Goal: Task Accomplishment & Management: Manage account settings

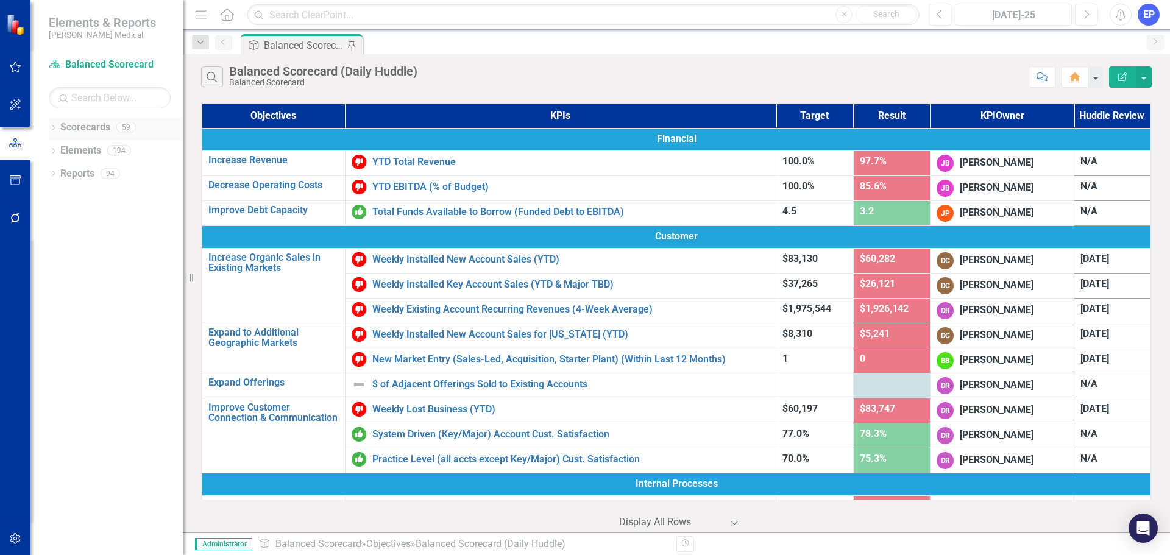
click at [55, 123] on div "Dropdown Scorecards 59" at bounding box center [116, 129] width 134 height 23
click at [54, 128] on icon "Dropdown" at bounding box center [53, 129] width 9 height 7
click at [85, 126] on link "Scorecards" at bounding box center [85, 128] width 50 height 14
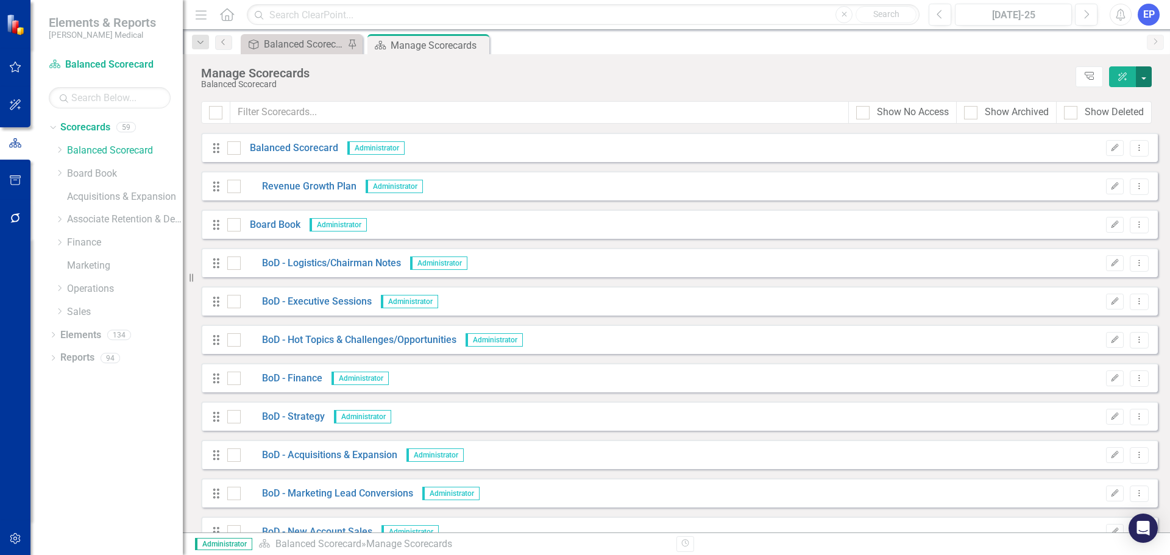
click at [1140, 80] on button "button" at bounding box center [1144, 76] width 16 height 21
click at [1101, 116] on link "Add Add Scorecard" at bounding box center [1088, 123] width 126 height 23
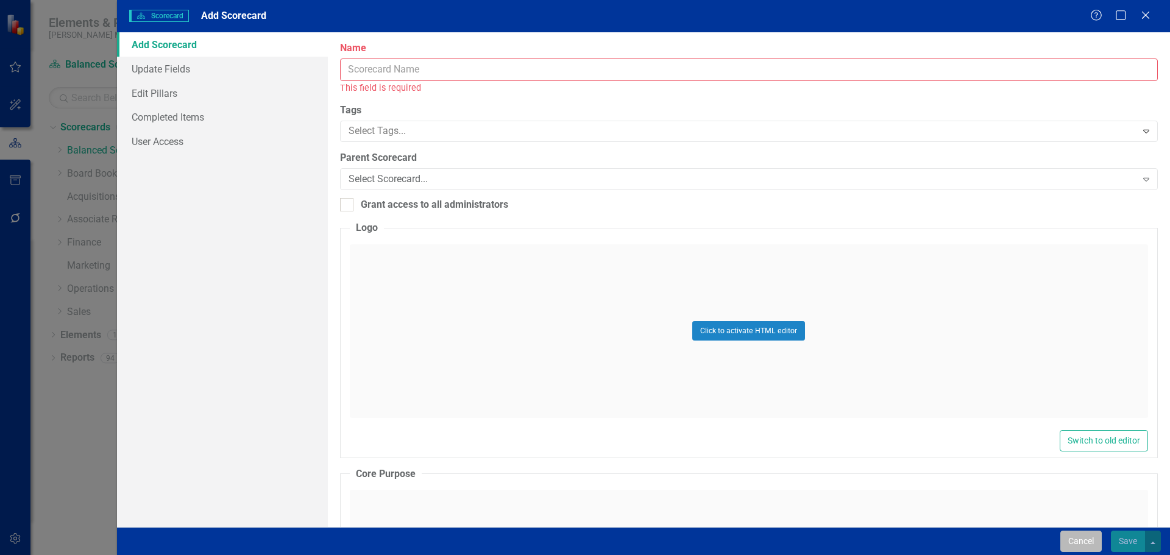
click at [1083, 532] on button "Cancel" at bounding box center [1080, 541] width 41 height 21
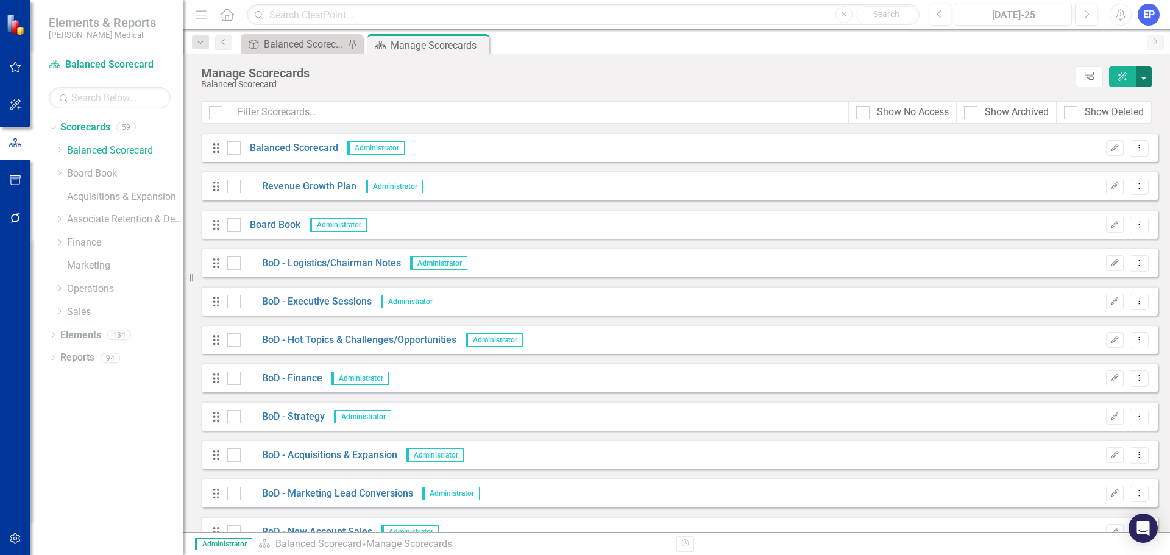
click at [1148, 79] on button "button" at bounding box center [1144, 76] width 16 height 21
click at [297, 265] on link "BoD - Logistics/Chairman Notes" at bounding box center [321, 264] width 160 height 14
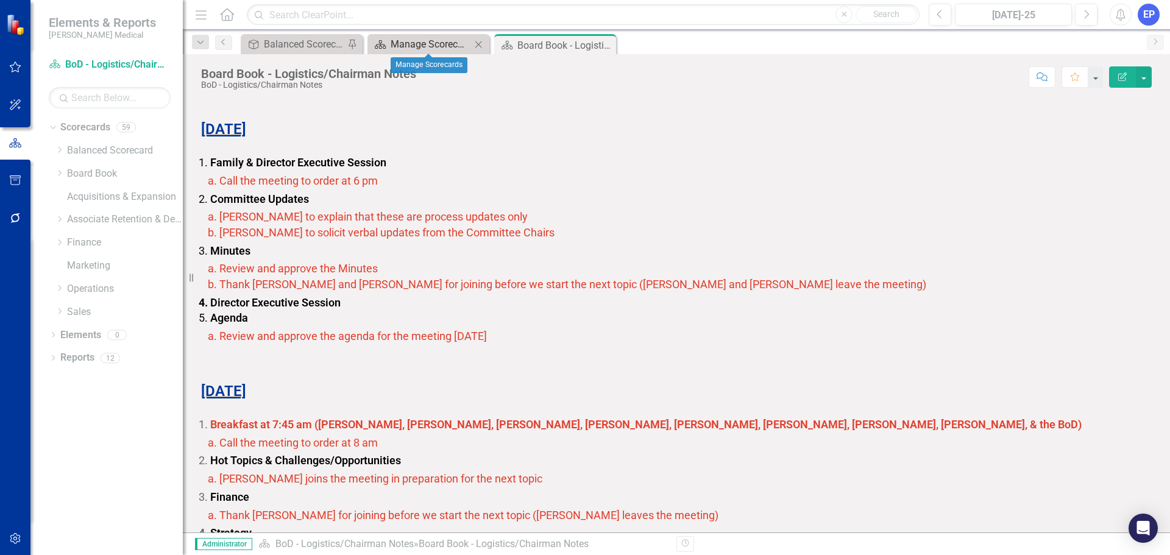
click at [453, 48] on div "Manage Scorecards" at bounding box center [431, 44] width 80 height 15
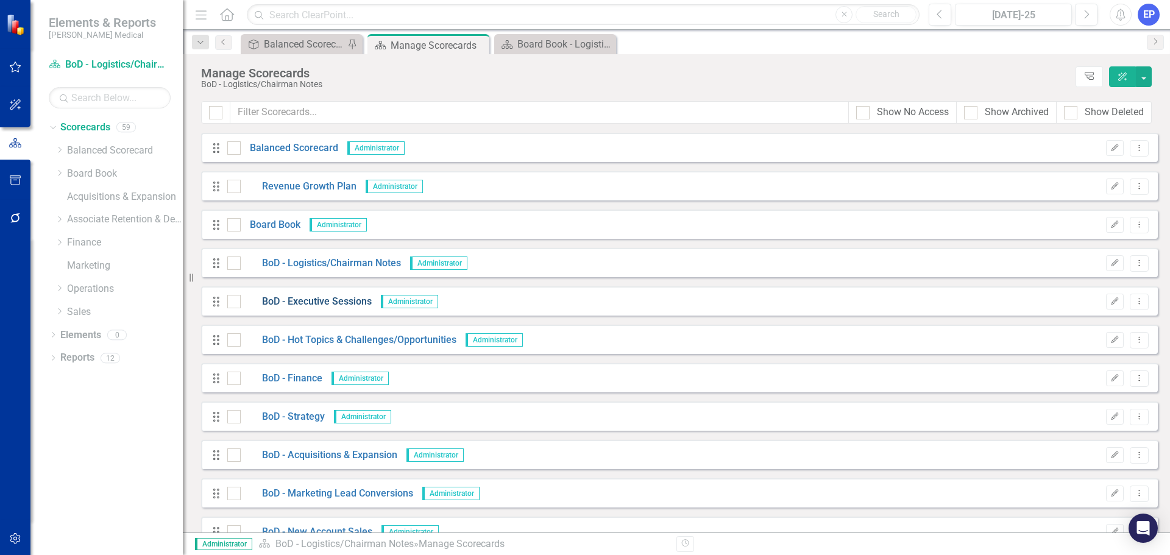
click at [319, 302] on link "BoD - Executive Sessions" at bounding box center [306, 302] width 131 height 14
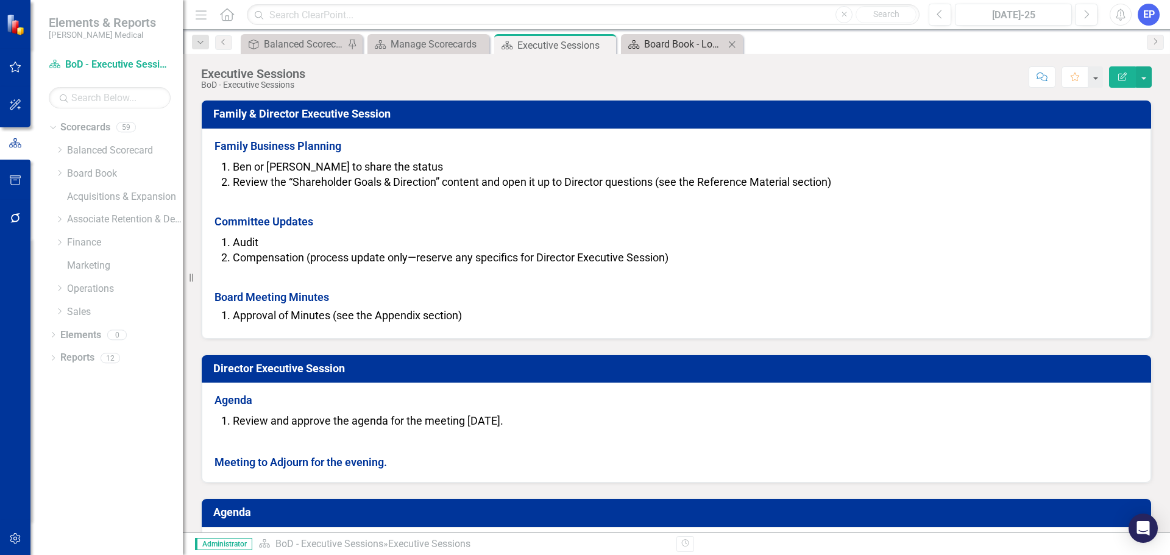
click at [688, 43] on div "Board Book - Logistics/Chairman Notes" at bounding box center [684, 44] width 80 height 15
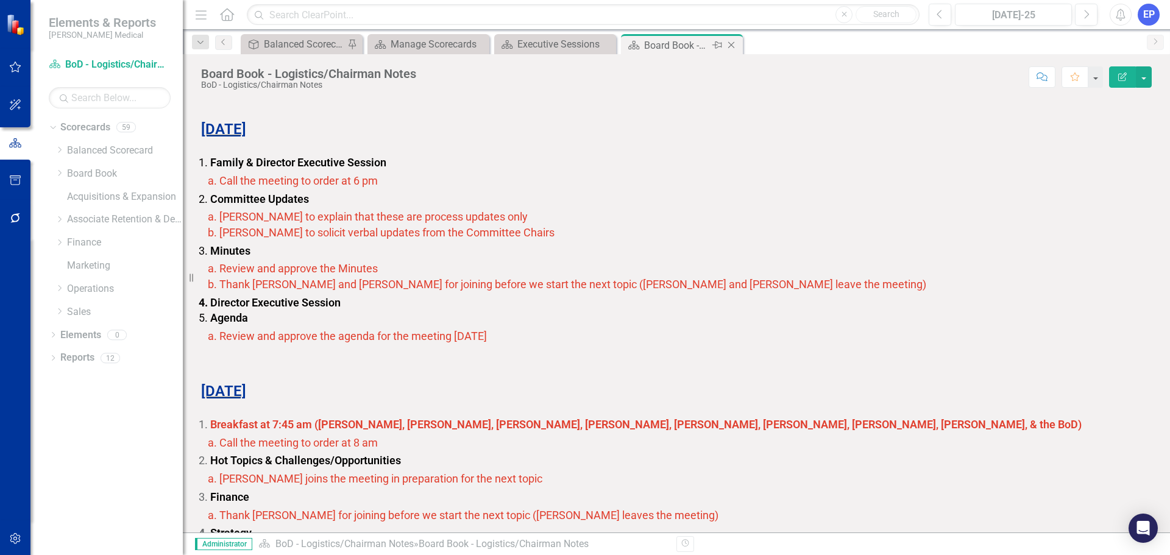
click at [729, 47] on icon at bounding box center [731, 45] width 7 height 7
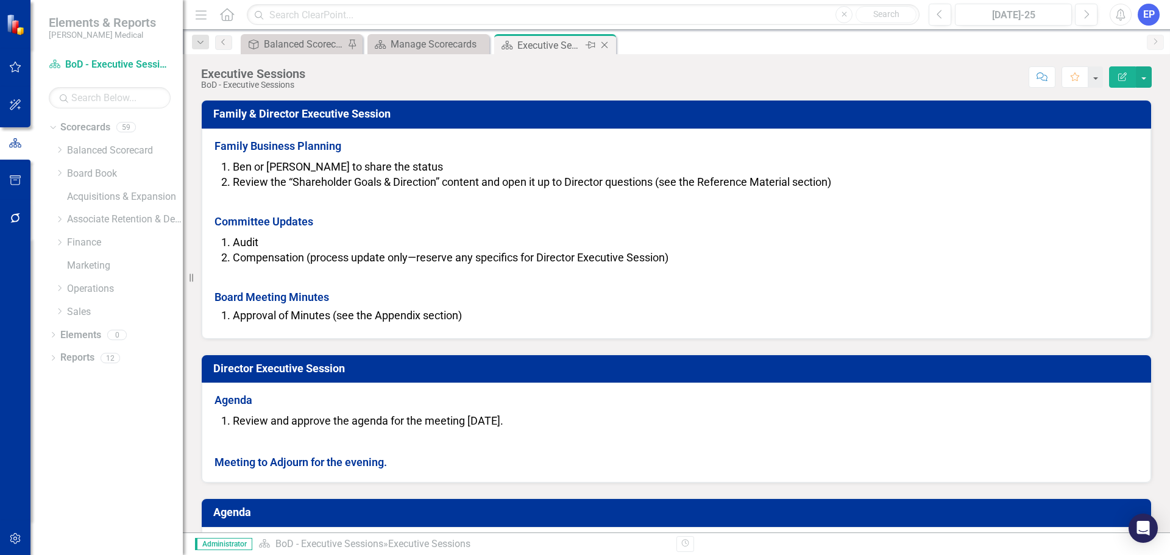
click at [606, 44] on icon "Close" at bounding box center [604, 45] width 12 height 10
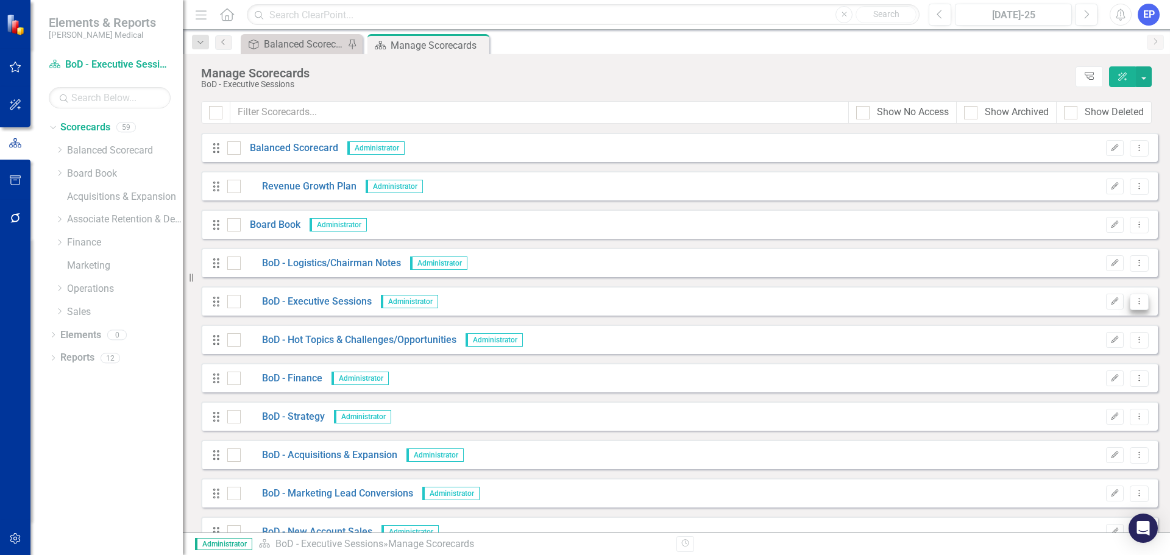
click at [1136, 303] on button "Dropdown Menu" at bounding box center [1139, 302] width 19 height 16
click at [1098, 344] on link "Copy Duplicate Scorecard" at bounding box center [1071, 344] width 135 height 23
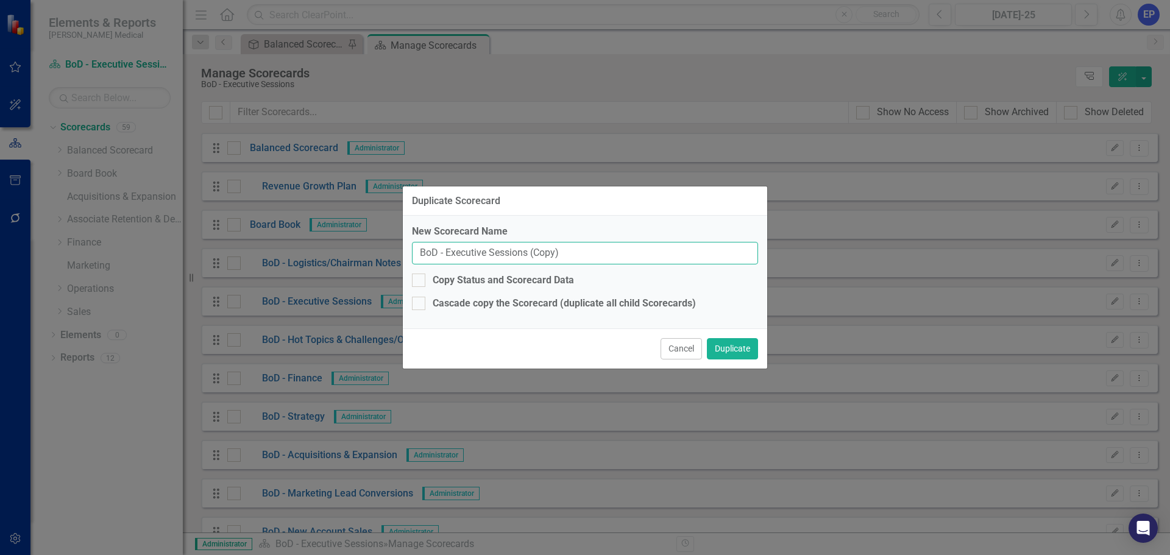
drag, startPoint x: 578, startPoint y: 258, endPoint x: 447, endPoint y: 253, distance: 131.1
click at [447, 253] on input "BoD - Executive Sessions (Copy)" at bounding box center [585, 253] width 346 height 23
type input "BoD - Board Governance Committee Meeting"
click at [737, 344] on button "Duplicate" at bounding box center [732, 348] width 51 height 21
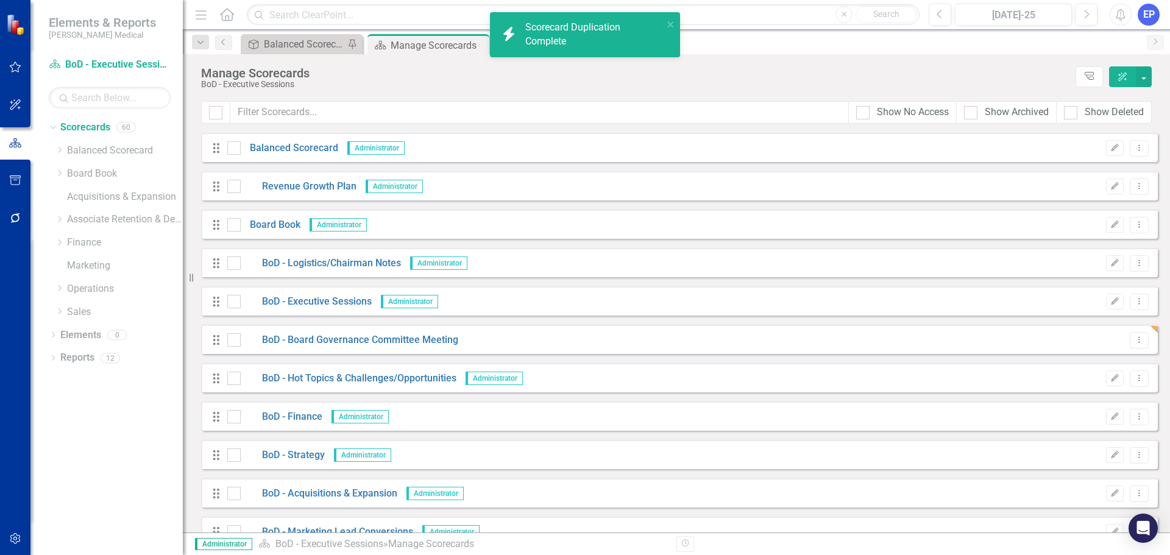
scroll to position [61, 0]
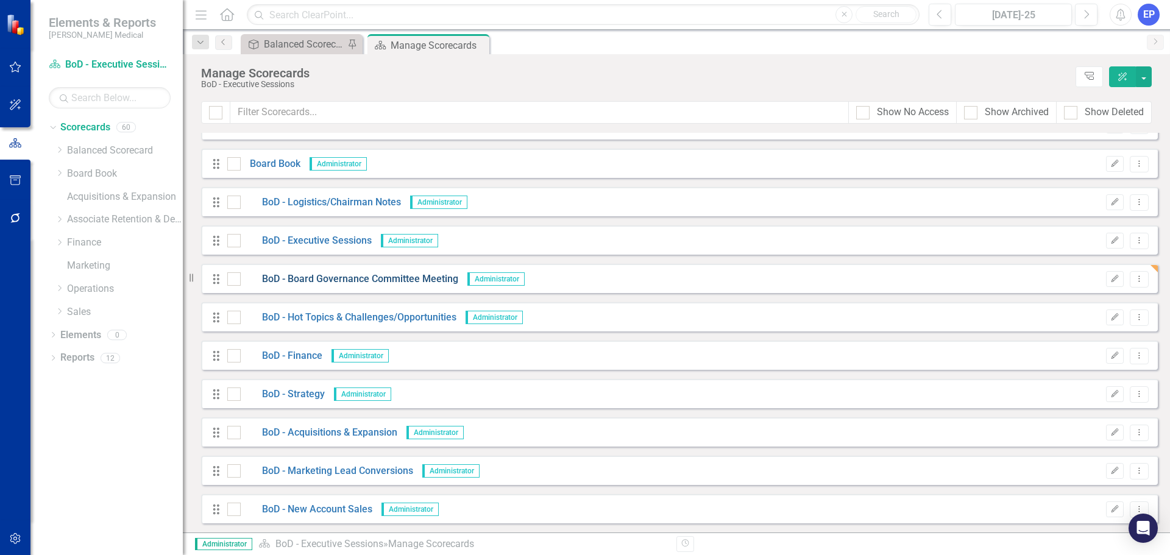
click at [341, 279] on link "BoD - Board Governance Committee Meeting" at bounding box center [350, 279] width 218 height 14
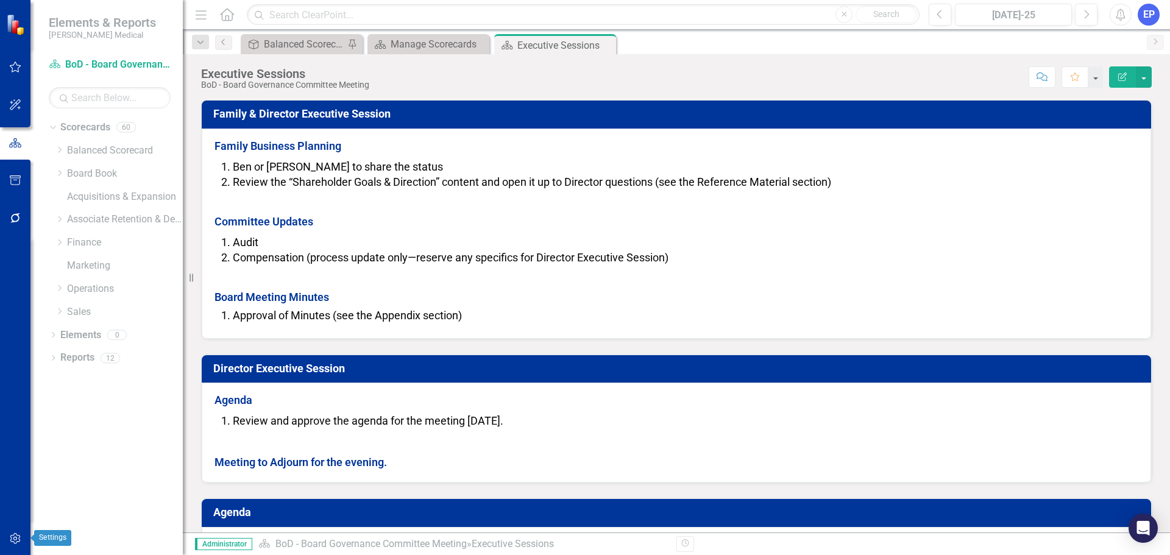
click at [18, 538] on icon "button" at bounding box center [15, 539] width 13 height 10
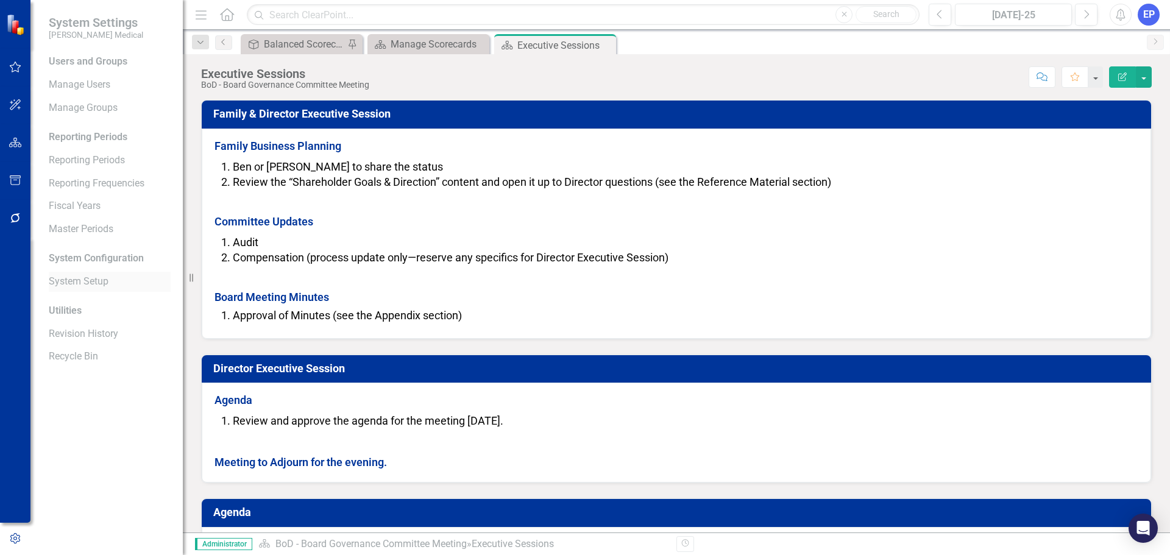
click at [87, 279] on link "System Setup" at bounding box center [110, 282] width 122 height 14
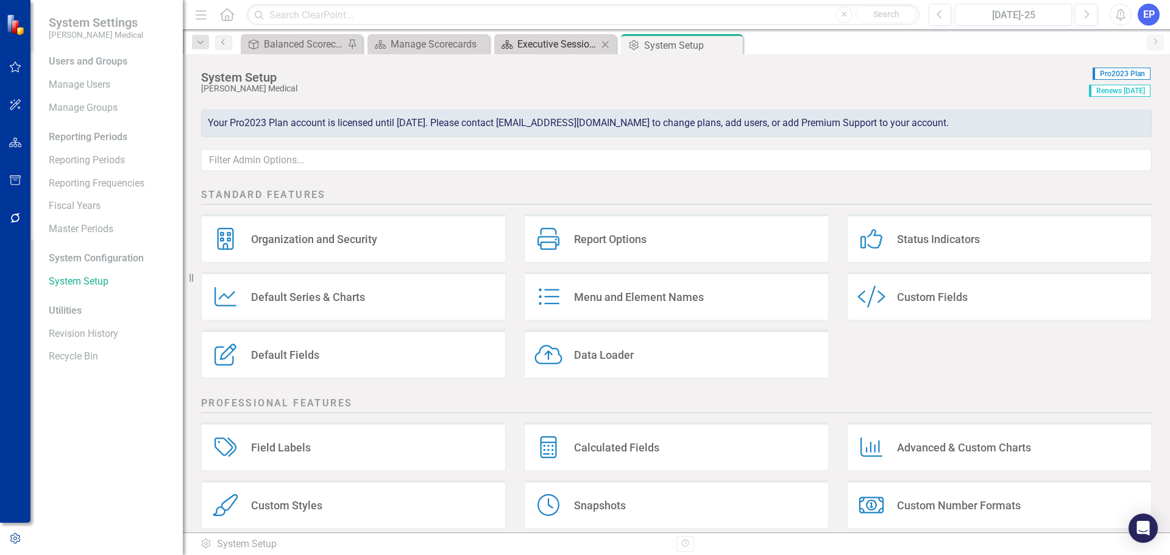
click at [543, 41] on div "Executive Sessions" at bounding box center [557, 44] width 80 height 15
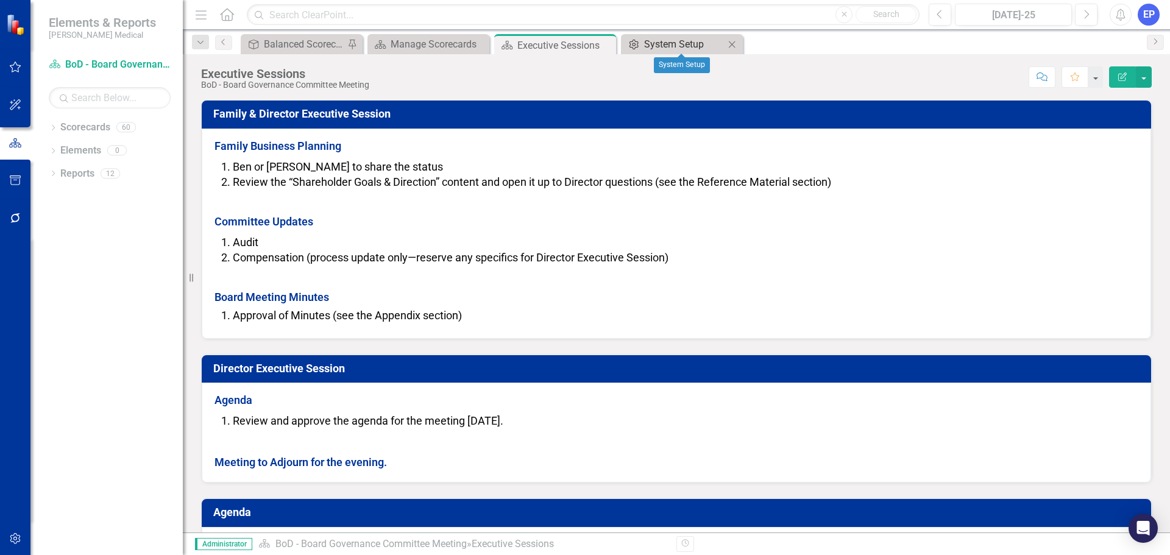
click at [655, 44] on div "System Setup" at bounding box center [684, 44] width 80 height 15
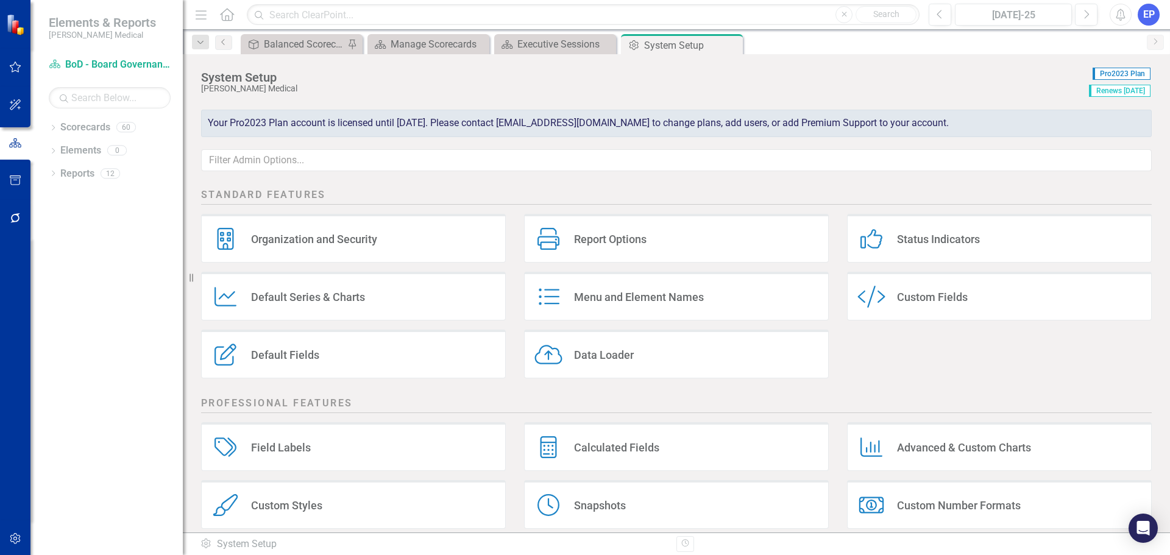
click at [881, 297] on div "Custom Style" at bounding box center [874, 297] width 34 height 23
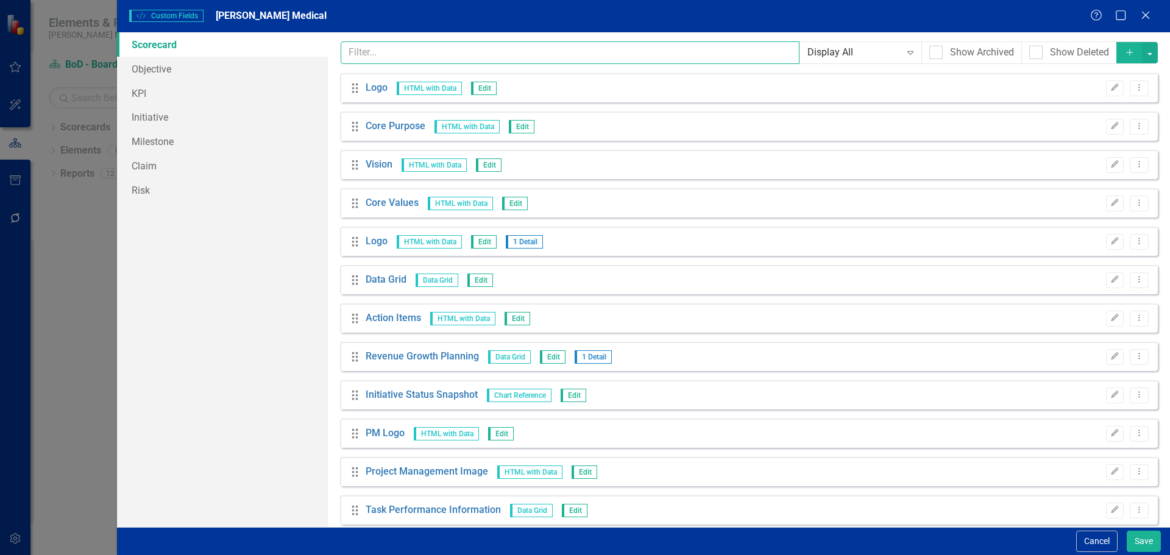
click at [416, 61] on input "text" at bounding box center [571, 52] width 460 height 23
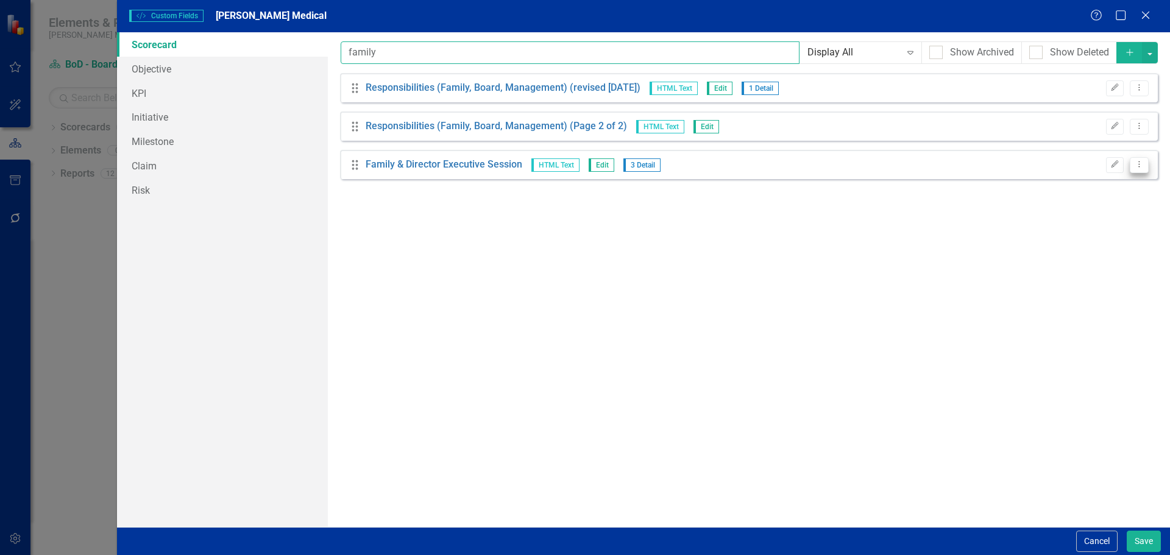
type input "family"
click at [1136, 168] on icon "Dropdown Menu" at bounding box center [1139, 164] width 10 height 8
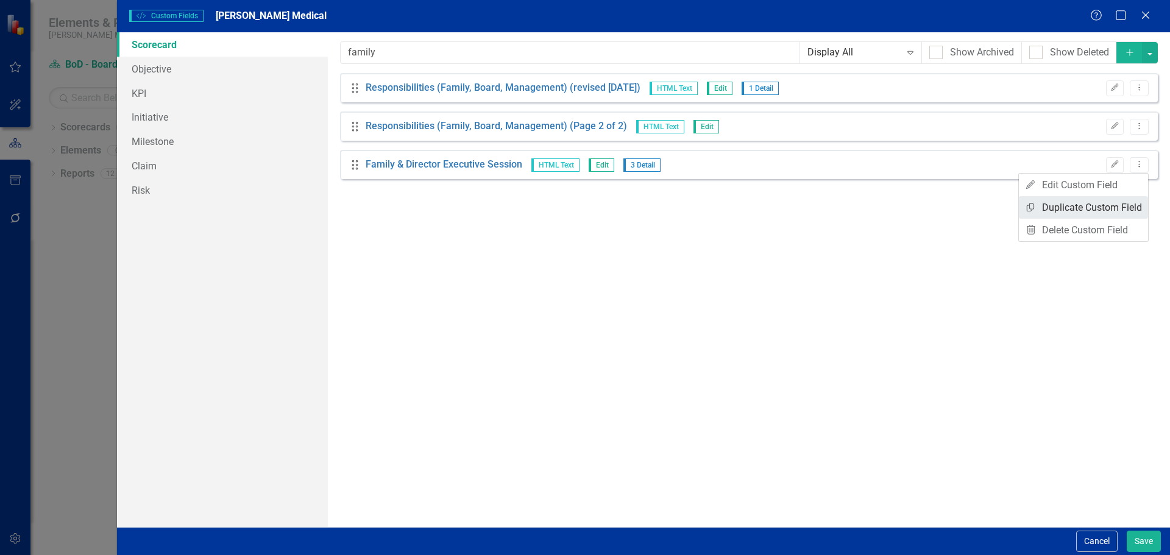
click at [1094, 203] on link "Copy Duplicate Custom Field" at bounding box center [1083, 207] width 129 height 23
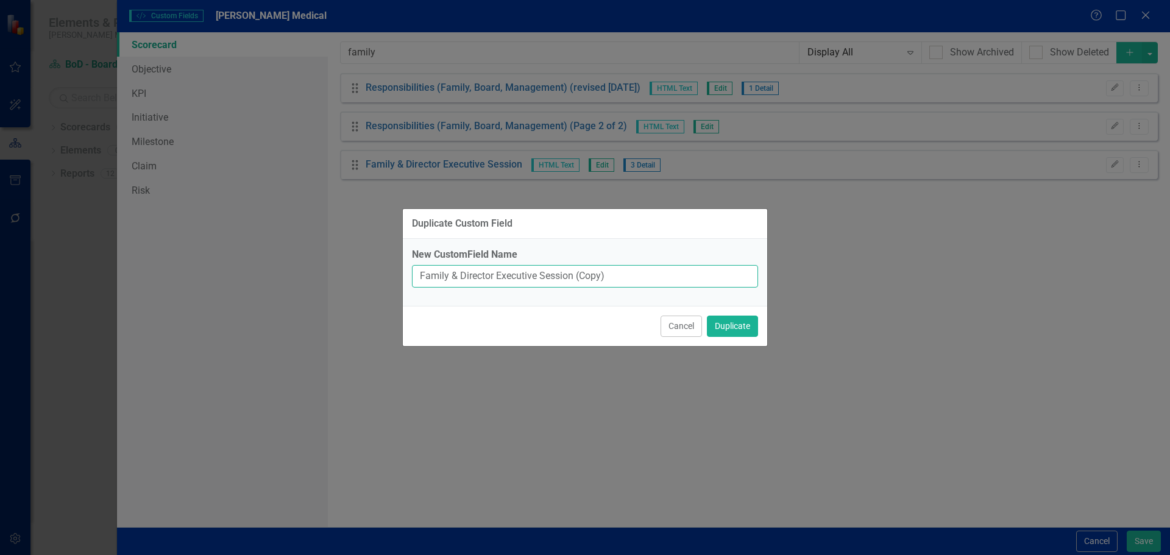
drag, startPoint x: 638, startPoint y: 277, endPoint x: 376, endPoint y: 281, distance: 262.1
click at [376, 281] on div "Duplicate Custom Field New CustomField Name Family & Director Executive Session…" at bounding box center [585, 277] width 1170 height 555
click at [480, 263] on div "New CustomField Name Family & Director Executive Session (Copy)" at bounding box center [585, 268] width 346 height 40
drag, startPoint x: 630, startPoint y: 274, endPoint x: 204, endPoint y: 269, distance: 426.6
click at [204, 269] on div "Duplicate Custom Field New CustomField Name Family & Director Executive Session…" at bounding box center [585, 277] width 1170 height 555
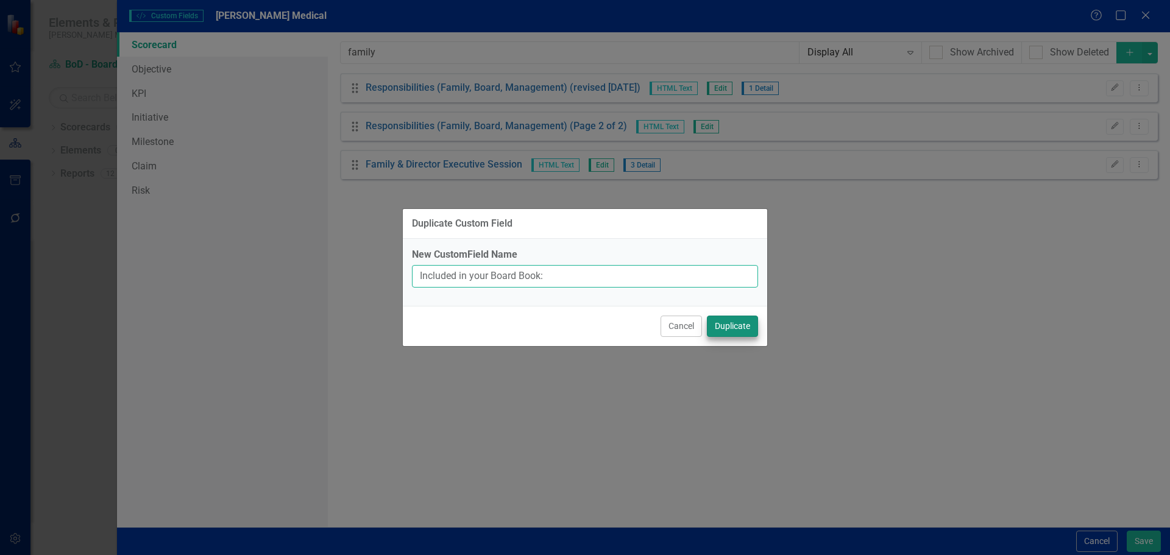
type input "Included in your Board Book:"
click at [717, 326] on button "Duplicate" at bounding box center [732, 326] width 51 height 21
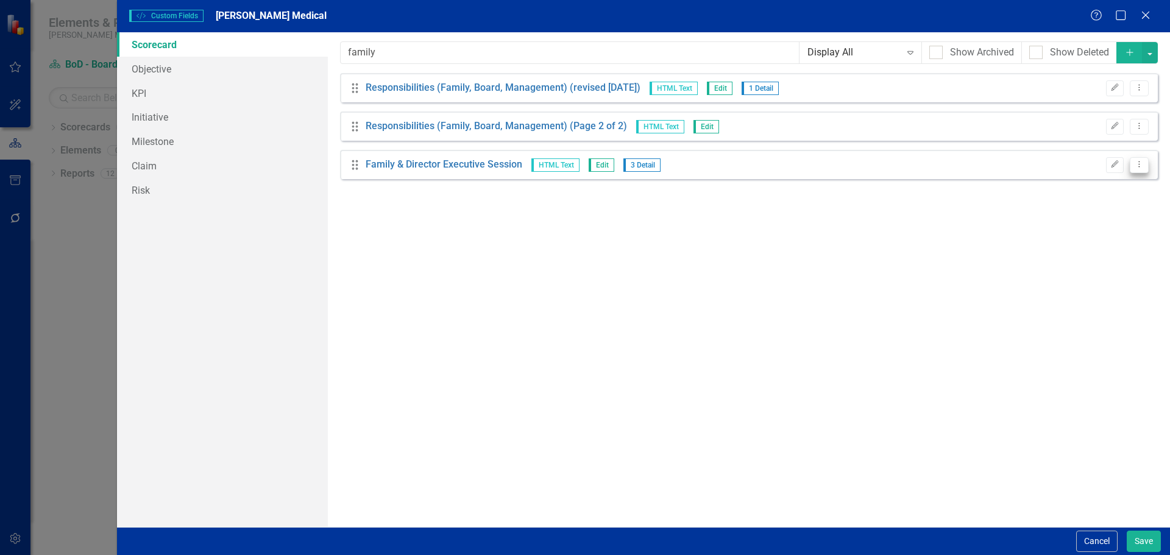
click at [1134, 166] on icon "Dropdown Menu" at bounding box center [1139, 164] width 10 height 8
click at [1082, 209] on link "Copy Duplicate Custom Field" at bounding box center [1083, 207] width 129 height 23
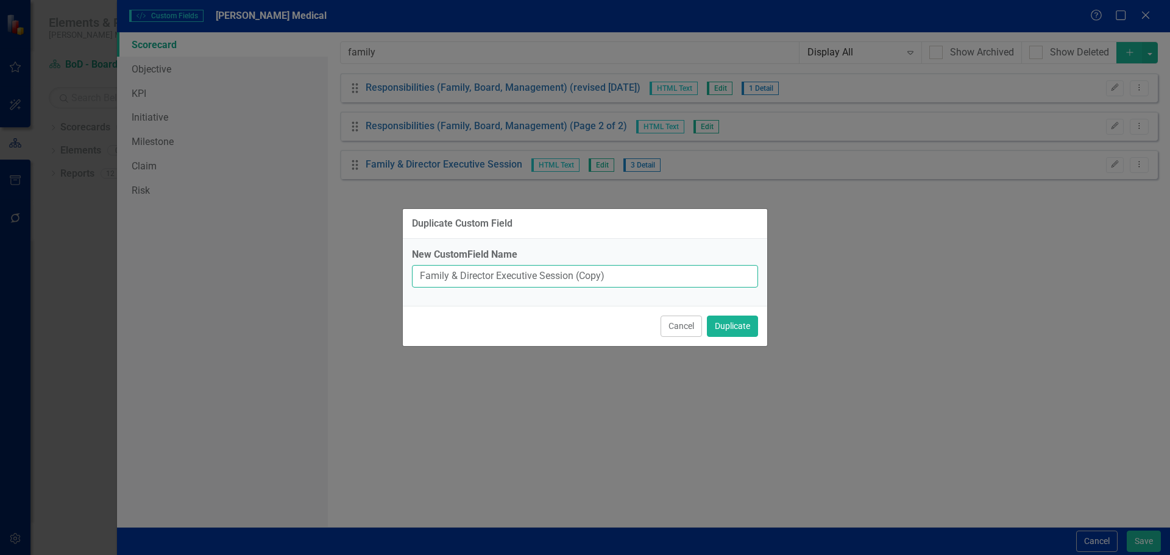
drag, startPoint x: 645, startPoint y: 277, endPoint x: 325, endPoint y: 281, distance: 319.4
click at [325, 281] on div "Duplicate Custom Field New CustomField Name Family & Director Executive Session…" at bounding box center [585, 277] width 1170 height 555
type input "Attached/Emailed Separately:"
click at [741, 328] on button "Duplicate" at bounding box center [732, 326] width 51 height 21
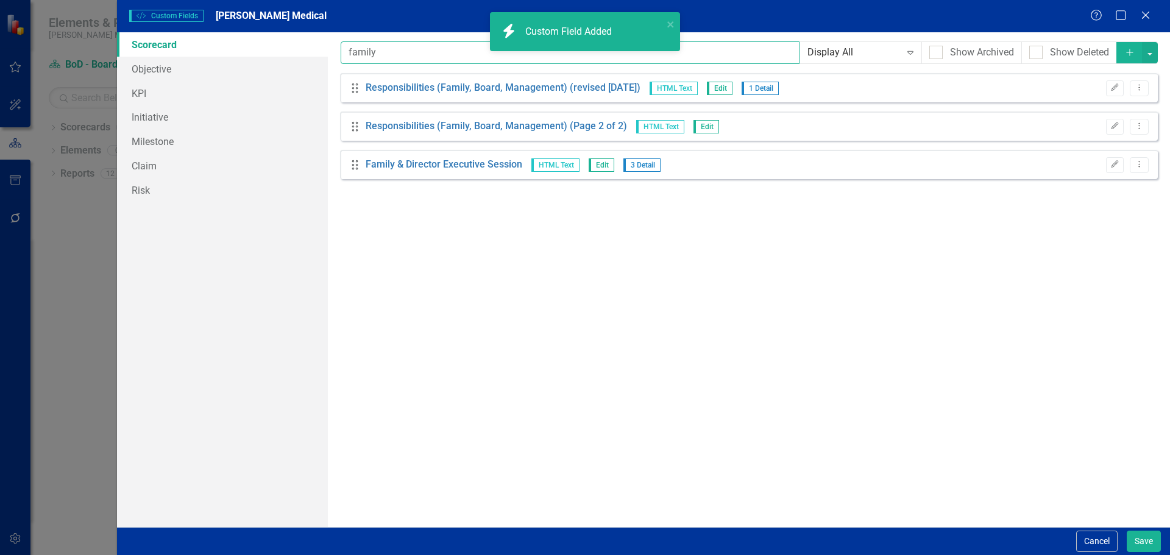
drag, startPoint x: 423, startPoint y: 48, endPoint x: 288, endPoint y: 52, distance: 134.8
click at [288, 52] on div "Scorecard Objective KPI Initiative Milestone Claim Risk Custom fields are one o…" at bounding box center [643, 279] width 1053 height 495
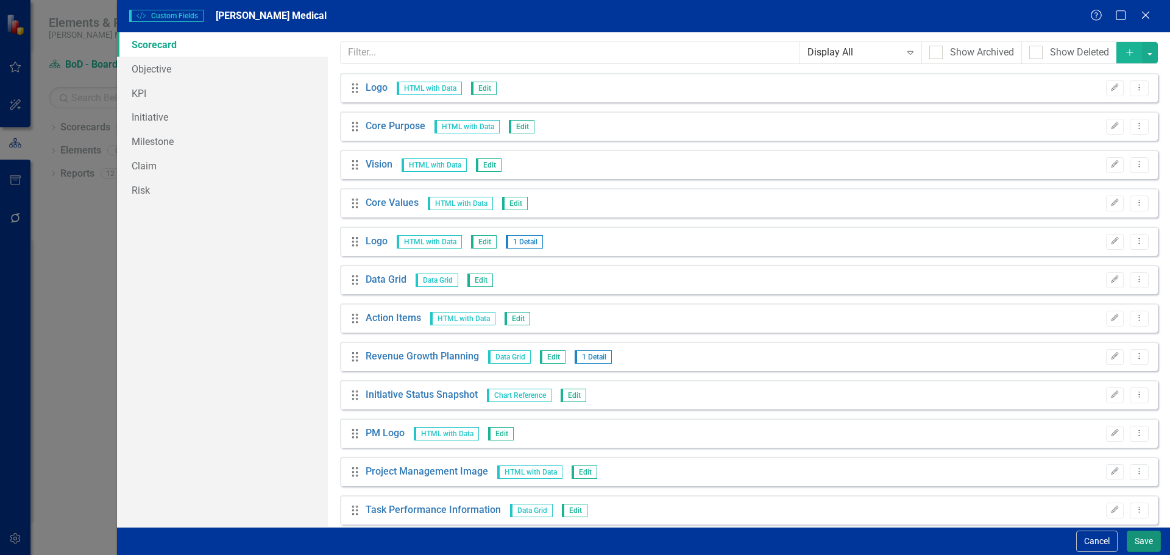
click at [1159, 539] on button "Save" at bounding box center [1144, 541] width 34 height 21
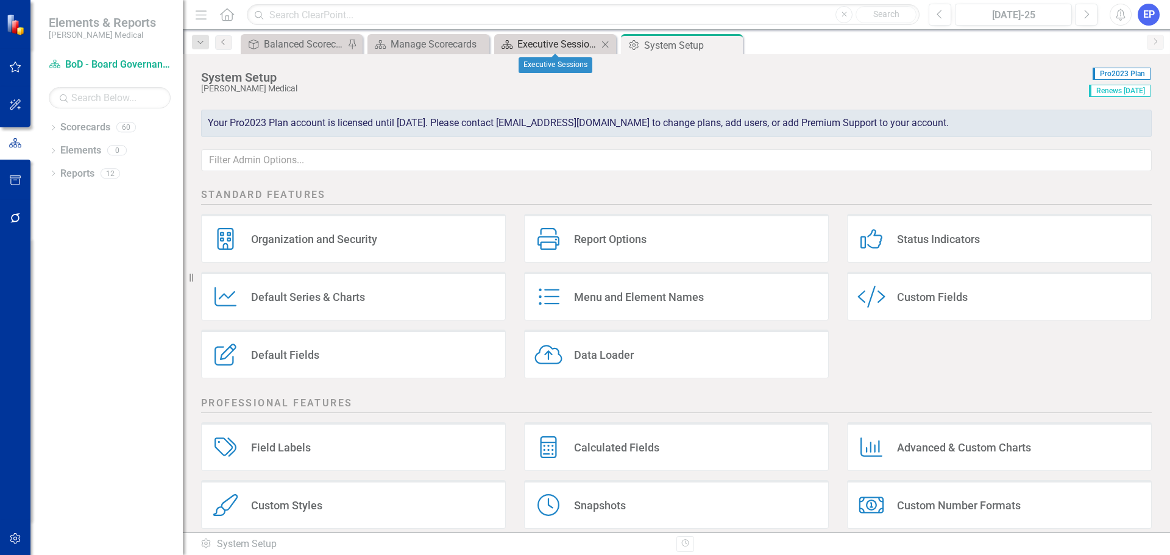
click at [530, 46] on div "Executive Sessions" at bounding box center [557, 44] width 80 height 15
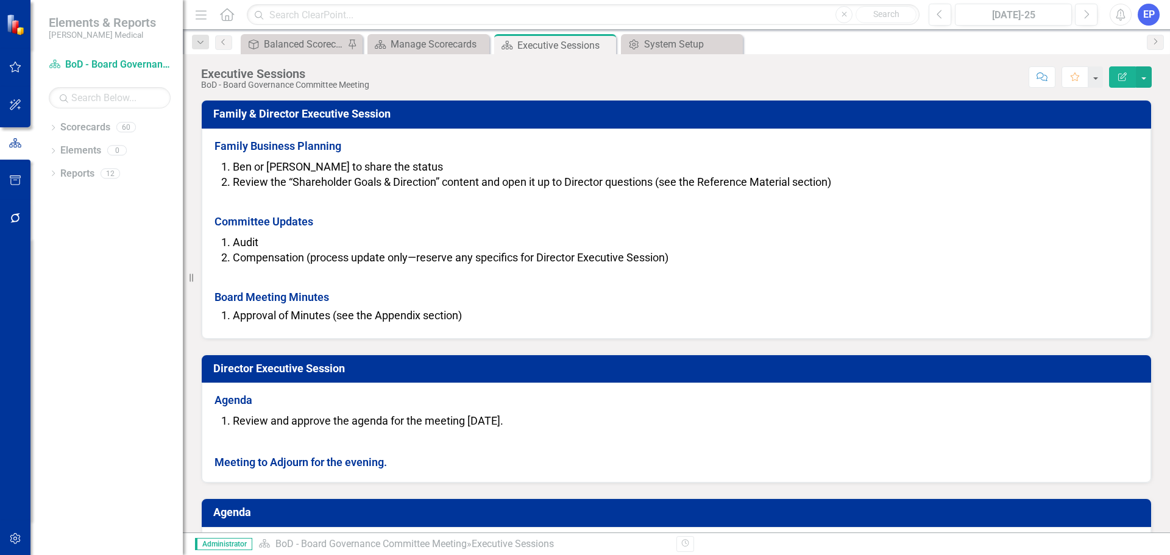
click at [1109, 88] on div "Executive Sessions BoD - Board Governance Committee Meeting Score: N/A Jul-25 C…" at bounding box center [676, 72] width 987 height 37
click at [1116, 84] on button "Edit Report" at bounding box center [1122, 76] width 27 height 21
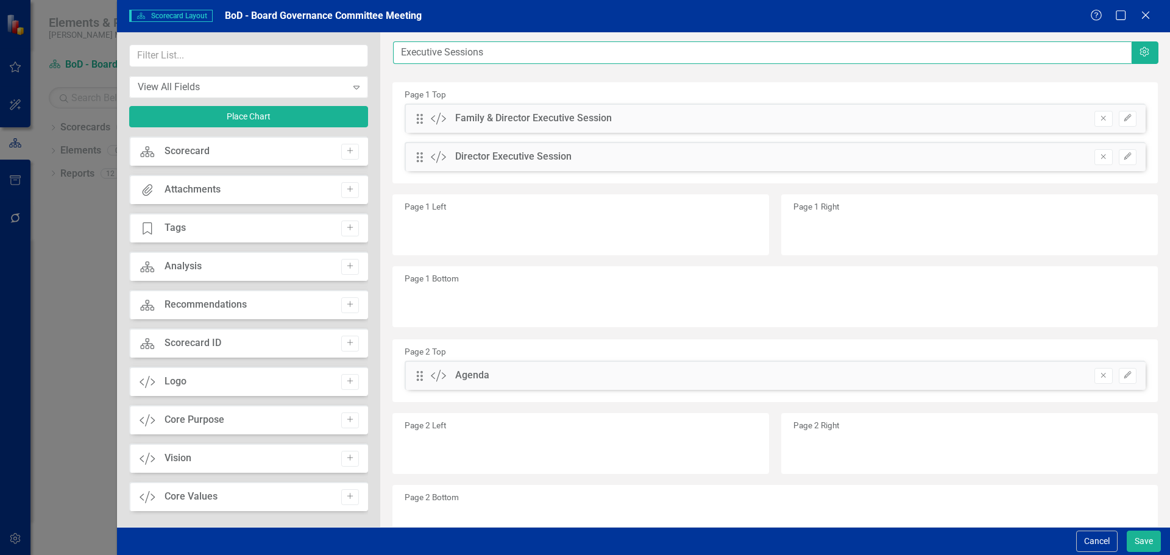
click at [503, 52] on input "Executive Sessions" at bounding box center [762, 52] width 739 height 23
drag, startPoint x: 505, startPoint y: 52, endPoint x: 369, endPoint y: 54, distance: 136.5
click at [369, 54] on div "View All Fields Expand Place Chart Scorecard Scorecard Add Attachments Attachme…" at bounding box center [643, 279] width 1053 height 495
paste input "Board Governance Committee Meeting"
type input "Board Governance Committee Meeting"
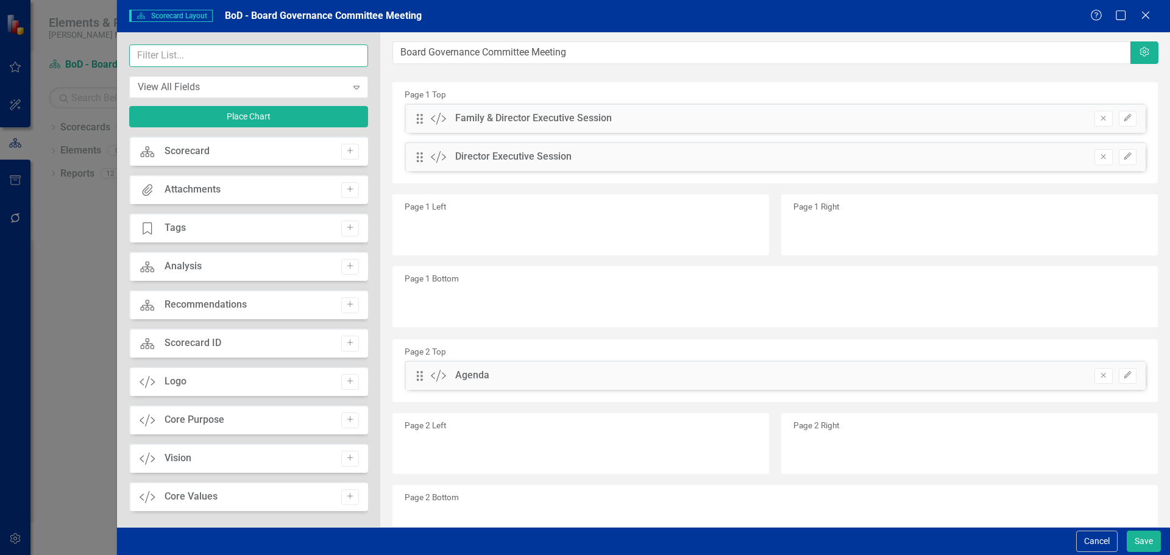
click at [197, 62] on input "text" at bounding box center [248, 55] width 239 height 23
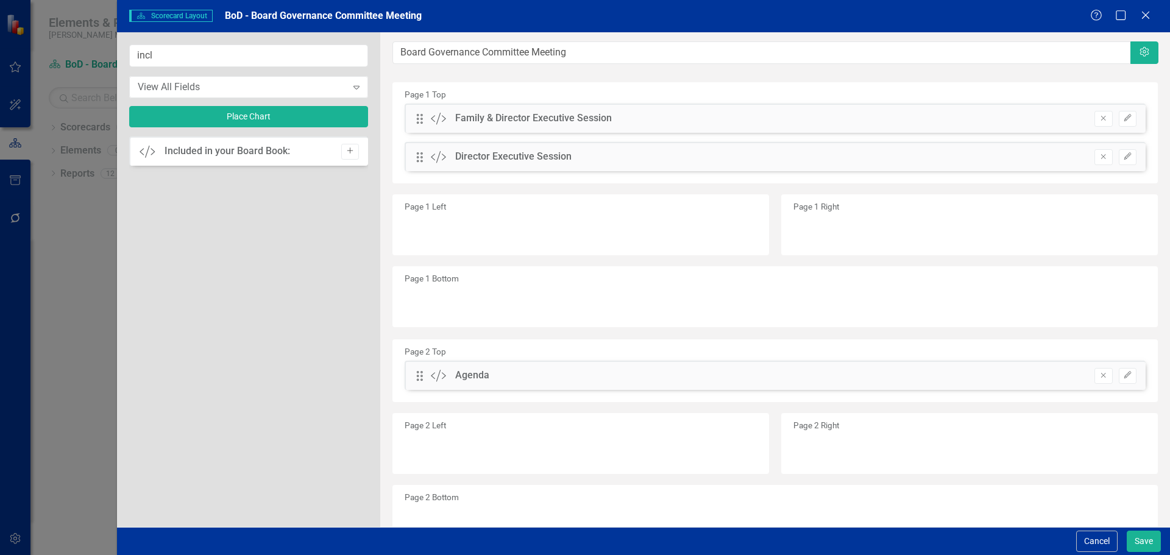
click at [350, 151] on icon "Add" at bounding box center [350, 150] width 9 height 7
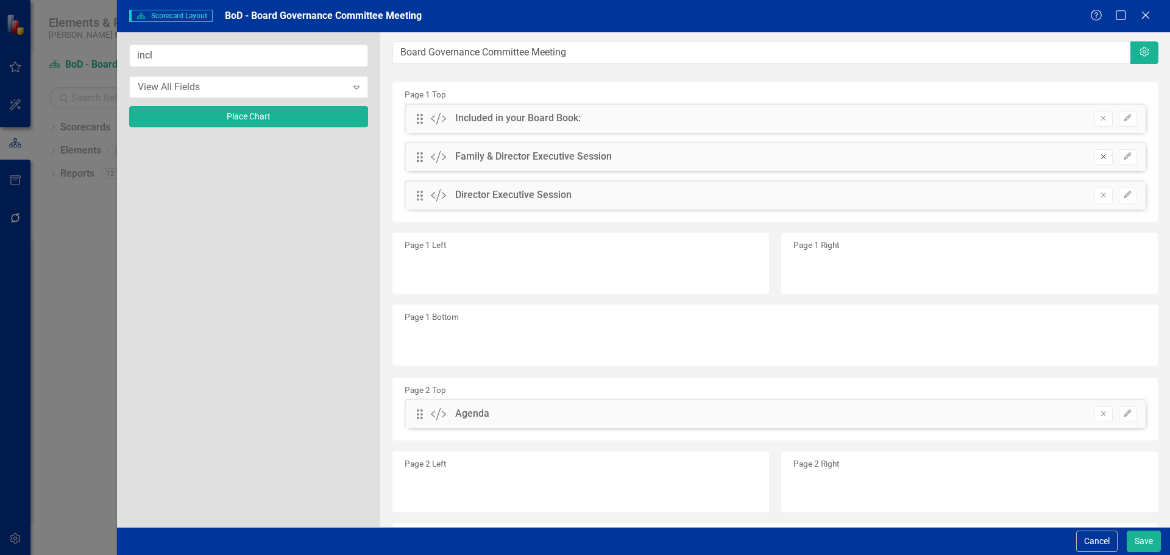
click at [1095, 157] on button "Remove" at bounding box center [1104, 157] width 18 height 16
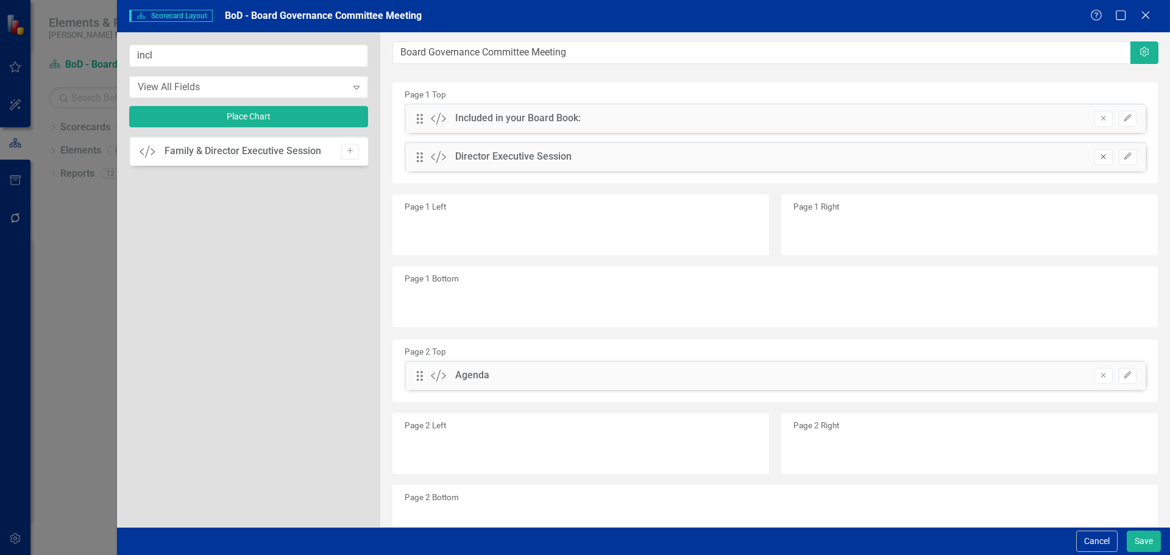
click at [1095, 161] on button "Remove" at bounding box center [1104, 157] width 18 height 16
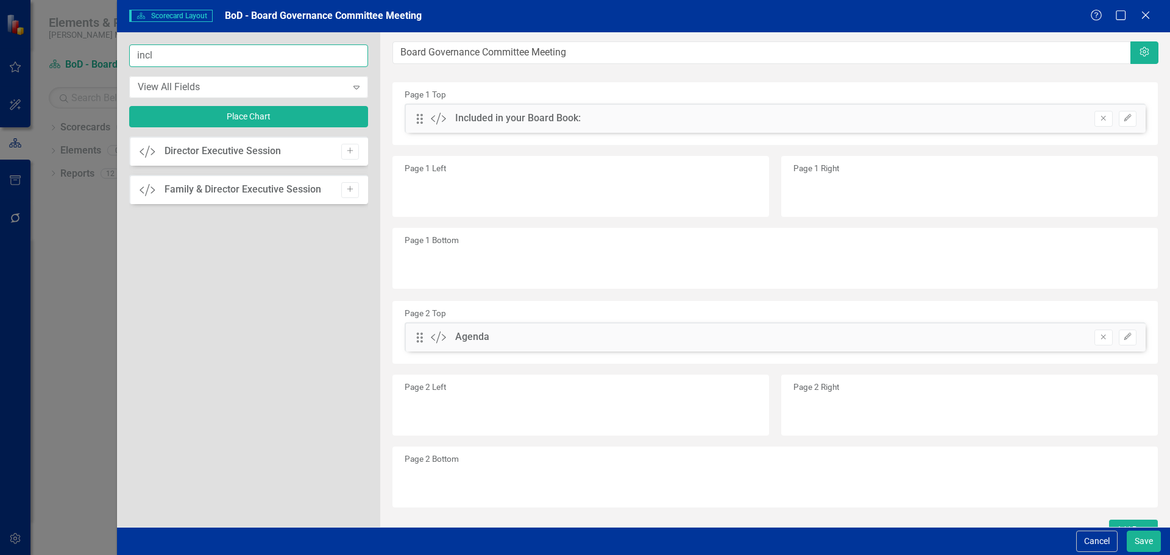
drag, startPoint x: 214, startPoint y: 62, endPoint x: 68, endPoint y: 54, distance: 146.5
click at [68, 54] on div "Scorecard Scorecard Layout BoD - Board Governance Committee Meeting Help Maximi…" at bounding box center [585, 277] width 1170 height 555
click at [346, 188] on icon "Add" at bounding box center [350, 189] width 9 height 7
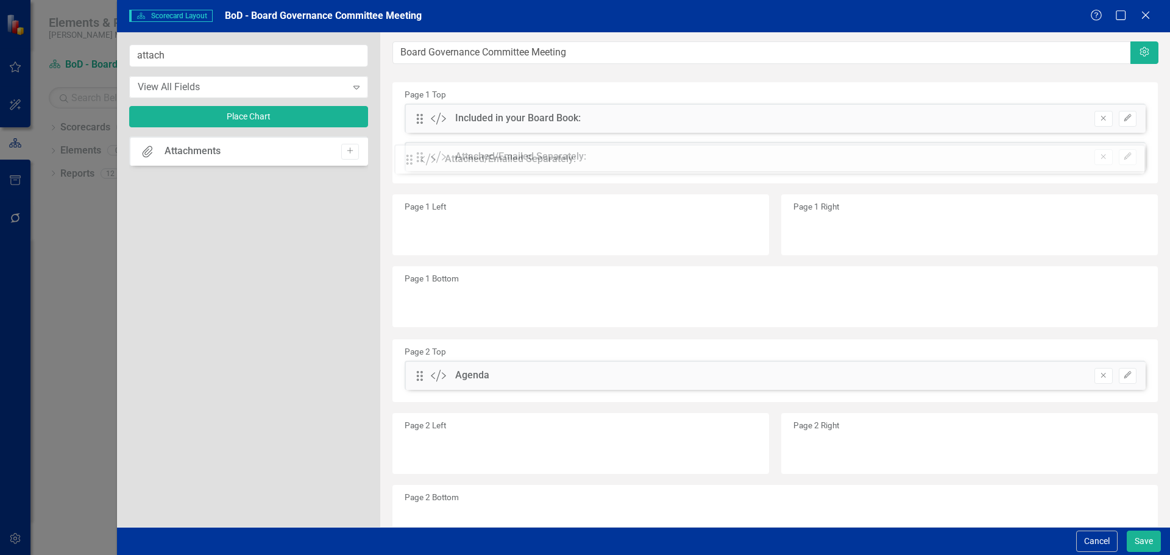
drag, startPoint x: 421, startPoint y: 118, endPoint x: 420, endPoint y: 159, distance: 40.8
click at [1095, 380] on button "Remove" at bounding box center [1104, 376] width 18 height 16
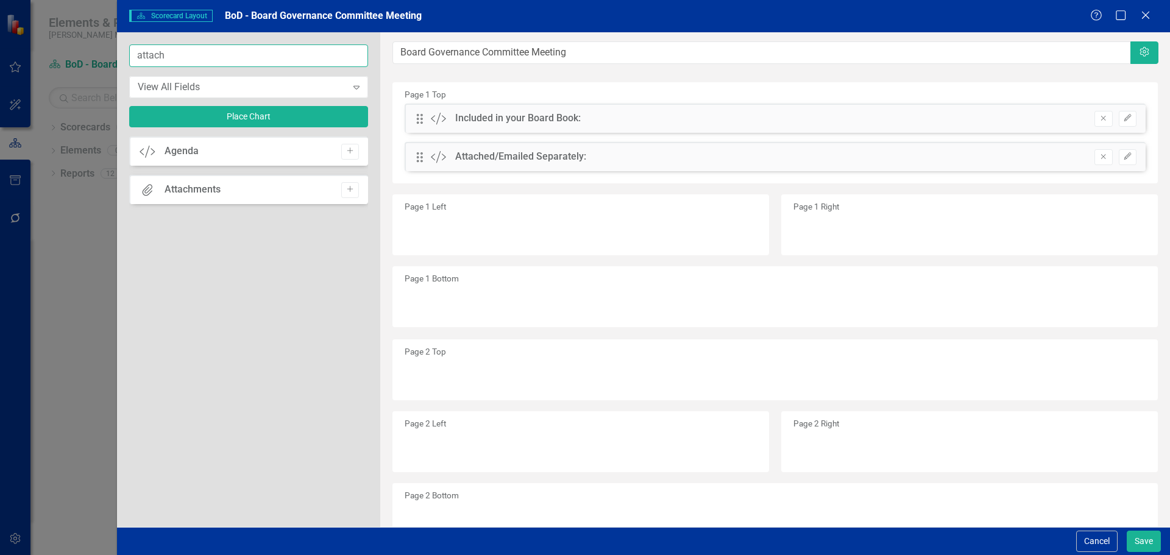
drag, startPoint x: 211, startPoint y: 60, endPoint x: 92, endPoint y: 54, distance: 119.6
click at [92, 54] on div "Scorecard Scorecard Layout BoD - Board Governance Committee Meeting Help Maximi…" at bounding box center [585, 277] width 1170 height 555
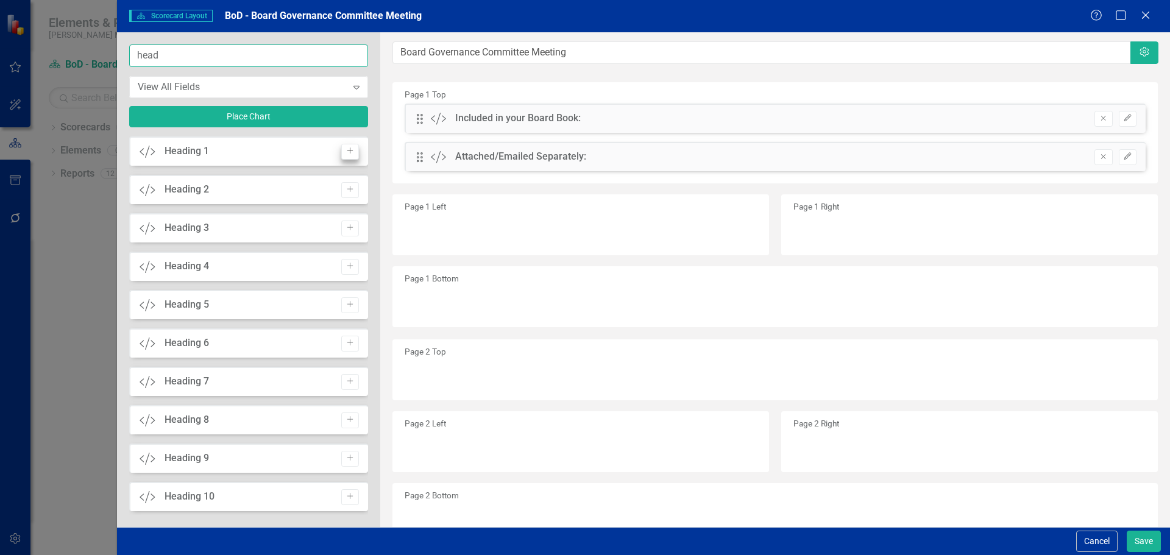
type input "head"
click at [346, 151] on icon "Add" at bounding box center [350, 150] width 9 height 7
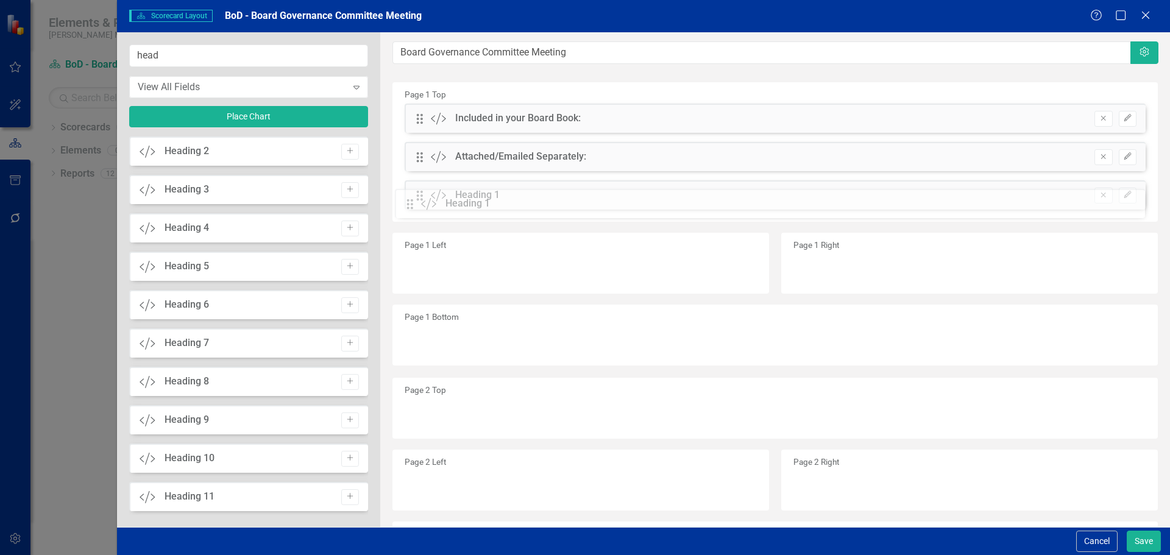
drag, startPoint x: 420, startPoint y: 117, endPoint x: 419, endPoint y: 201, distance: 84.1
click at [1135, 539] on button "Save" at bounding box center [1144, 541] width 34 height 21
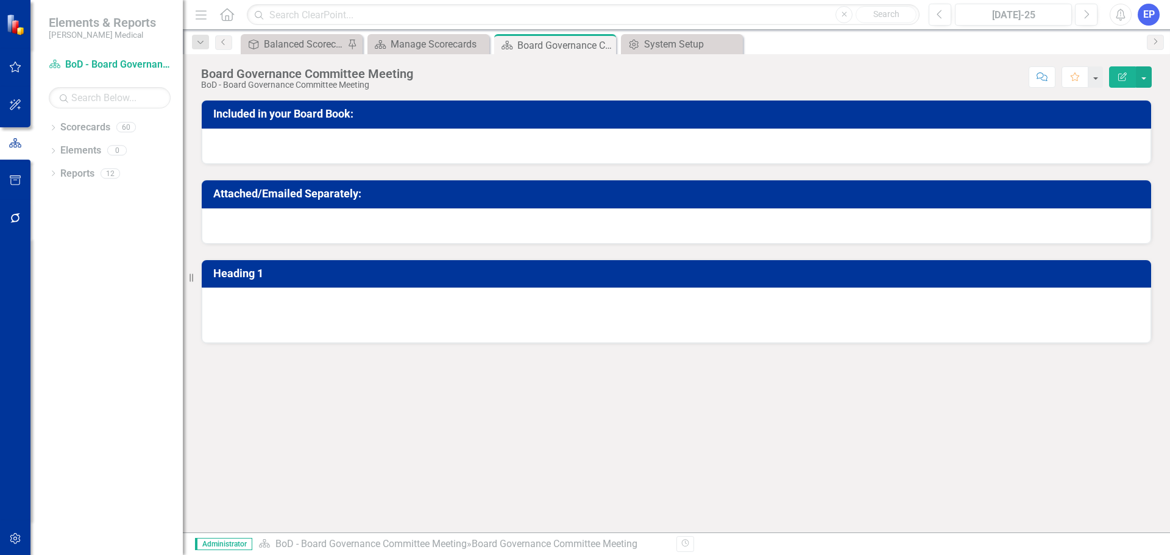
click at [280, 148] on div at bounding box center [676, 146] width 949 height 35
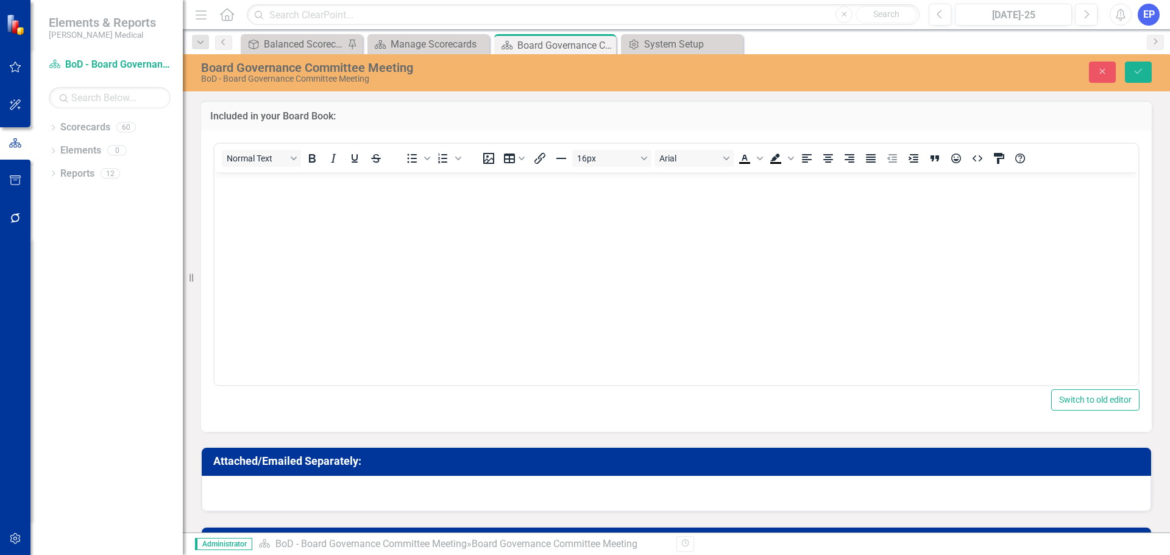
click at [379, 197] on body "Rich Text Area. Press ALT-0 for help." at bounding box center [677, 263] width 924 height 183
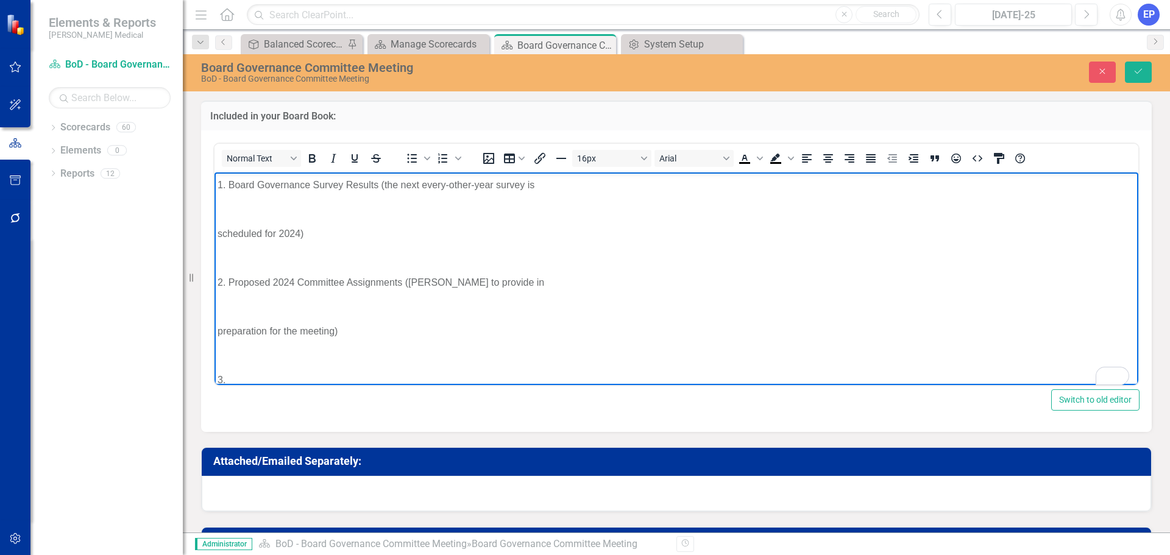
scroll to position [46, 0]
click at [240, 202] on p "To enrich screen reader interactions, please activate Accessibility in Grammarl…" at bounding box center [677, 209] width 918 height 15
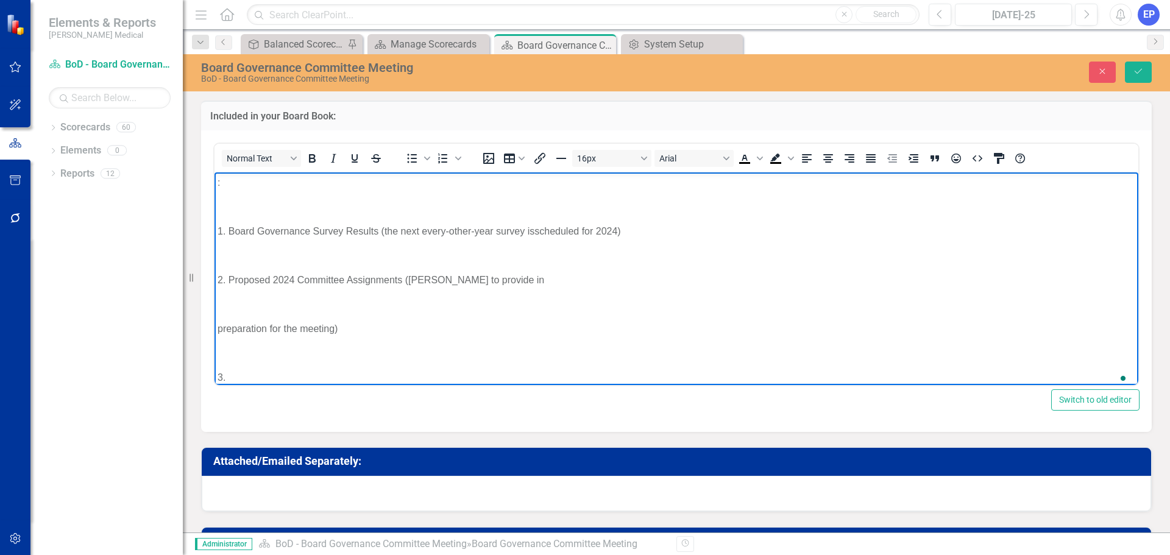
scroll to position [0, 0]
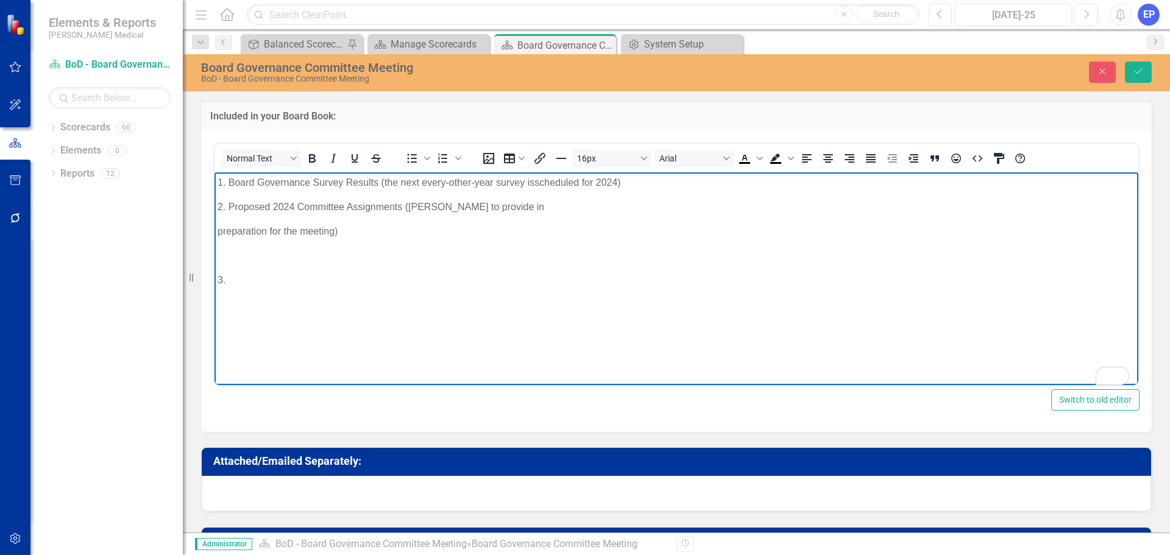
click at [264, 257] on p "To enrich screen reader interactions, please activate Accessibility in Grammarl…" at bounding box center [677, 255] width 918 height 15
click at [280, 258] on p "3." at bounding box center [677, 255] width 918 height 15
click at [216, 233] on body "1. Board Governance Survey Results (the next every-other-year survey is schedul…" at bounding box center [677, 263] width 924 height 183
click at [288, 205] on p "2. Proposed 2024 Committee Assignments (Dan Fisher to provide in preparation fo…" at bounding box center [677, 206] width 918 height 15
drag, startPoint x: 358, startPoint y: 232, endPoint x: 161, endPoint y: 167, distance: 207.2
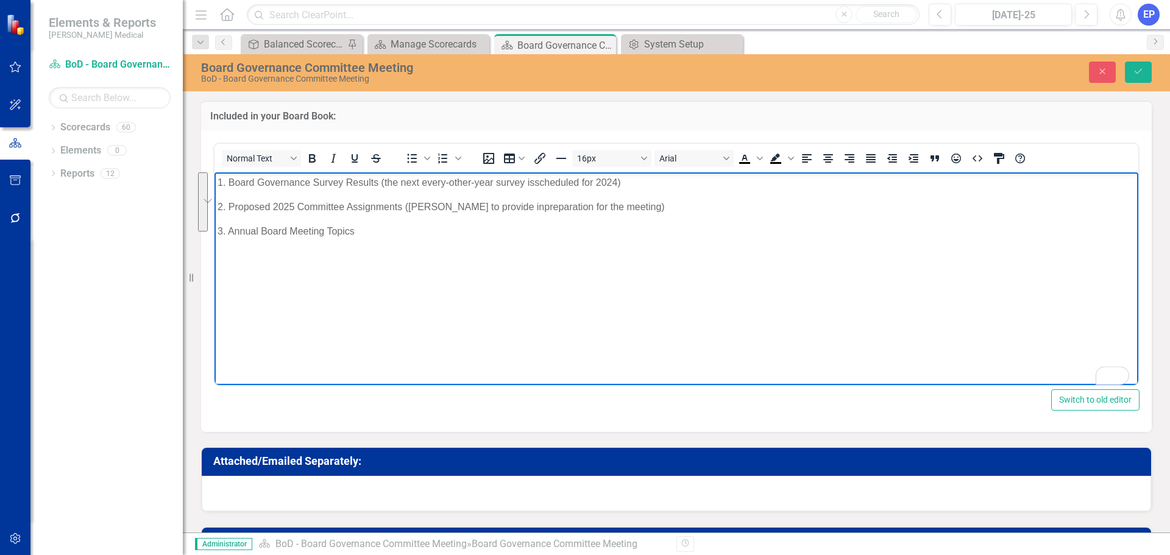
click at [215, 172] on html "1. Board Governance Survey Results (the next every-other-year survey is schedul…" at bounding box center [677, 263] width 924 height 183
click at [742, 161] on icon "Text color Black" at bounding box center [744, 158] width 5 height 6
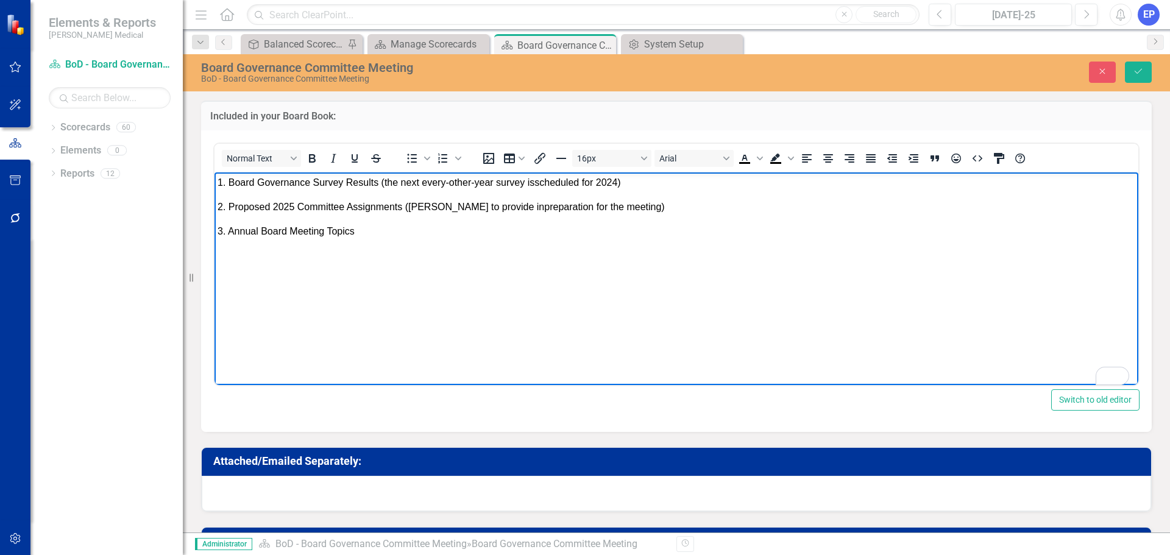
click at [612, 234] on p "3. Annual Board Meeting Topics" at bounding box center [677, 238] width 918 height 29
click at [1136, 73] on icon "submit" at bounding box center [1138, 71] width 7 height 5
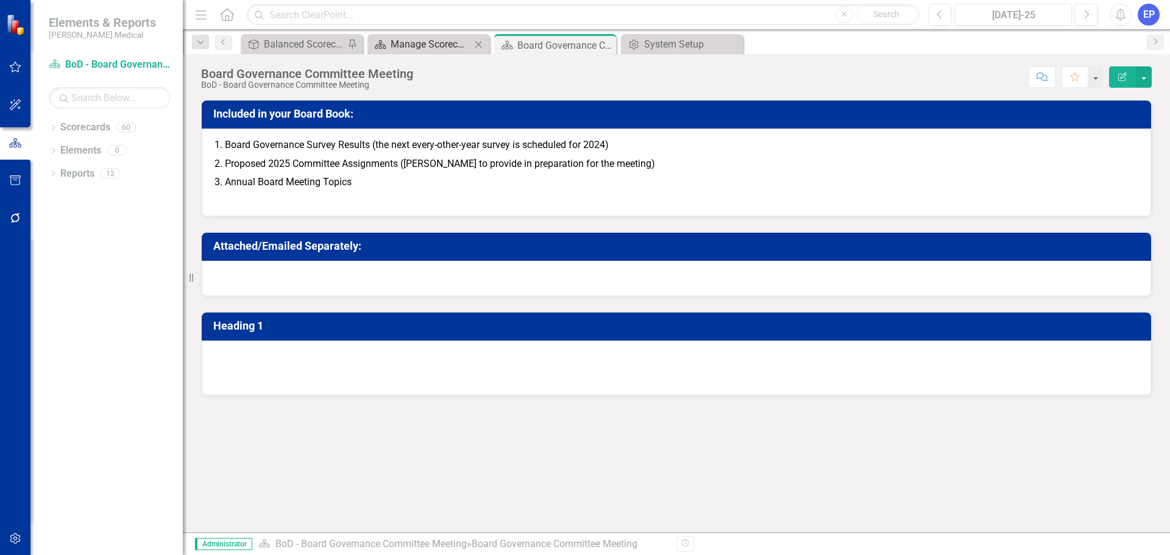
click at [438, 40] on div "Manage Scorecards" at bounding box center [431, 44] width 80 height 15
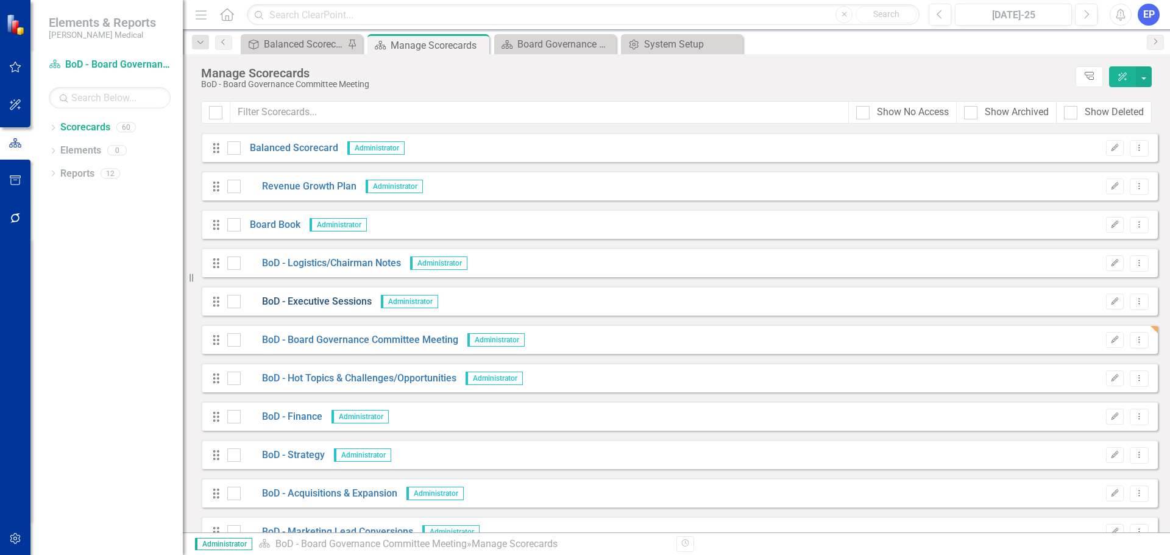
click at [319, 302] on link "BoD - Executive Sessions" at bounding box center [306, 302] width 131 height 14
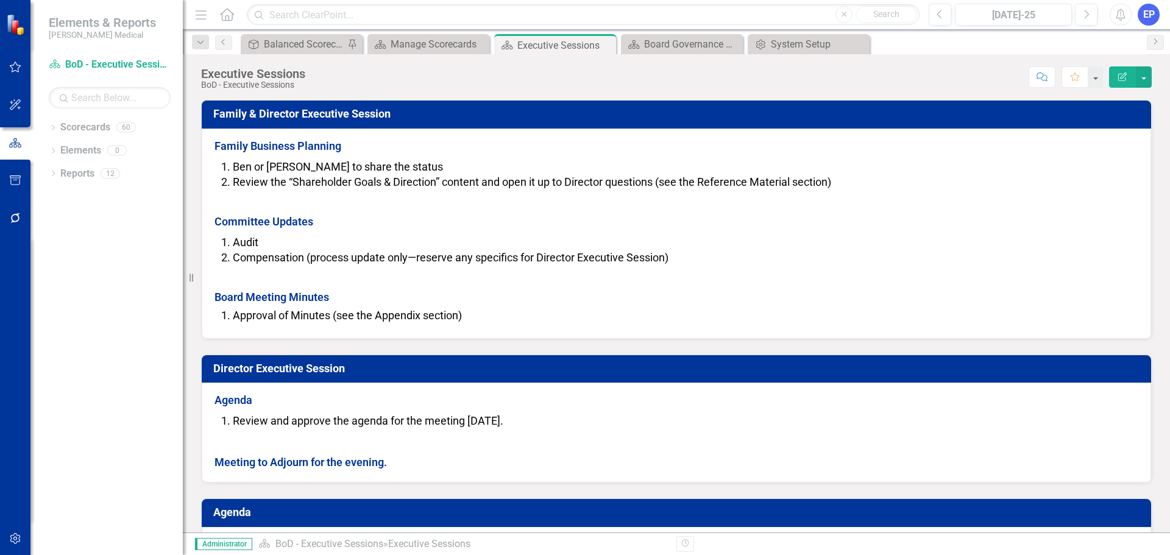
click at [321, 309] on li "Approval of Minutes (see the Appendix section)" at bounding box center [686, 316] width 906 height 16
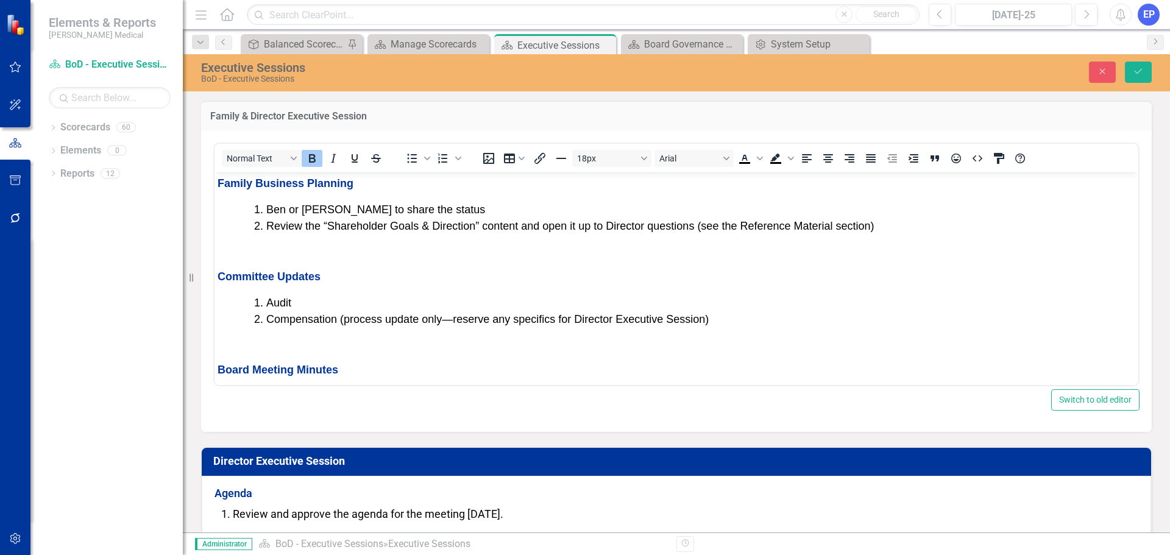
click at [326, 321] on span "Compensation (process update only—reserve any specifics for Director Executive …" at bounding box center [487, 319] width 442 height 12
click at [1106, 75] on icon "Close" at bounding box center [1102, 71] width 11 height 9
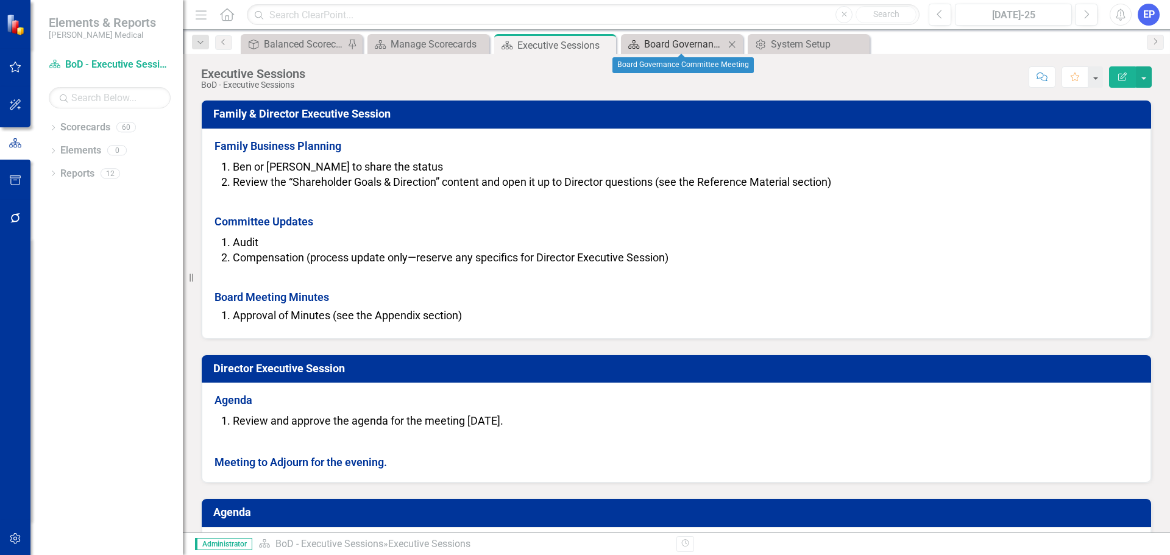
click at [693, 40] on div "Board Governance Committee Meeting" at bounding box center [684, 44] width 80 height 15
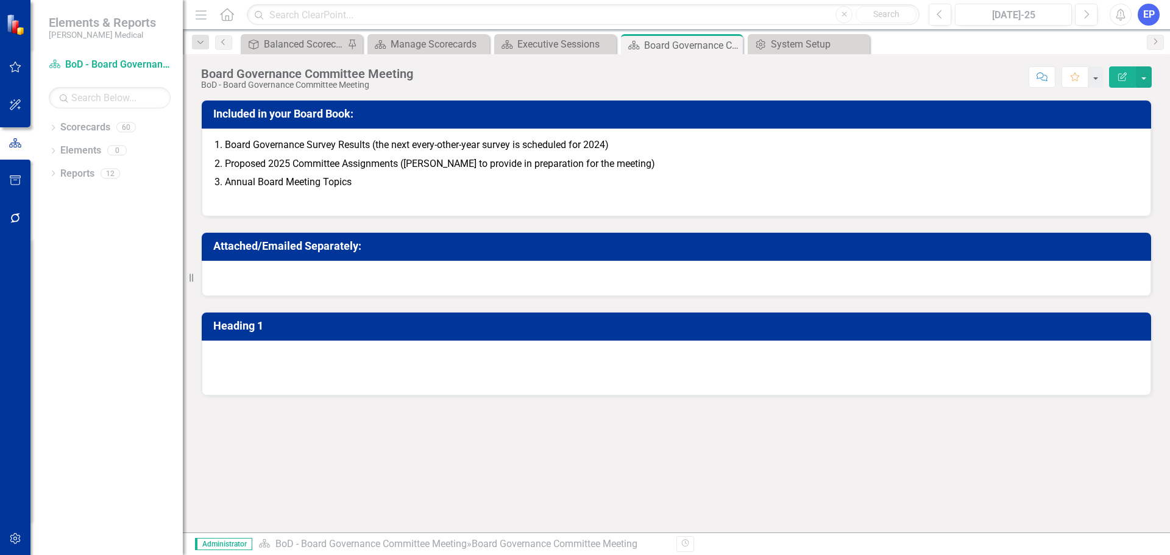
click at [346, 165] on span "2. Proposed 2025 Committee Assignments (Dan Fisher to provide in preparation fo…" at bounding box center [435, 164] width 441 height 12
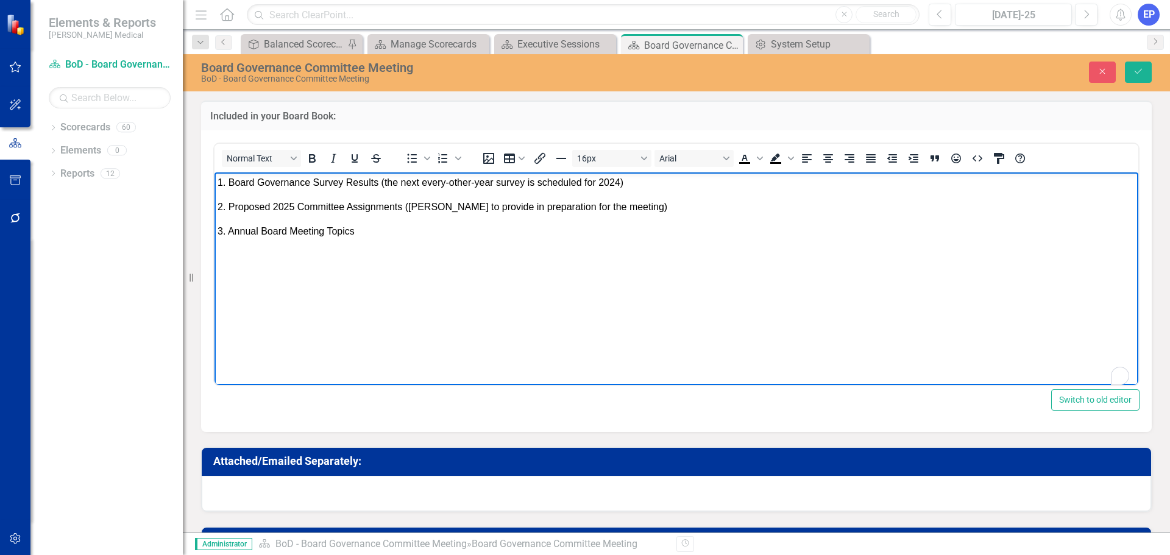
drag, startPoint x: 370, startPoint y: 232, endPoint x: 278, endPoint y: 209, distance: 94.9
click at [215, 172] on html "1. Board Governance Survey Results (the next every-other-year survey is schedul…" at bounding box center [677, 263] width 924 height 183
click at [639, 157] on button "16px" at bounding box center [611, 158] width 79 height 17
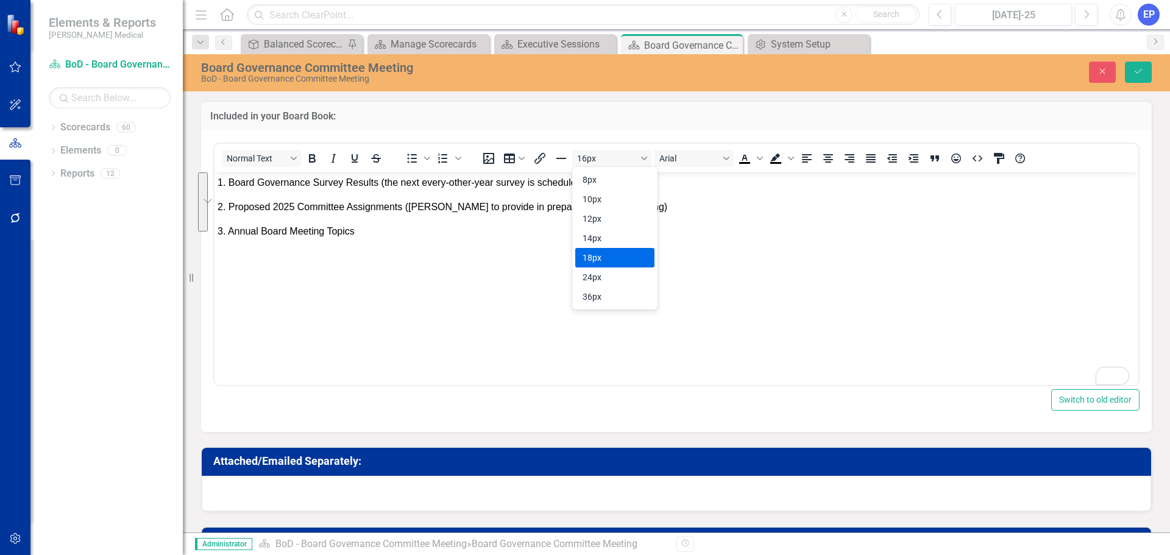
click at [600, 255] on div "18px" at bounding box center [607, 257] width 48 height 15
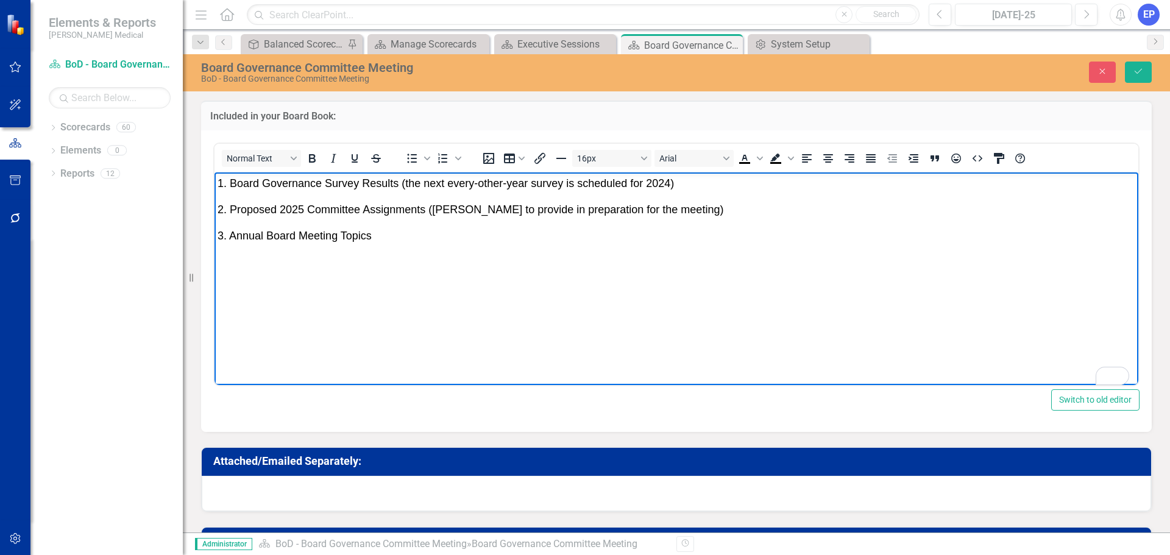
click at [591, 260] on body "1. Board Governance Survey Results (the next every-other-year survey is schedul…" at bounding box center [677, 263] width 924 height 183
click at [427, 237] on p "3. Annual Board Meeting Topics" at bounding box center [677, 242] width 918 height 31
paste body "To enrich screen reader interactions, please activate Accessibility in Grammarl…"
click at [219, 274] on span "Responsibilities (Family, Board, Management)" at bounding box center [330, 276] width 224 height 12
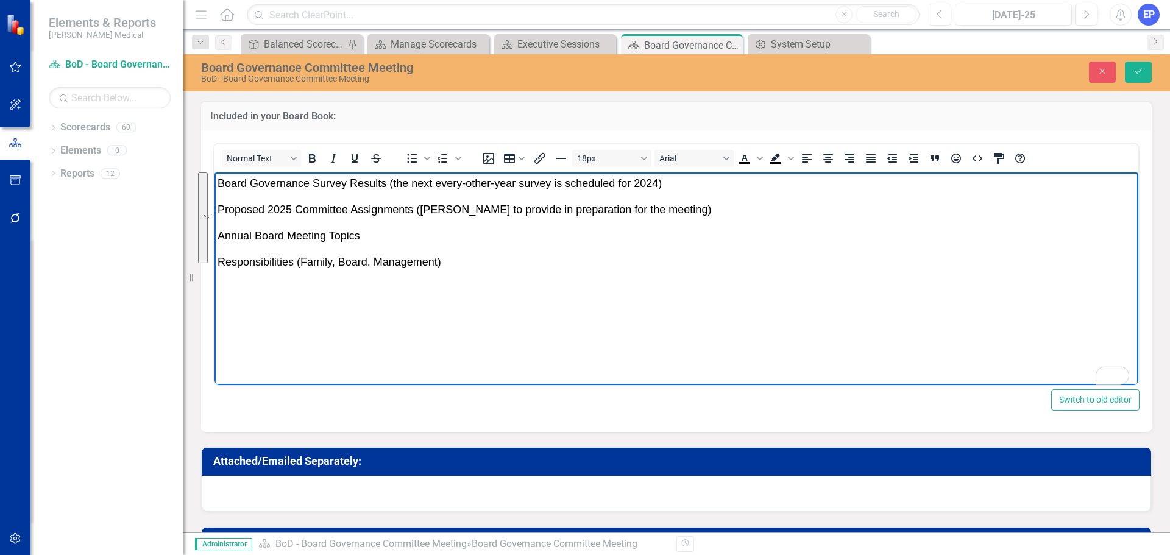
drag, startPoint x: 447, startPoint y: 265, endPoint x: 207, endPoint y: 183, distance: 253.2
click at [215, 183] on html "Board Governance Survey Results (the next every-other-year survey is scheduled …" at bounding box center [677, 263] width 924 height 183
click at [444, 158] on icon "Numbered list" at bounding box center [442, 159] width 9 height 10
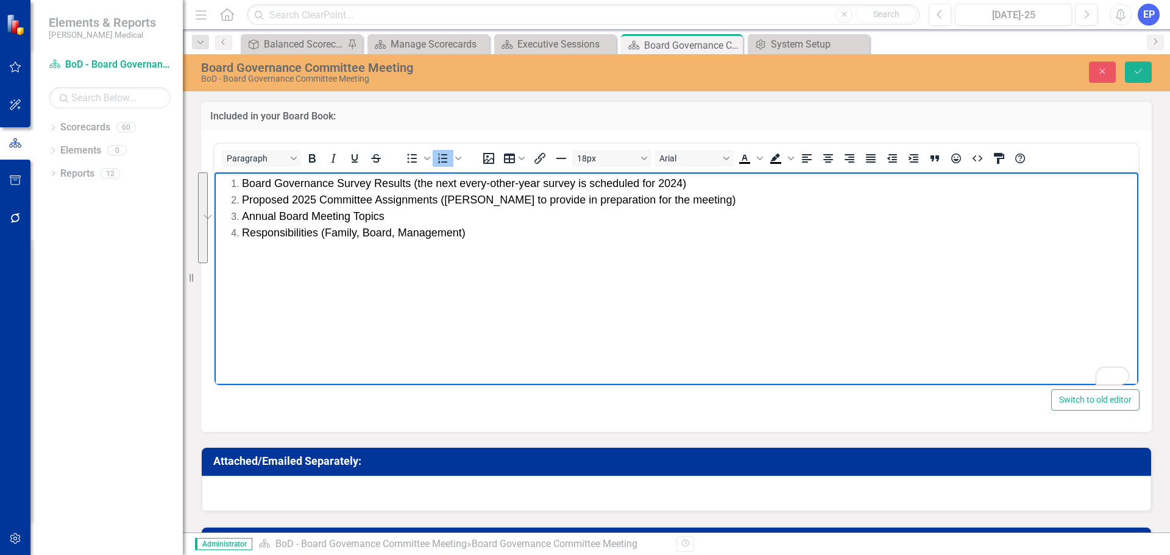
click at [368, 254] on body "Board Governance Survey Results (the next every-other-year survey is scheduled …" at bounding box center [677, 263] width 924 height 183
click at [1146, 71] on button "Save" at bounding box center [1138, 72] width 27 height 21
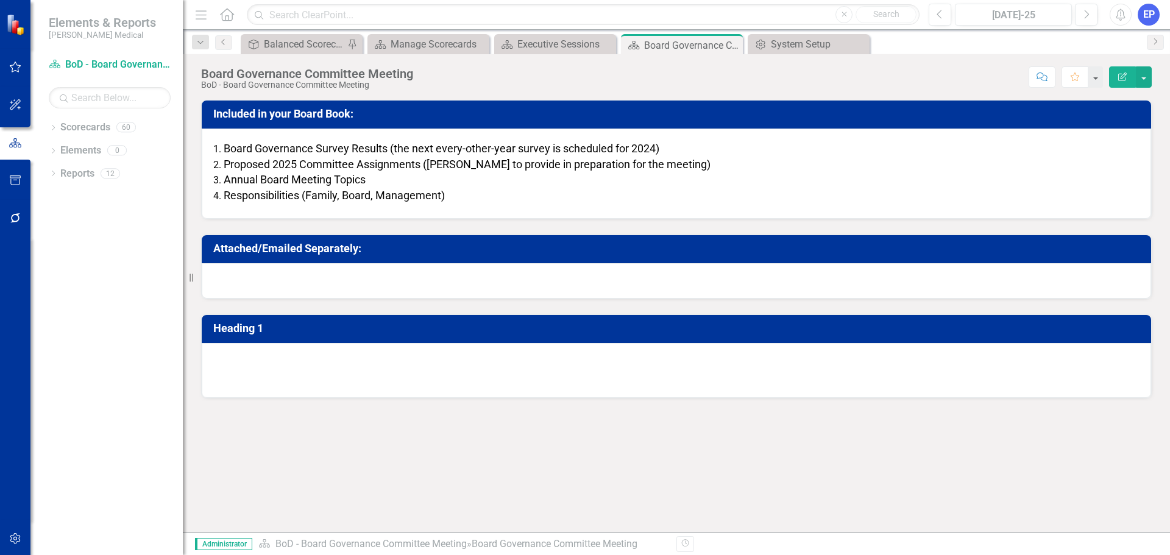
click at [639, 146] on span "Board Governance Survey Results (the next every-other-year survey is scheduled …" at bounding box center [442, 148] width 436 height 13
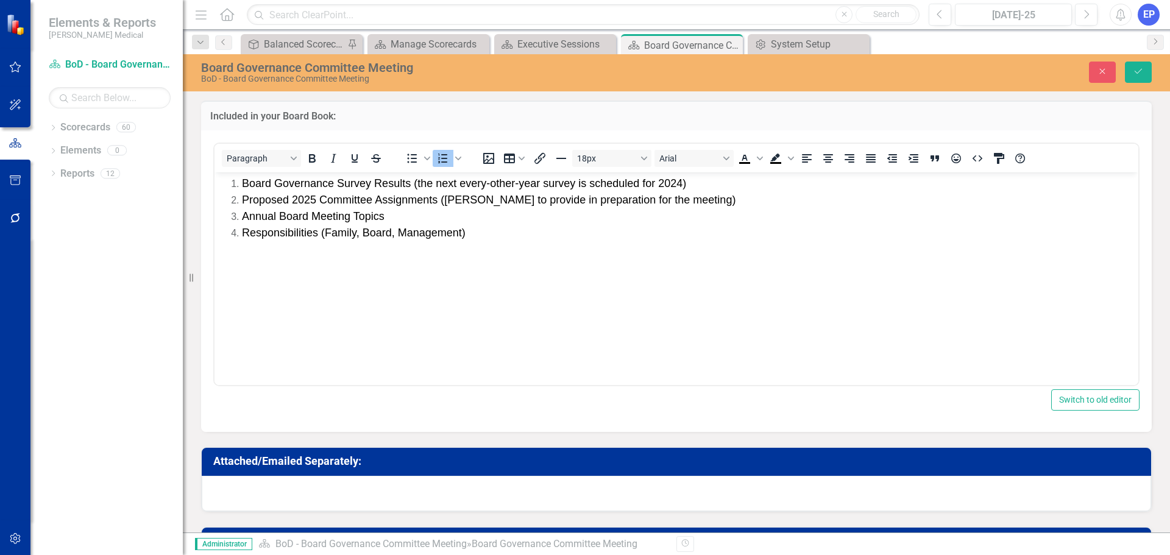
click at [677, 183] on span "Board Governance Survey Results (the next every-other-year survey is scheduled …" at bounding box center [464, 183] width 444 height 12
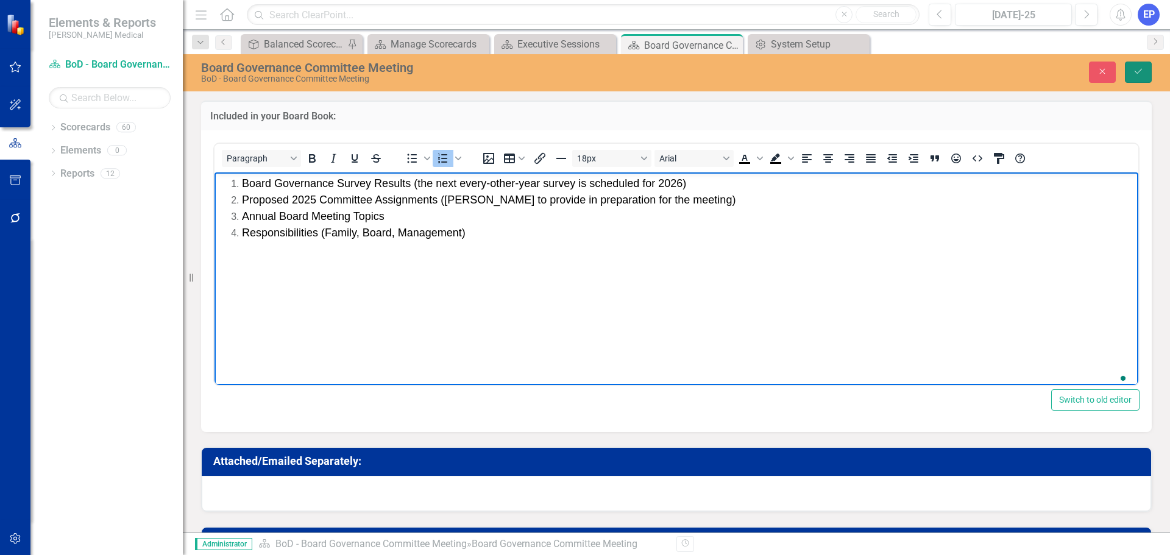
click at [1145, 73] on button "Save" at bounding box center [1138, 72] width 27 height 21
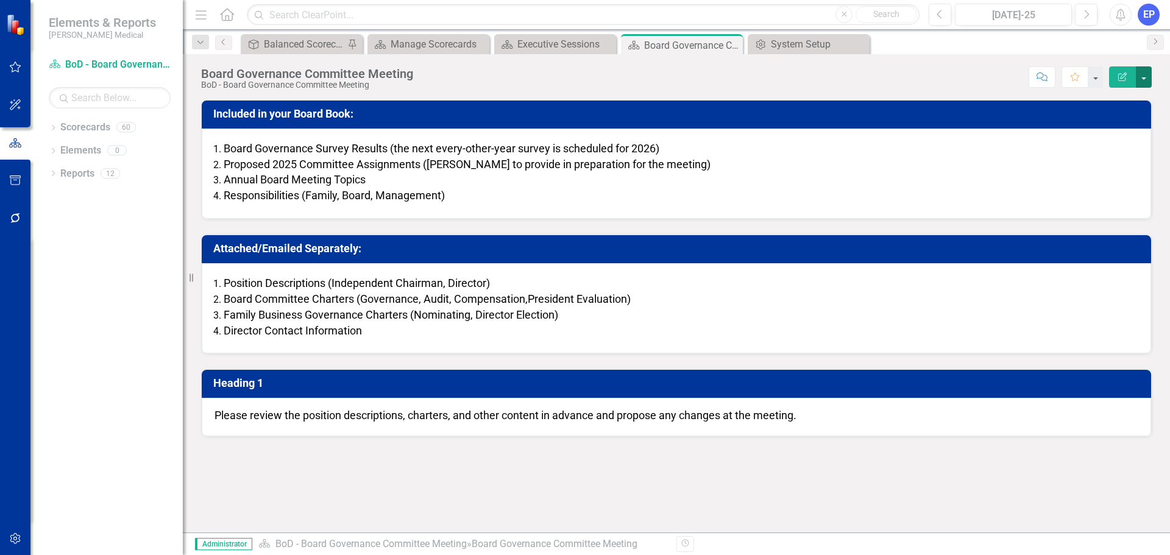
click at [1140, 82] on button "button" at bounding box center [1144, 76] width 16 height 21
click at [1120, 118] on link "Edit Report Edit Layout" at bounding box center [1101, 122] width 99 height 23
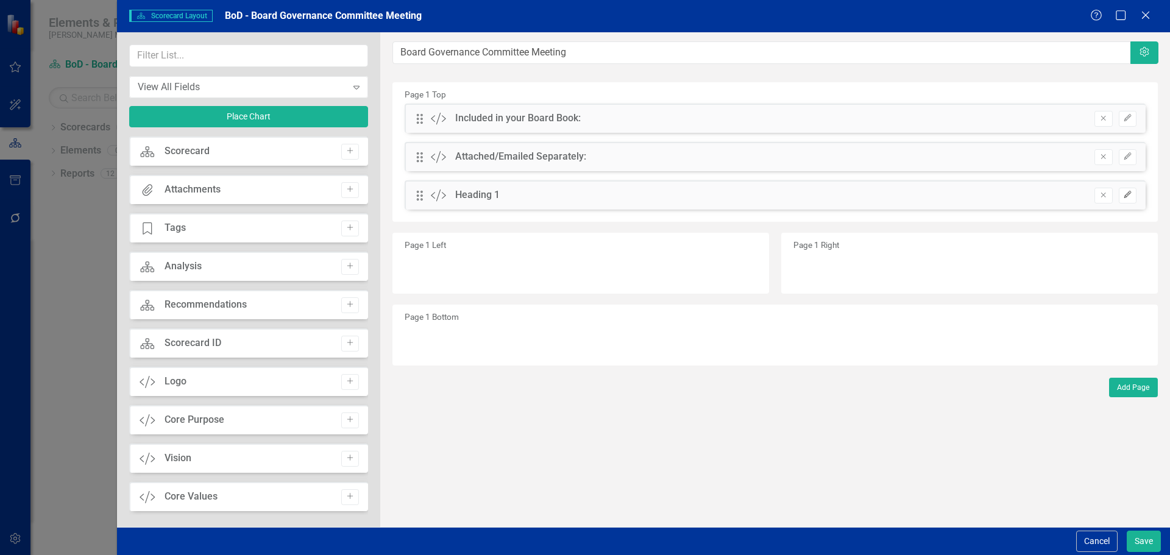
click at [1129, 194] on icon "Edit" at bounding box center [1127, 194] width 9 height 7
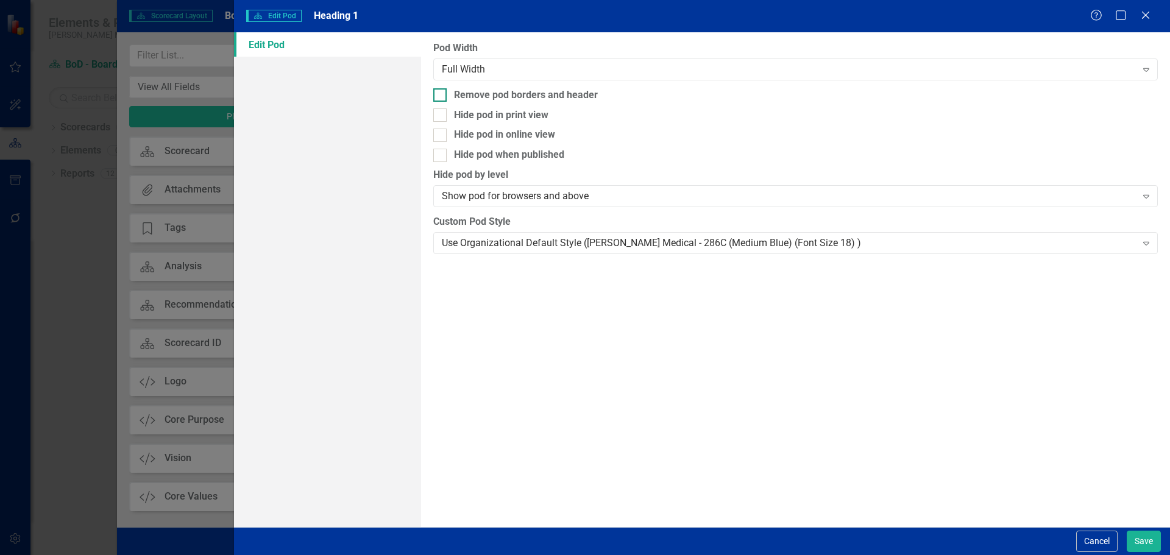
click at [536, 97] on div "Remove pod borders and header" at bounding box center [526, 95] width 144 height 14
click at [441, 96] on input "Remove pod borders and header" at bounding box center [437, 92] width 8 height 8
checkbox input "true"
click at [544, 236] on div "Use Organizational Default Style (Nixon Medical - 286C (Medium Blue) (Font Size…" at bounding box center [789, 243] width 694 height 14
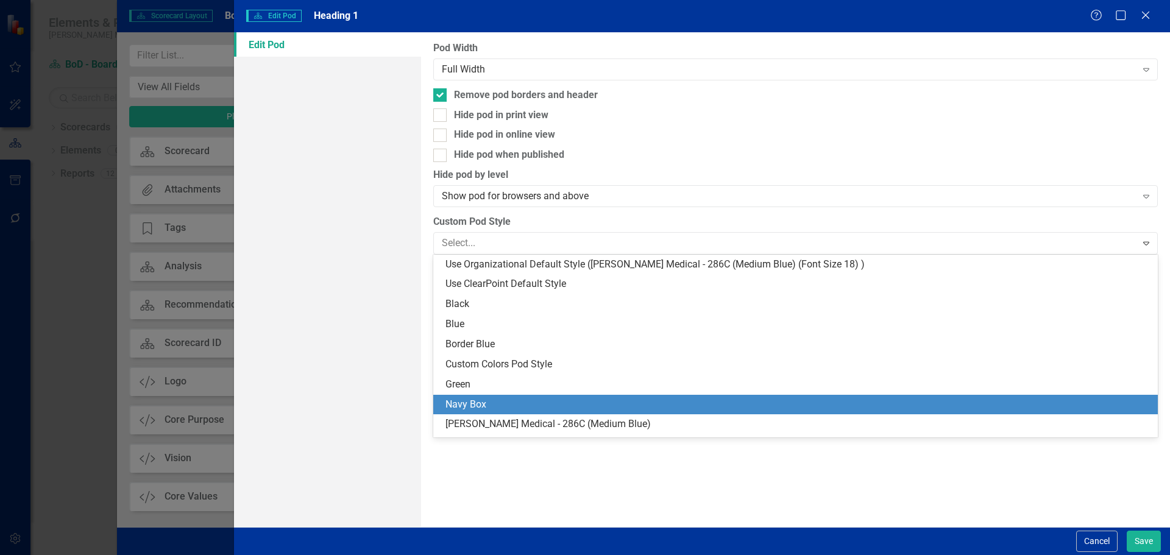
click at [526, 411] on div "Navy Box" at bounding box center [797, 405] width 705 height 14
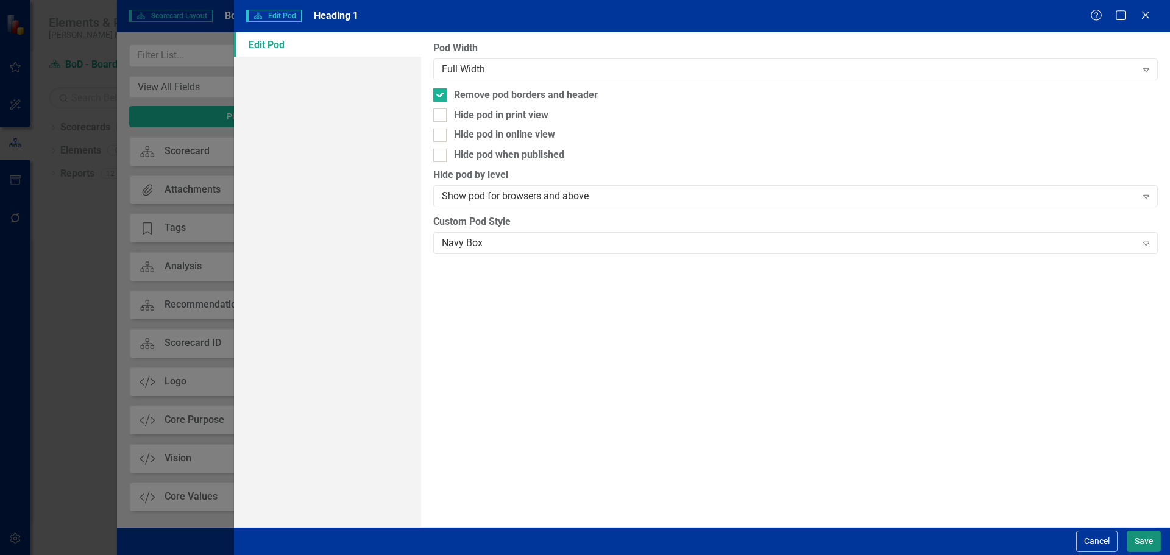
click at [1141, 543] on button "Save" at bounding box center [1144, 541] width 34 height 21
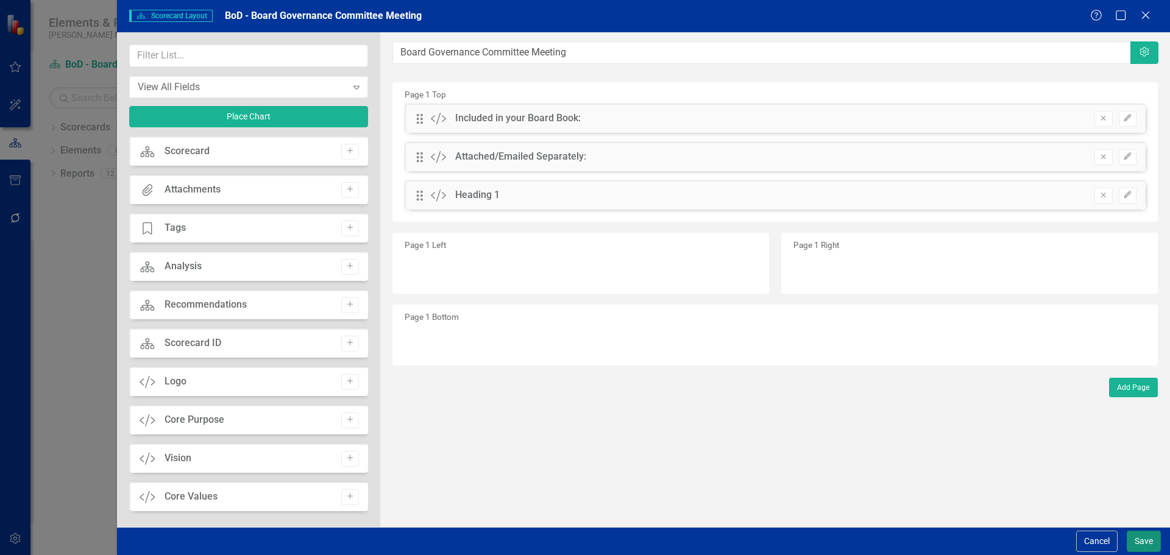
click at [1136, 542] on button "Save" at bounding box center [1144, 541] width 34 height 21
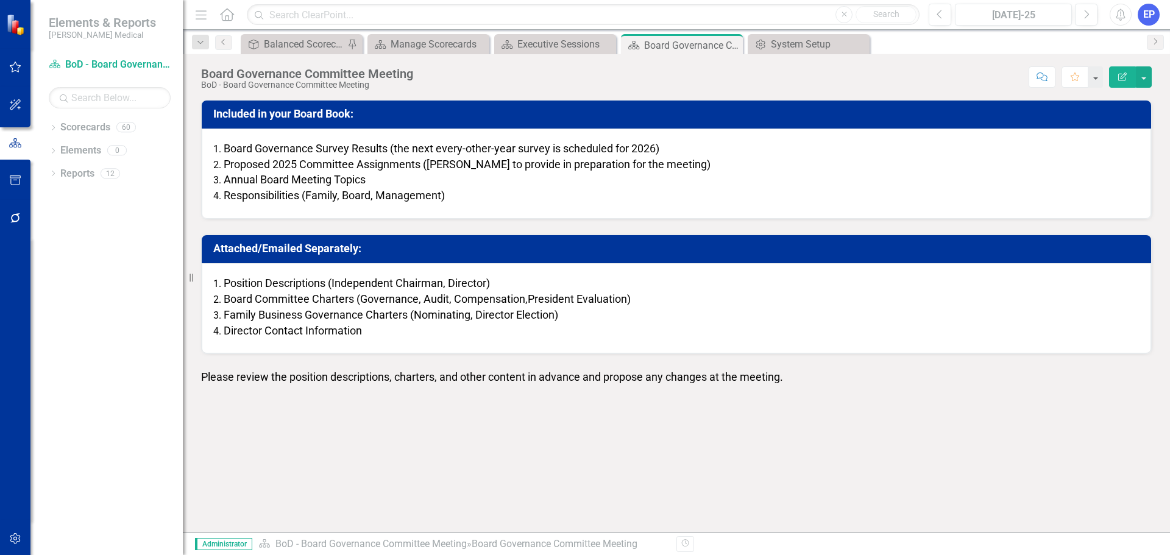
click at [298, 165] on span "Proposed 2025 Committee Assignments (Dan Fisher to provide in preparation for t…" at bounding box center [467, 164] width 487 height 13
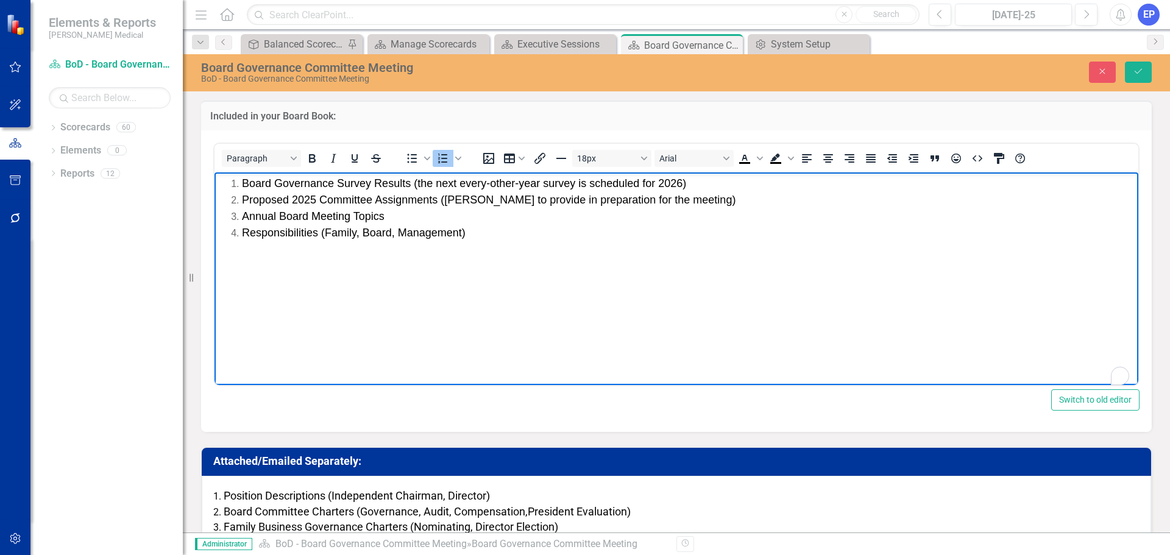
click at [312, 199] on span "Proposed 2025 Committee Assignments (Dan Fisher to provide in preparation for t…" at bounding box center [489, 199] width 494 height 12
click at [1134, 81] on button "Save" at bounding box center [1138, 72] width 27 height 21
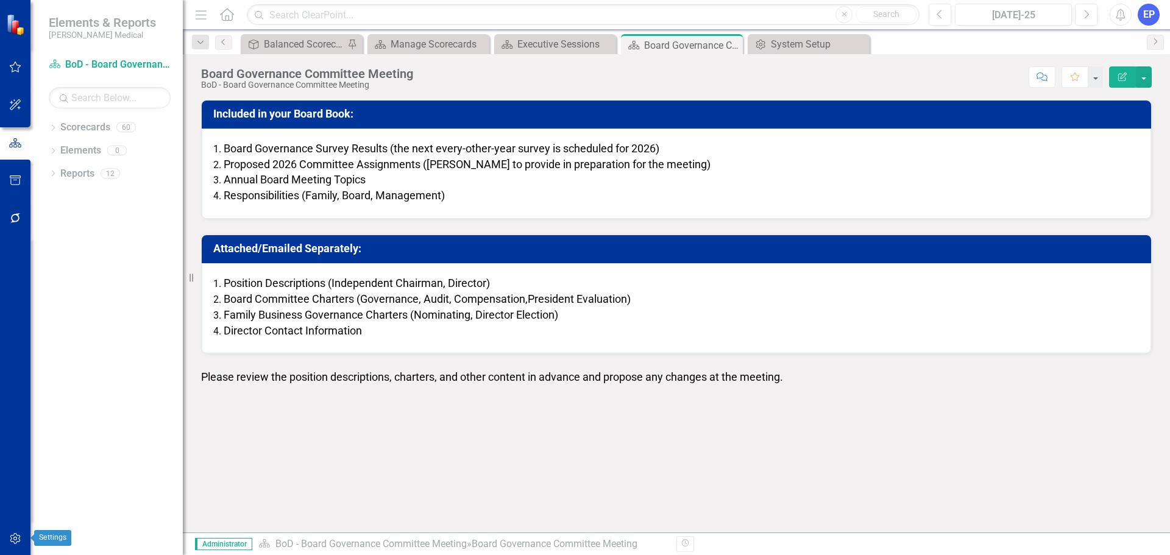
click at [13, 540] on icon "button" at bounding box center [15, 539] width 13 height 10
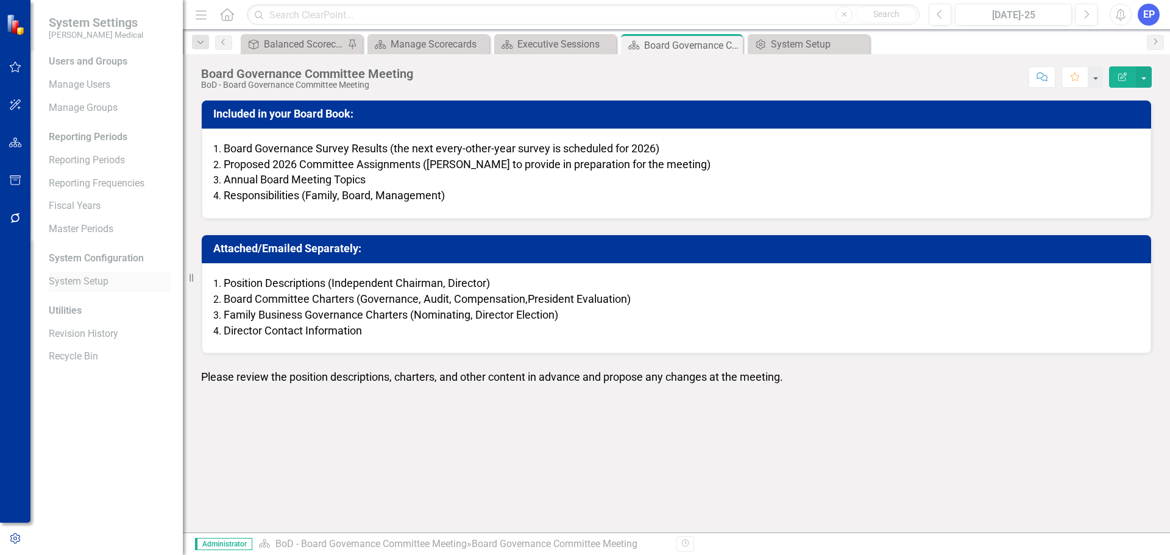
click at [57, 282] on link "System Setup" at bounding box center [110, 282] width 122 height 14
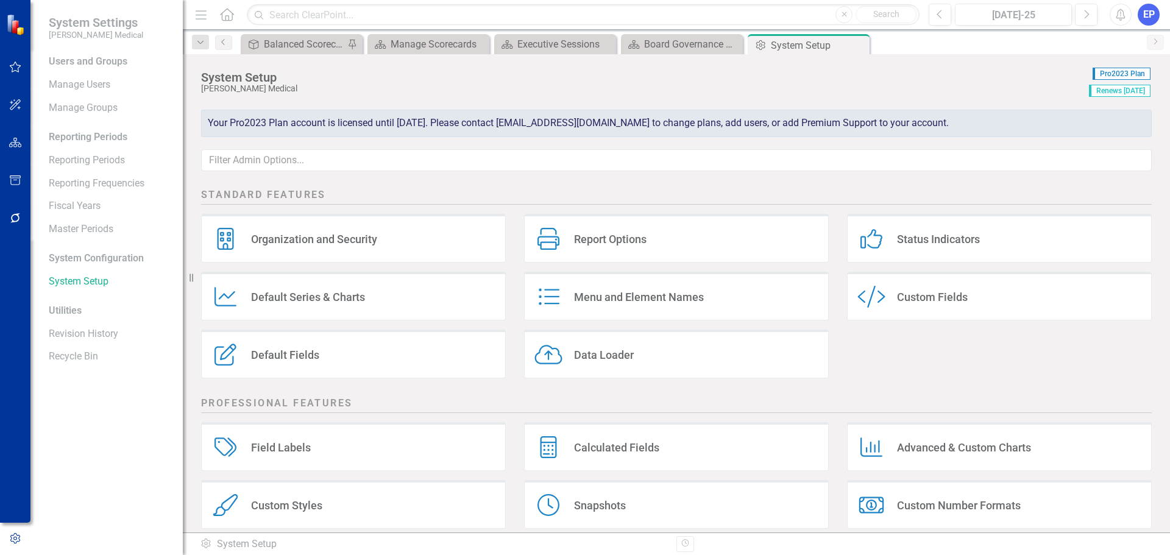
click at [876, 303] on icon "Custom Style" at bounding box center [871, 297] width 28 height 22
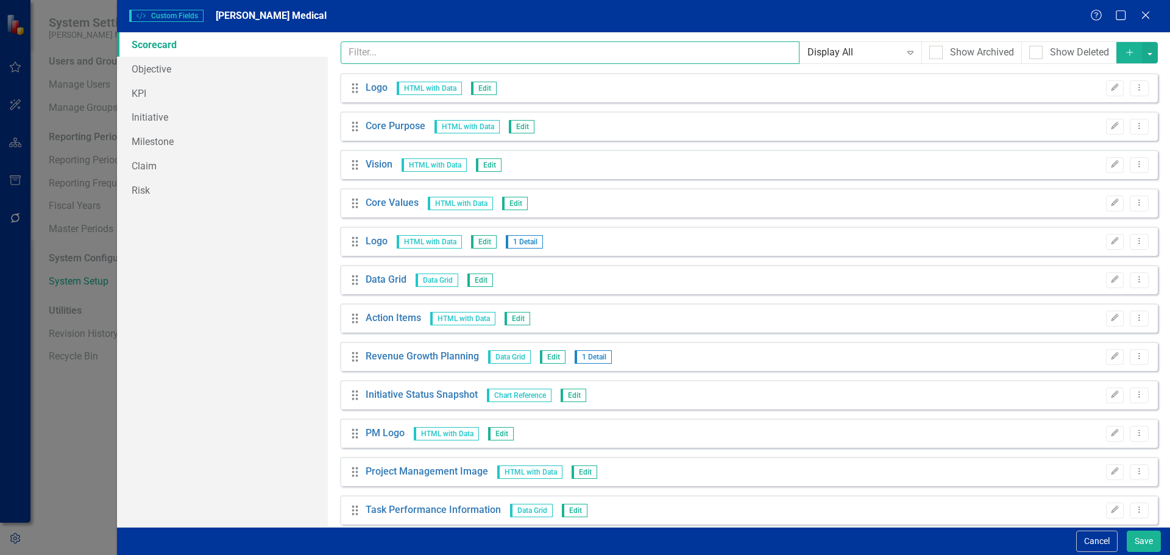
click at [477, 51] on input "text" at bounding box center [571, 52] width 460 height 23
click at [1121, 59] on button "Add" at bounding box center [1129, 52] width 27 height 21
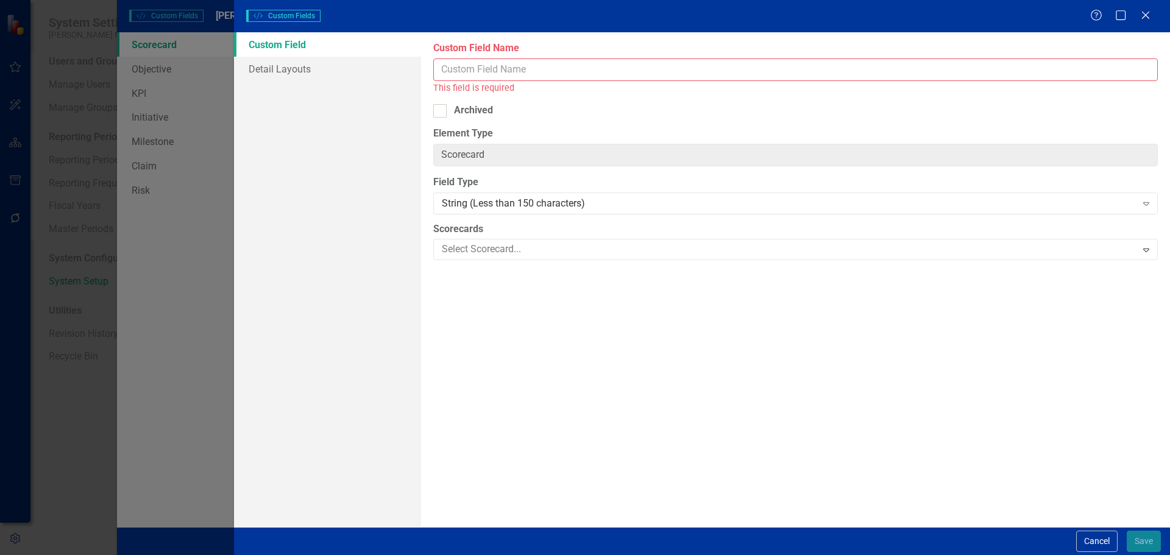
click at [540, 71] on input "Custom Field Name" at bounding box center [795, 70] width 725 height 23
paste input "Proposed 2025 Committee Assignments*"
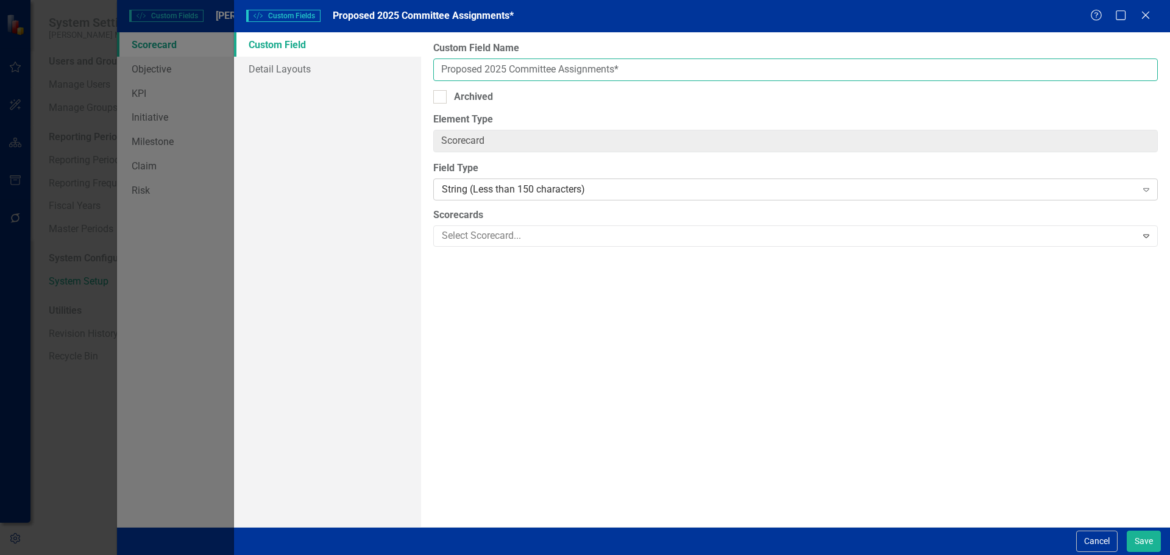
type input "Proposed 2025 Committee Assignments*"
click at [518, 187] on div "String (Less than 150 characters)" at bounding box center [789, 190] width 694 height 14
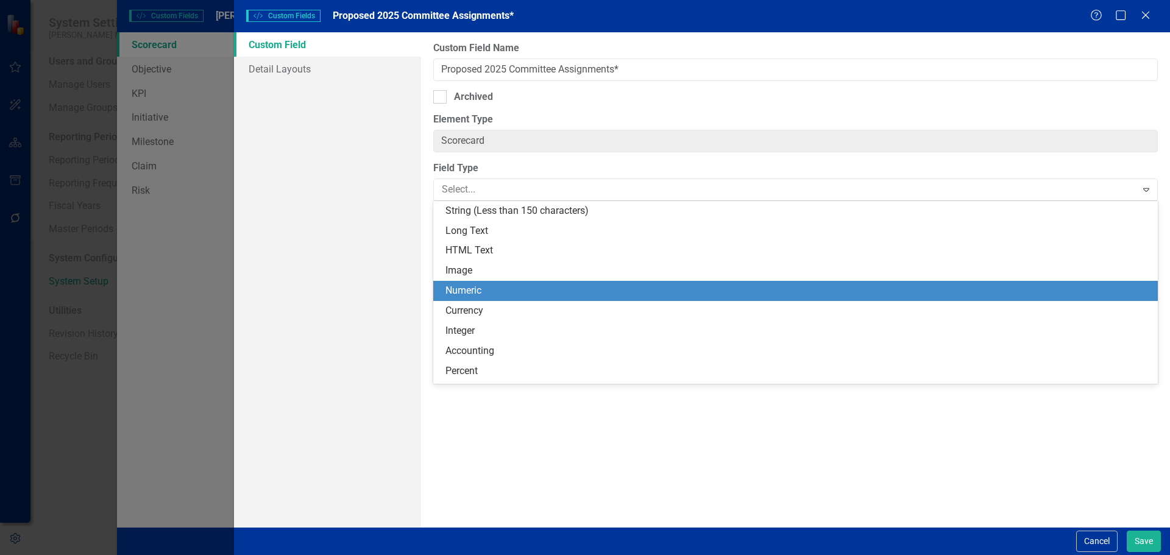
scroll to position [183, 0]
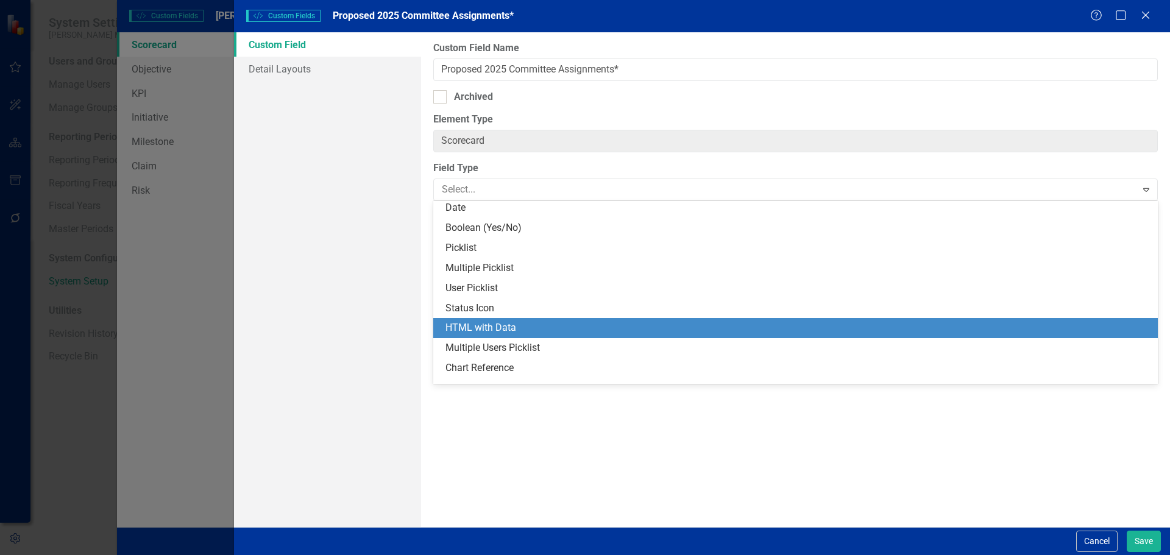
click at [496, 325] on div "HTML with Data" at bounding box center [797, 328] width 705 height 14
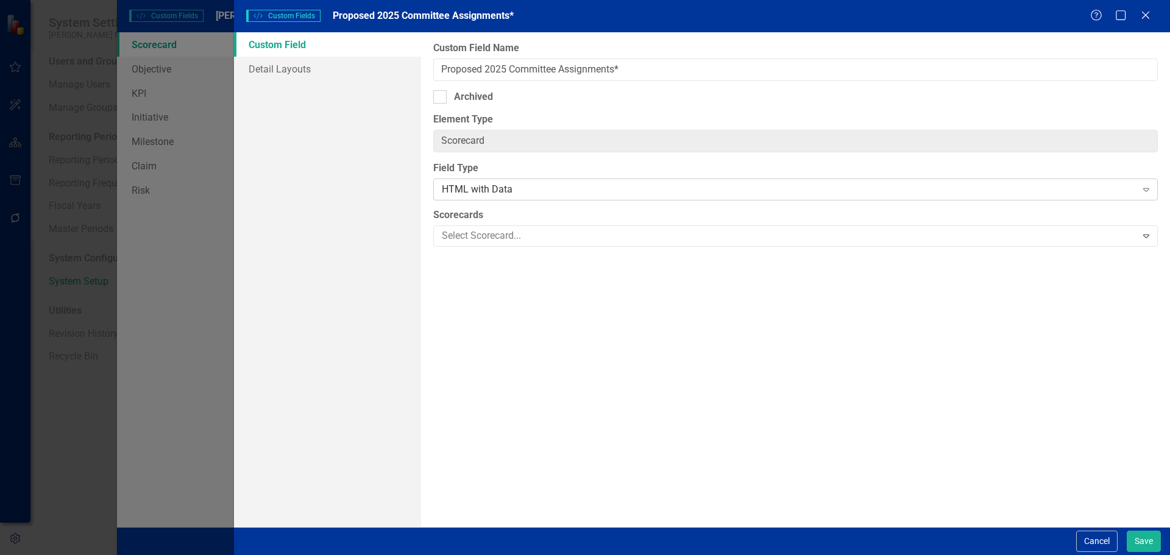
click at [503, 190] on div "HTML with Data" at bounding box center [789, 190] width 694 height 14
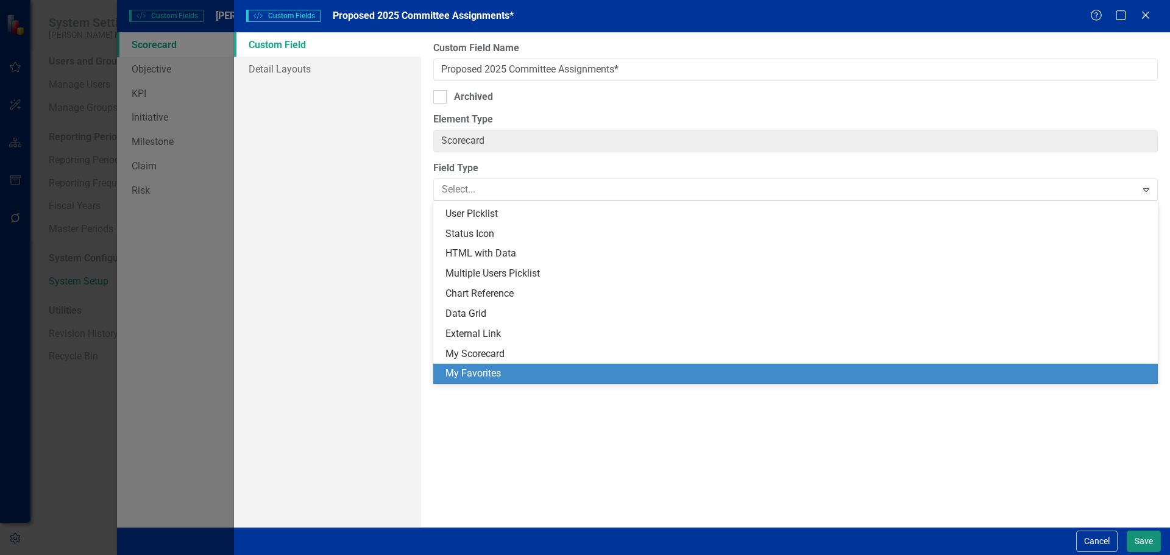
click at [1136, 535] on button "Save" at bounding box center [1144, 541] width 34 height 21
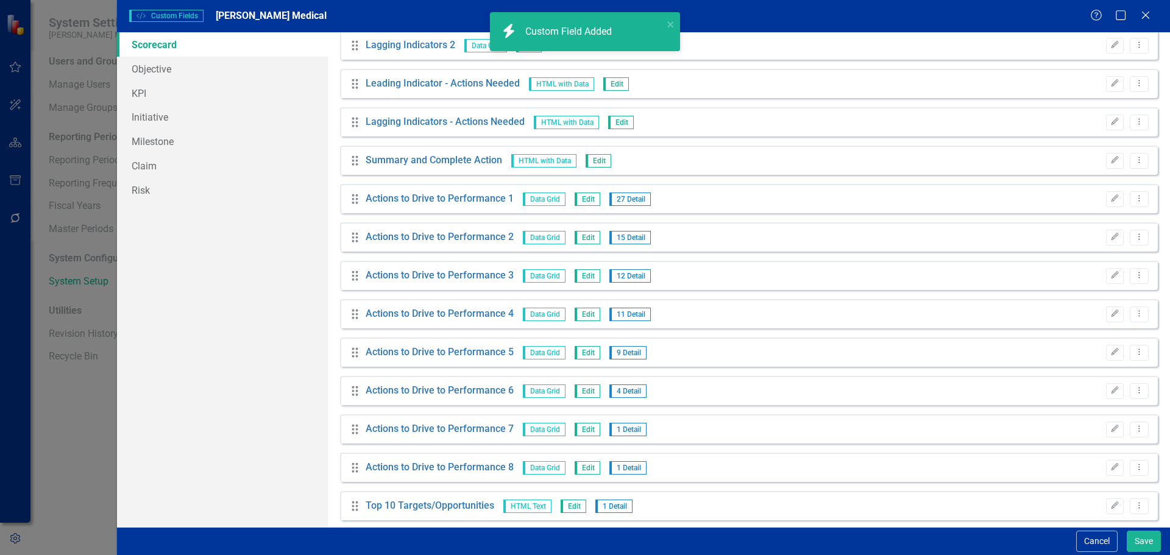
scroll to position [1585, 0]
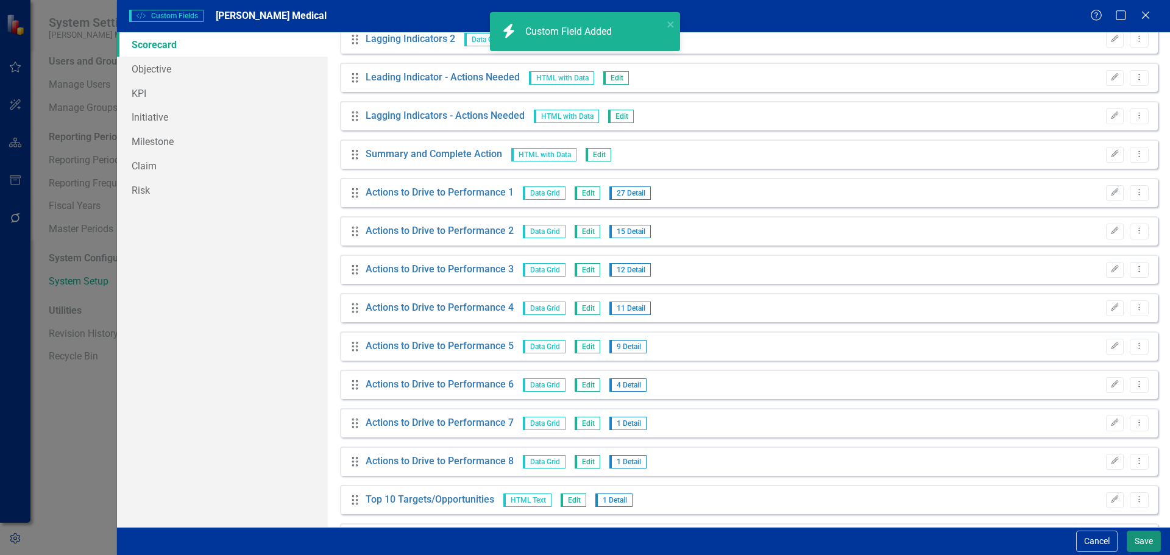
click at [1146, 545] on button "Save" at bounding box center [1144, 541] width 34 height 21
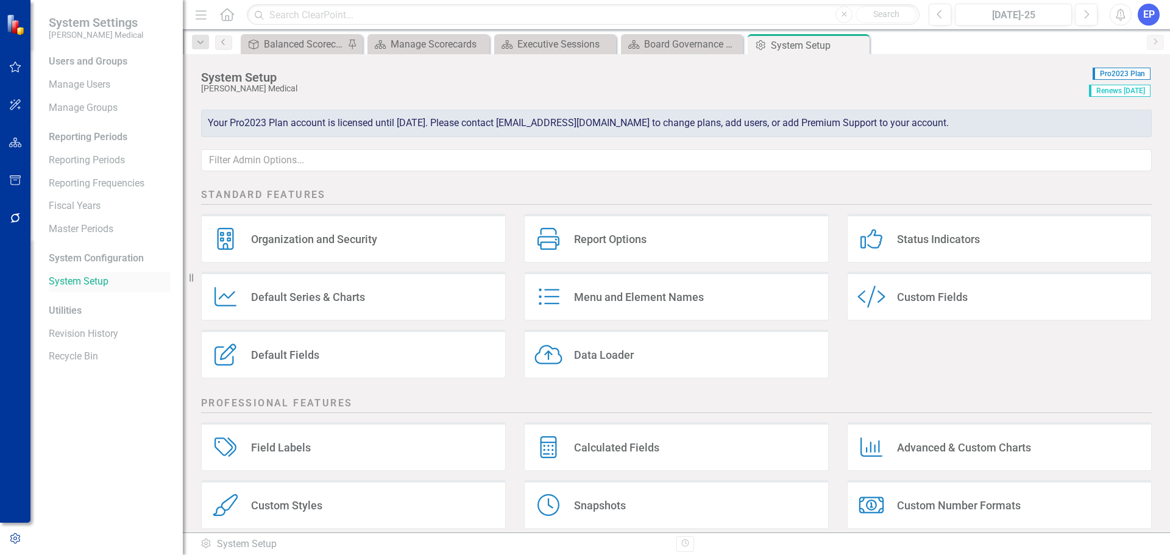
click at [90, 277] on link "System Setup" at bounding box center [110, 282] width 122 height 14
click at [920, 294] on div "Custom Fields" at bounding box center [932, 297] width 71 height 14
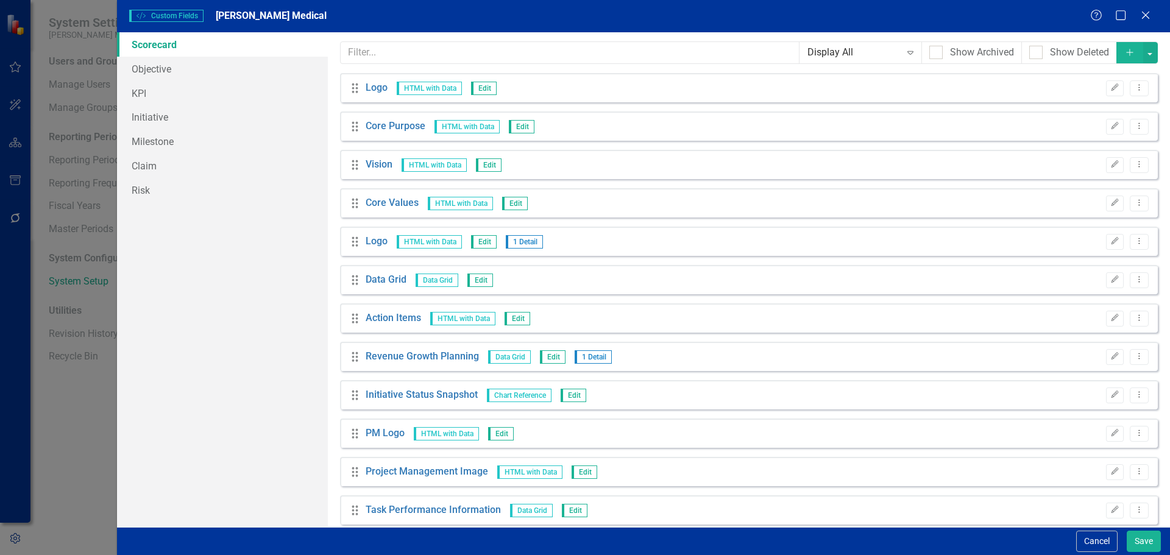
click at [1124, 54] on icon "Add" at bounding box center [1129, 52] width 11 height 9
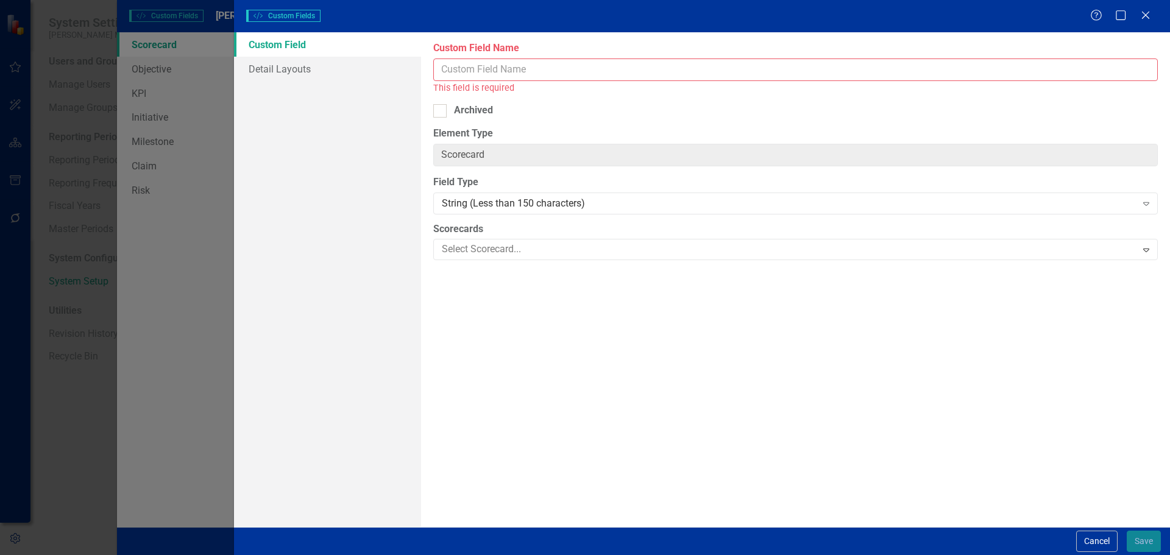
click at [638, 70] on input "Custom Field Name" at bounding box center [795, 70] width 725 height 23
paste input "Summary Charters’ Requirements for Committee Assignments"
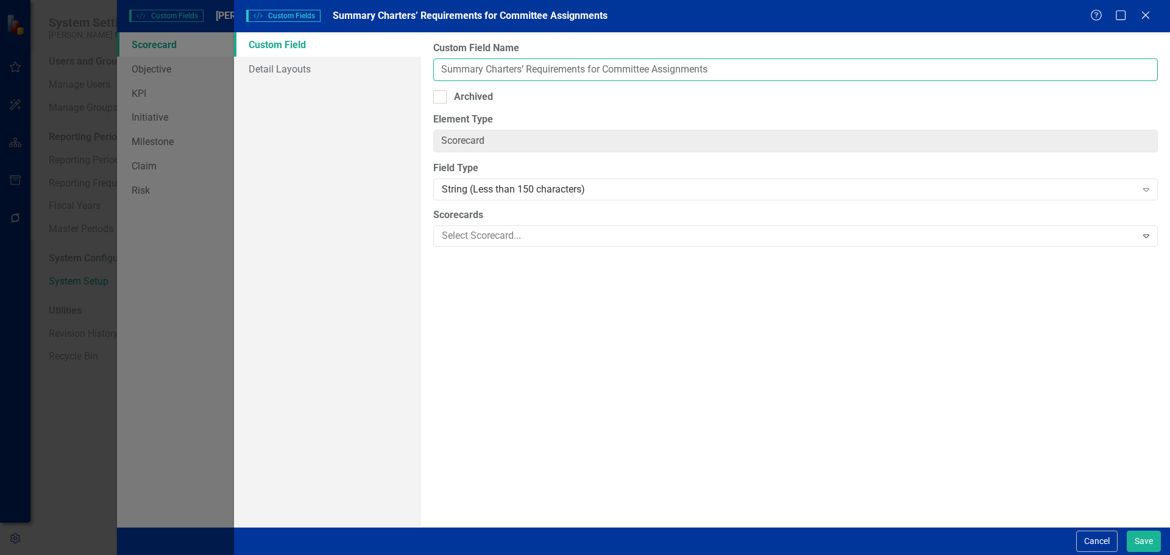
click at [484, 69] on input "Summary Charters’ Requirements for Committee Assignments" at bounding box center [795, 70] width 725 height 23
type input "Summary - Charters’ Requirements for Committee Assignments"
click at [470, 201] on div "Custom Field Name Summary - Charters’ Requirements for Committee Assignments Ar…" at bounding box center [795, 279] width 749 height 495
click at [472, 194] on div "String (Less than 150 characters)" at bounding box center [789, 190] width 694 height 14
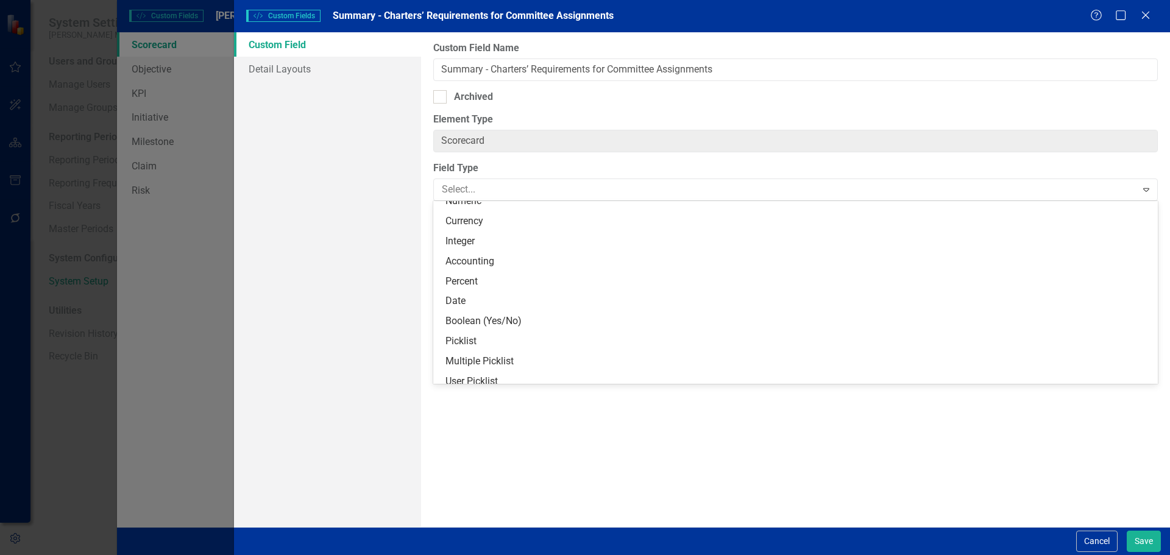
scroll to position [183, 0]
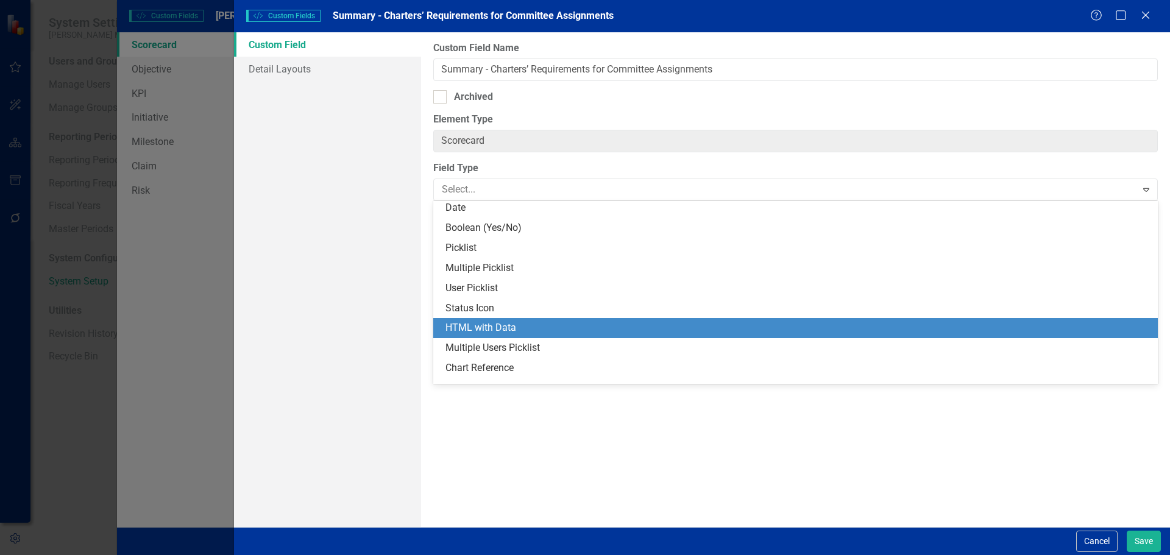
click at [495, 322] on div "HTML with Data" at bounding box center [797, 328] width 705 height 14
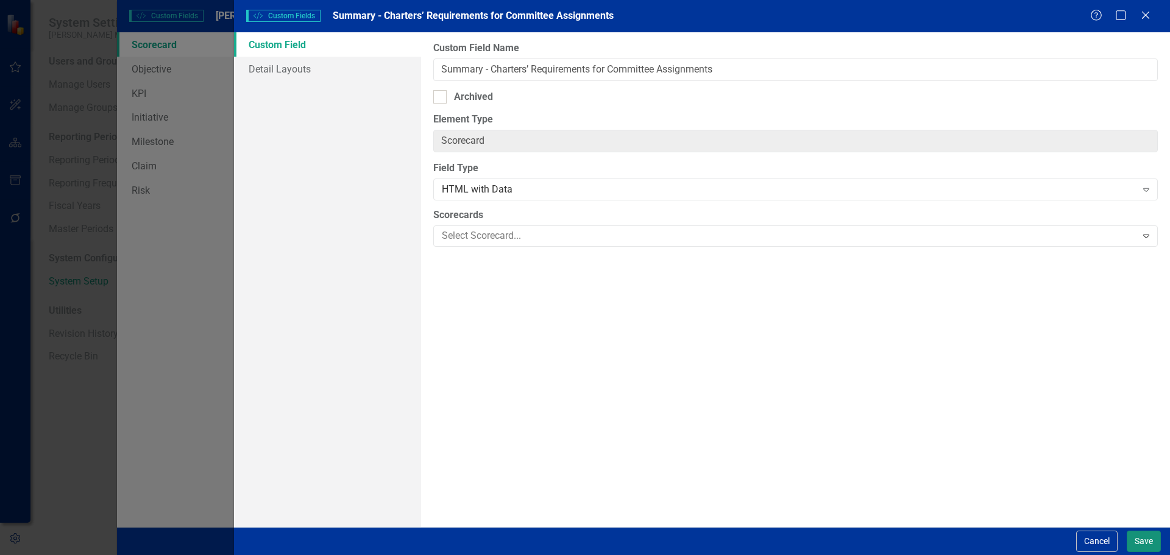
click at [1146, 539] on button "Save" at bounding box center [1144, 541] width 34 height 21
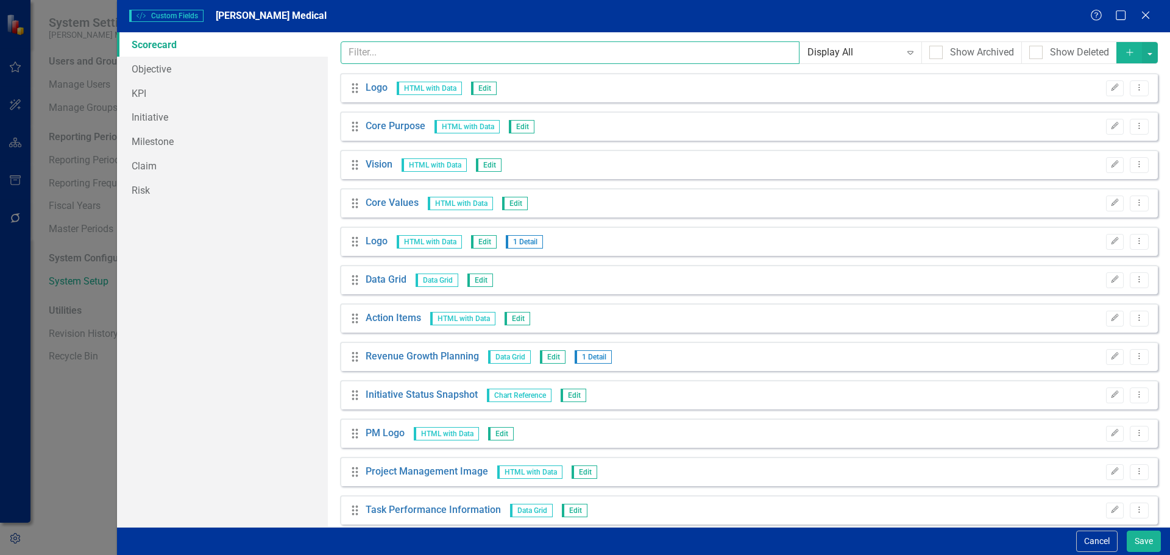
click at [424, 56] on input "text" at bounding box center [571, 52] width 460 height 23
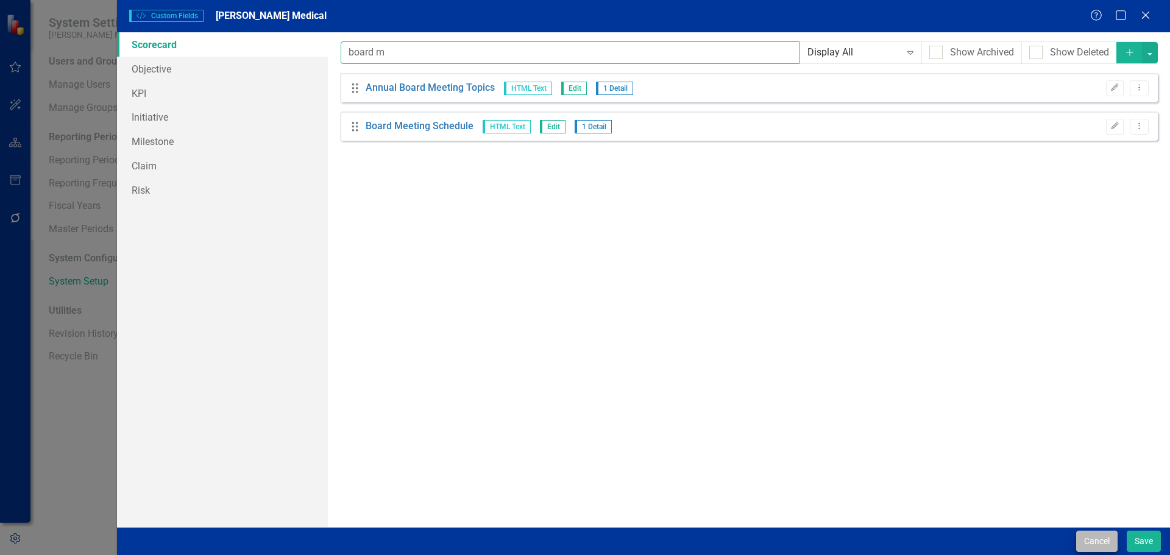
type input "board m"
click at [1094, 546] on button "Cancel" at bounding box center [1096, 541] width 41 height 21
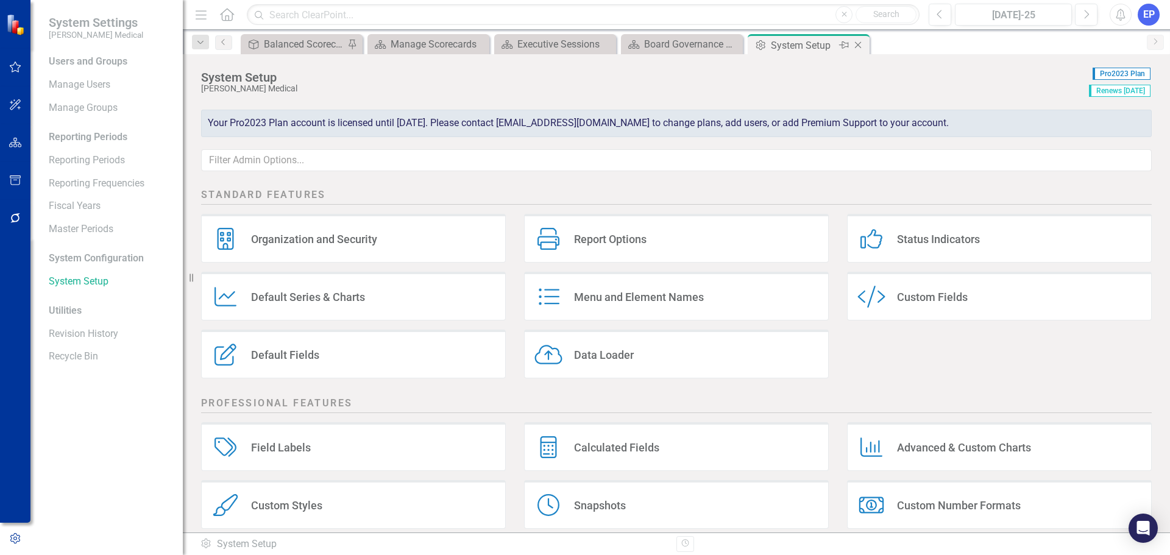
click at [856, 46] on icon "Close" at bounding box center [858, 45] width 12 height 10
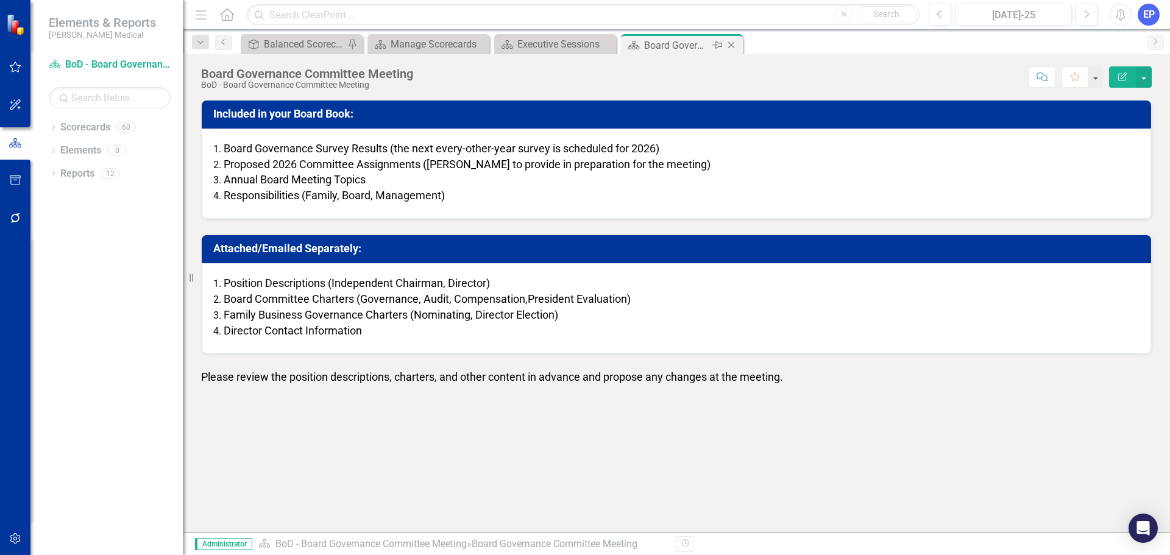
click at [696, 46] on div "Board Governance Committee Meeting" at bounding box center [676, 45] width 65 height 15
click at [1150, 76] on button "button" at bounding box center [1144, 76] width 16 height 21
click at [1120, 116] on link "Edit Report Edit Layout" at bounding box center [1101, 122] width 99 height 23
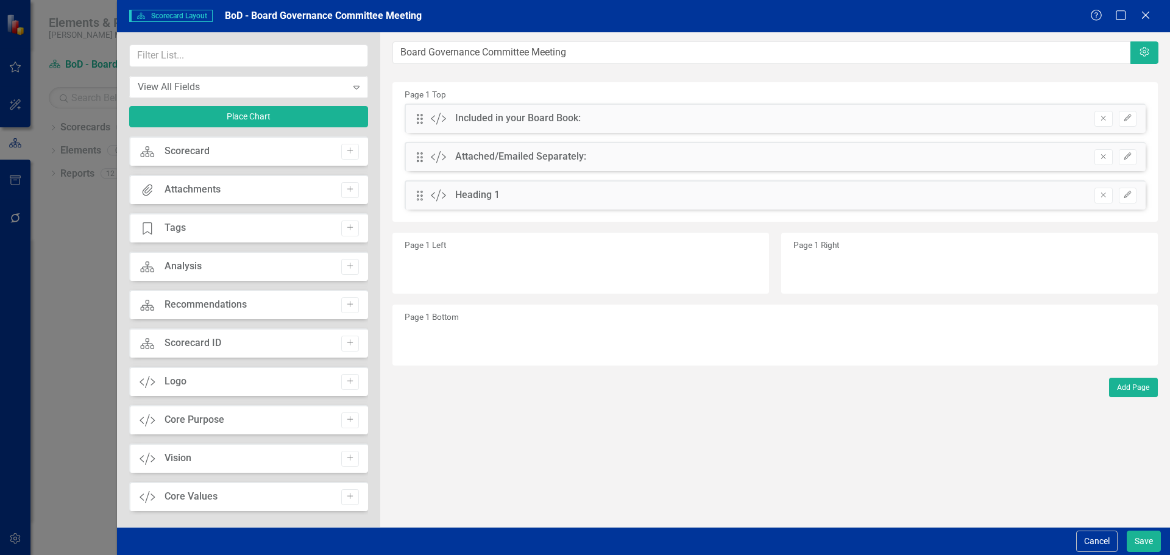
click at [440, 341] on div "Page 1 Bottom" at bounding box center [774, 335] width 765 height 61
click at [1129, 382] on button "Add Page" at bounding box center [1133, 388] width 49 height 20
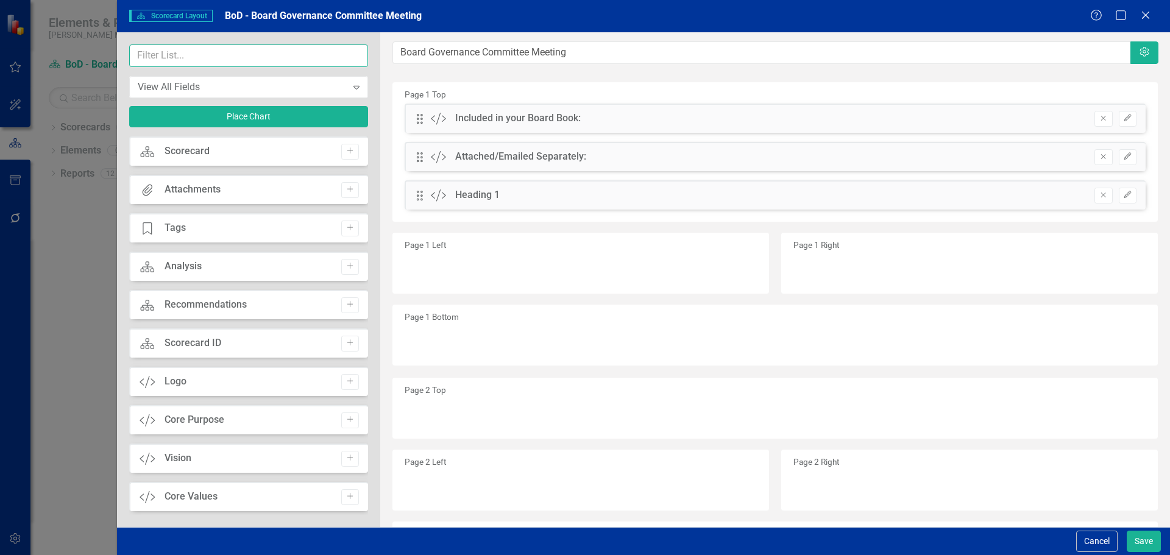
click at [208, 57] on input "text" at bounding box center [248, 55] width 239 height 23
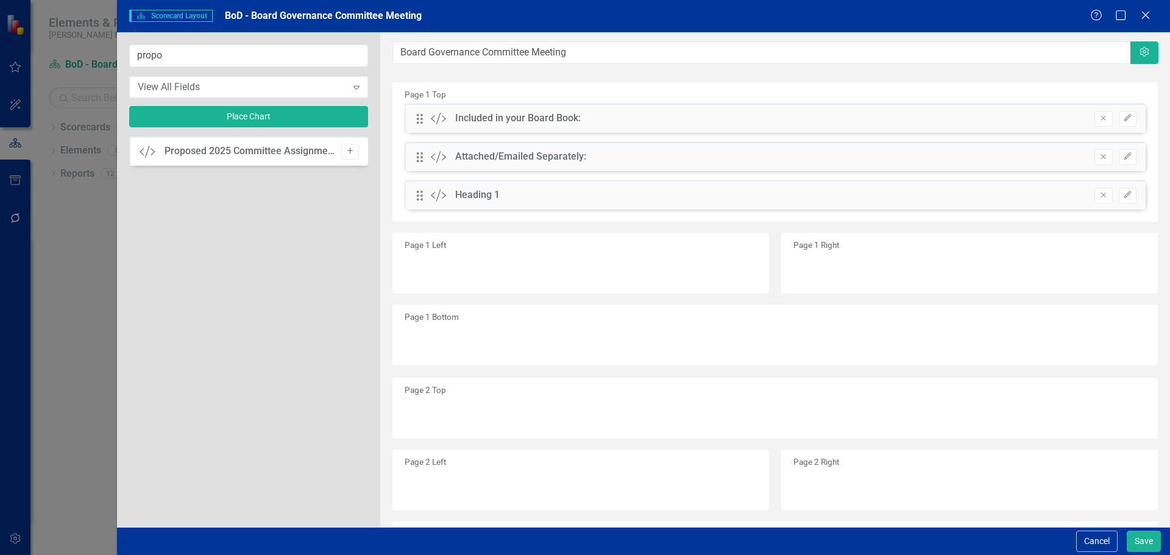
click at [344, 151] on button "Add" at bounding box center [350, 152] width 18 height 16
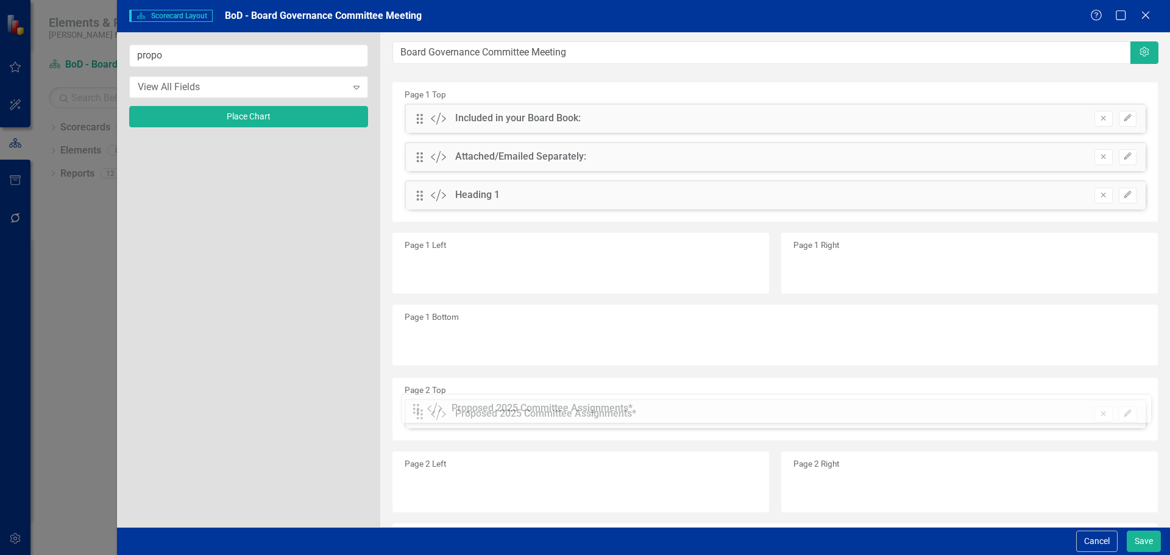
drag, startPoint x: 422, startPoint y: 120, endPoint x: 428, endPoint y: 412, distance: 292.0
drag, startPoint x: 185, startPoint y: 60, endPoint x: 108, endPoint y: 55, distance: 76.9
click at [108, 55] on div "Scorecard Scorecard Layout BoD - Board Governance Committee Meeting Help Maximi…" at bounding box center [585, 277] width 1170 height 555
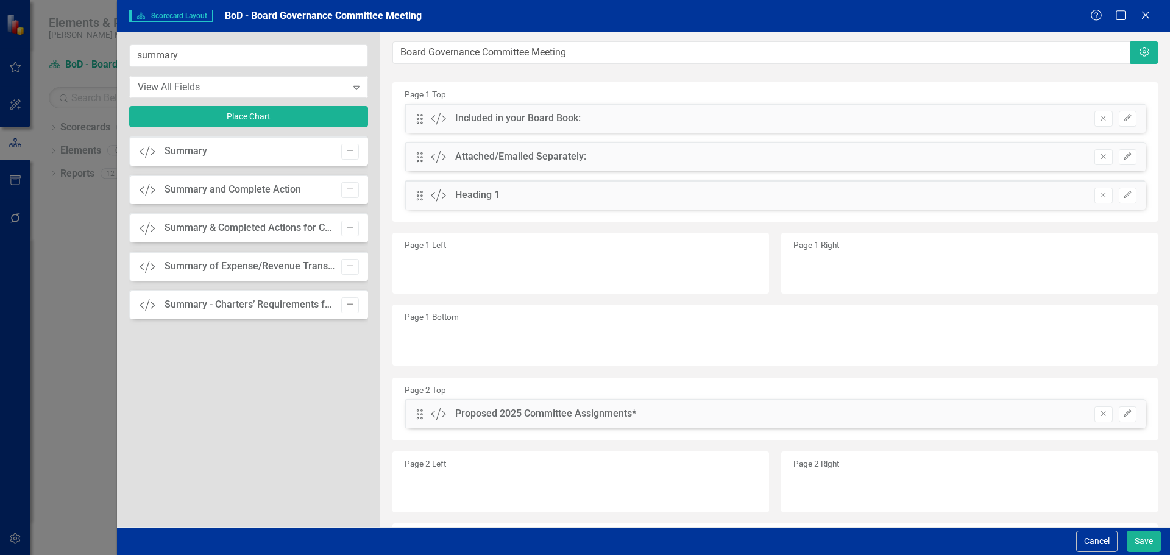
click at [353, 301] on icon "Add" at bounding box center [350, 304] width 9 height 7
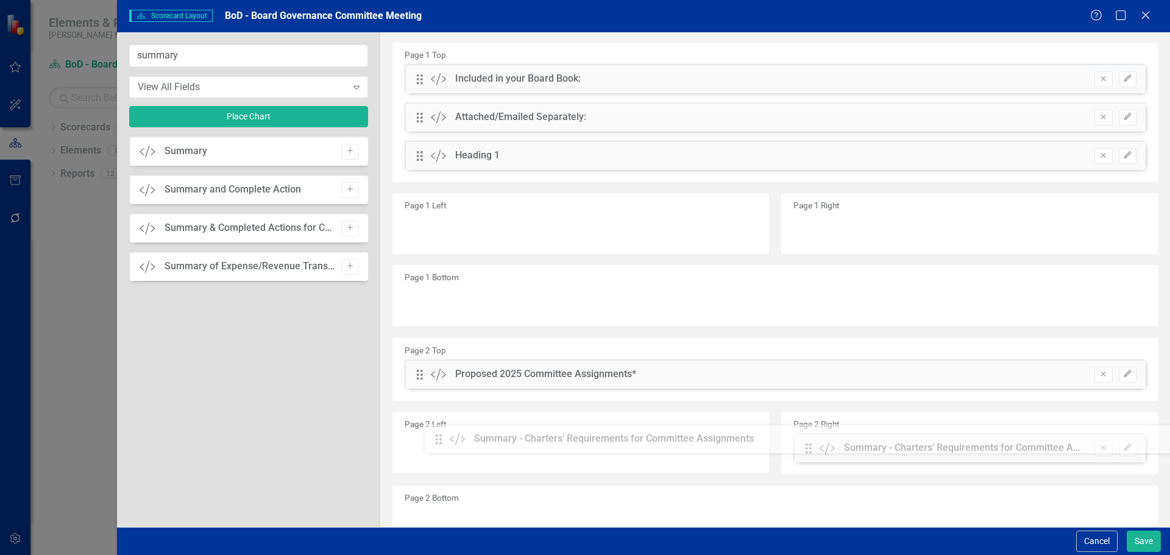
scroll to position [46, 0]
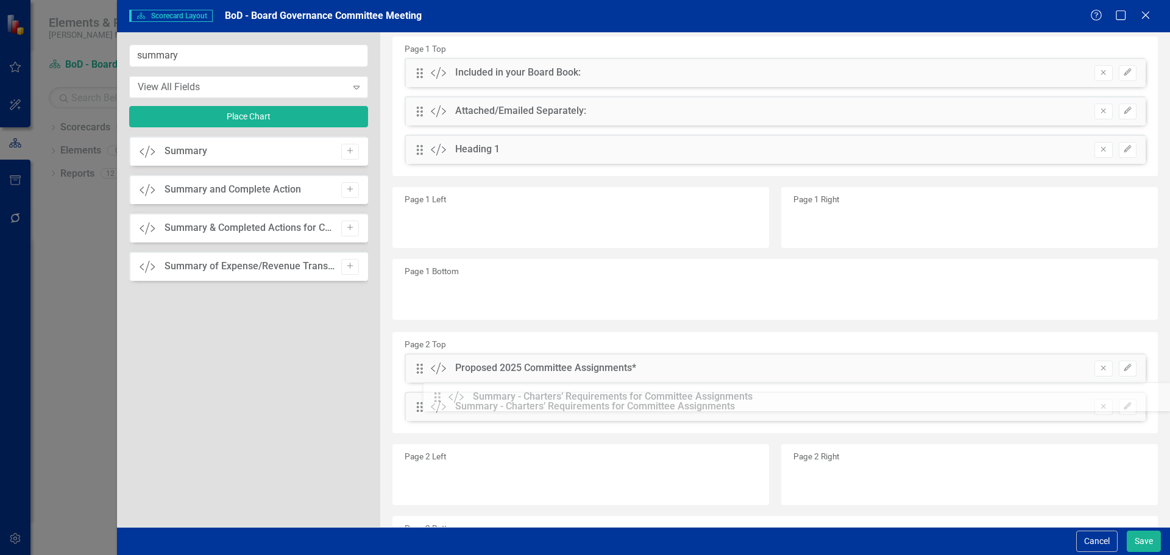
drag, startPoint x: 422, startPoint y: 121, endPoint x: 449, endPoint y: 400, distance: 280.5
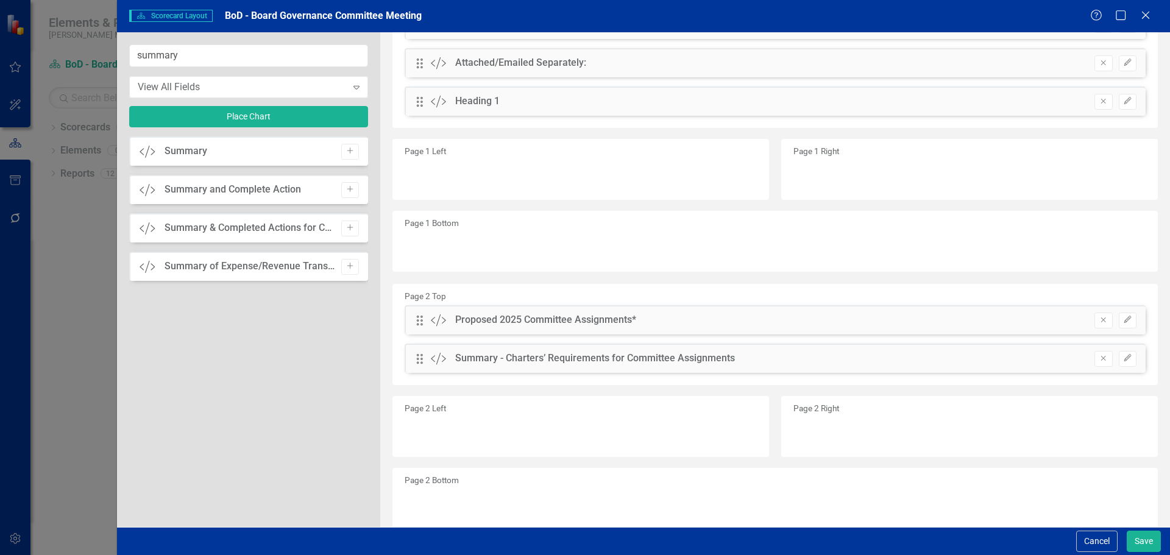
scroll to position [130, 0]
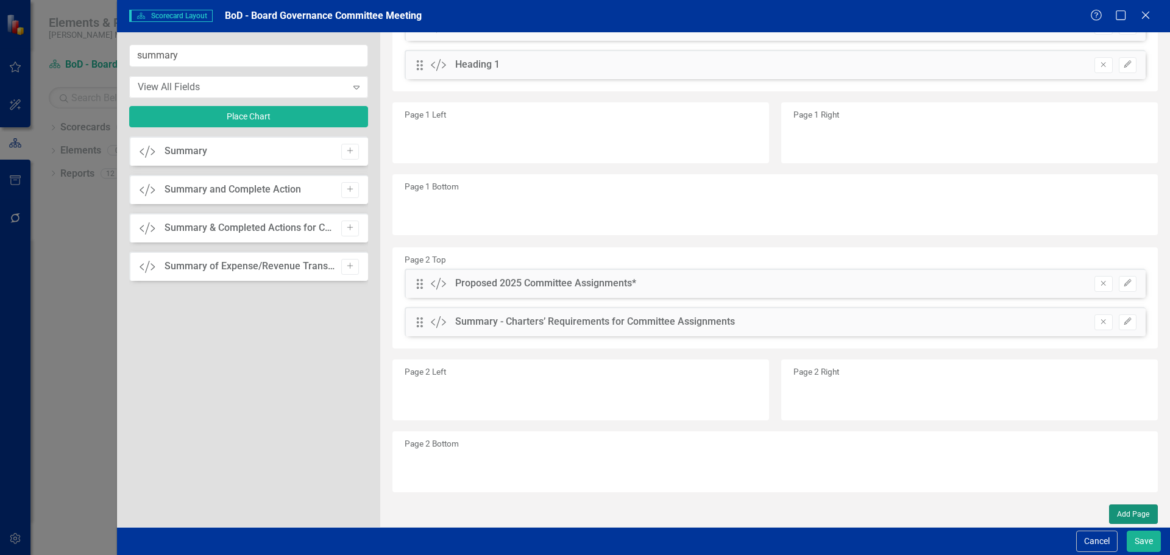
click at [1126, 510] on button "Add Page" at bounding box center [1133, 515] width 49 height 20
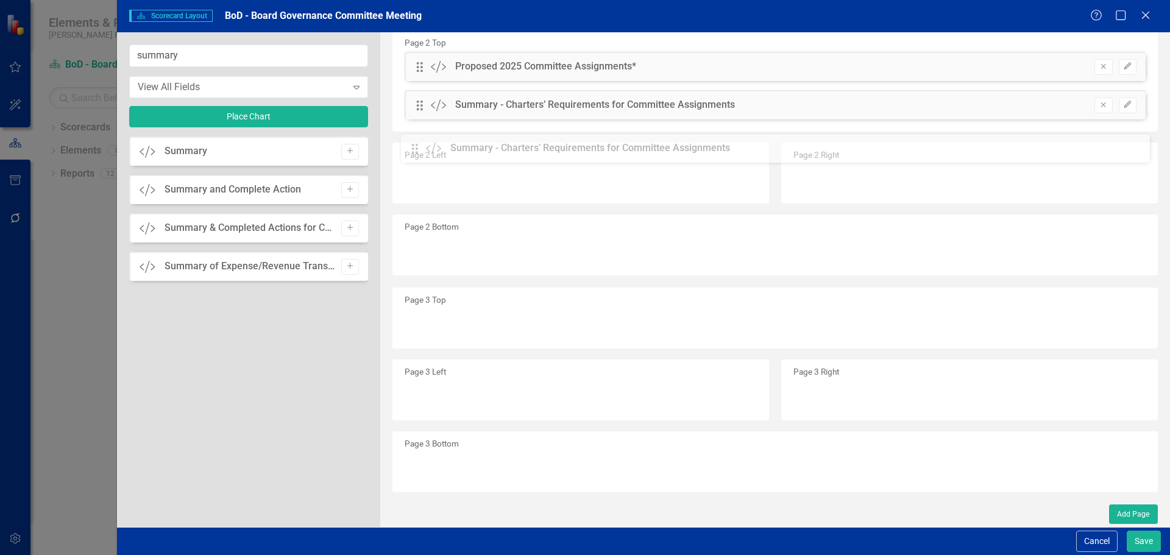
scroll to position [311, 0]
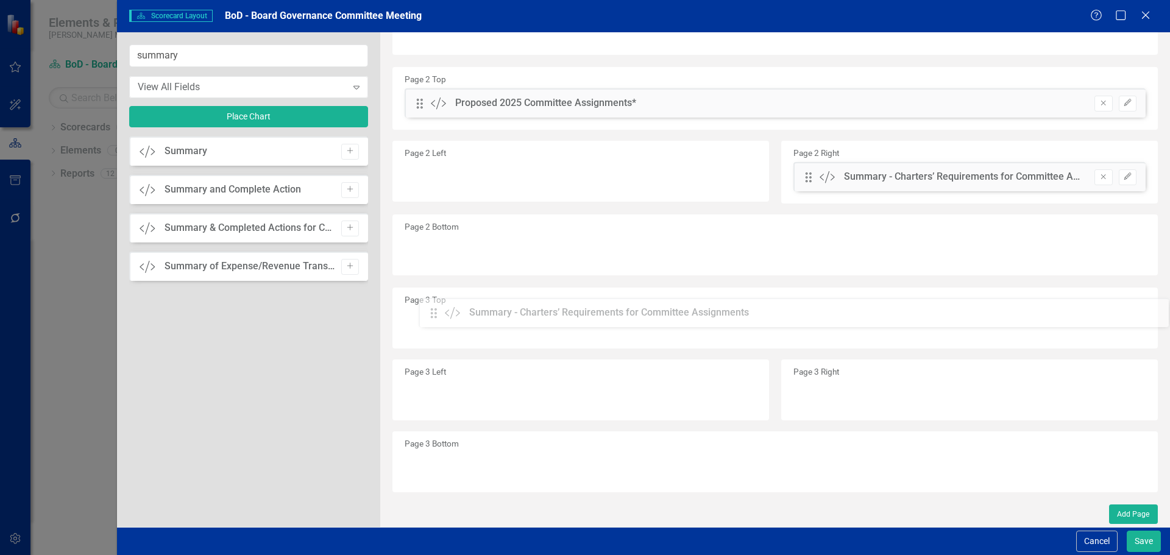
drag, startPoint x: 418, startPoint y: 104, endPoint x: 441, endPoint y: 328, distance: 226.1
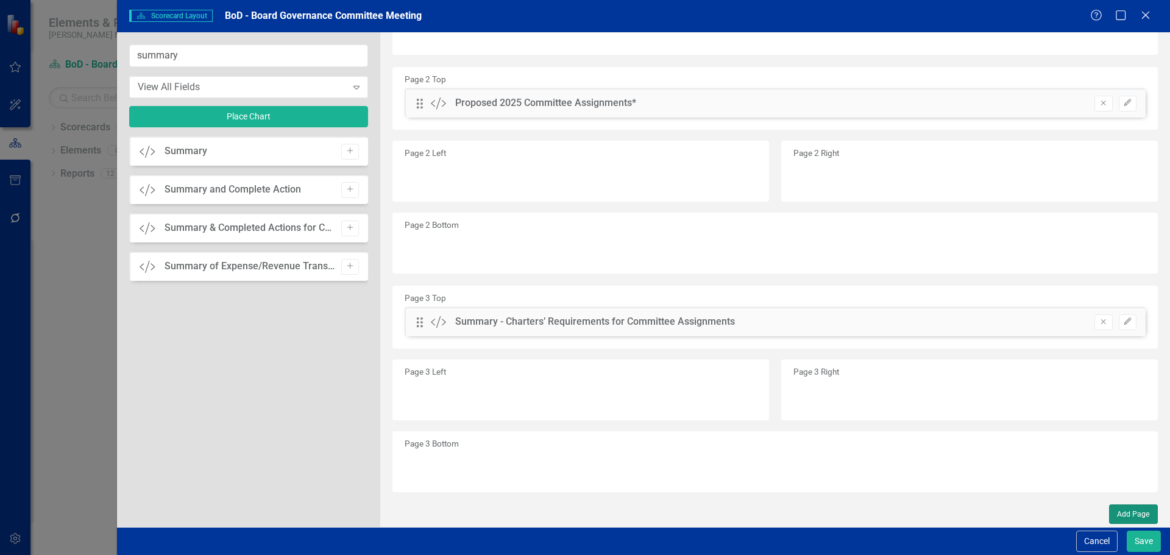
click at [1109, 511] on button "Add Page" at bounding box center [1133, 515] width 49 height 20
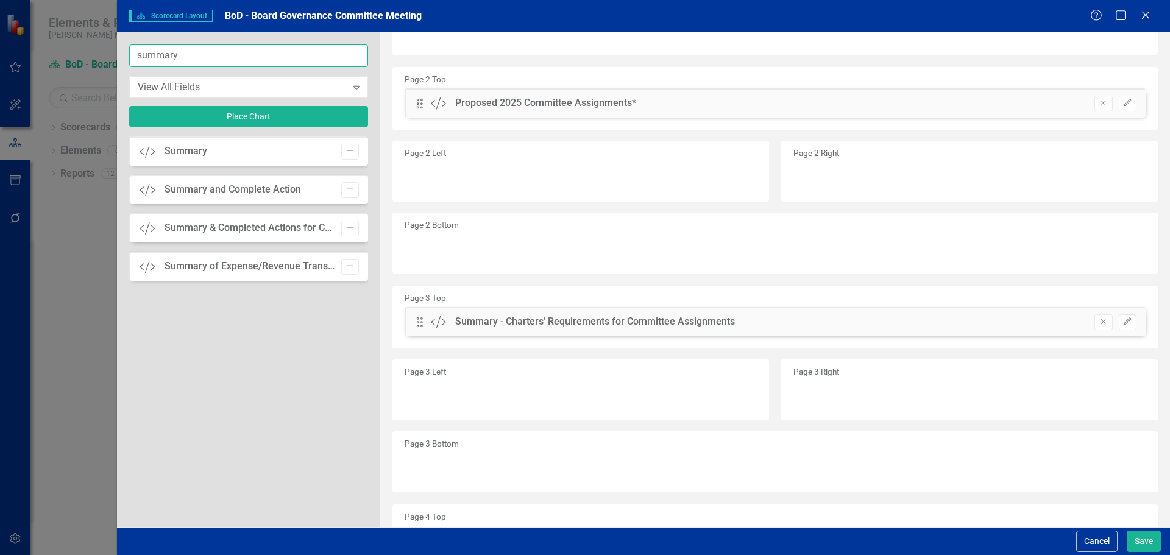
click at [219, 49] on input "summary" at bounding box center [248, 55] width 239 height 23
drag, startPoint x: 216, startPoint y: 52, endPoint x: 84, endPoint y: 54, distance: 132.3
click at [84, 54] on div "Scorecard Scorecard Layout BoD - Board Governance Committee Meeting Help Maximi…" at bounding box center [585, 277] width 1170 height 555
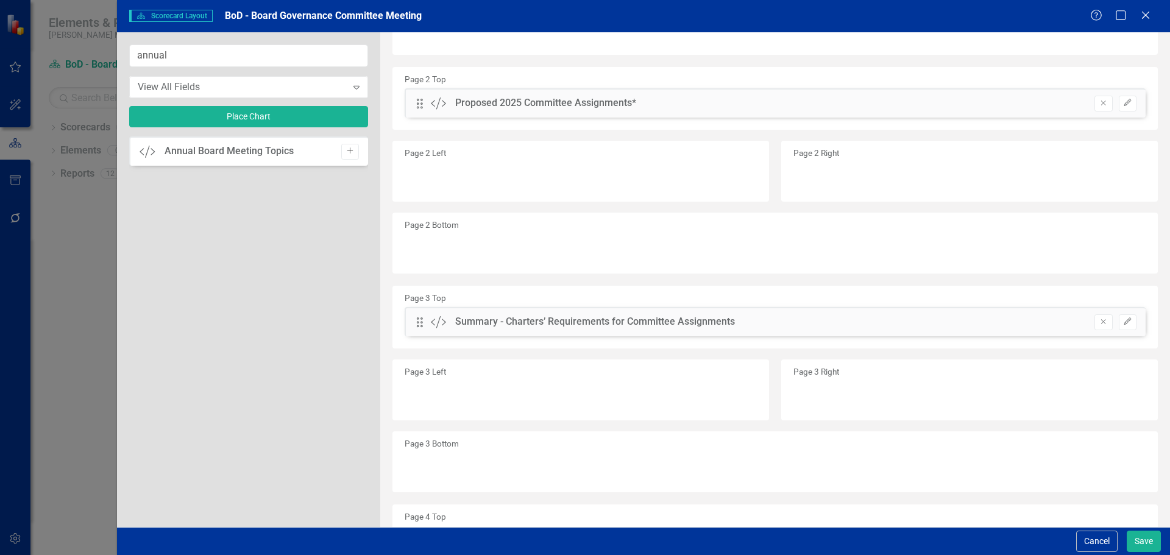
click at [350, 154] on icon "button" at bounding box center [350, 151] width 6 height 6
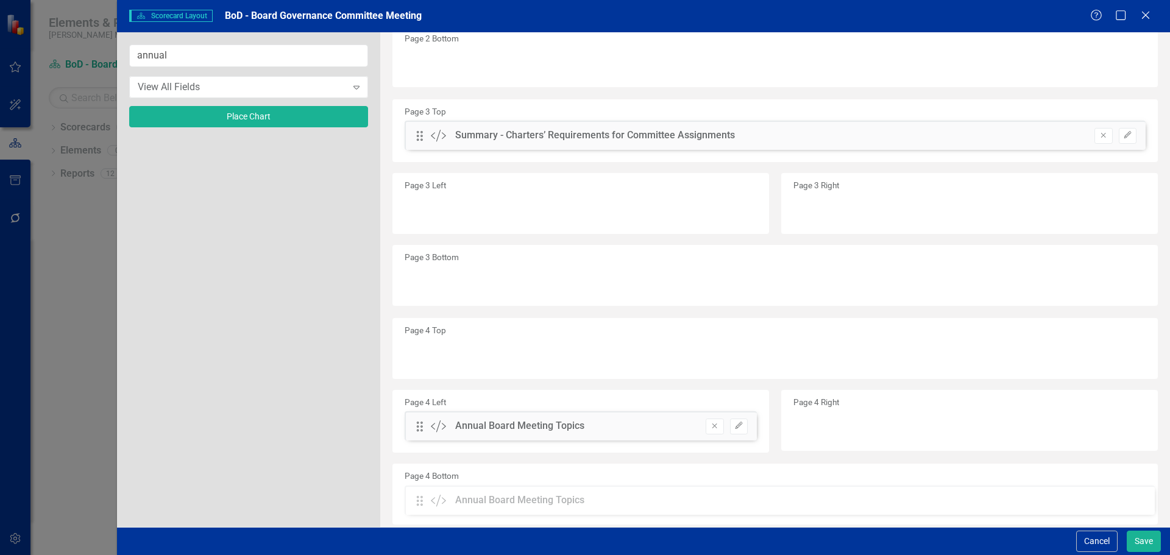
scroll to position [530, 0]
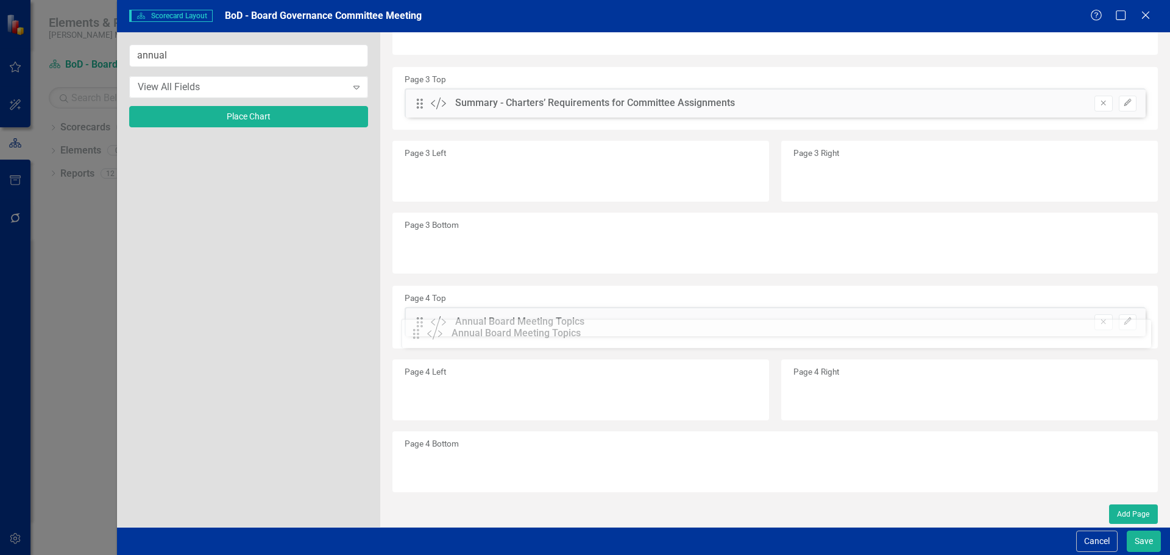
drag, startPoint x: 422, startPoint y: 120, endPoint x: 428, endPoint y: 335, distance: 215.2
click at [183, 57] on input "annual" at bounding box center [248, 55] width 239 height 23
drag, startPoint x: 194, startPoint y: 57, endPoint x: 56, endPoint y: 54, distance: 137.8
click at [56, 54] on div "Scorecard Scorecard Layout BoD - Board Governance Committee Meeting Help Maximi…" at bounding box center [585, 277] width 1170 height 555
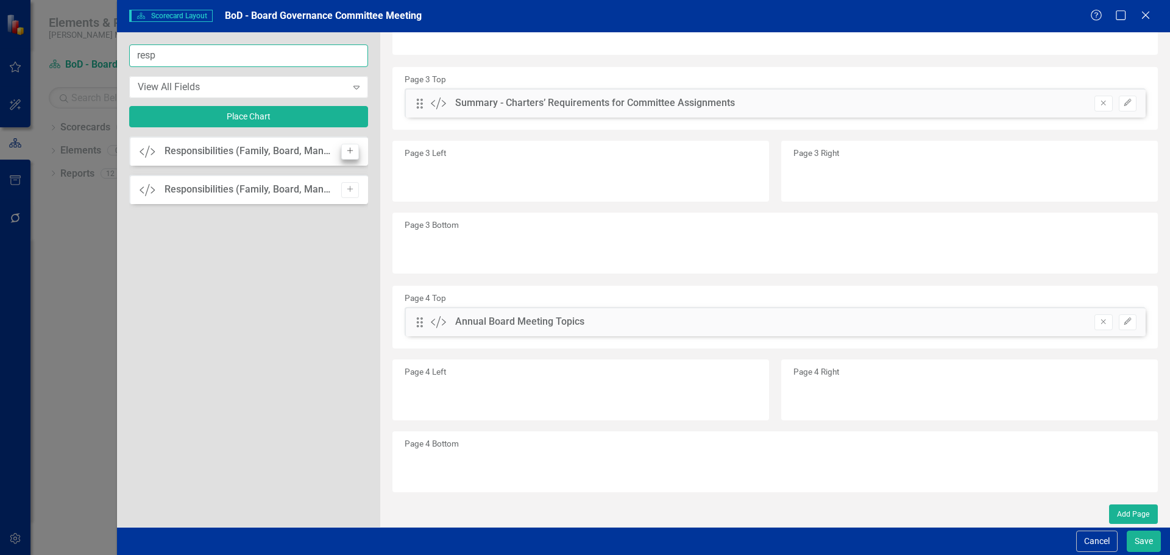
type input "resp"
click at [348, 152] on icon "Add" at bounding box center [350, 150] width 9 height 7
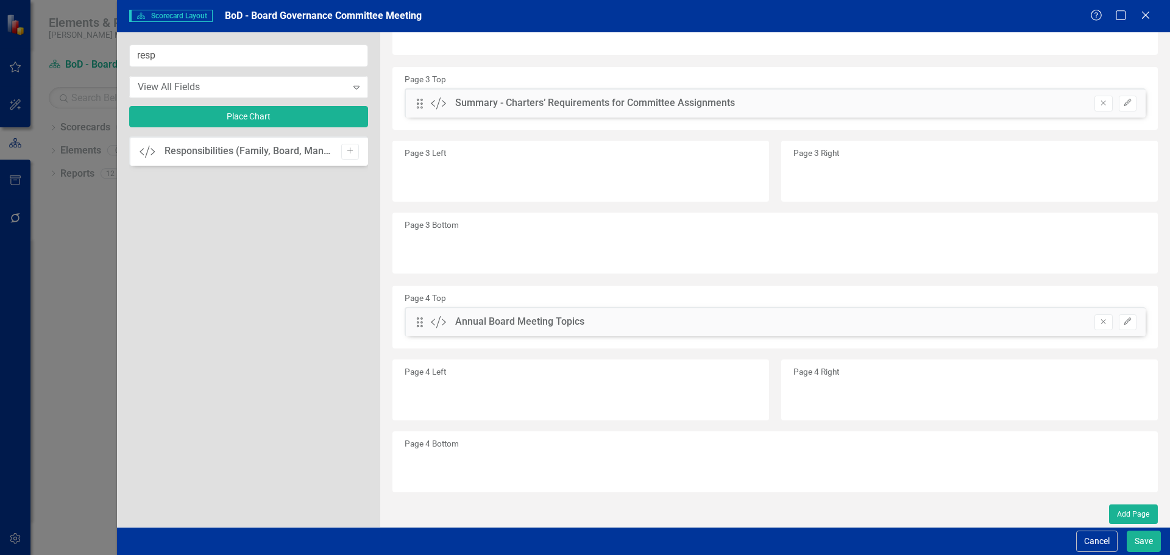
scroll to position [0, 0]
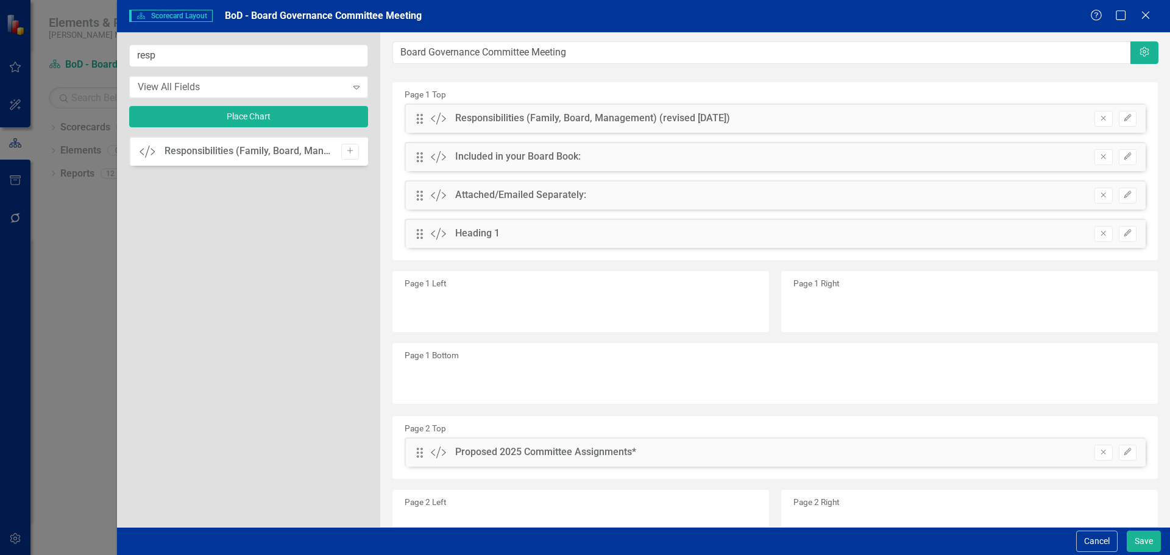
click at [339, 151] on div "Add" at bounding box center [347, 152] width 24 height 16
click at [346, 150] on icon "Add" at bounding box center [350, 150] width 9 height 7
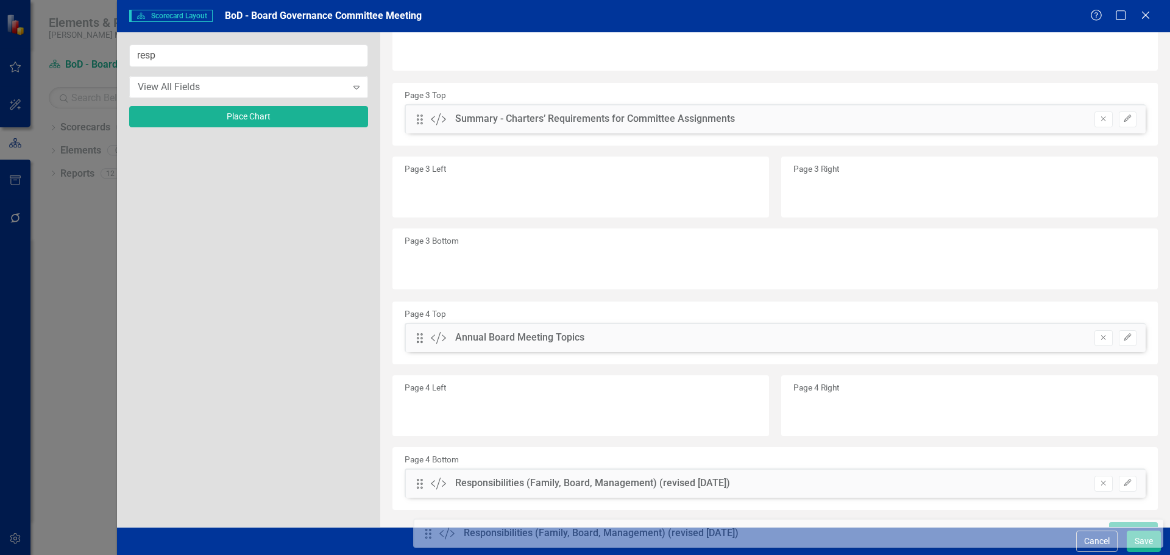
scroll to position [570, 0]
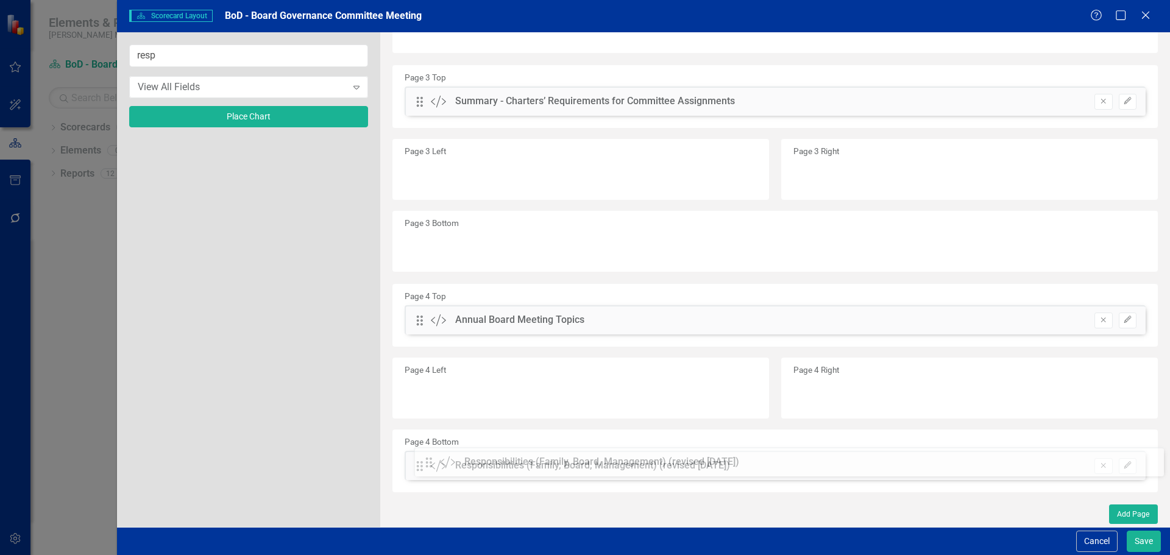
drag, startPoint x: 422, startPoint y: 156, endPoint x: 441, endPoint y: 461, distance: 305.9
click at [1123, 512] on button "Add Page" at bounding box center [1133, 515] width 49 height 20
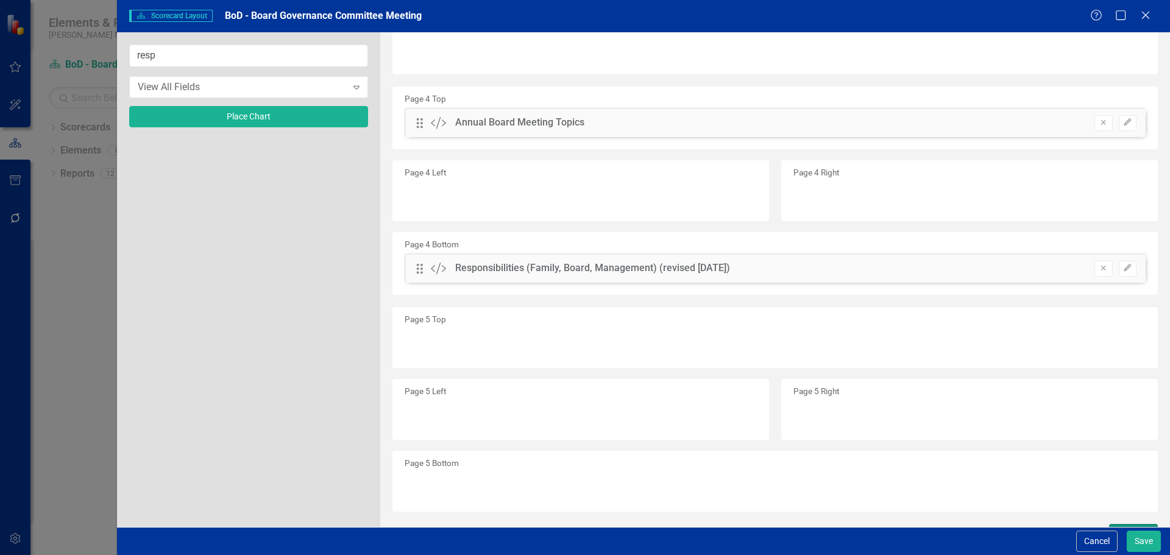
scroll to position [787, 0]
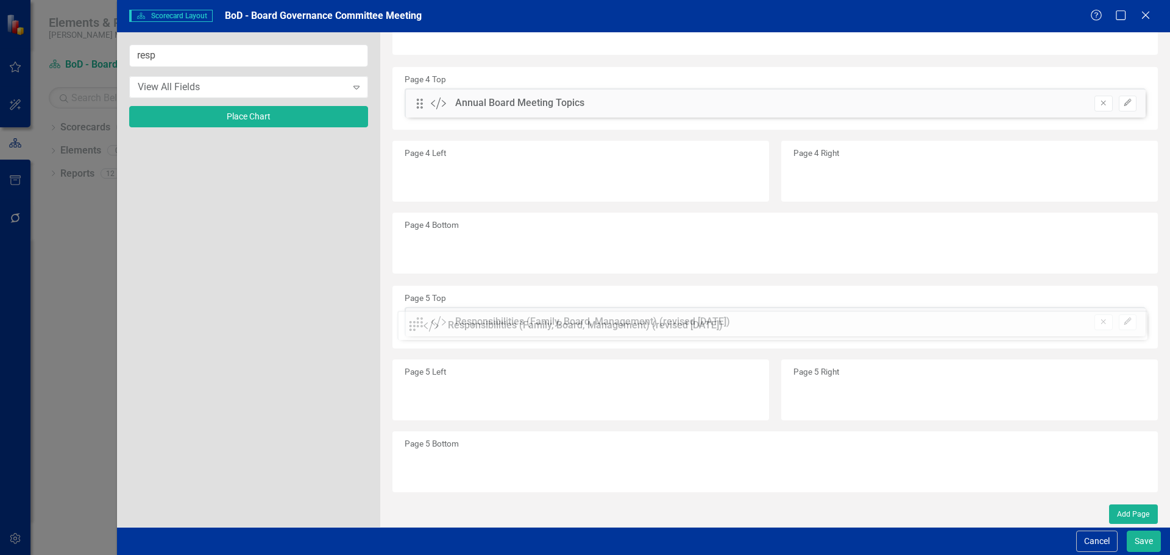
drag, startPoint x: 418, startPoint y: 249, endPoint x: 420, endPoint y: 325, distance: 76.2
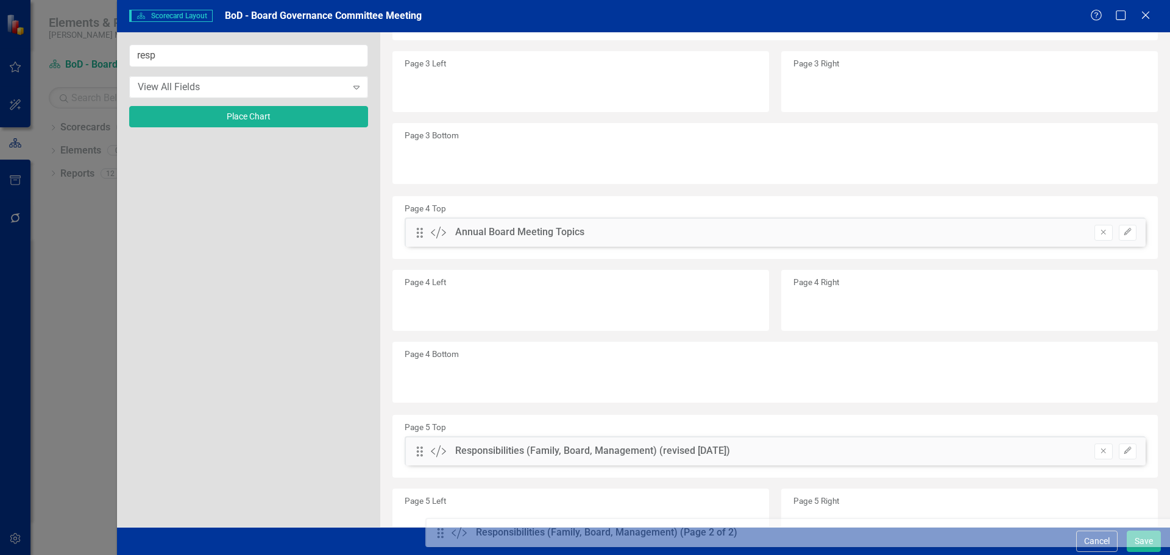
scroll to position [750, 0]
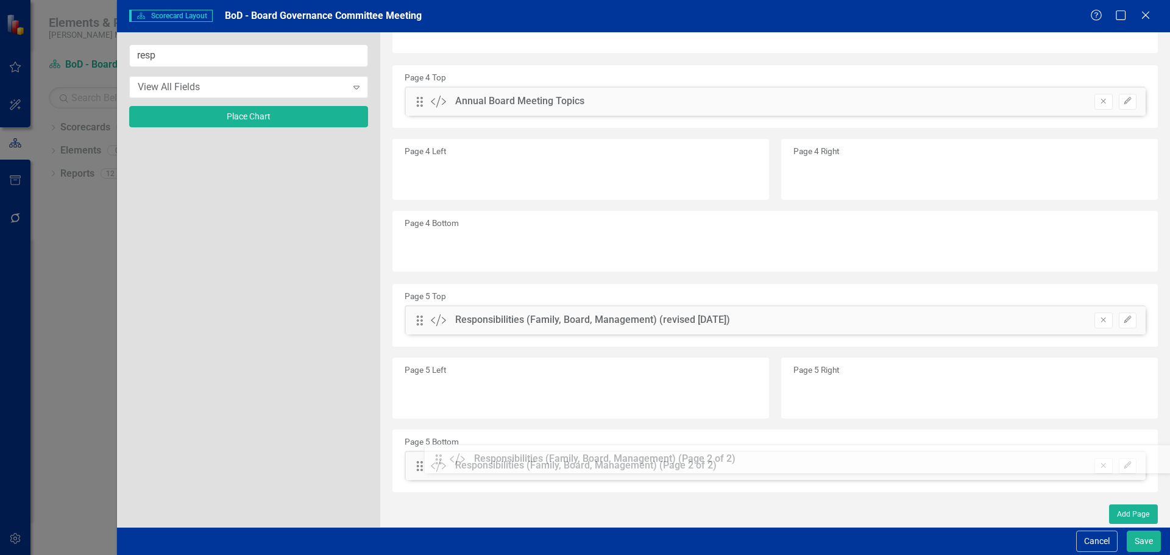
drag, startPoint x: 422, startPoint y: 117, endPoint x: 450, endPoint y: 458, distance: 342.4
click at [1110, 519] on button "Add Page" at bounding box center [1133, 515] width 49 height 20
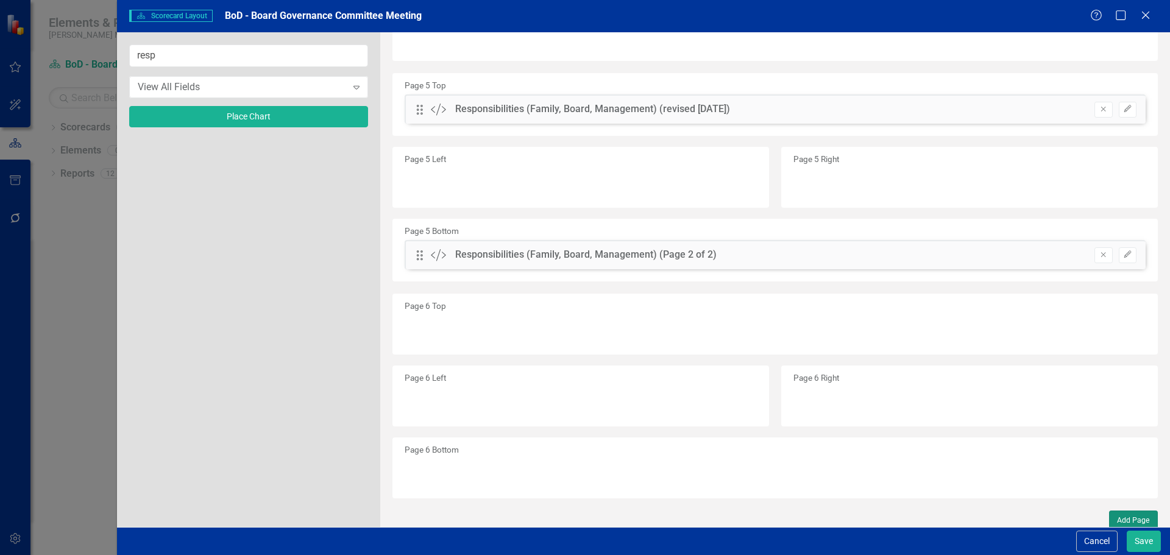
scroll to position [967, 0]
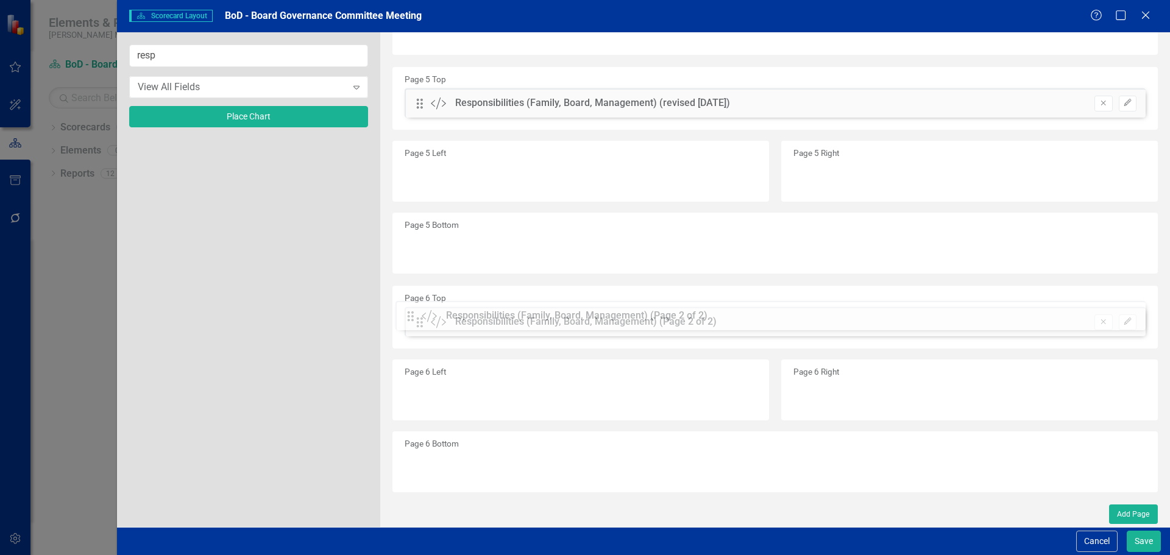
drag, startPoint x: 418, startPoint y: 251, endPoint x: 419, endPoint y: 324, distance: 72.5
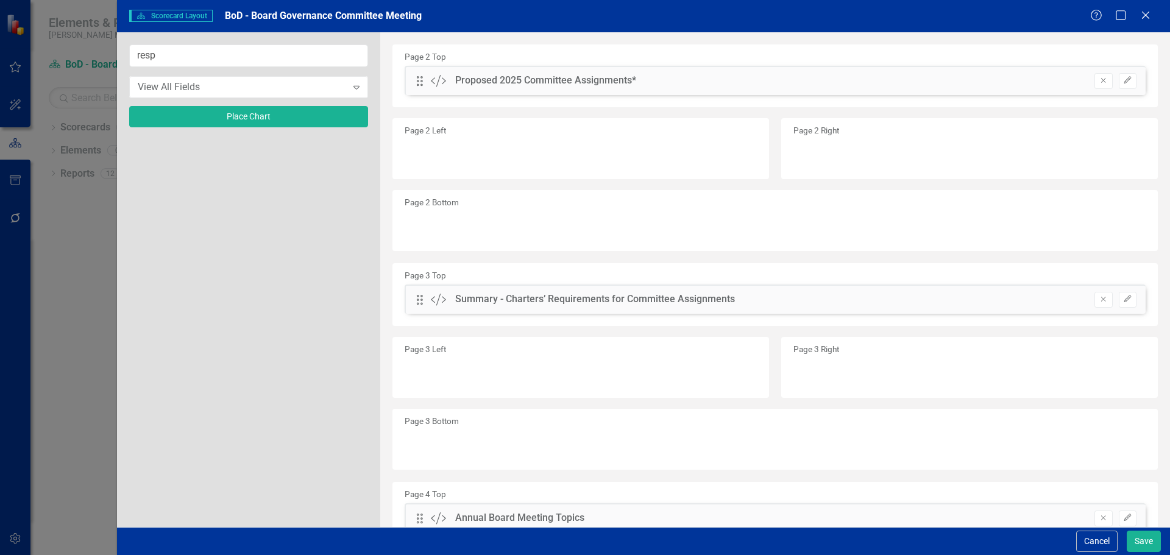
scroll to position [297, 0]
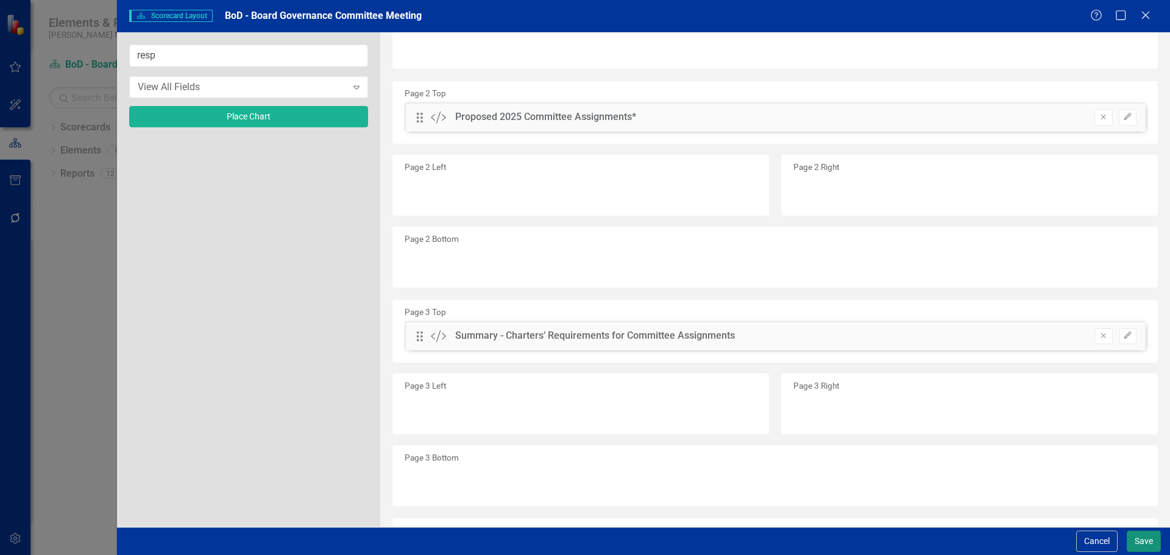
click at [1135, 534] on button "Save" at bounding box center [1144, 541] width 34 height 21
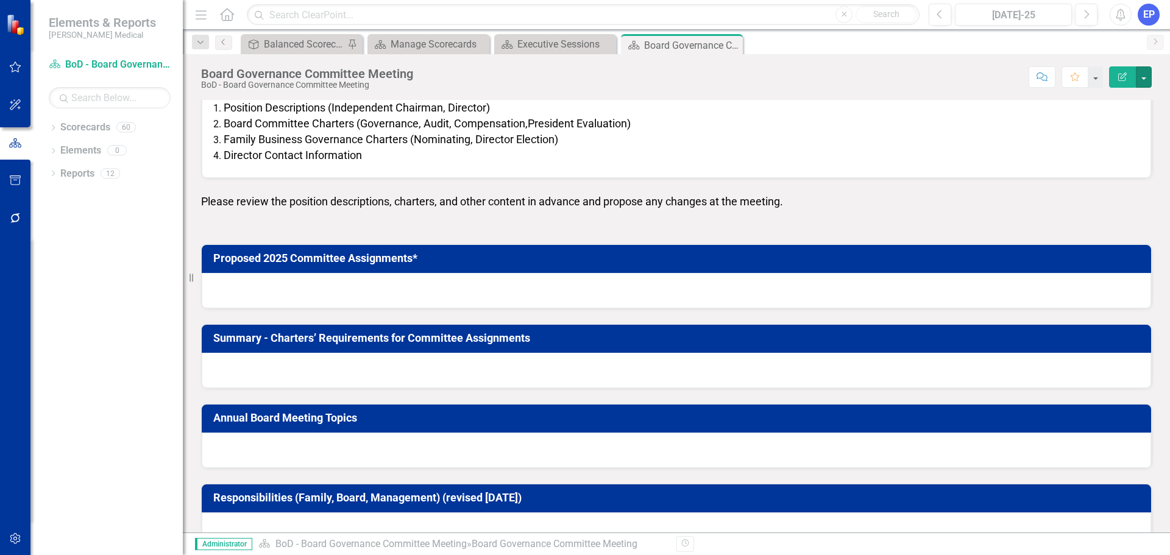
scroll to position [183, 0]
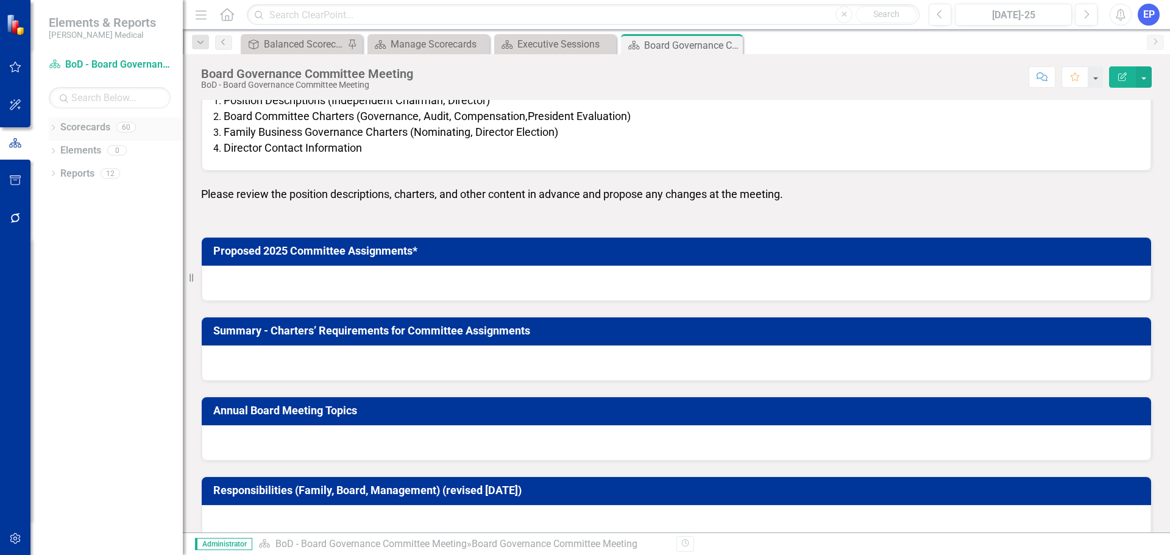
click at [54, 128] on icon at bounding box center [53, 127] width 3 height 5
click at [55, 169] on icon "Dropdown" at bounding box center [59, 172] width 9 height 7
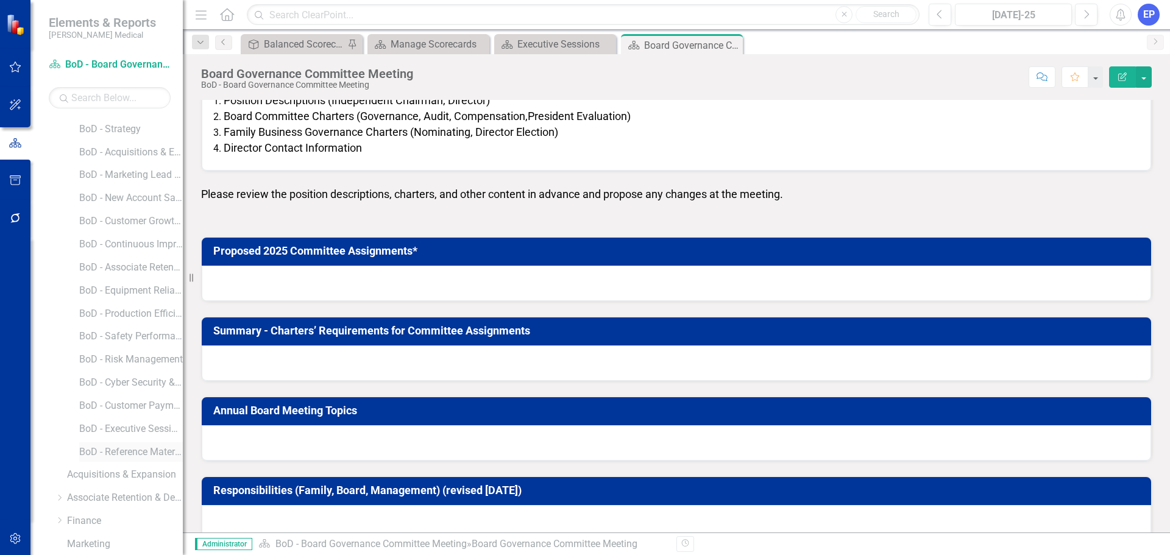
click at [121, 452] on link "BoD - Reference Material" at bounding box center [131, 452] width 104 height 14
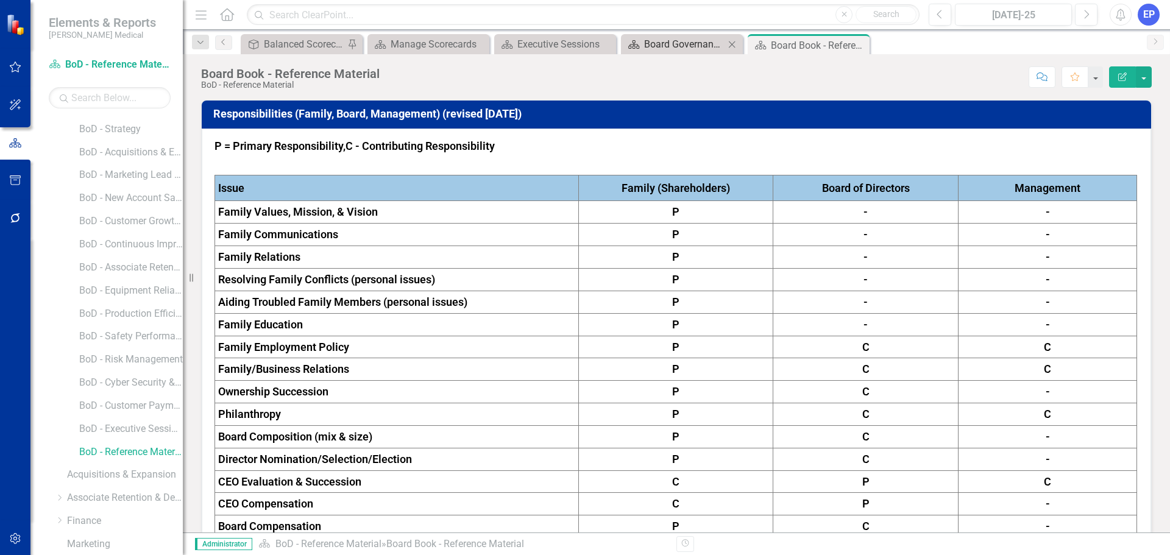
click at [676, 45] on div "Board Governance Committee Meeting" at bounding box center [684, 44] width 80 height 15
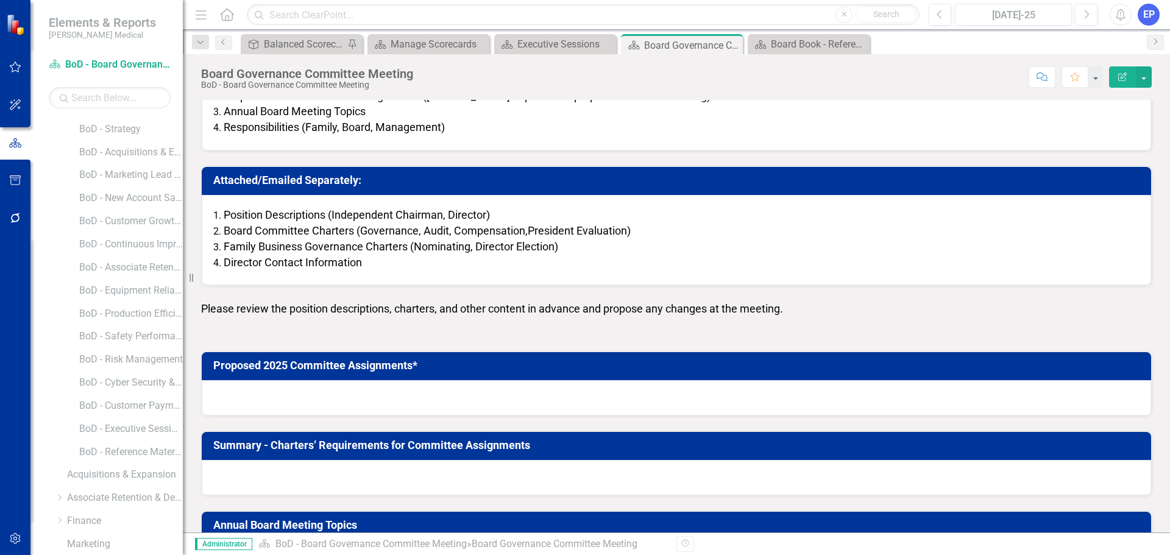
scroll to position [183, 0]
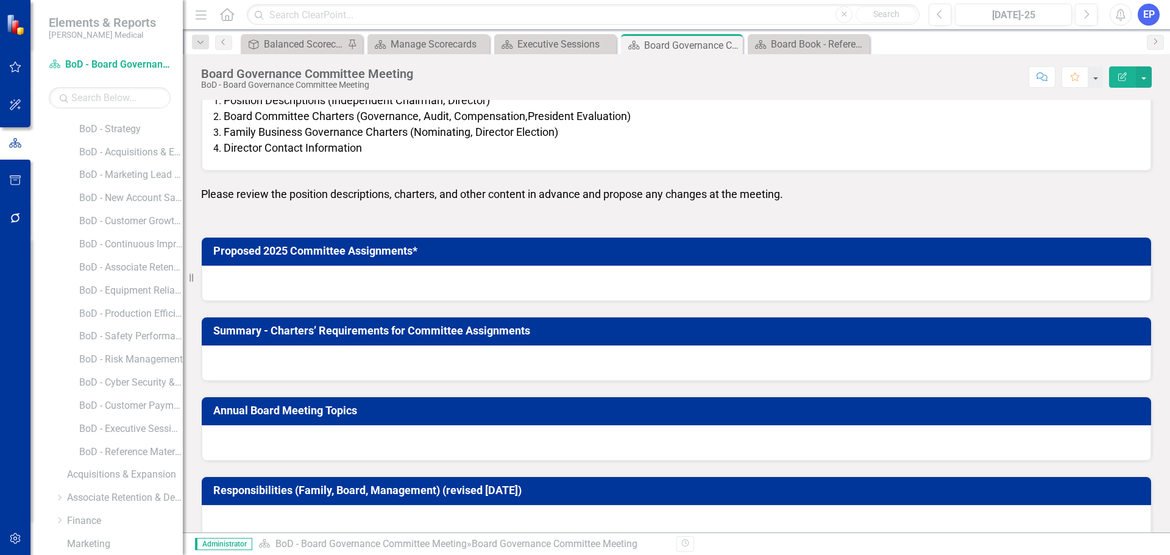
click at [580, 279] on div at bounding box center [676, 283] width 949 height 35
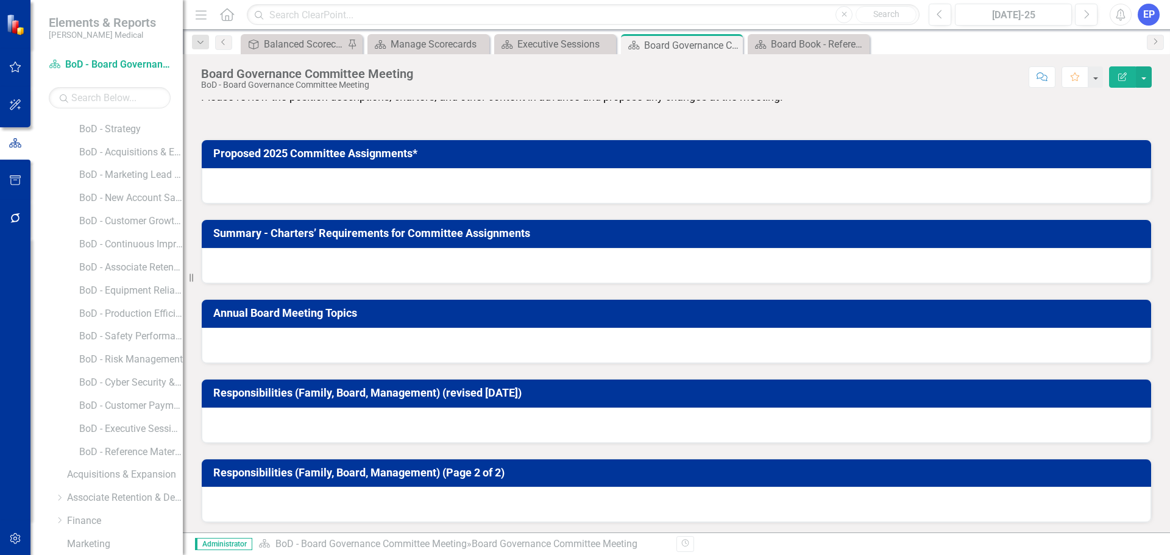
scroll to position [282, 0]
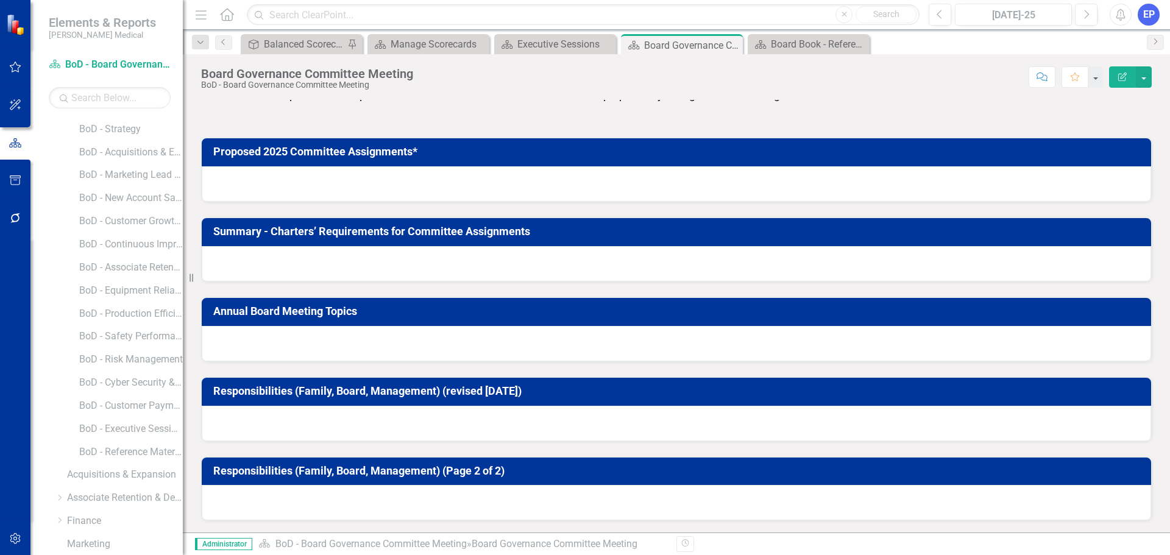
click at [578, 343] on div at bounding box center [676, 343] width 949 height 35
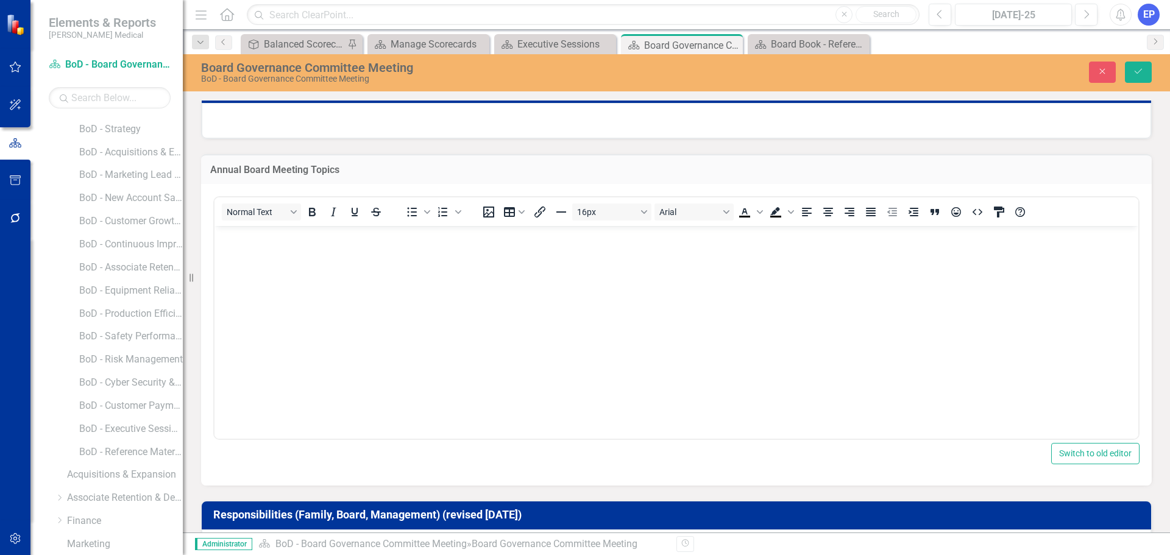
scroll to position [428, 0]
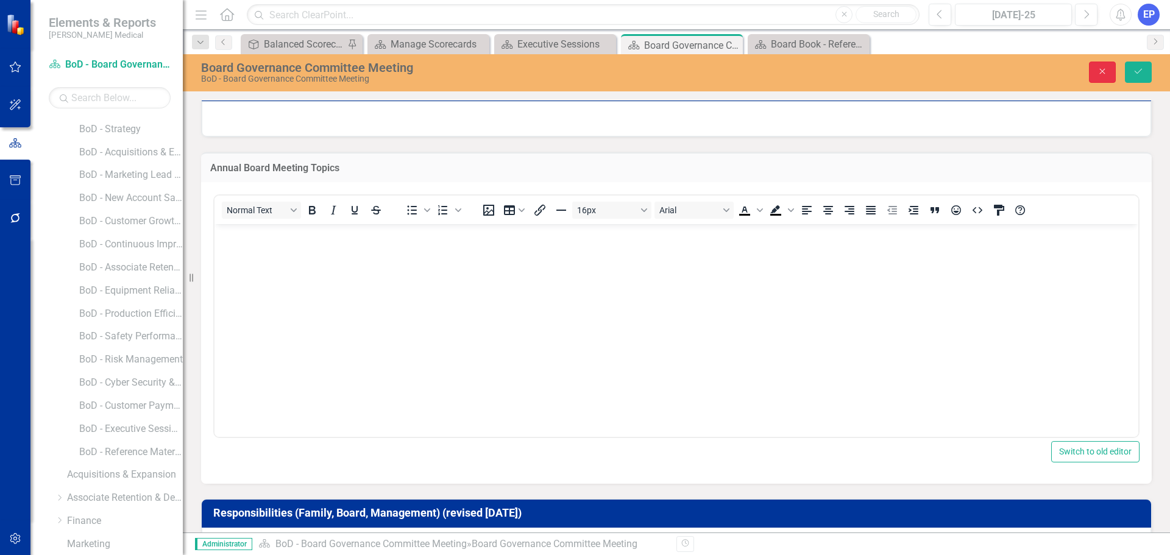
click at [1110, 75] on button "Close" at bounding box center [1102, 72] width 27 height 21
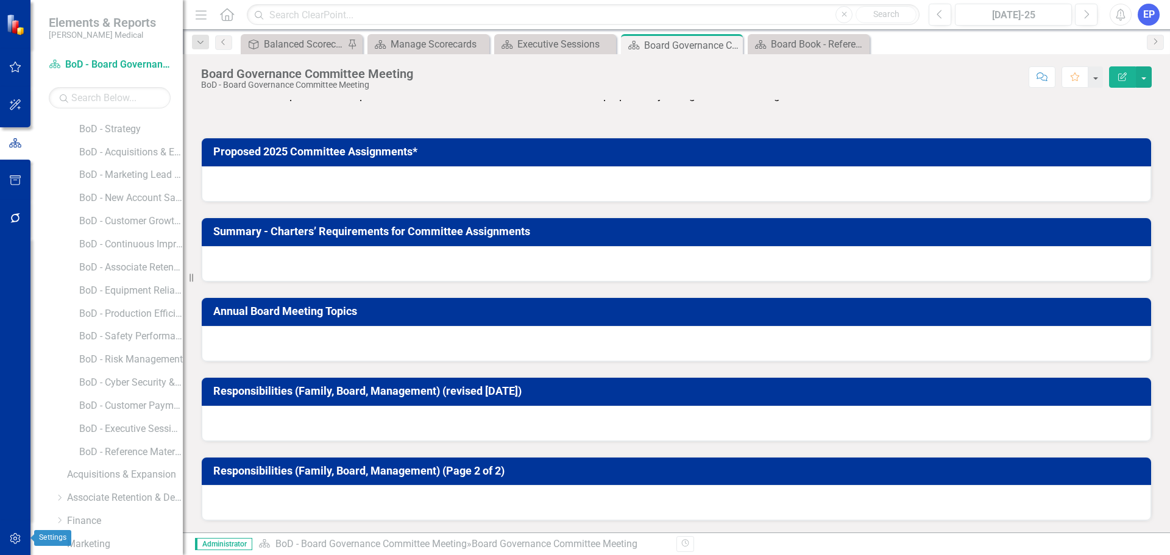
click at [17, 534] on icon "button" at bounding box center [15, 539] width 13 height 10
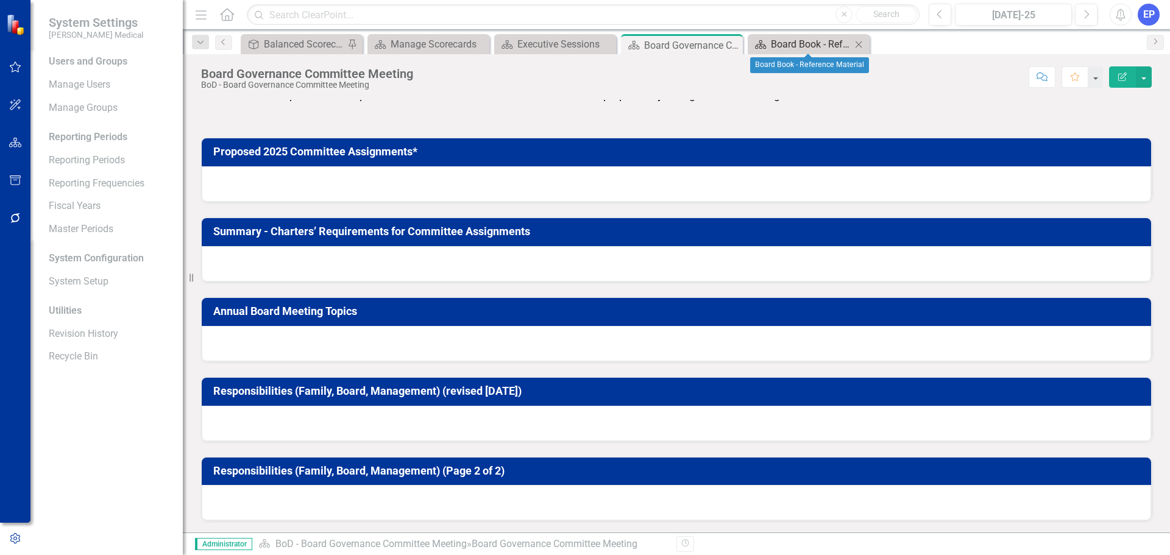
click at [800, 49] on div "Board Book - Reference Material" at bounding box center [811, 44] width 80 height 15
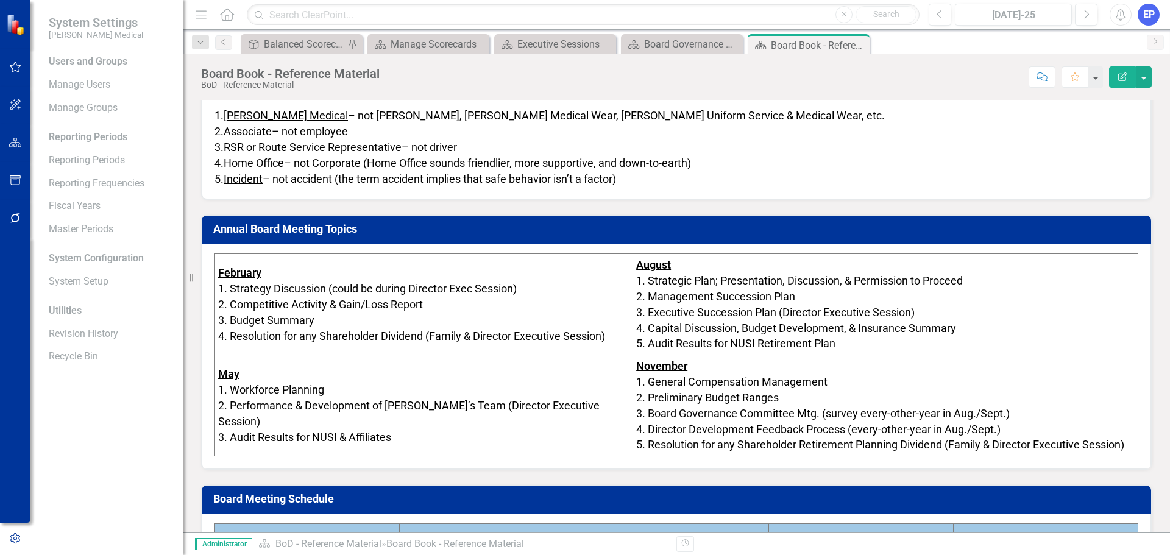
scroll to position [1585, 0]
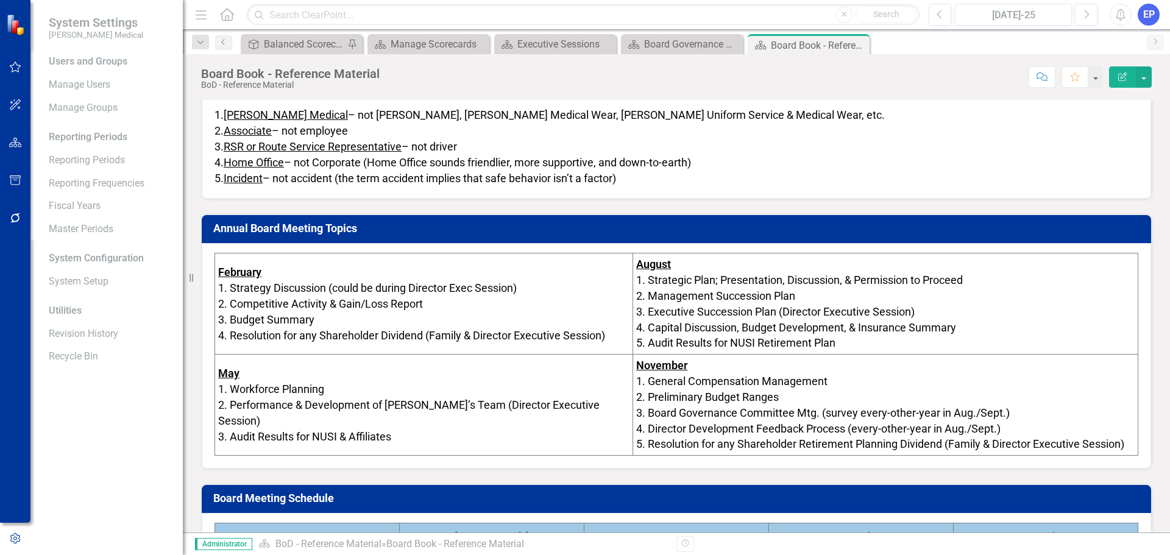
click at [423, 302] on span "2. Competitive Activity & Gain/Loss Report" at bounding box center [320, 303] width 205 height 13
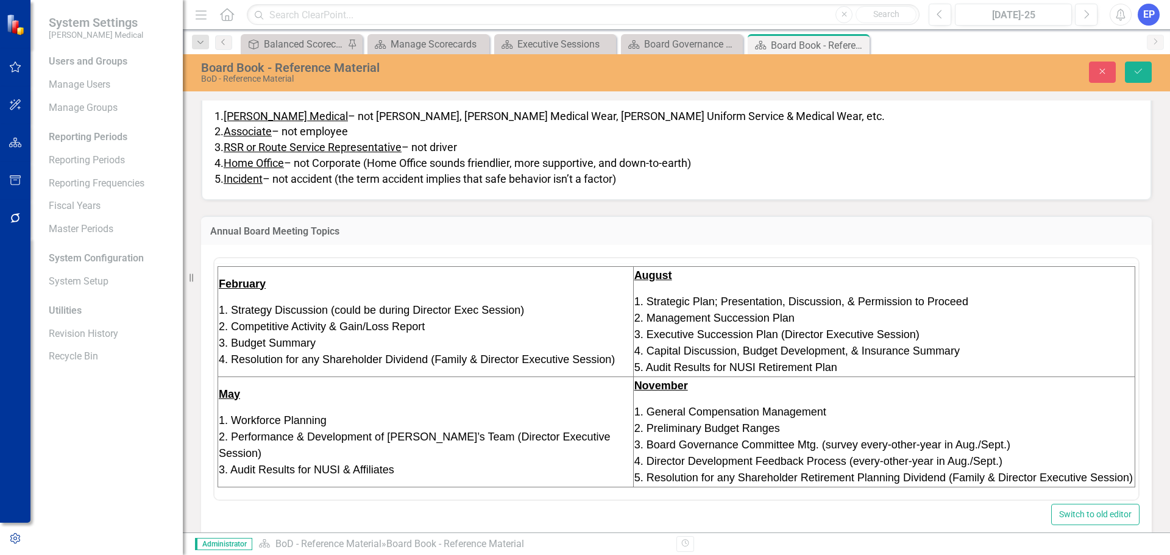
scroll to position [0, 0]
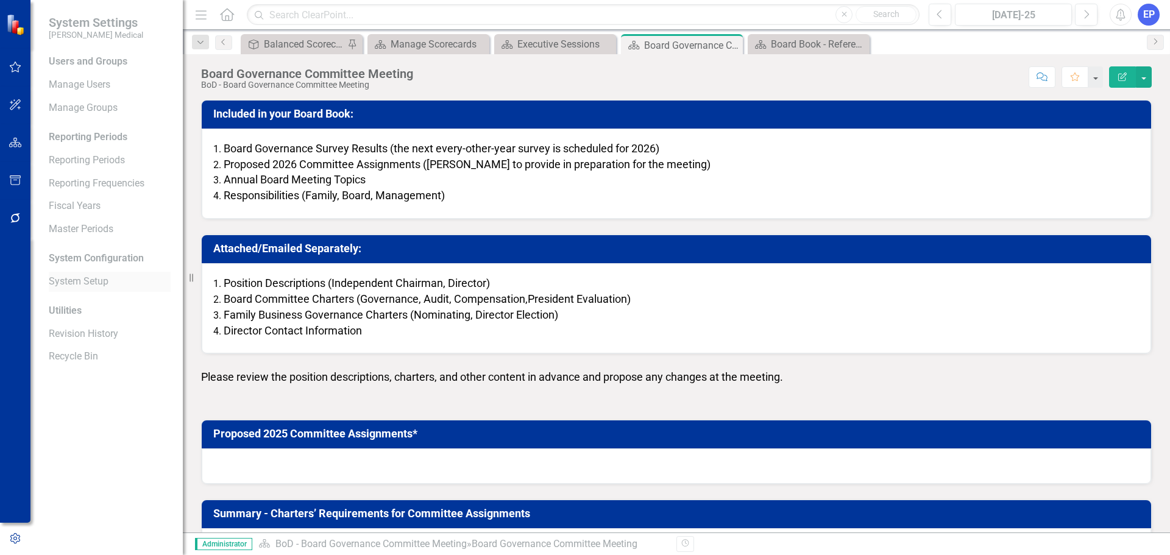
click at [90, 287] on link "System Setup" at bounding box center [110, 282] width 122 height 14
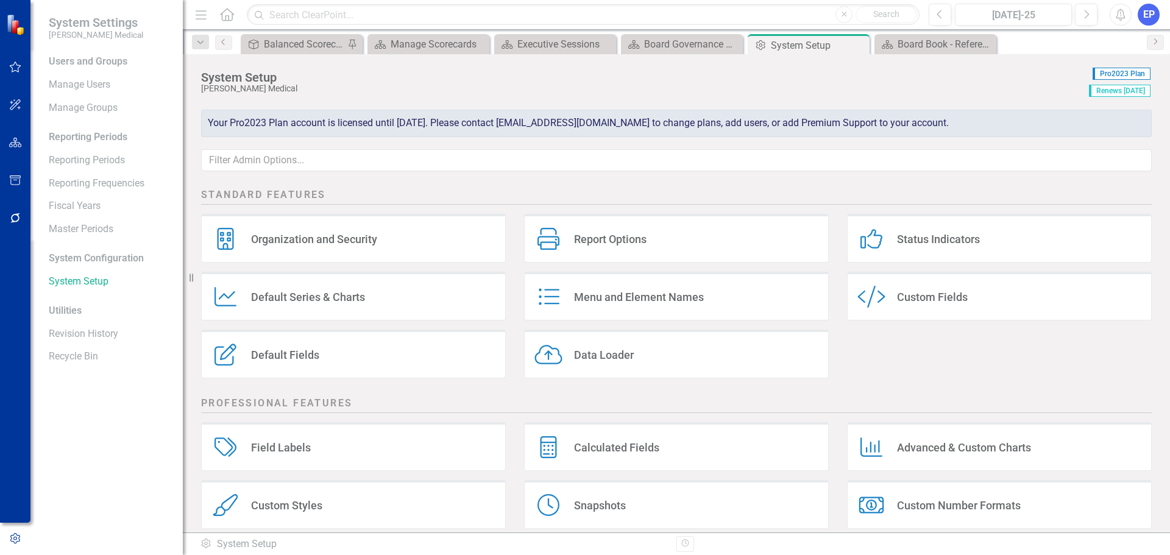
click at [897, 297] on div "Custom Fields" at bounding box center [932, 297] width 71 height 14
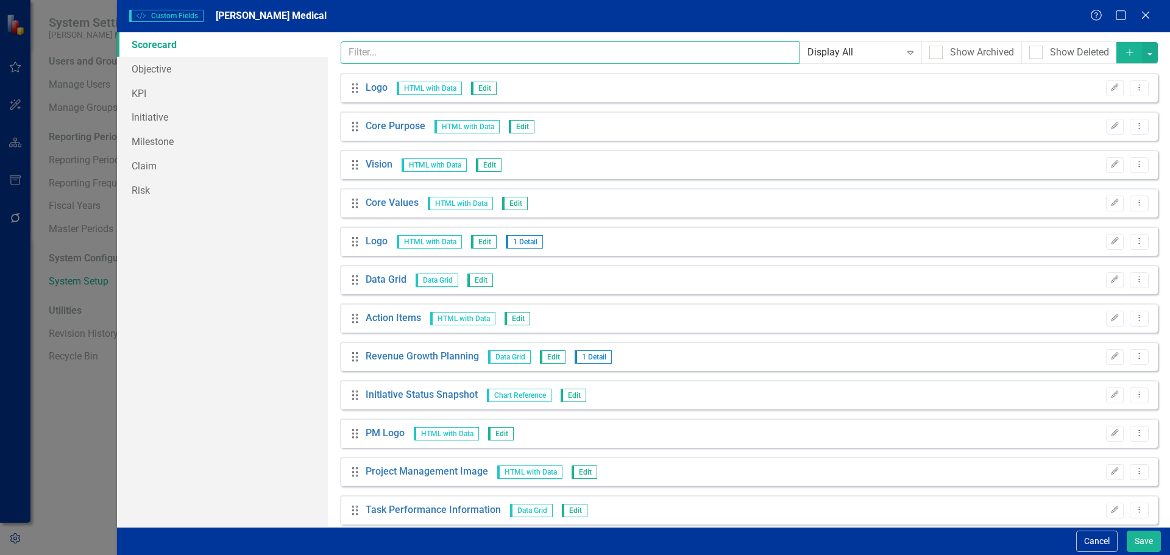
click at [389, 55] on input "text" at bounding box center [571, 52] width 460 height 23
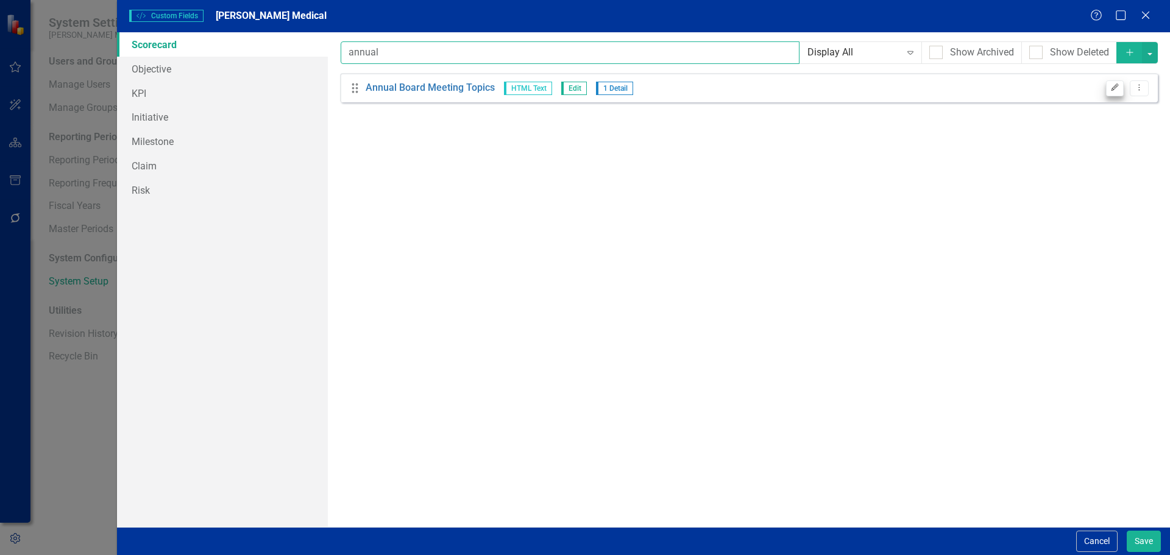
type input "annual"
click at [1113, 88] on icon "Edit" at bounding box center [1114, 87] width 9 height 7
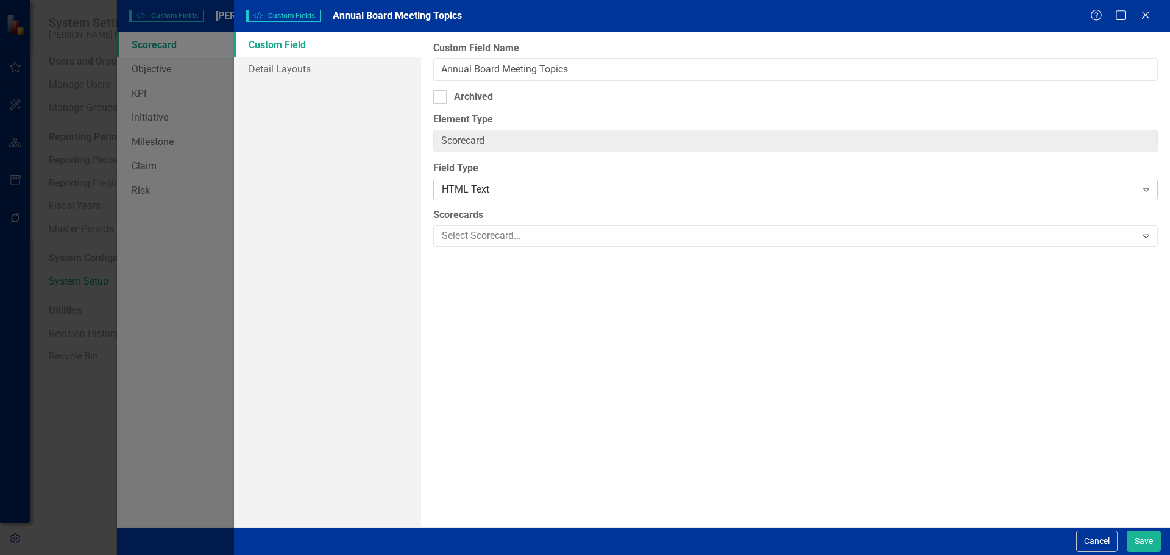
click at [573, 191] on div "HTML Text" at bounding box center [789, 190] width 694 height 14
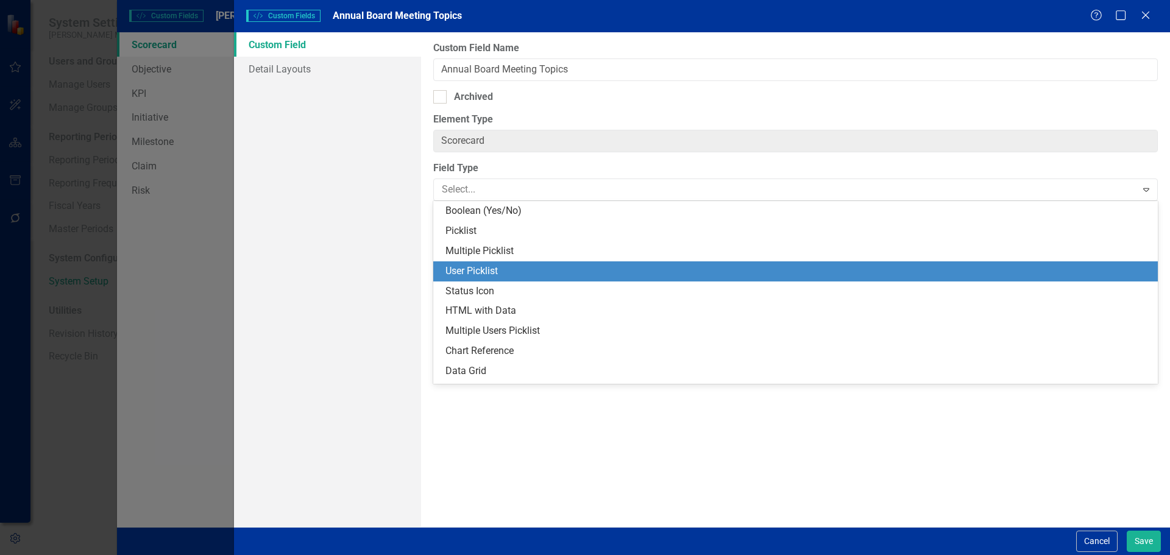
scroll to position [223, 0]
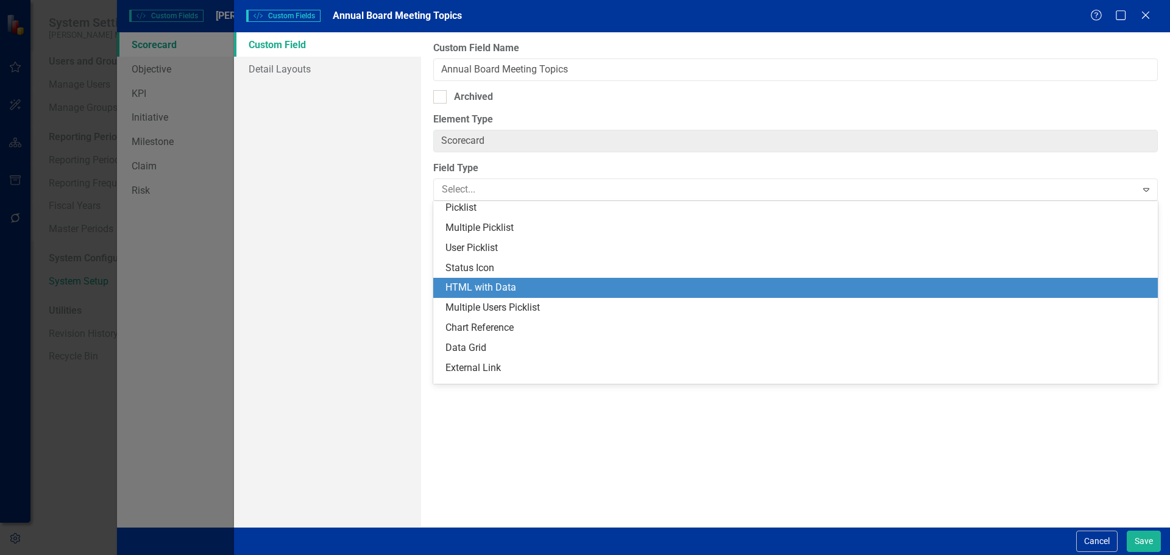
click at [542, 289] on div "HTML with Data" at bounding box center [797, 288] width 705 height 14
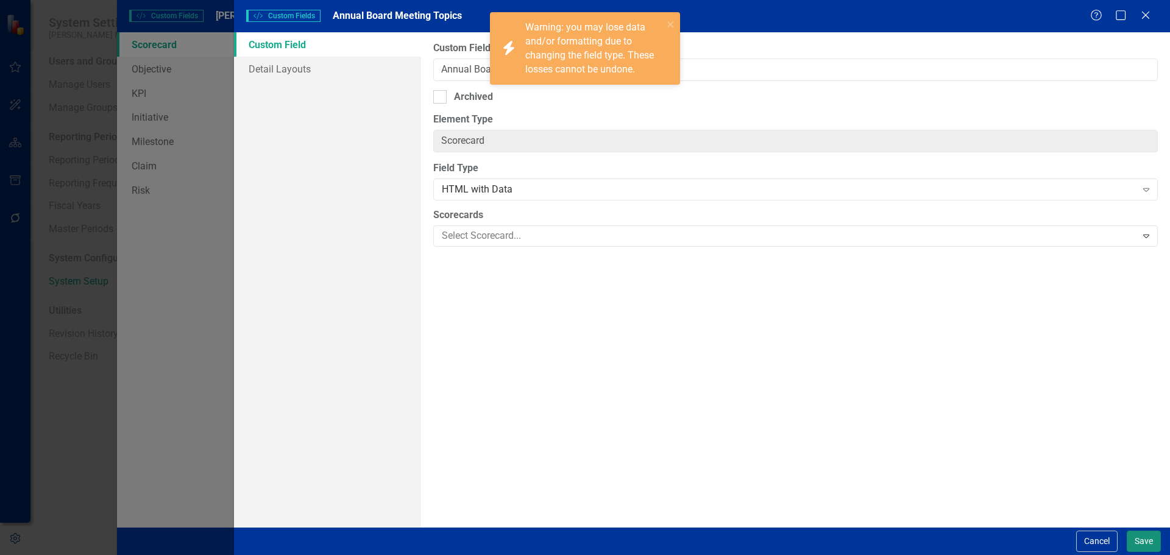
click at [1138, 538] on button "Save" at bounding box center [1144, 541] width 34 height 21
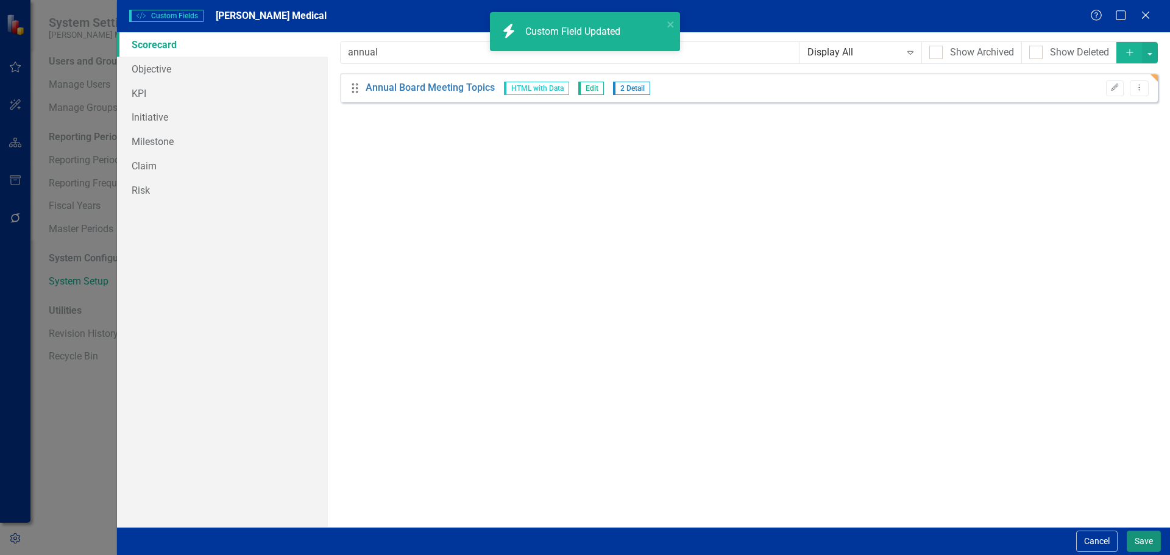
click at [1133, 538] on button "Save" at bounding box center [1144, 541] width 34 height 21
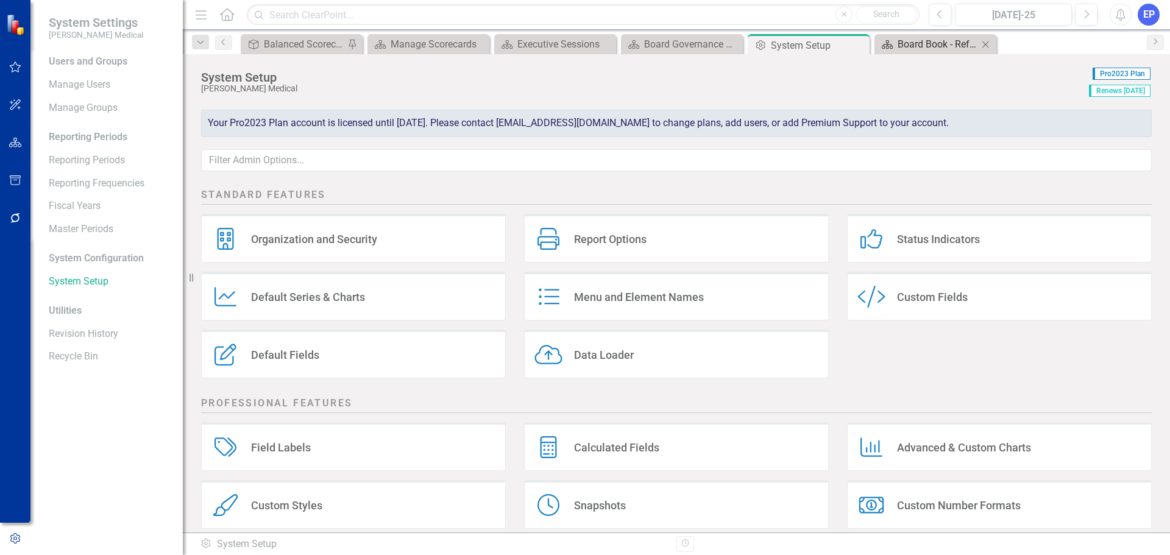
click at [909, 45] on div "Board Book - Reference Material" at bounding box center [938, 44] width 80 height 15
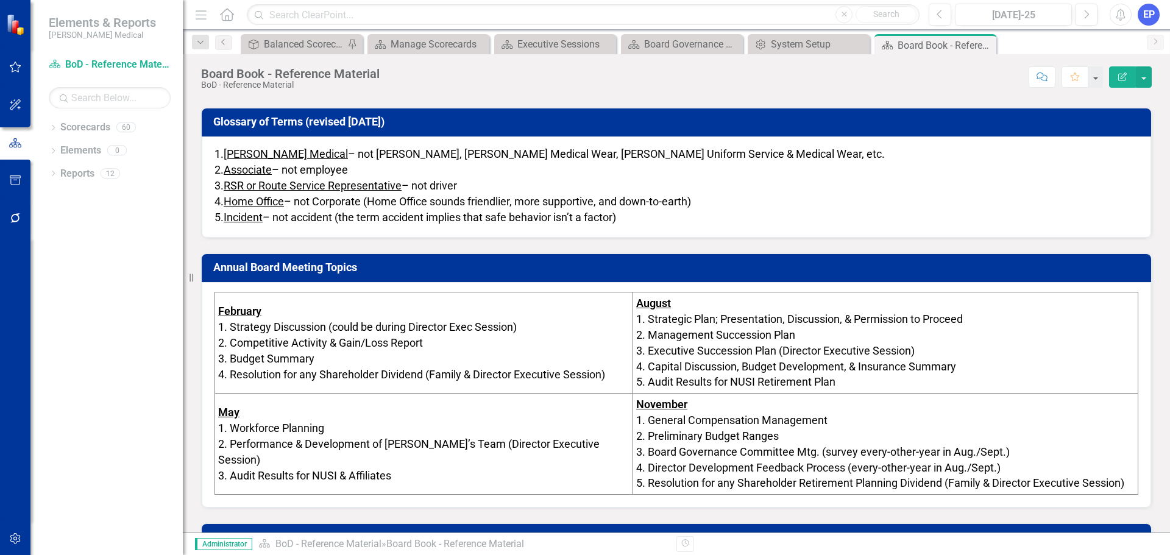
scroll to position [1645, 0]
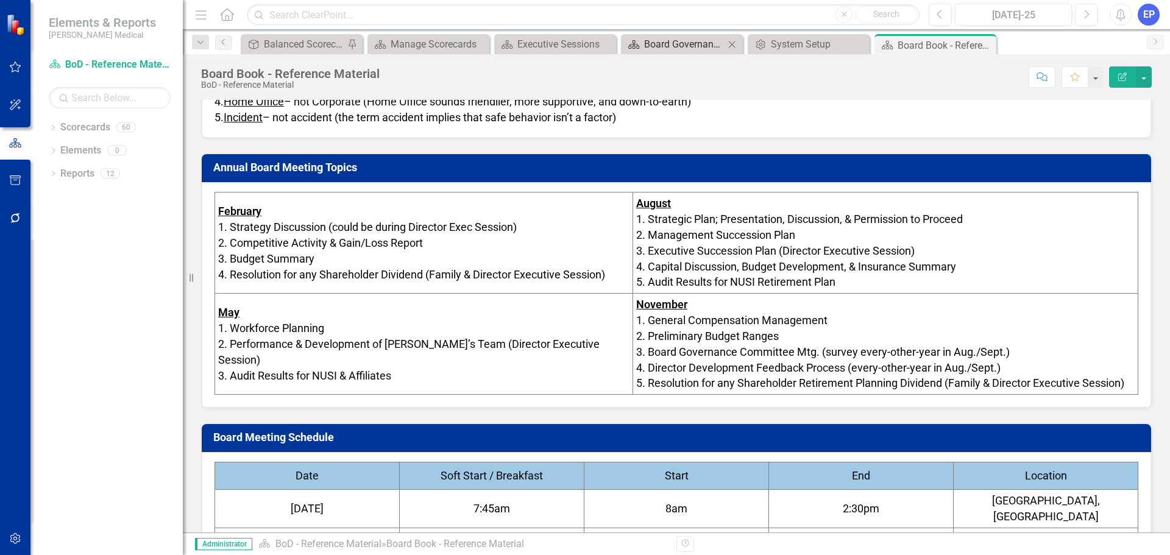
click at [667, 44] on div "Board Governance Committee Meeting" at bounding box center [684, 44] width 80 height 15
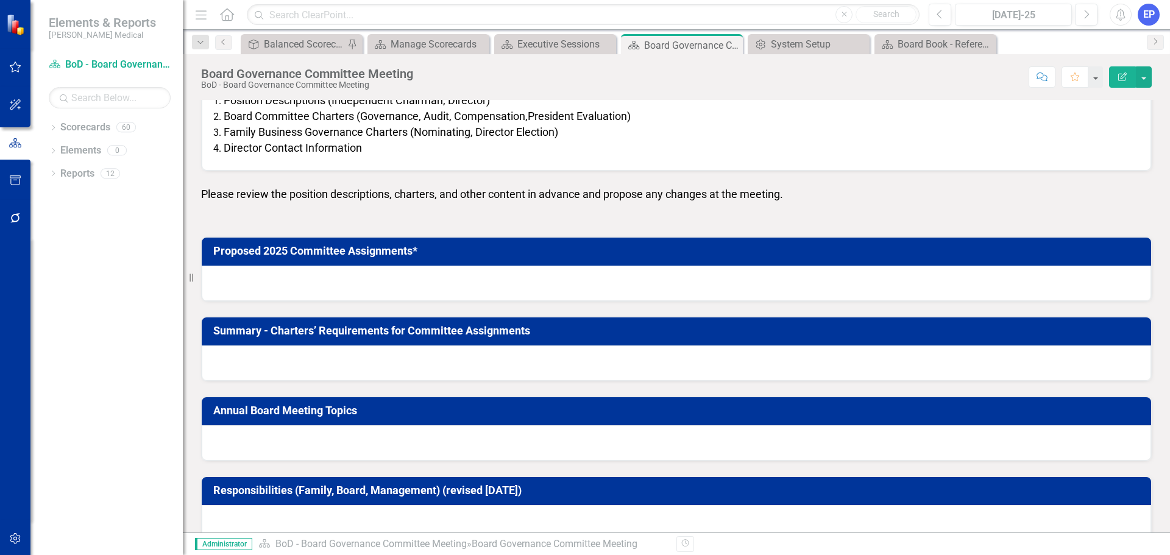
scroll to position [282, 0]
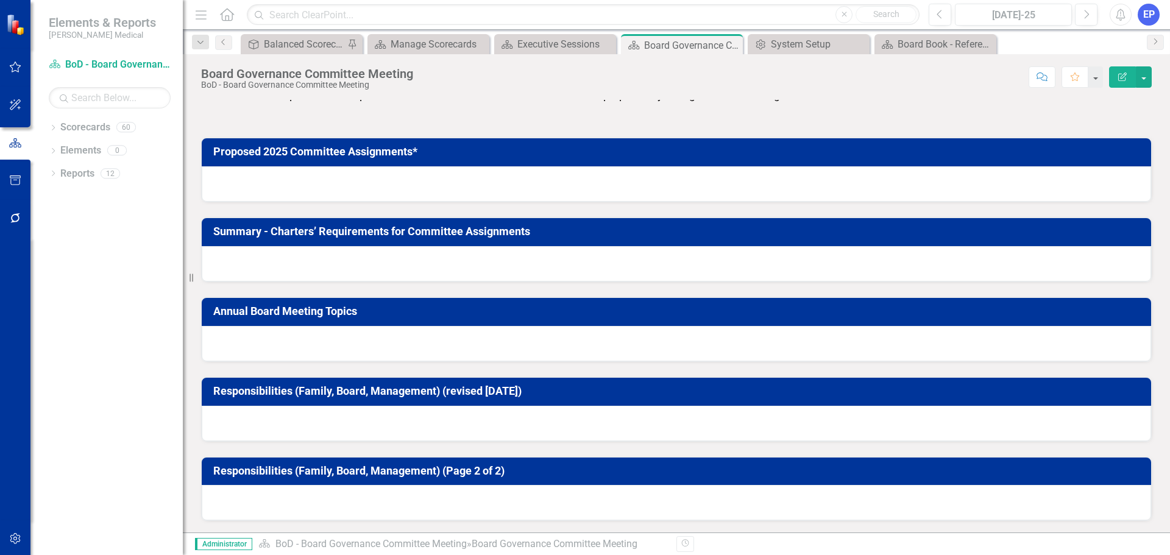
click at [619, 333] on div at bounding box center [676, 343] width 949 height 35
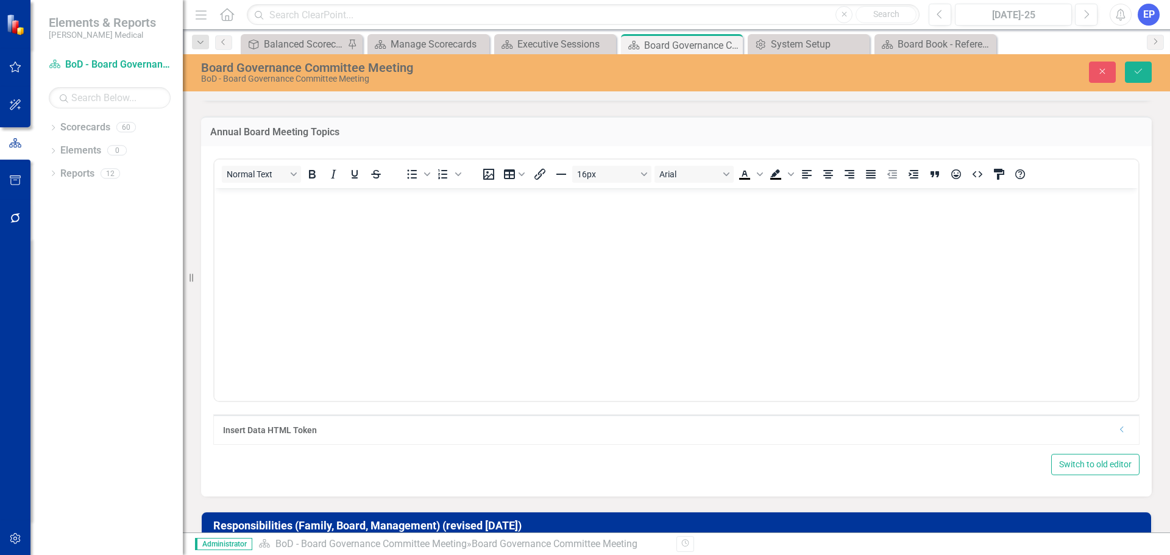
scroll to position [465, 0]
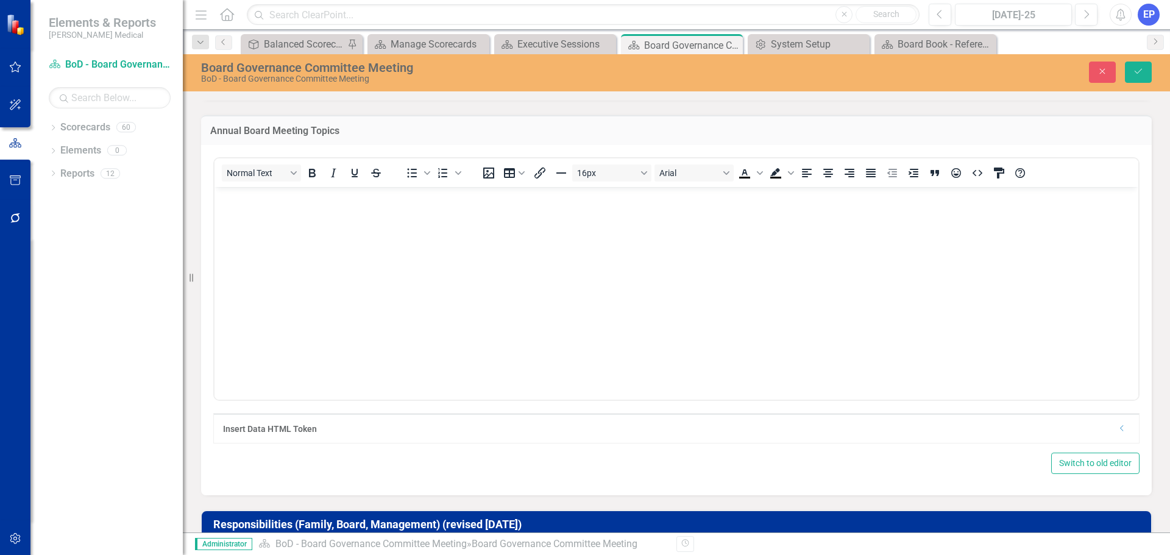
click at [1118, 428] on icon "Dropdown" at bounding box center [1122, 428] width 9 height 7
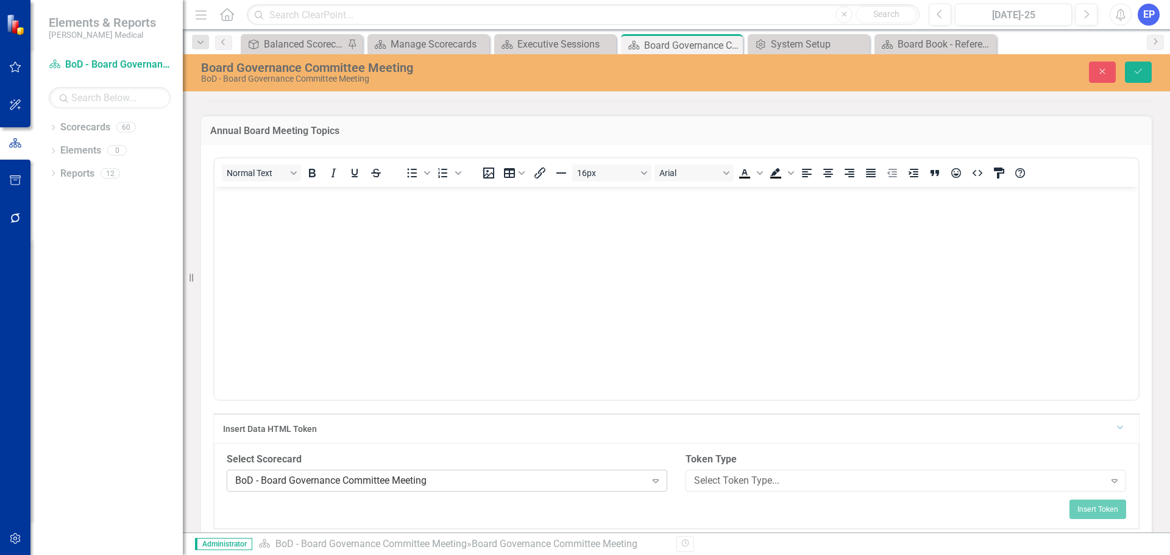
click at [476, 483] on div "BoD - Board Governance Committee Meeting" at bounding box center [440, 481] width 411 height 14
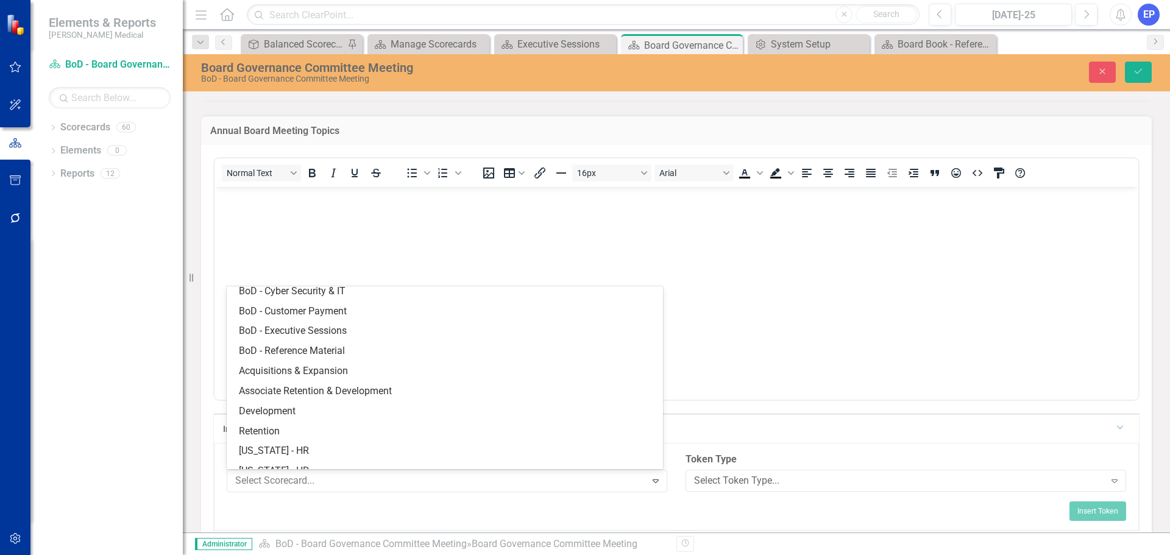
scroll to position [405, 0]
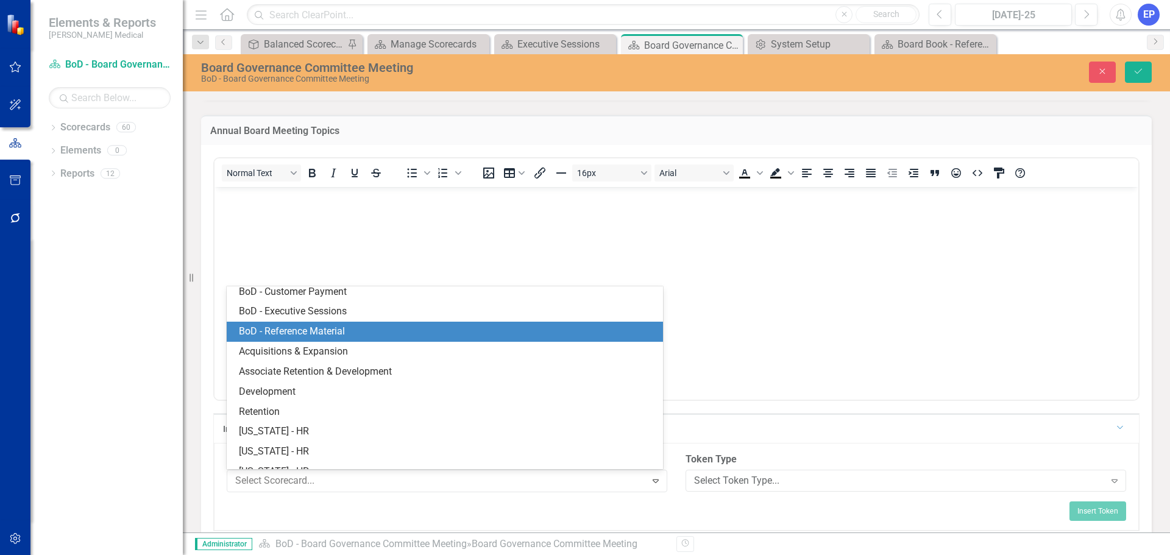
click at [420, 331] on div "BoD - Reference Material" at bounding box center [447, 332] width 417 height 14
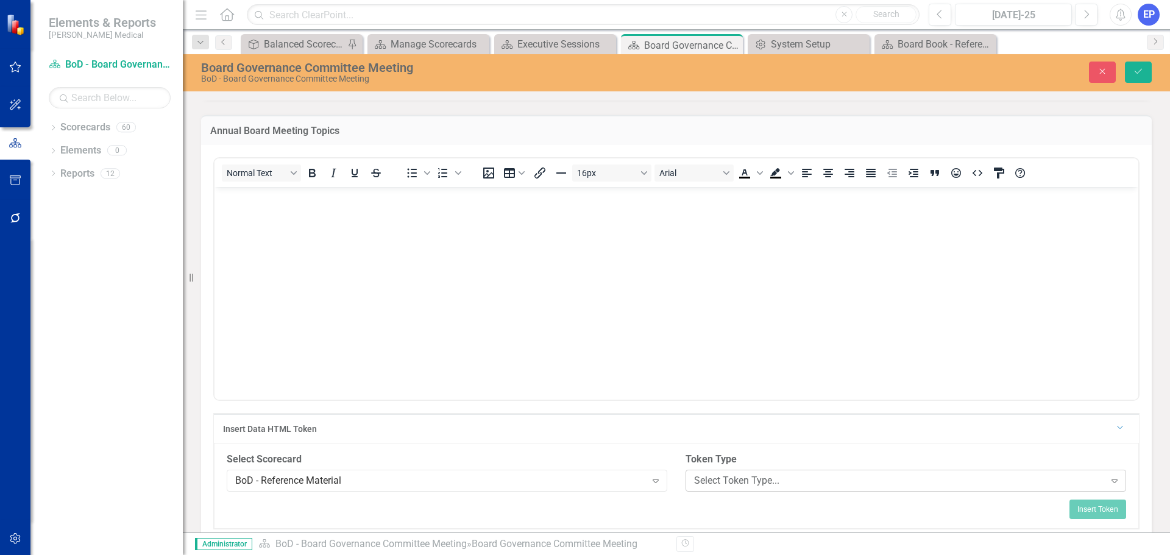
click at [731, 480] on div "Select Token Type..." at bounding box center [899, 481] width 411 height 14
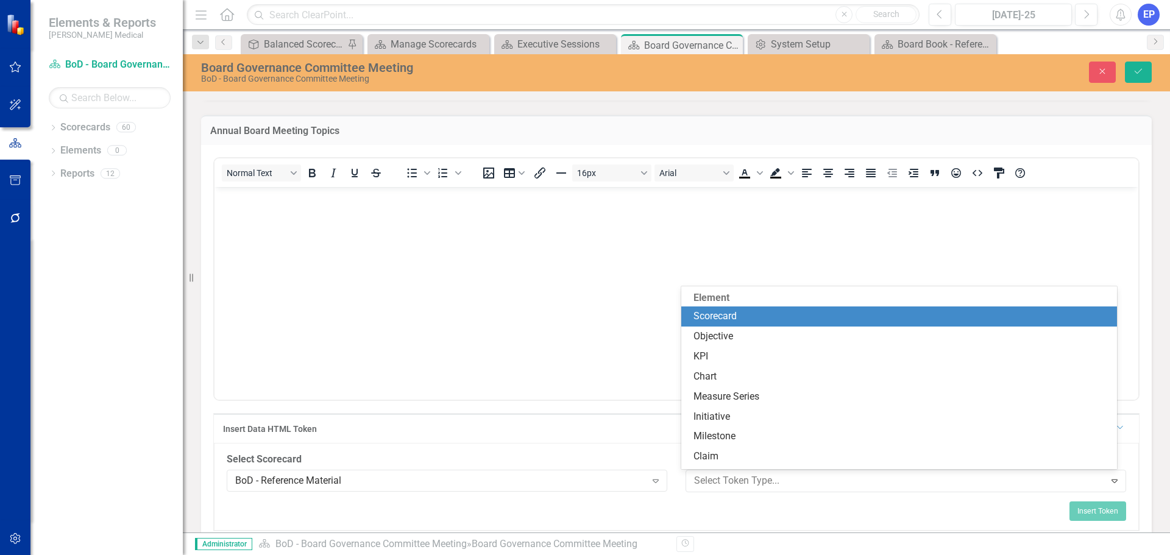
click at [733, 314] on div "Scorecard" at bounding box center [902, 317] width 417 height 14
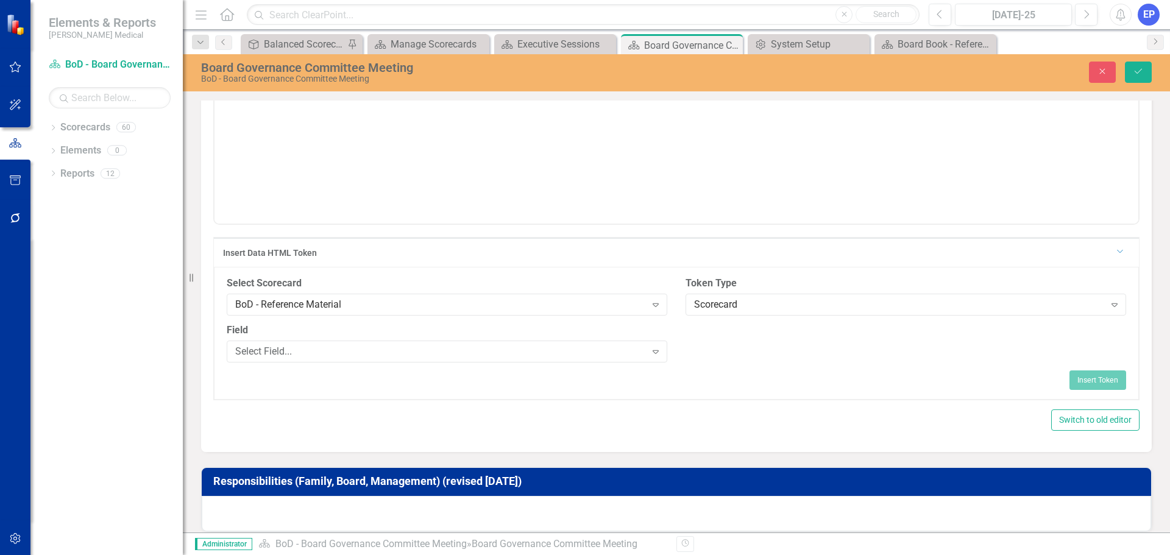
scroll to position [648, 0]
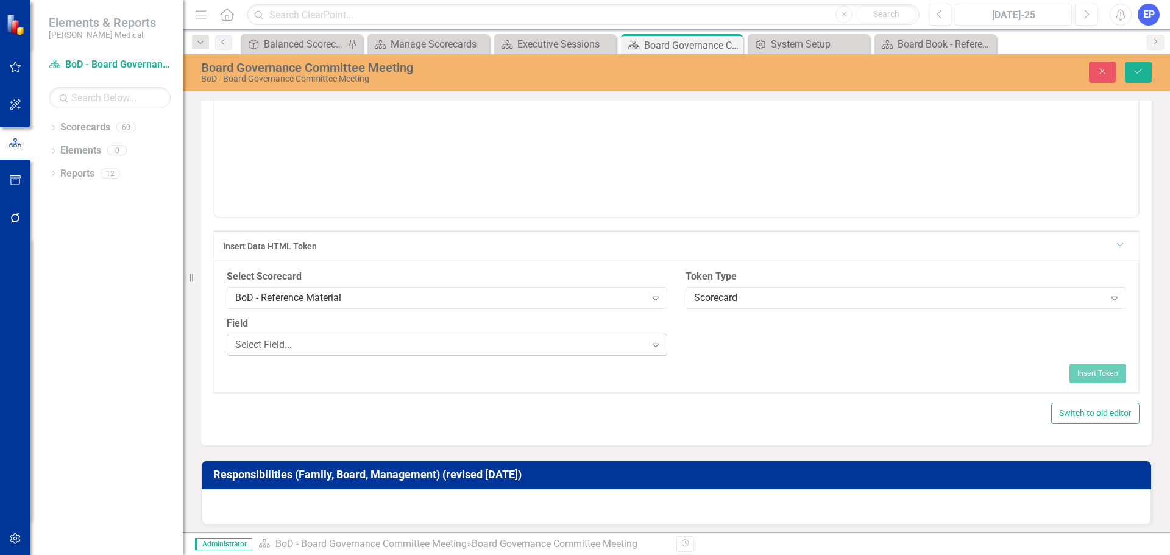
click at [425, 347] on div "Select Field..." at bounding box center [440, 345] width 411 height 14
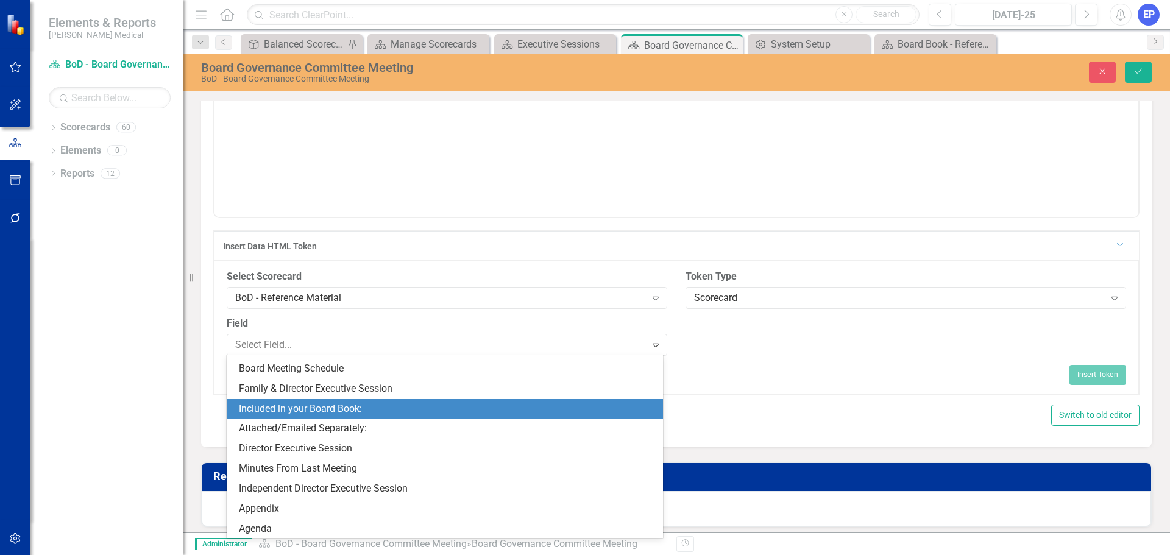
scroll to position [793, 0]
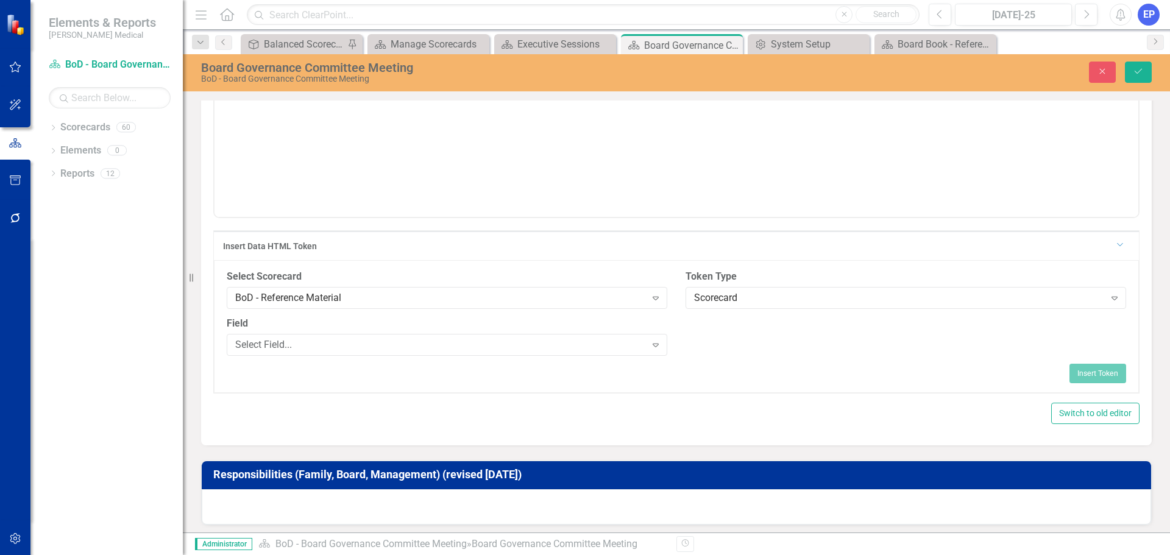
click at [774, 344] on div "Select Scorecard BoD - Reference Material Expand Token Type Scorecard Expand Fi…" at bounding box center [677, 317] width 918 height 94
click at [758, 297] on div "Scorecard" at bounding box center [899, 298] width 411 height 14
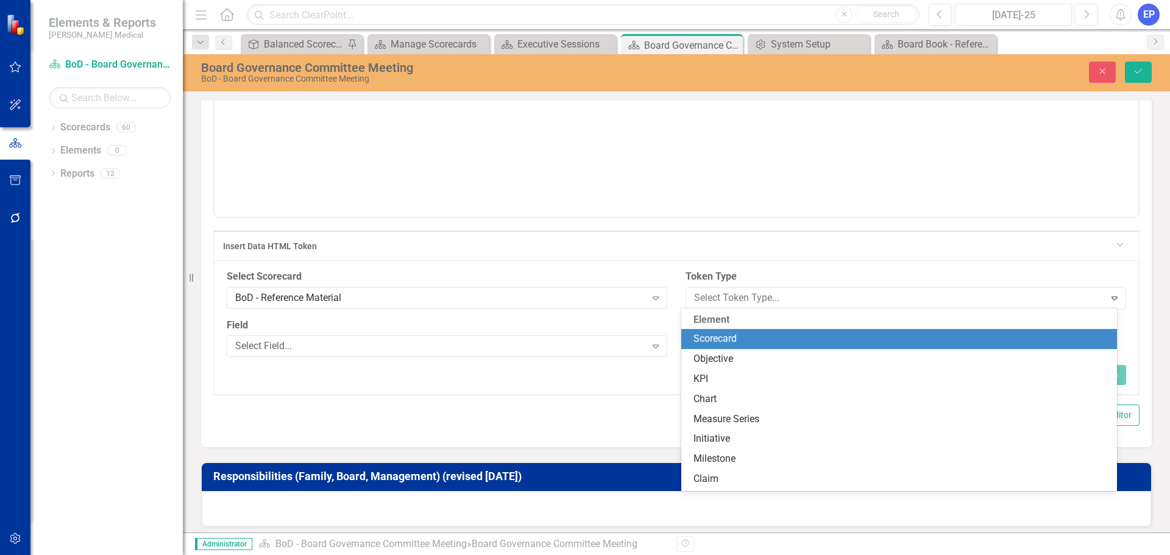
scroll to position [21, 0]
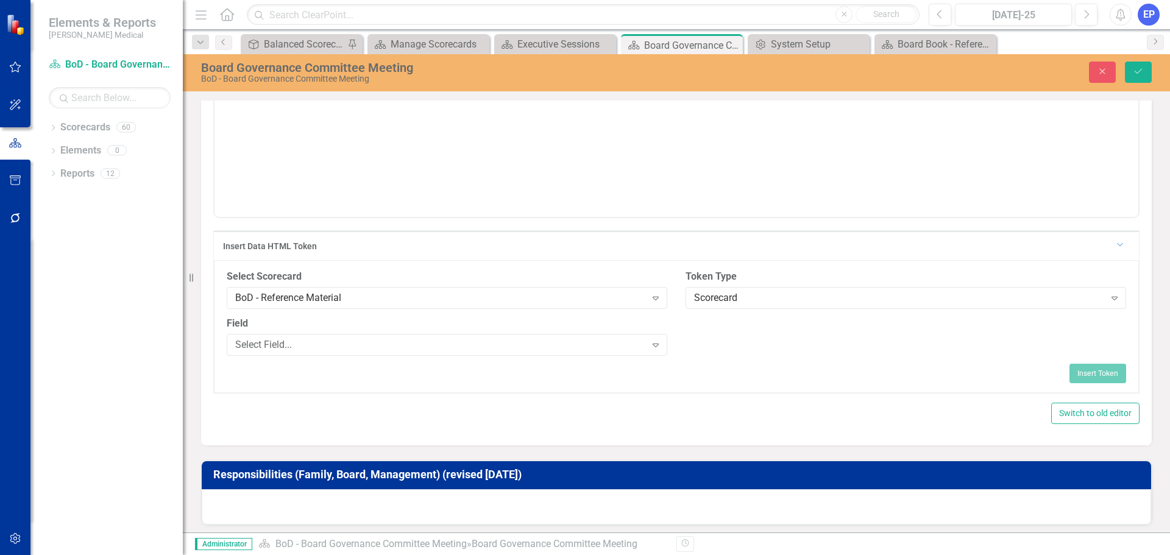
click at [758, 297] on div "Scorecard" at bounding box center [899, 298] width 411 height 14
click at [1095, 77] on button "Close" at bounding box center [1102, 72] width 27 height 21
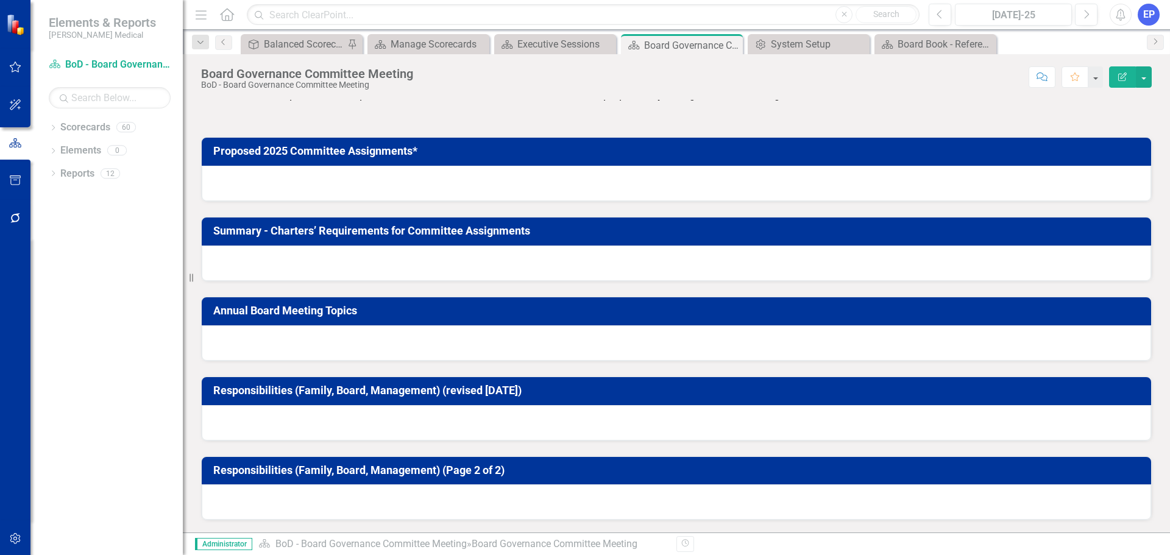
scroll to position [282, 0]
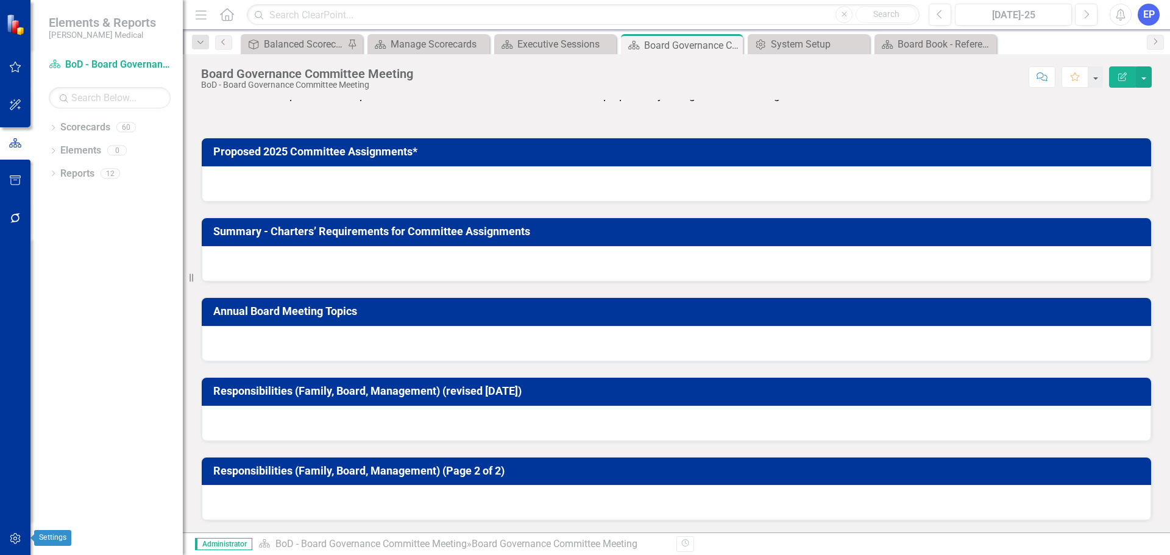
click at [18, 536] on icon "button" at bounding box center [15, 538] width 10 height 11
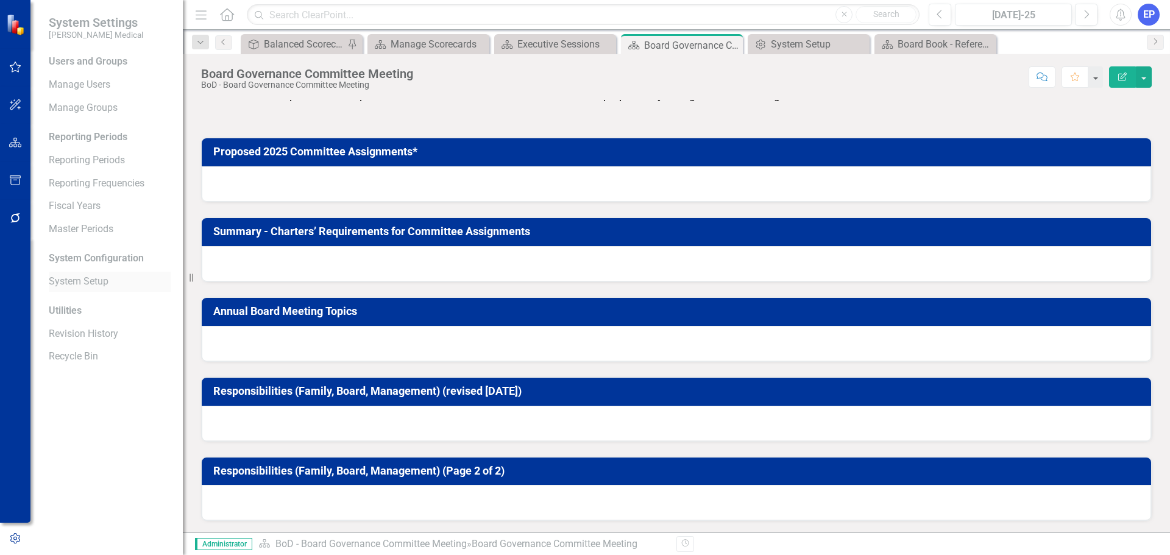
click at [85, 279] on link "System Setup" at bounding box center [110, 282] width 122 height 14
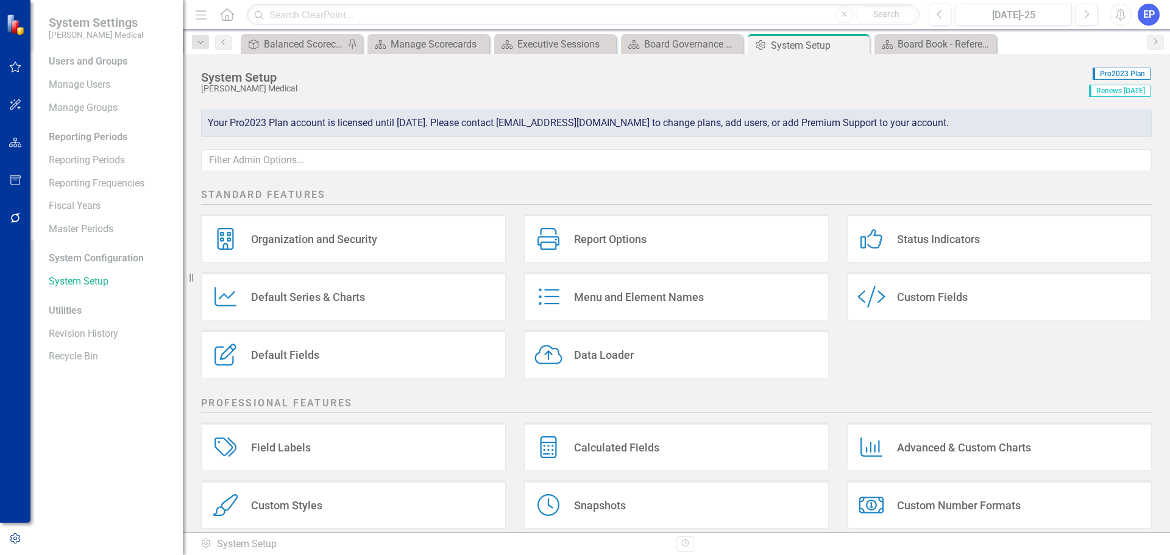
click at [885, 299] on div "Custom Style Custom Fields" at bounding box center [999, 296] width 305 height 49
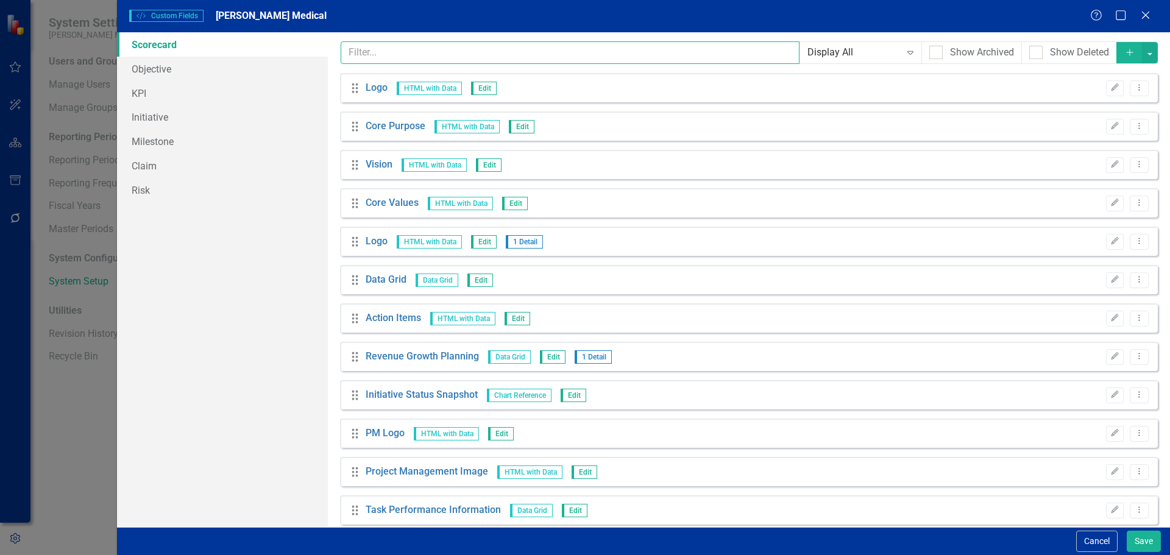
click at [535, 53] on input "text" at bounding box center [571, 52] width 460 height 23
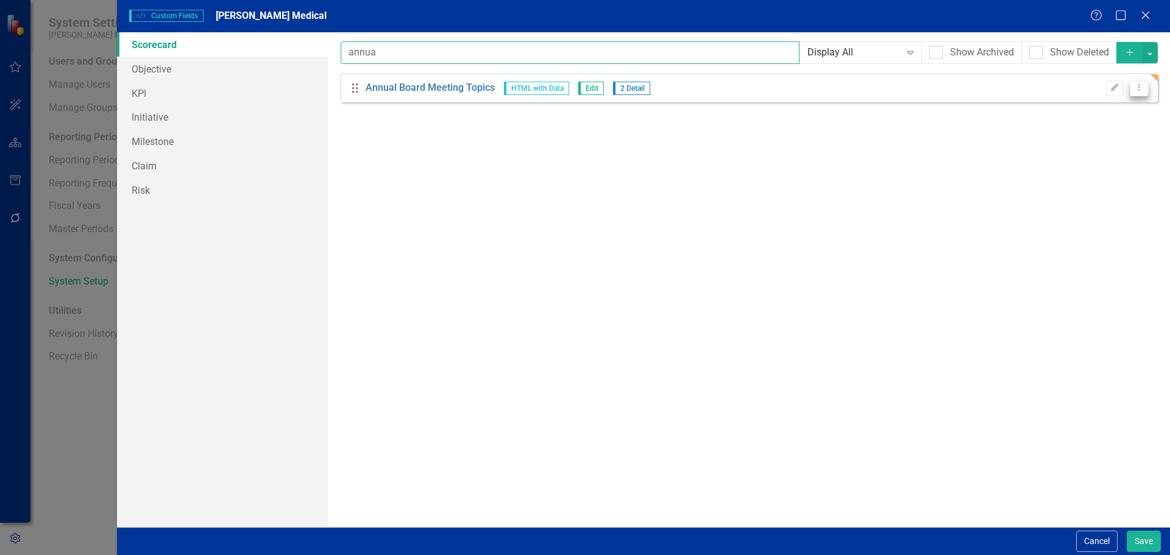
type input "annua"
click at [1141, 88] on icon "Dropdown Menu" at bounding box center [1139, 87] width 10 height 8
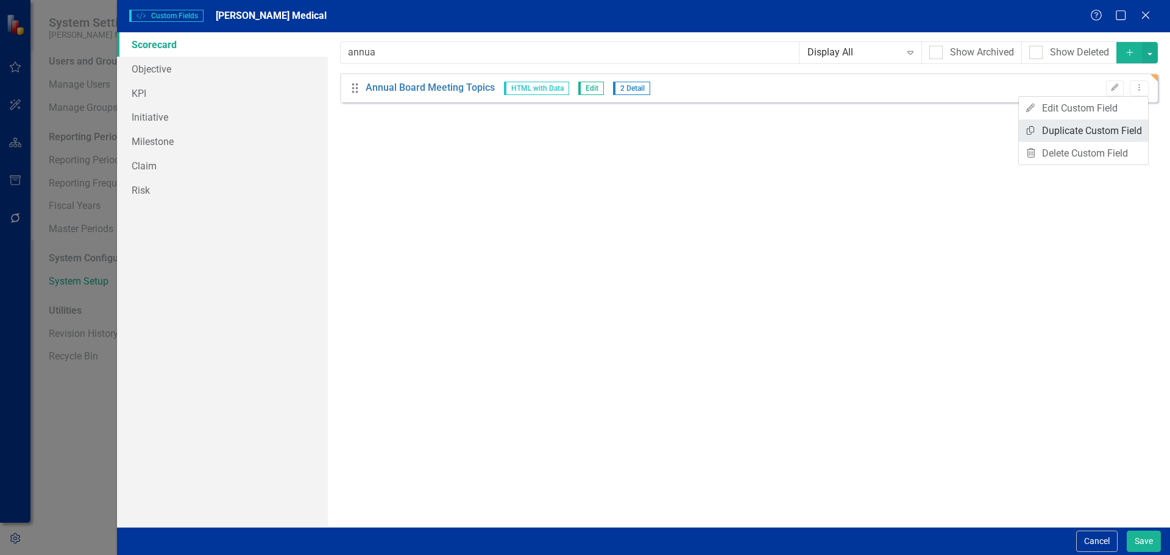
click at [1110, 127] on link "Copy Duplicate Custom Field" at bounding box center [1083, 130] width 129 height 23
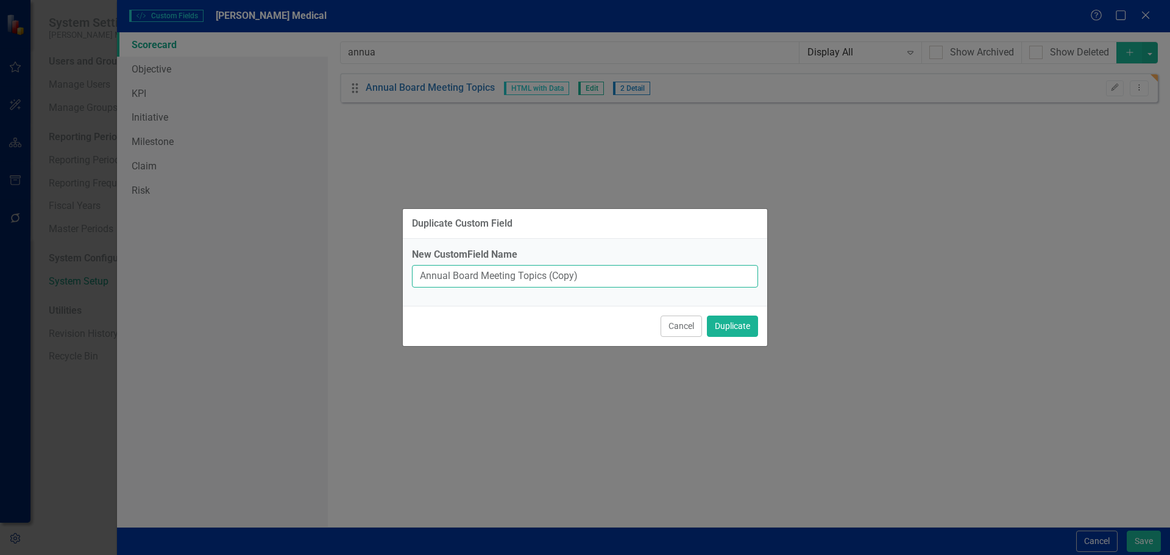
click at [592, 272] on input "Annual Board Meeting Topics (Copy)" at bounding box center [585, 276] width 346 height 23
type input "Annual Board Meeting Topics:"
click at [714, 324] on button "Duplicate" at bounding box center [732, 326] width 51 height 21
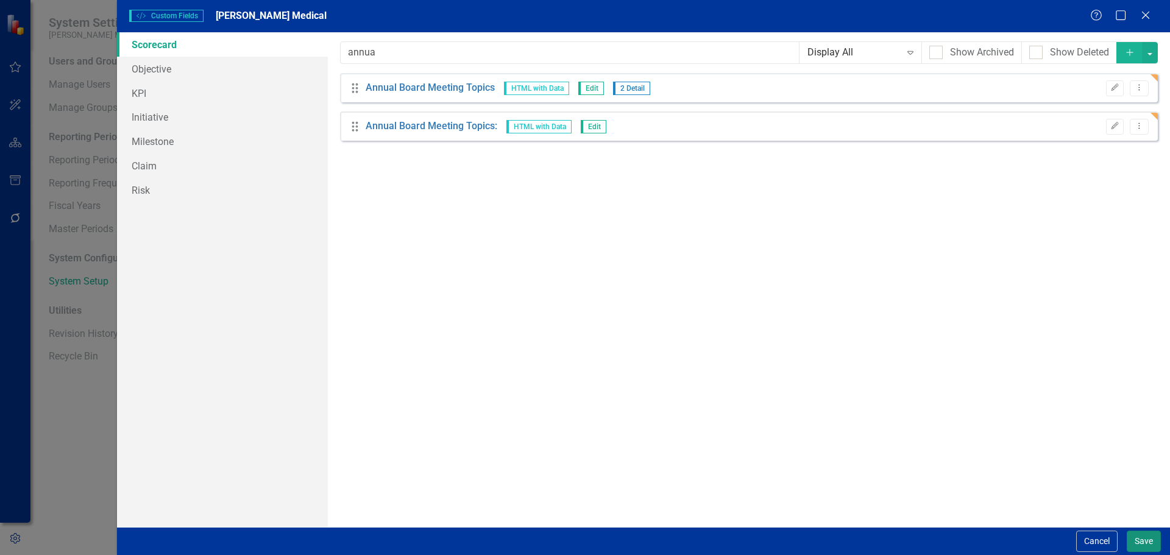
click at [1140, 541] on button "Save" at bounding box center [1144, 541] width 34 height 21
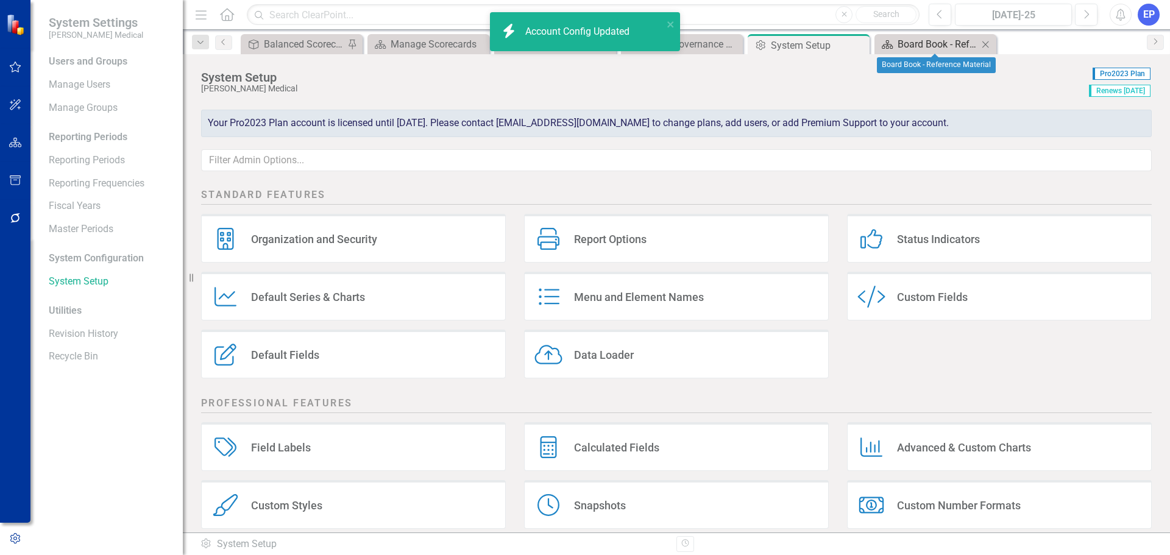
click at [914, 41] on div "Board Book - Reference Material" at bounding box center [938, 44] width 80 height 15
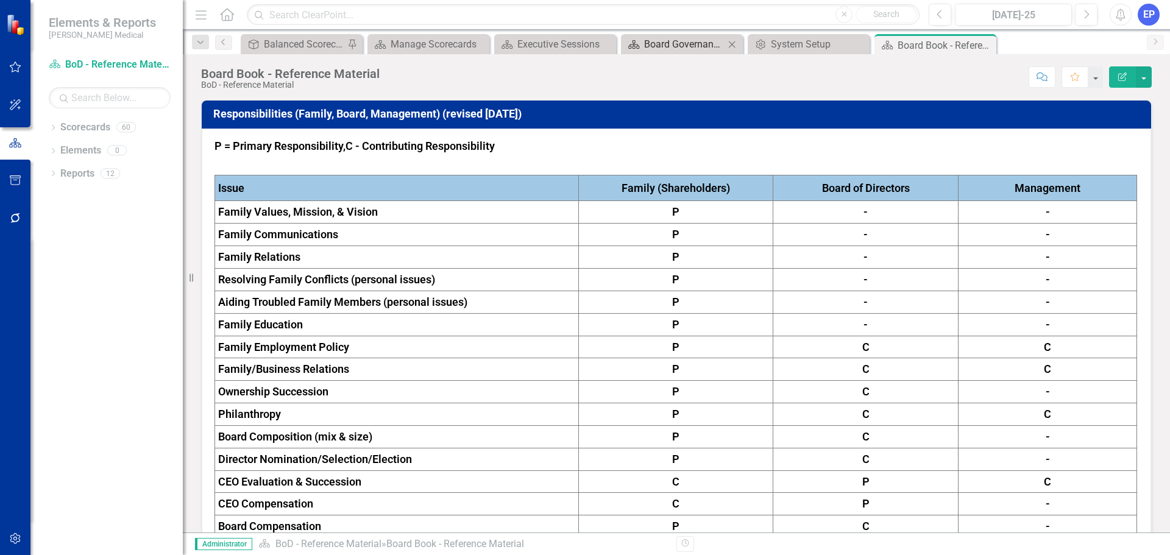
click at [697, 49] on div "Board Governance Committee Meeting" at bounding box center [684, 44] width 80 height 15
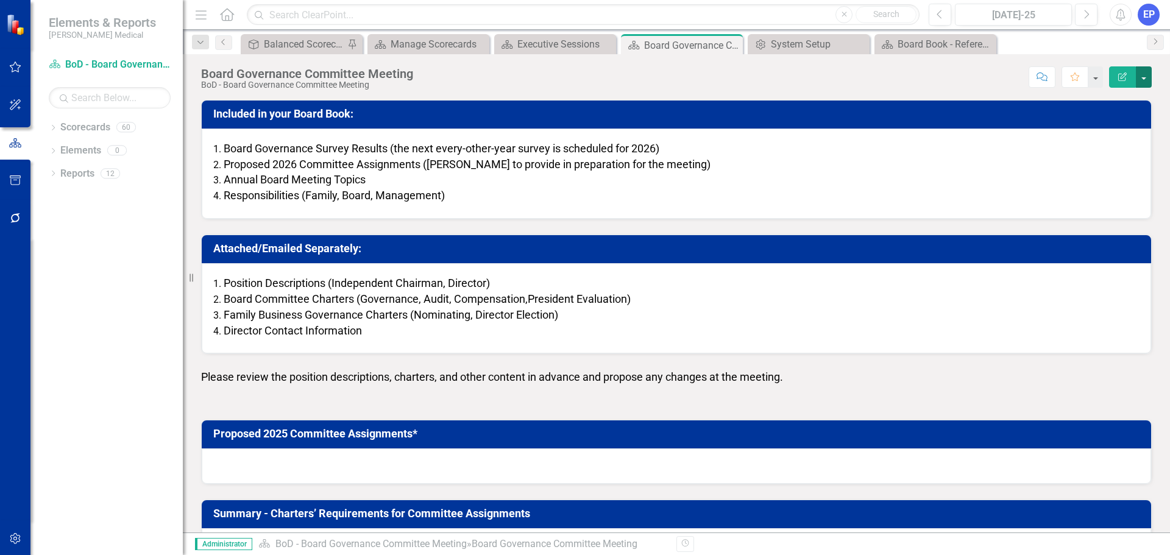
click at [1141, 83] on button "button" at bounding box center [1144, 76] width 16 height 21
click at [1120, 116] on link "Edit Report Edit Layout" at bounding box center [1101, 122] width 99 height 23
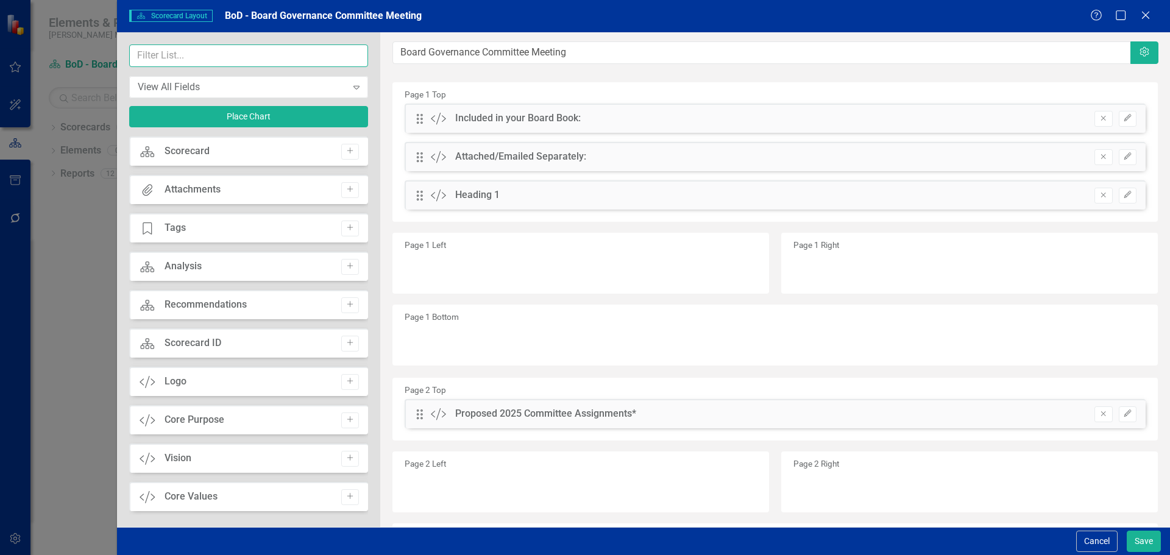
click at [296, 54] on input "text" at bounding box center [248, 55] width 239 height 23
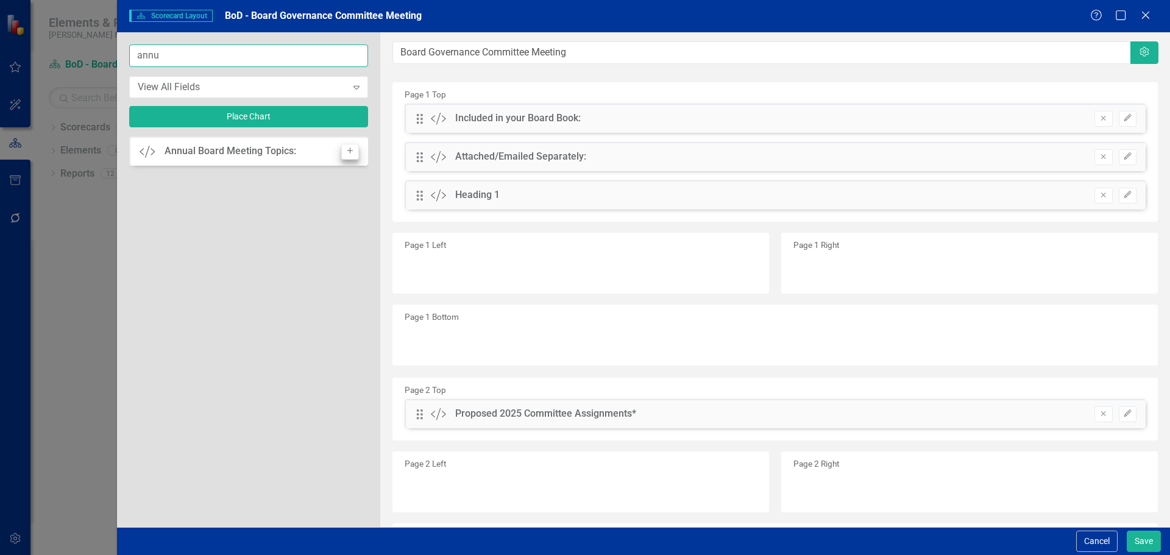
type input "annu"
click at [350, 154] on icon "Add" at bounding box center [350, 150] width 9 height 7
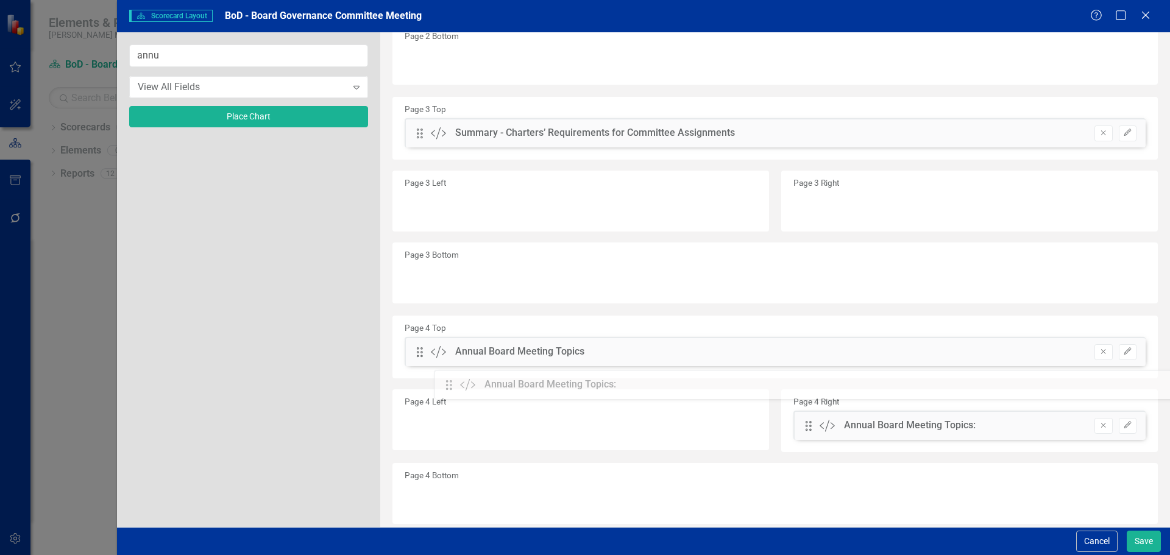
scroll to position [522, 0]
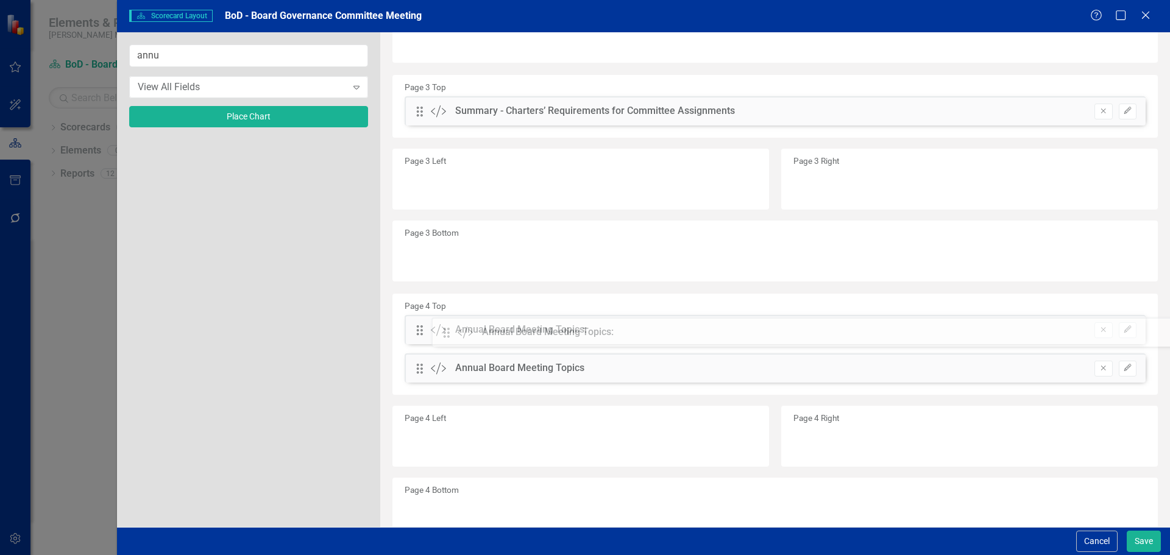
drag, startPoint x: 420, startPoint y: 121, endPoint x: 456, endPoint y: 336, distance: 218.2
click at [1099, 368] on icon "Remove" at bounding box center [1103, 367] width 9 height 7
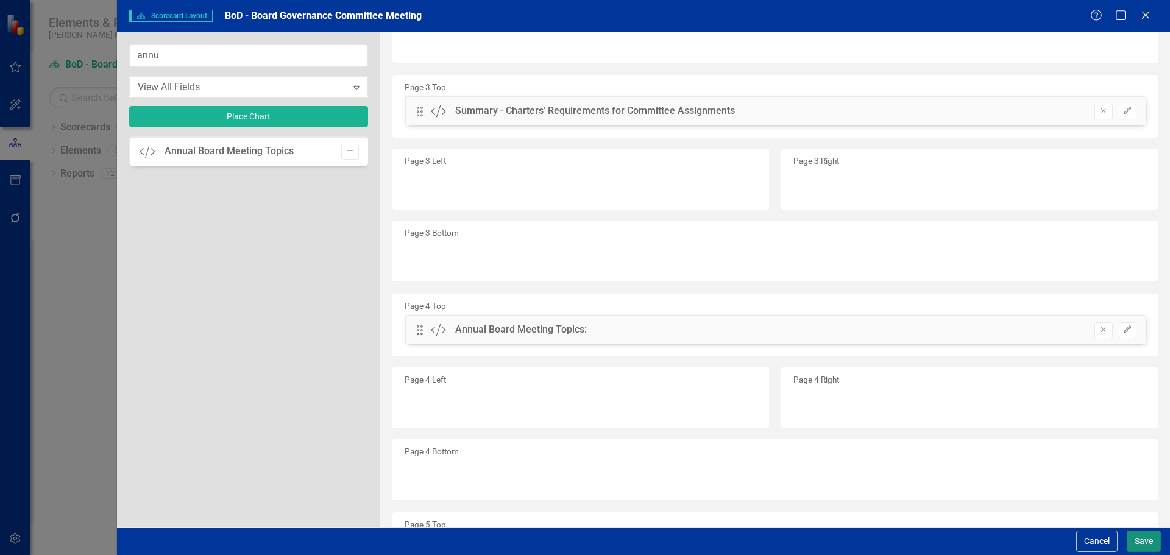
click at [1141, 534] on button "Save" at bounding box center [1144, 541] width 34 height 21
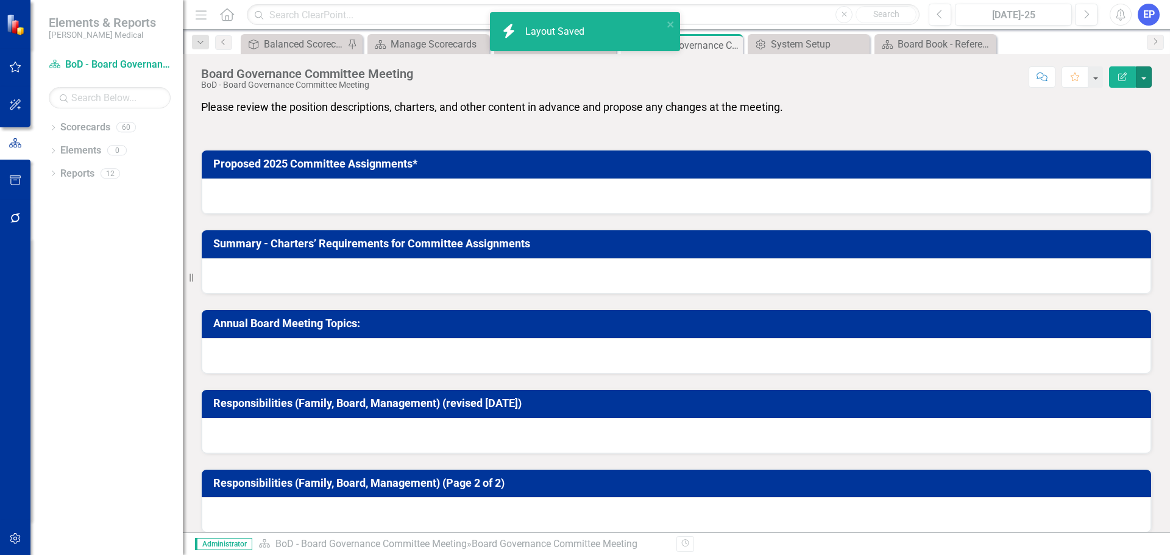
scroll to position [282, 0]
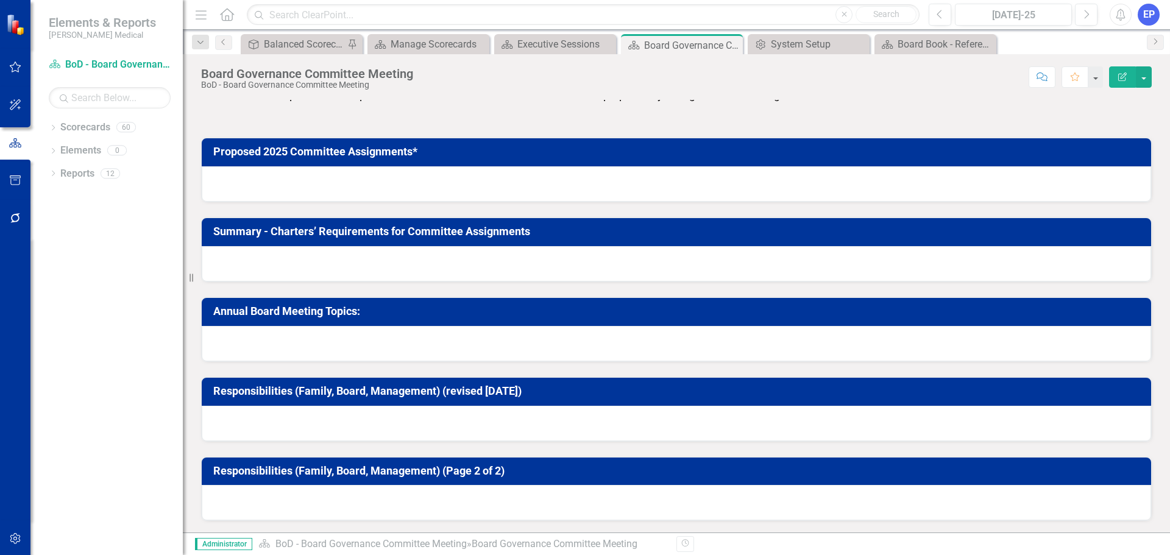
click at [619, 358] on div at bounding box center [676, 343] width 949 height 35
click at [617, 349] on div at bounding box center [676, 343] width 949 height 35
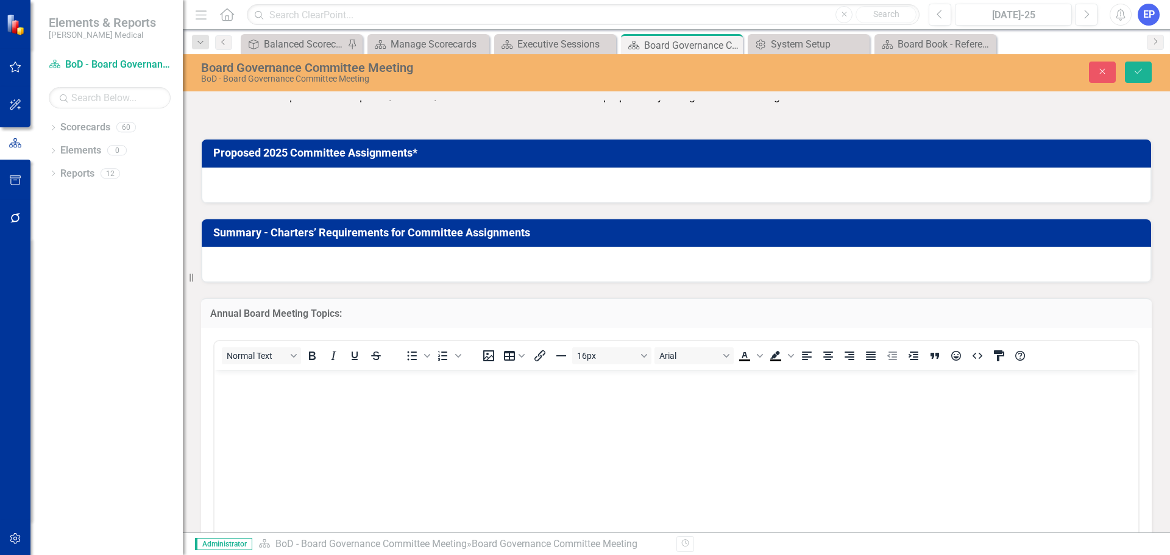
scroll to position [0, 0]
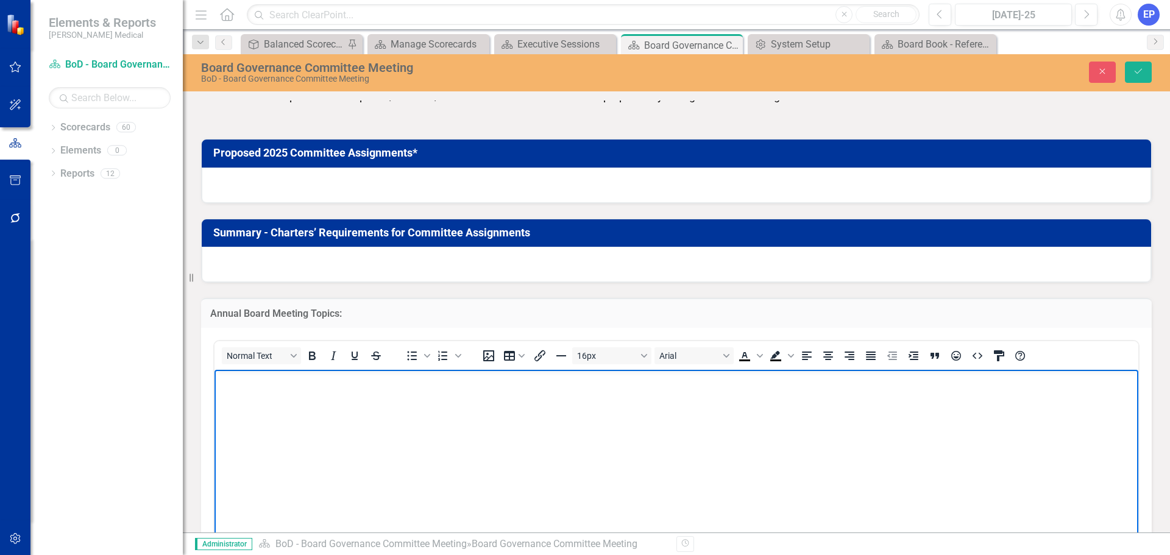
click at [868, 415] on body "Rich Text Area. Press ALT-0 for help." at bounding box center [677, 460] width 924 height 183
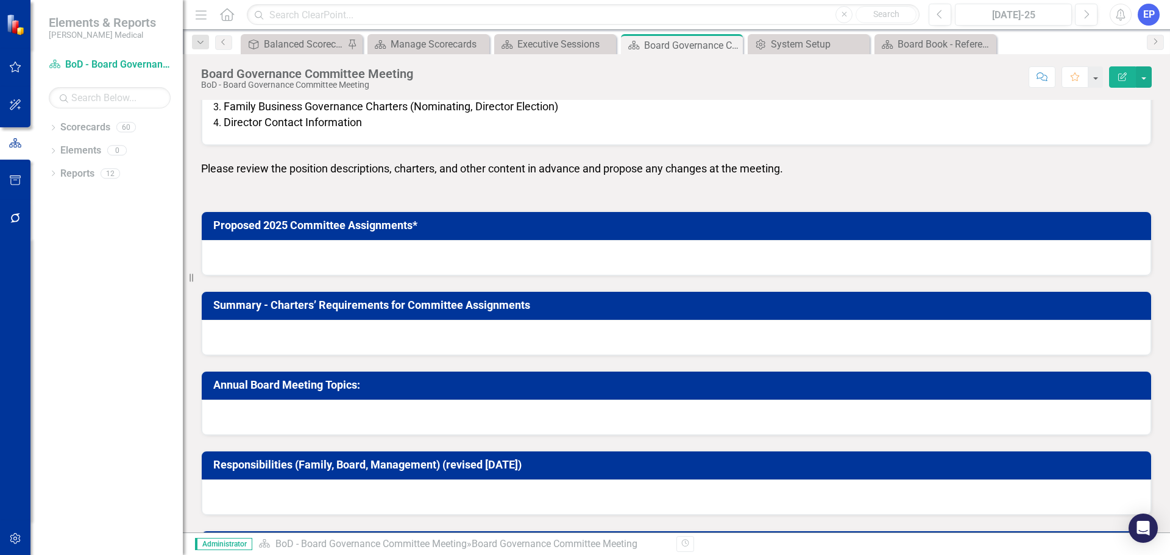
scroll to position [244, 0]
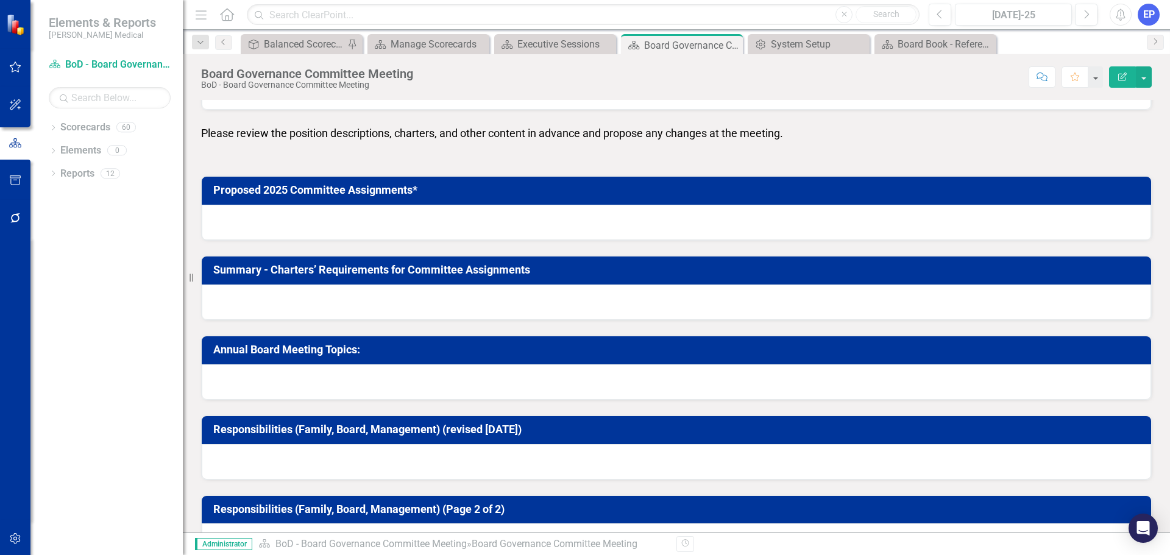
click at [467, 376] on div at bounding box center [676, 381] width 949 height 35
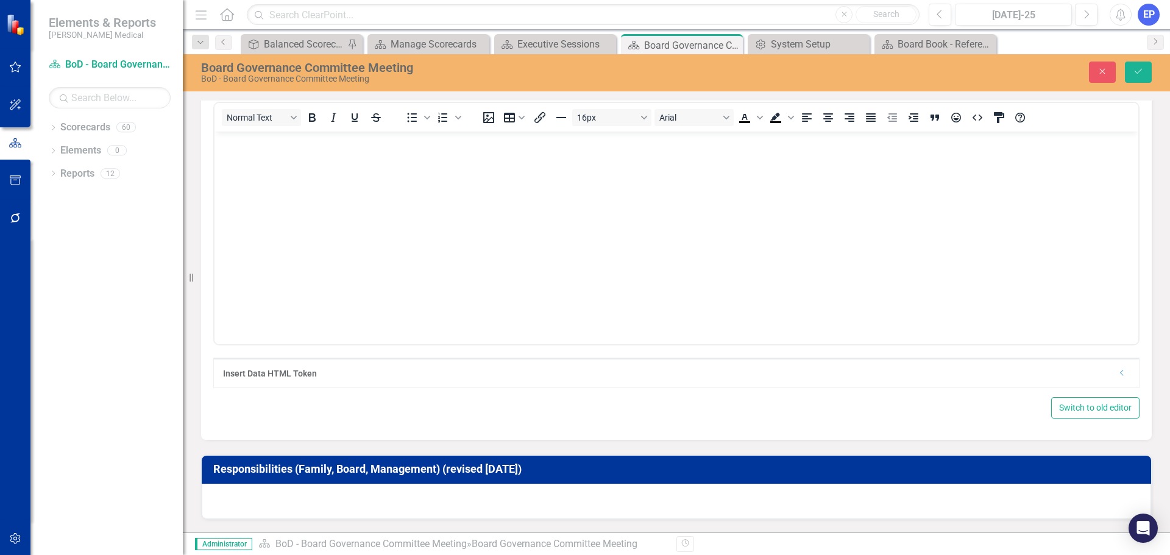
scroll to position [525, 0]
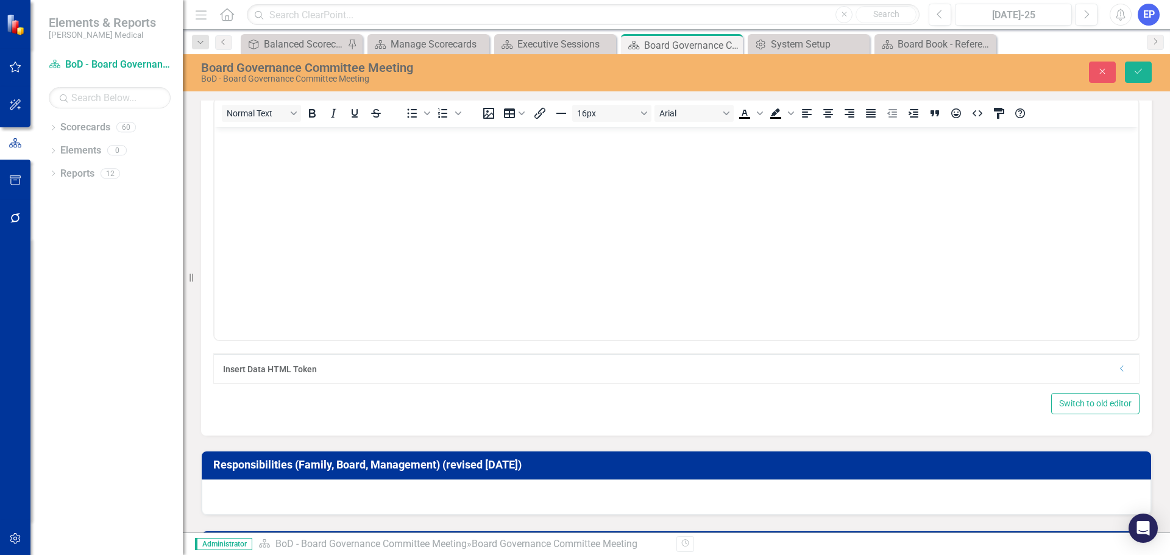
click at [1118, 365] on icon "Dropdown" at bounding box center [1122, 368] width 9 height 7
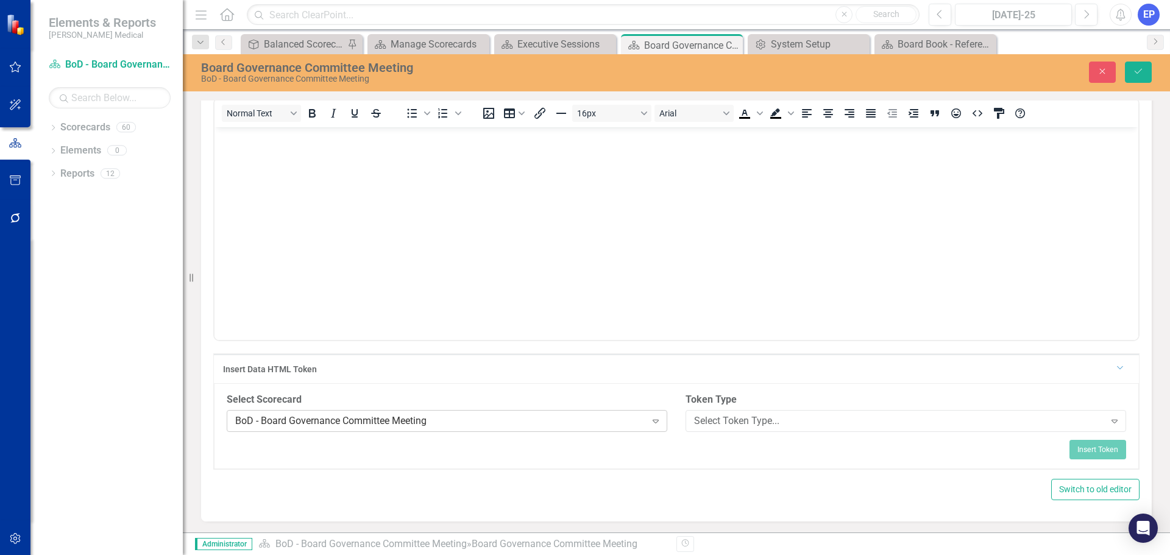
click at [550, 418] on div "BoD - Board Governance Committee Meeting" at bounding box center [440, 421] width 411 height 14
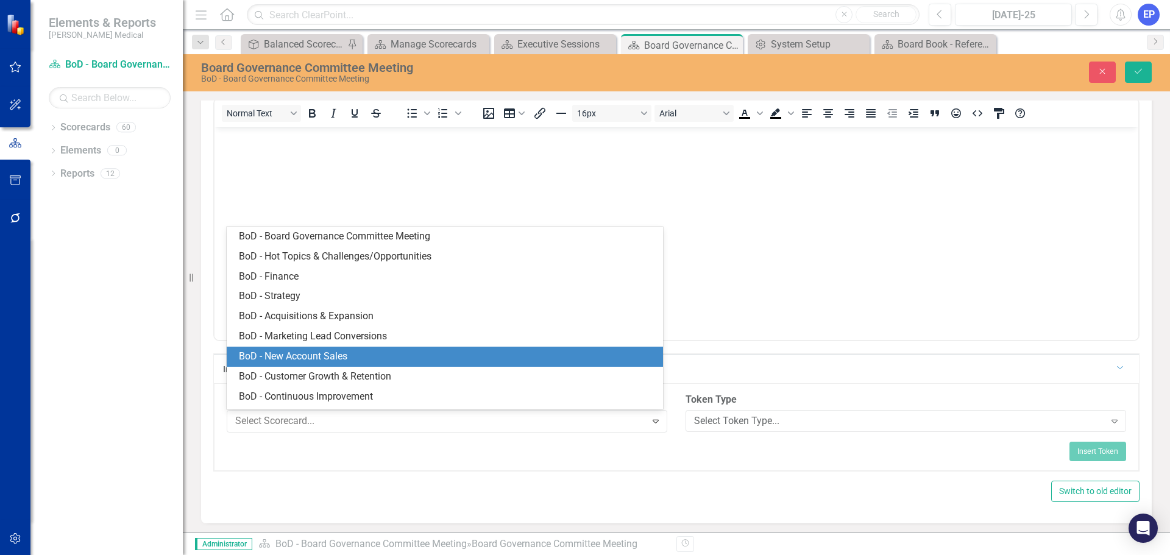
scroll to position [283, 0]
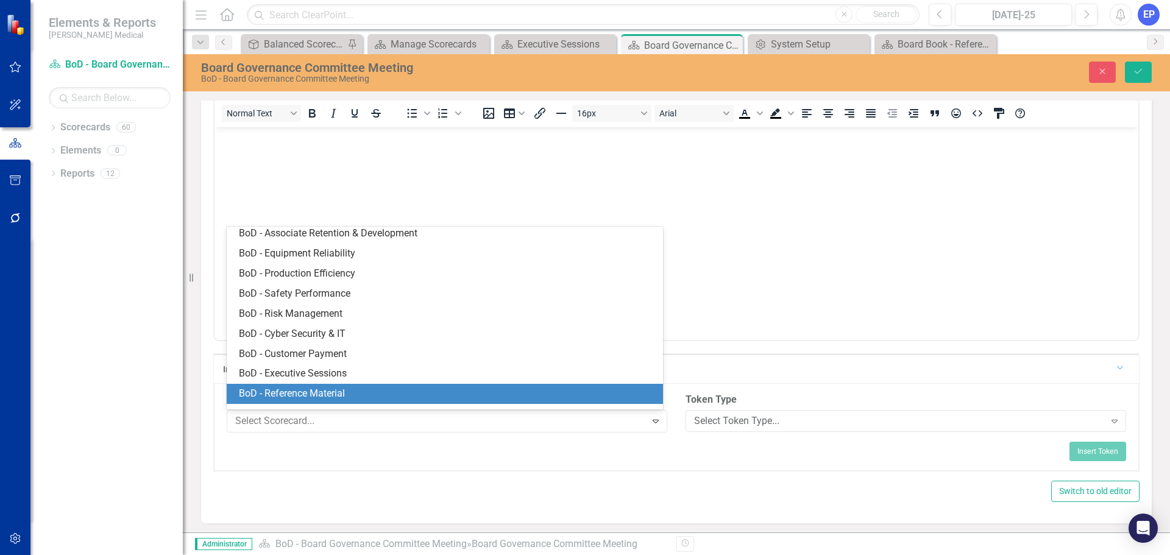
click at [317, 397] on div "BoD - Reference Material" at bounding box center [447, 394] width 417 height 14
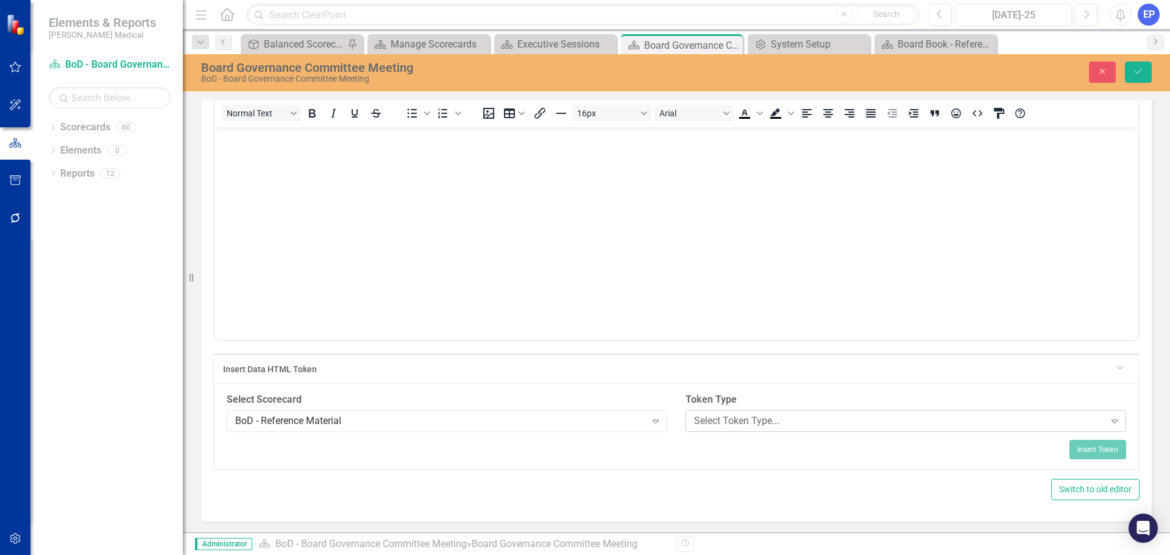
click at [694, 421] on div "Select Token Type..." at bounding box center [899, 421] width 411 height 14
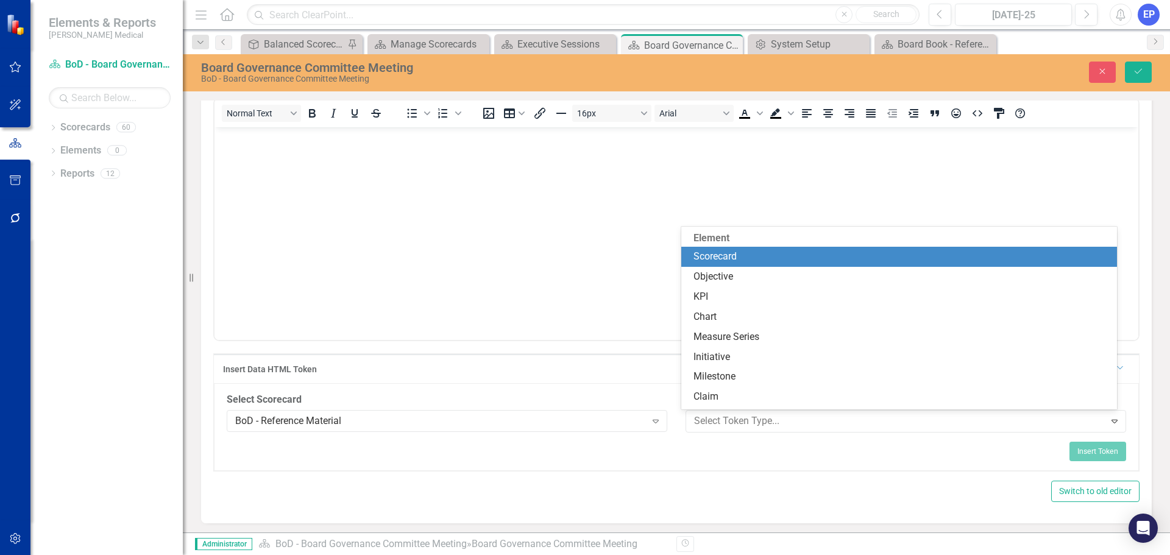
drag, startPoint x: 707, startPoint y: 260, endPoint x: 463, endPoint y: 174, distance: 258.8
click at [707, 260] on div "Scorecard" at bounding box center [902, 257] width 417 height 14
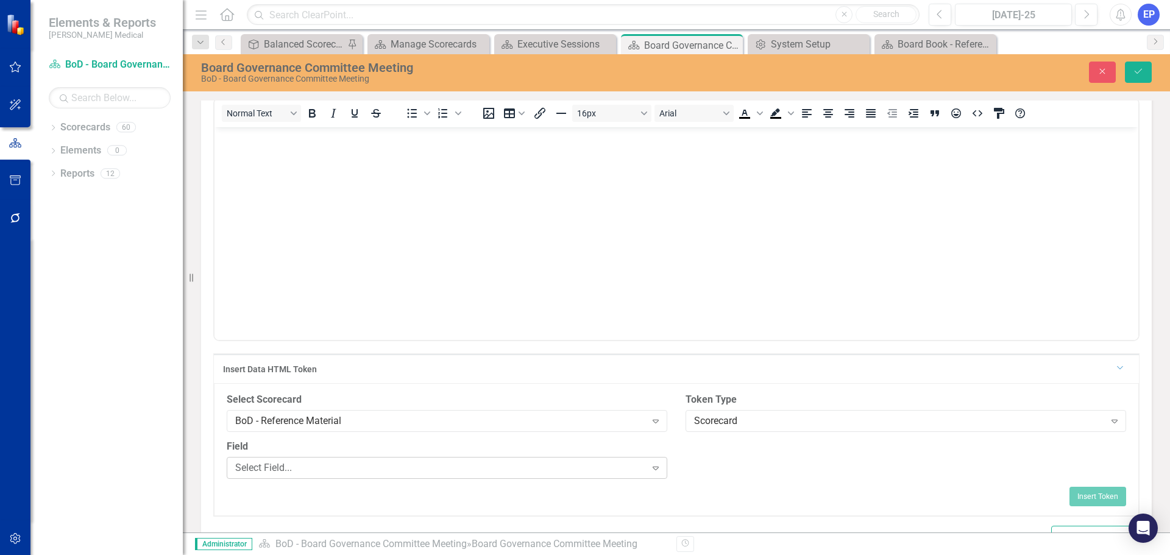
click at [391, 467] on div "Select Field..." at bounding box center [440, 468] width 411 height 14
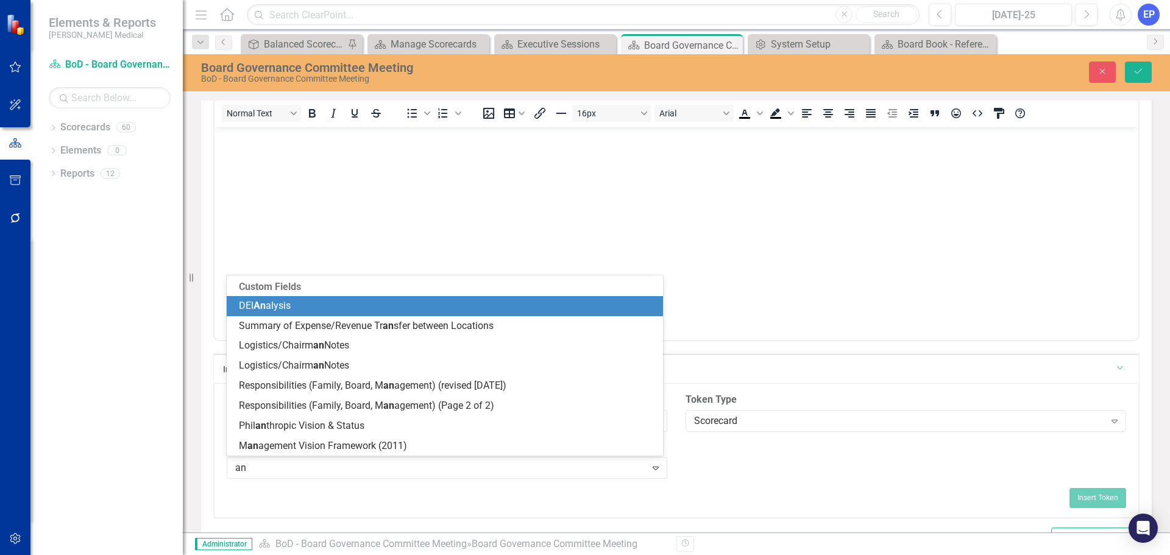
type input "[PERSON_NAME]"
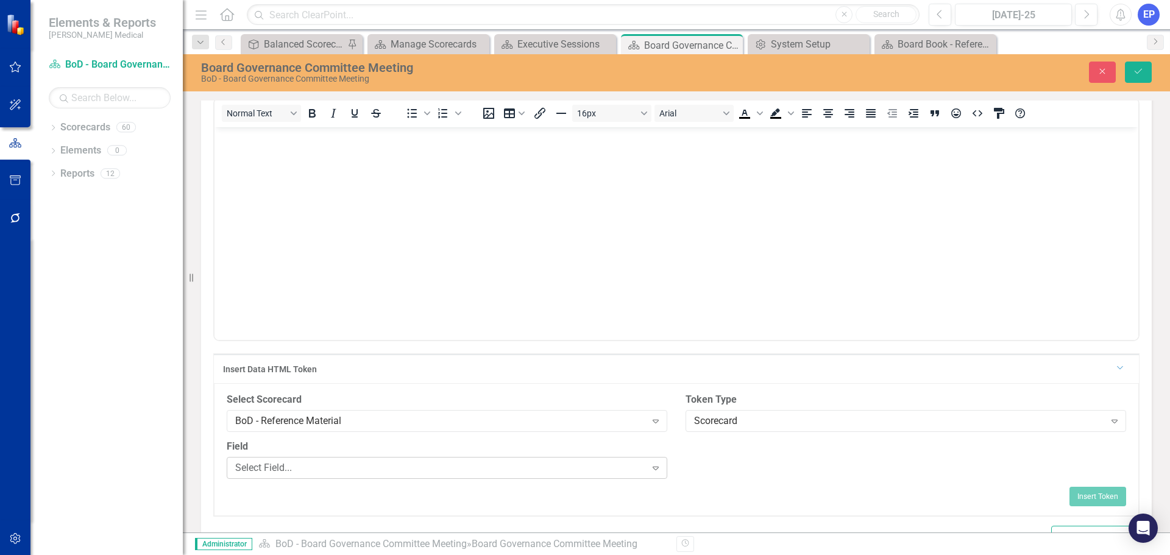
click at [360, 472] on div "Select Field..." at bounding box center [440, 468] width 411 height 14
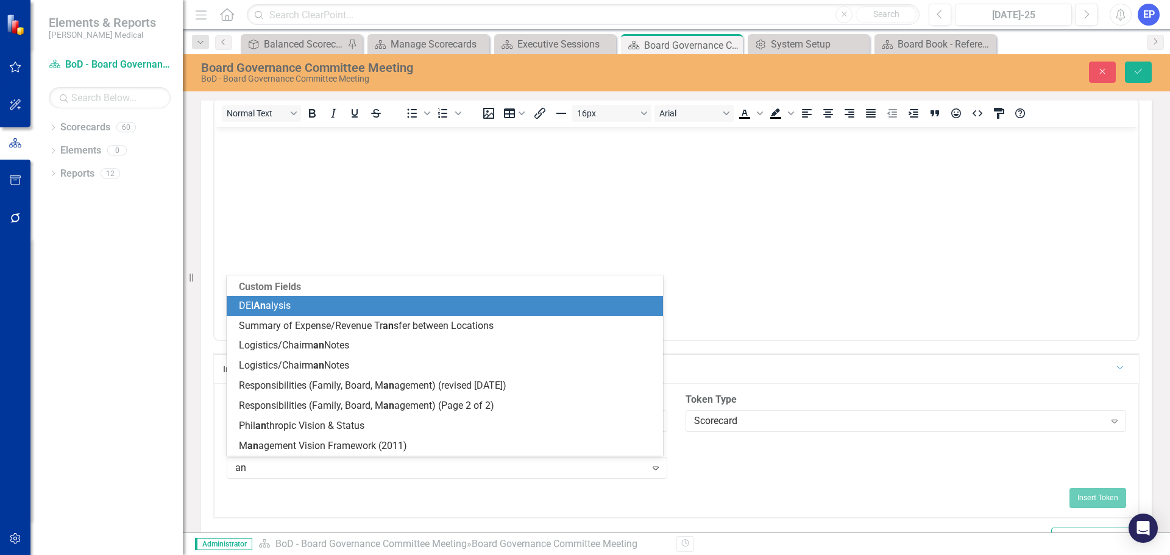
type input "[PERSON_NAME]"
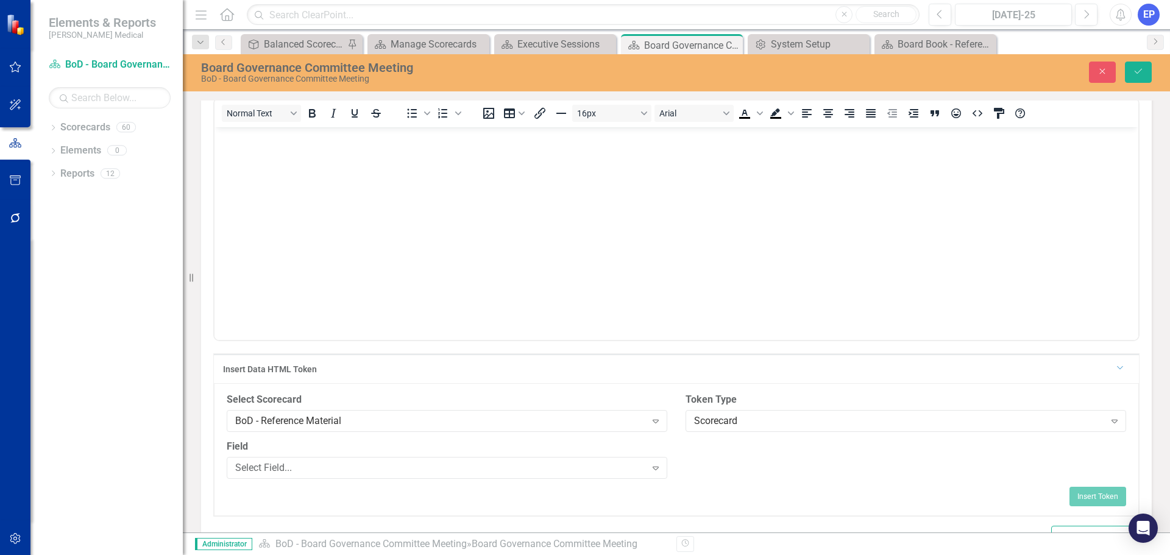
click at [360, 472] on div "Select Field..." at bounding box center [440, 468] width 411 height 14
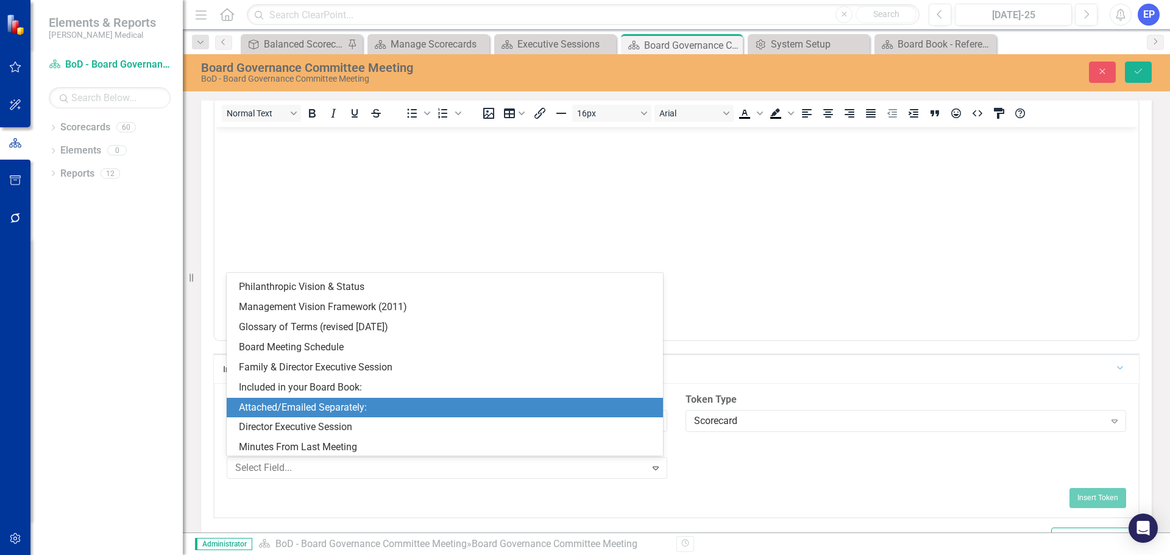
scroll to position [792, 0]
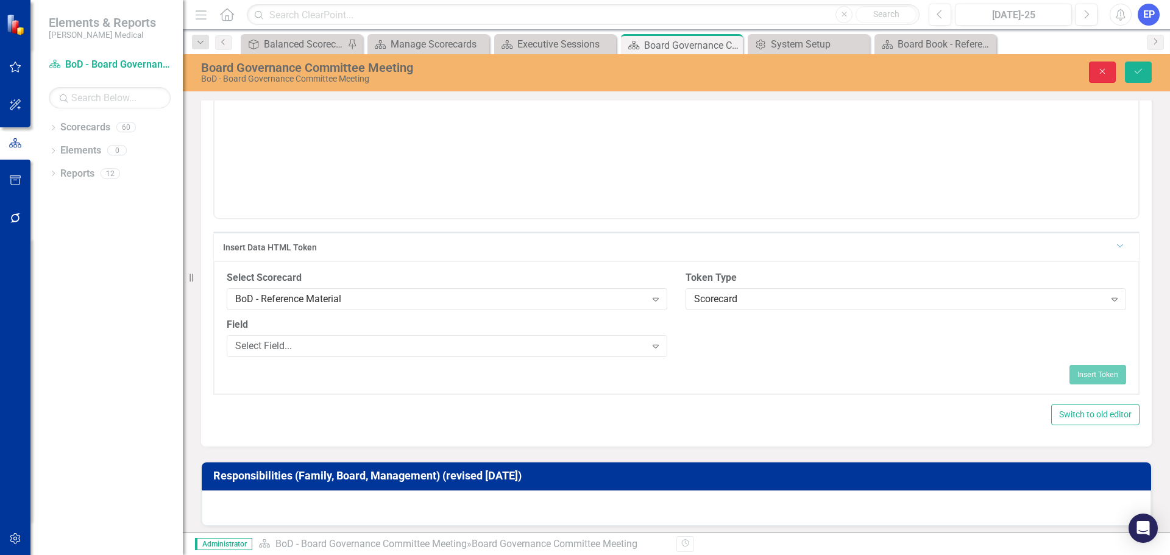
click at [1098, 74] on icon "Close" at bounding box center [1102, 71] width 11 height 9
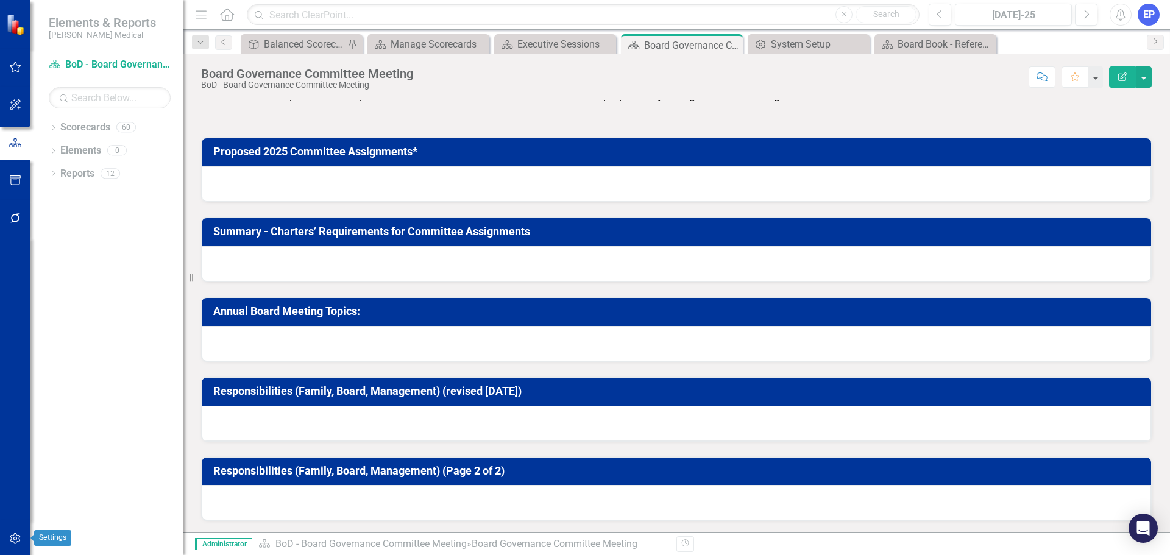
click at [16, 539] on icon "button" at bounding box center [15, 538] width 10 height 11
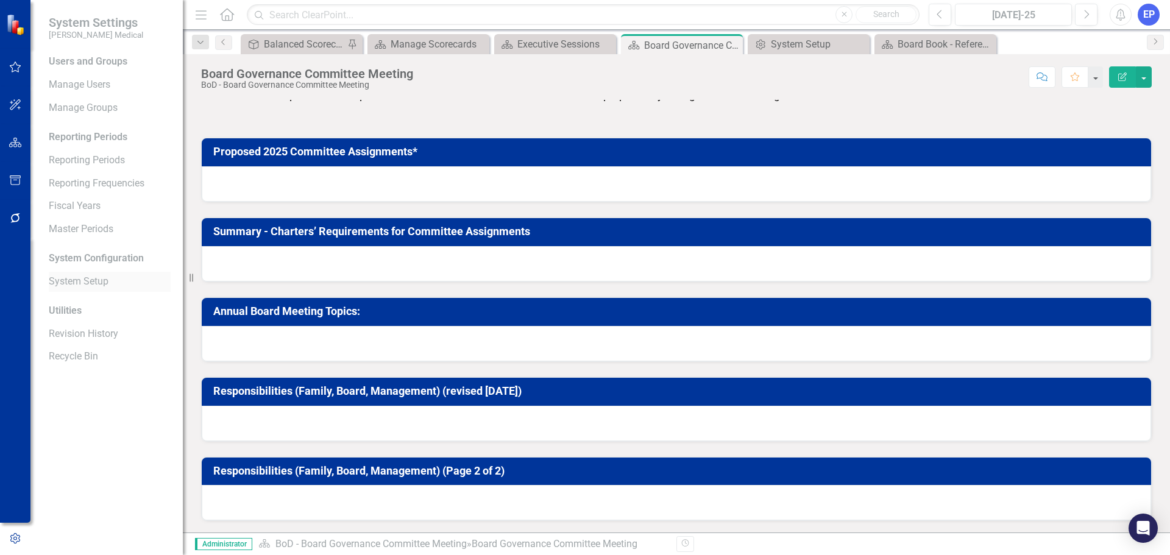
click at [79, 280] on link "System Setup" at bounding box center [110, 282] width 122 height 14
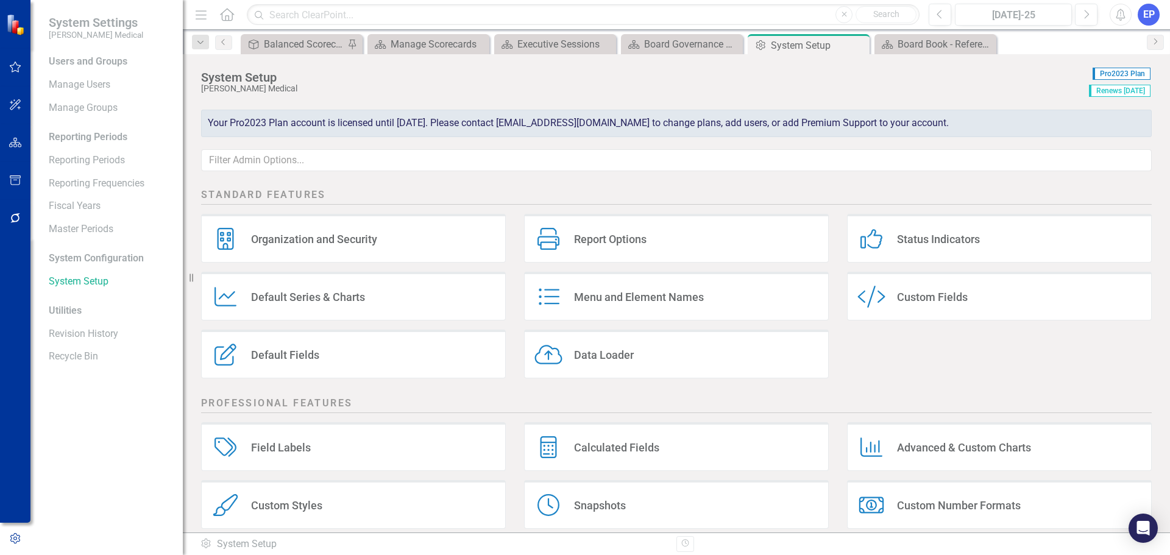
click at [890, 285] on div "Custom Style Custom Fields" at bounding box center [999, 296] width 305 height 49
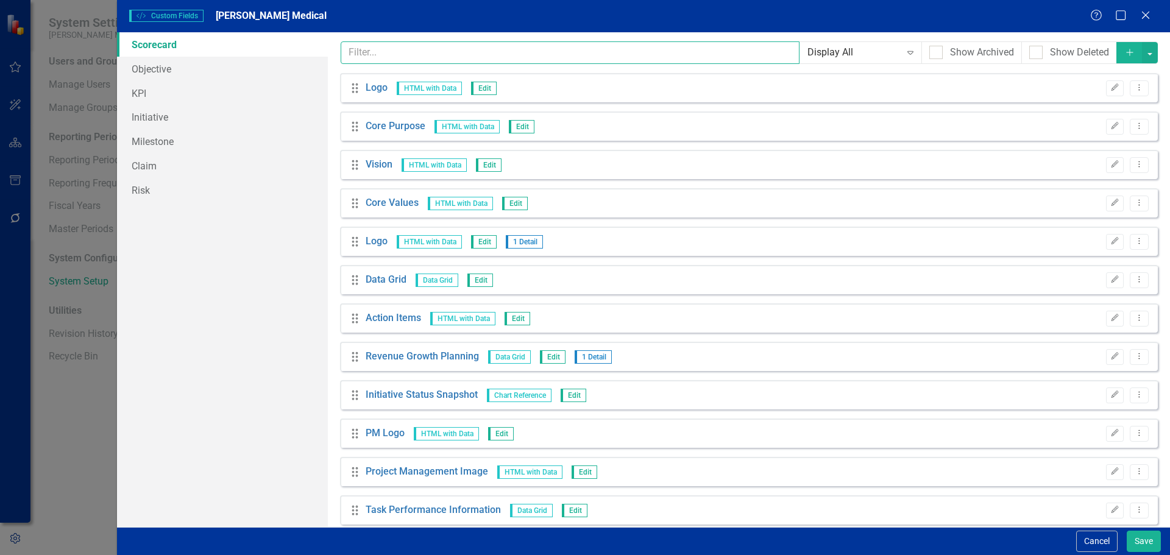
click at [430, 54] on input "text" at bounding box center [571, 52] width 460 height 23
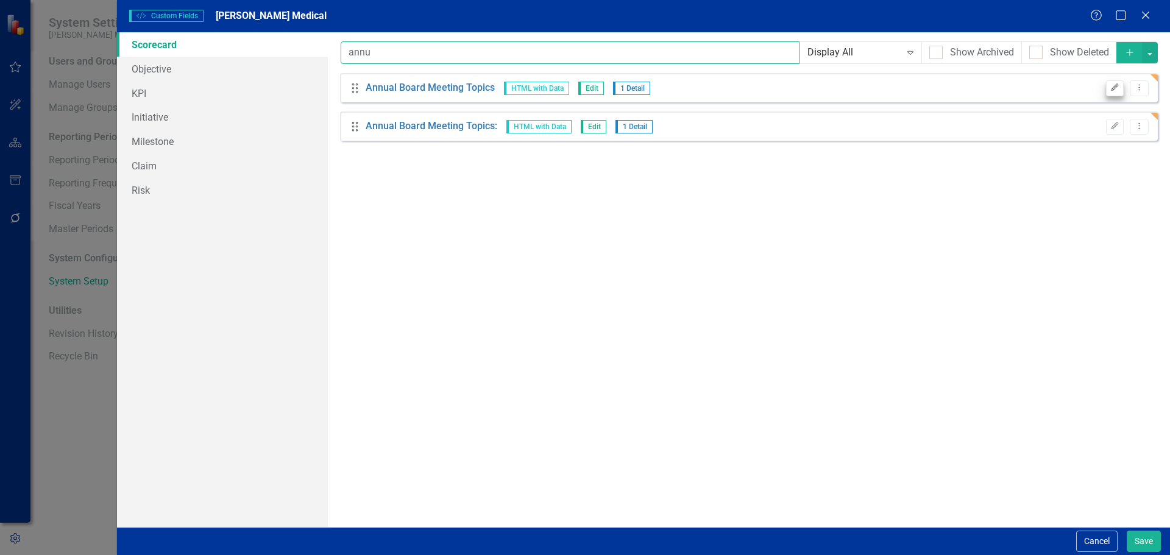
type input "annu"
click at [1117, 91] on icon "Edit" at bounding box center [1114, 87] width 9 height 7
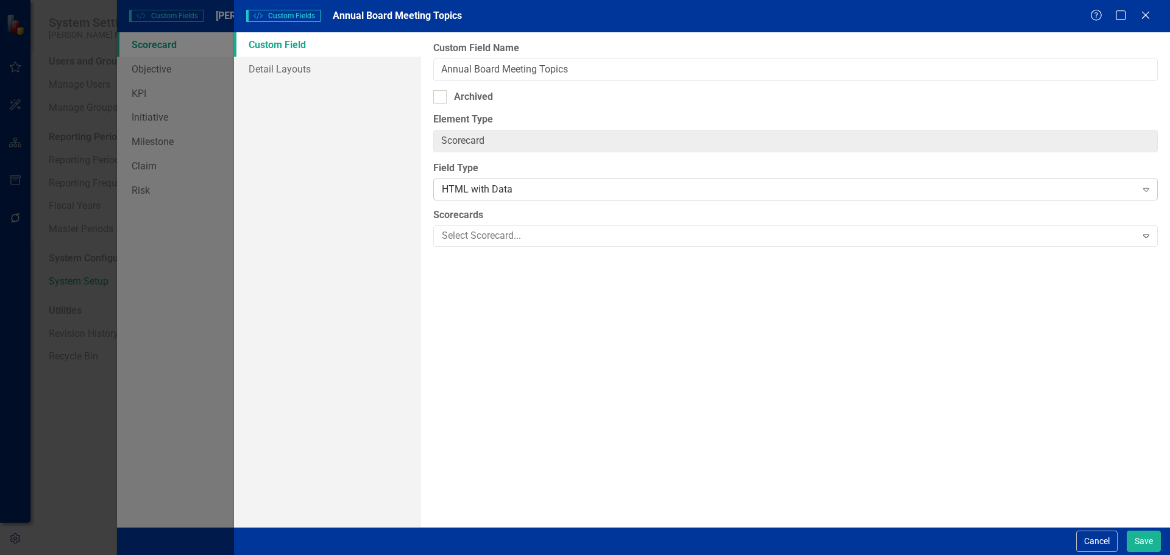
click at [492, 187] on div "HTML with Data" at bounding box center [789, 190] width 694 height 14
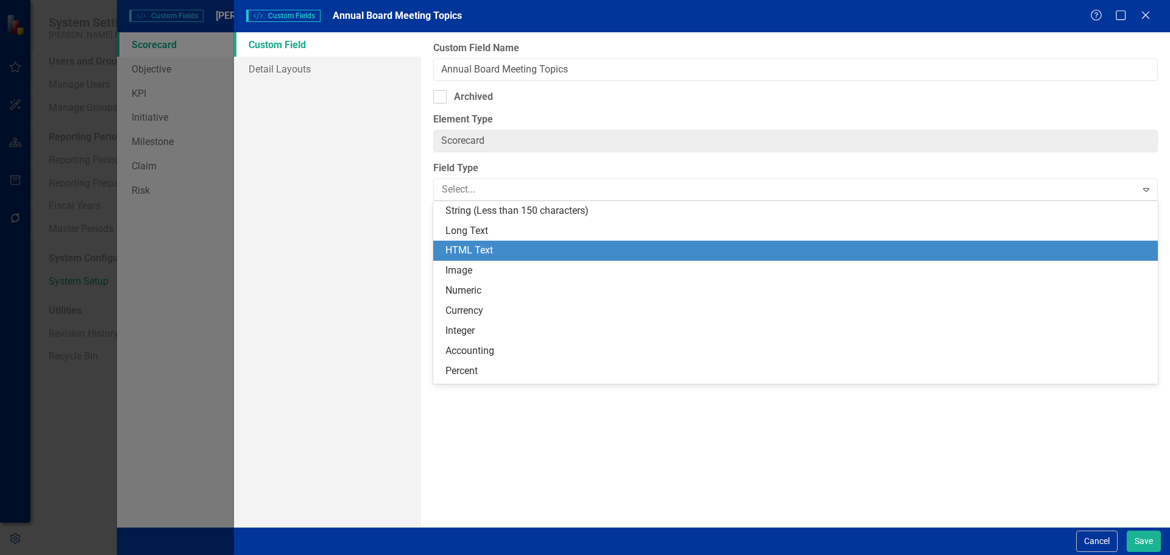
click at [492, 250] on div "HTML Text" at bounding box center [797, 251] width 705 height 14
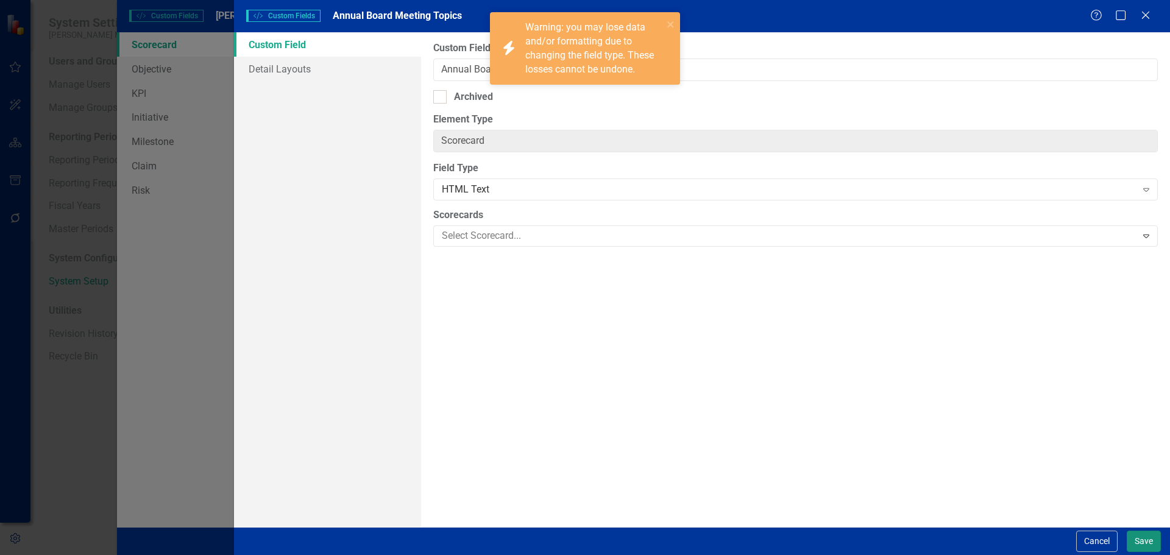
click at [1139, 539] on button "Save" at bounding box center [1144, 541] width 34 height 21
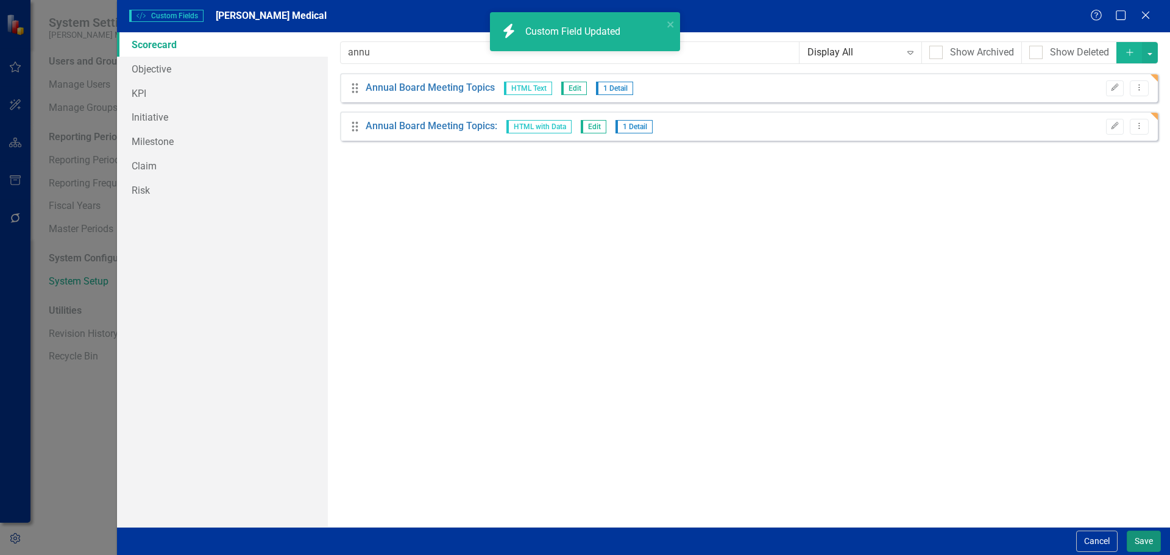
click at [1145, 539] on button "Save" at bounding box center [1144, 541] width 34 height 21
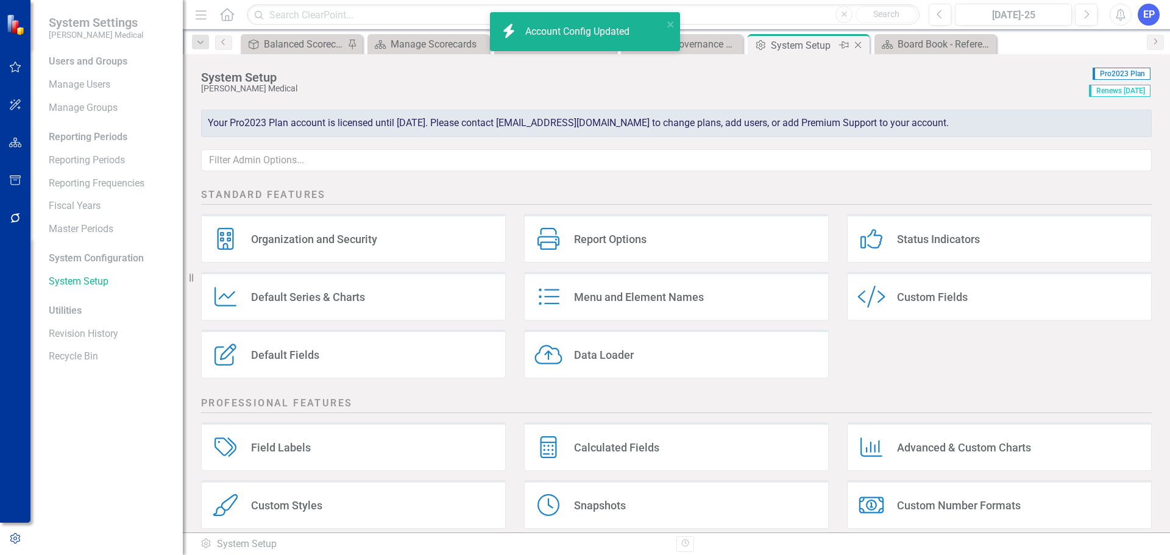
click at [864, 44] on icon "Close" at bounding box center [858, 45] width 12 height 10
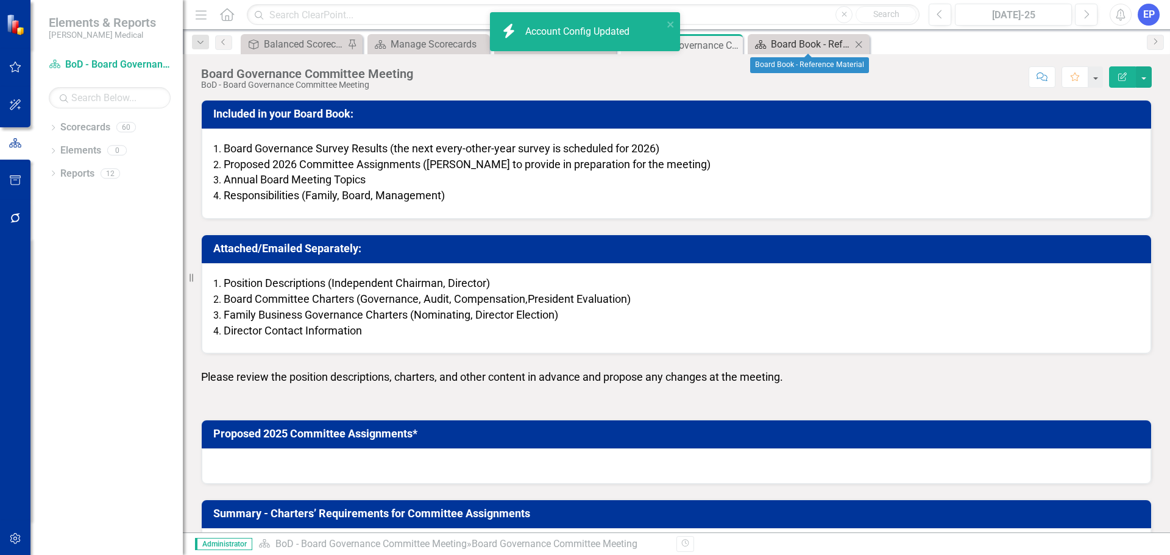
click at [826, 41] on div "Board Book - Reference Material" at bounding box center [811, 44] width 80 height 15
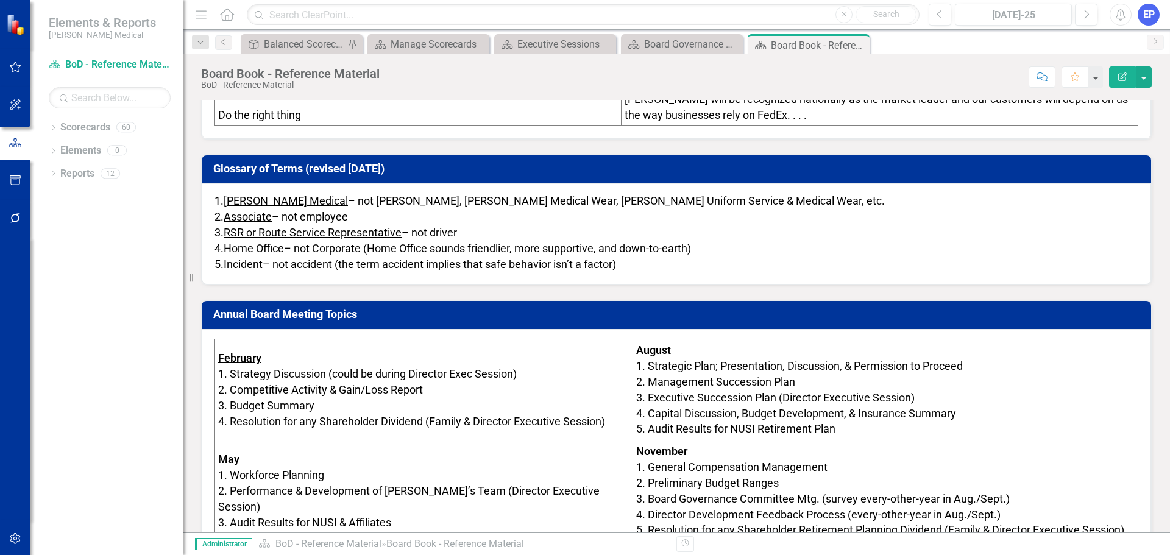
scroll to position [1645, 0]
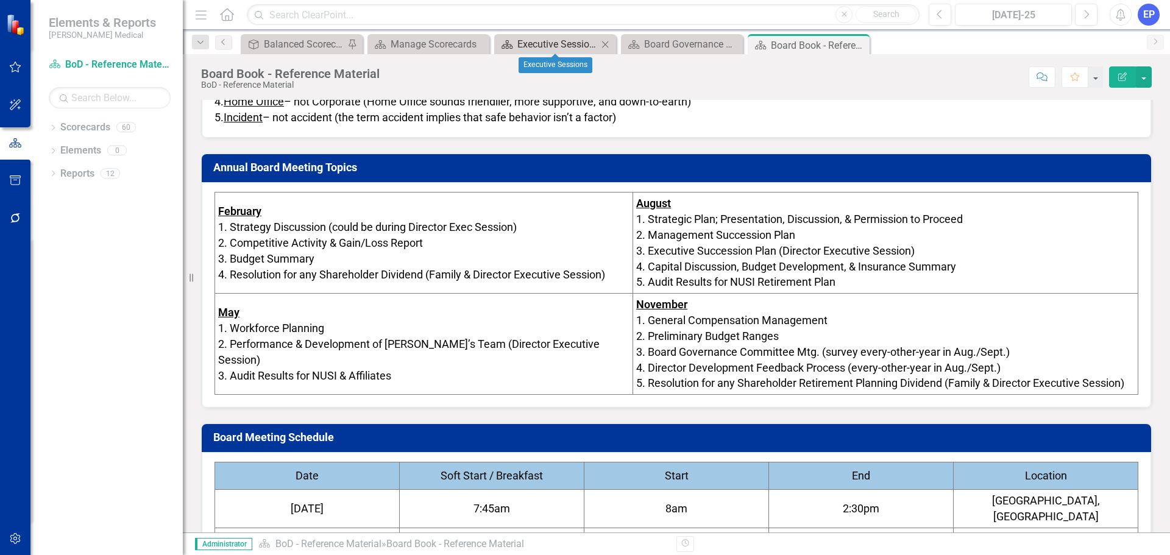
click at [557, 41] on div "Executive Sessions" at bounding box center [557, 44] width 80 height 15
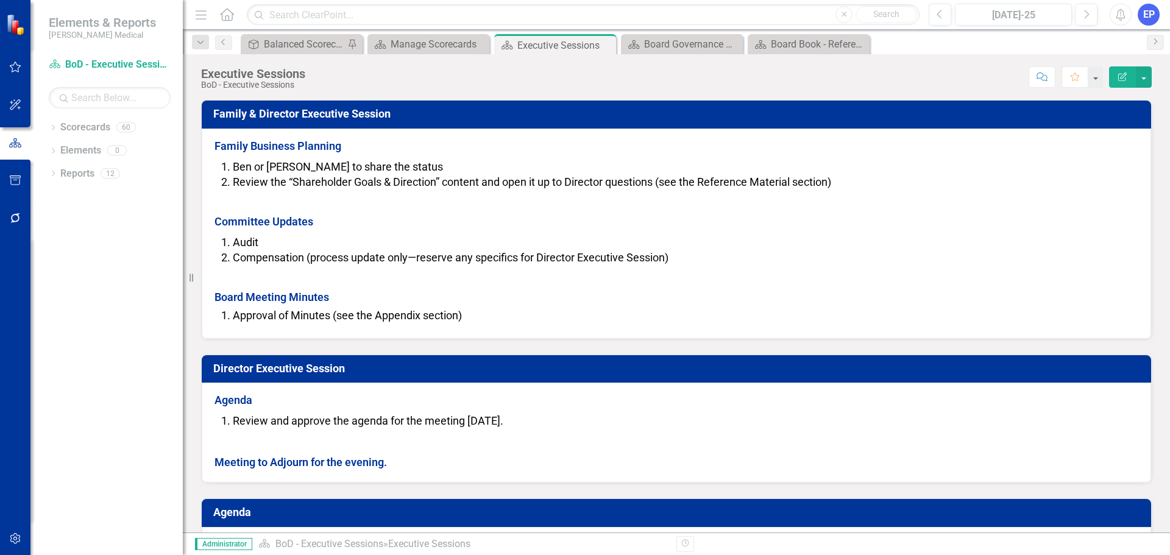
click at [679, 32] on div "Dropdown Search Objective Balanced Scorecard (Daily Huddle) Pin Scorecard Manag…" at bounding box center [676, 42] width 987 height 24
click at [605, 41] on icon "Close" at bounding box center [604, 45] width 12 height 10
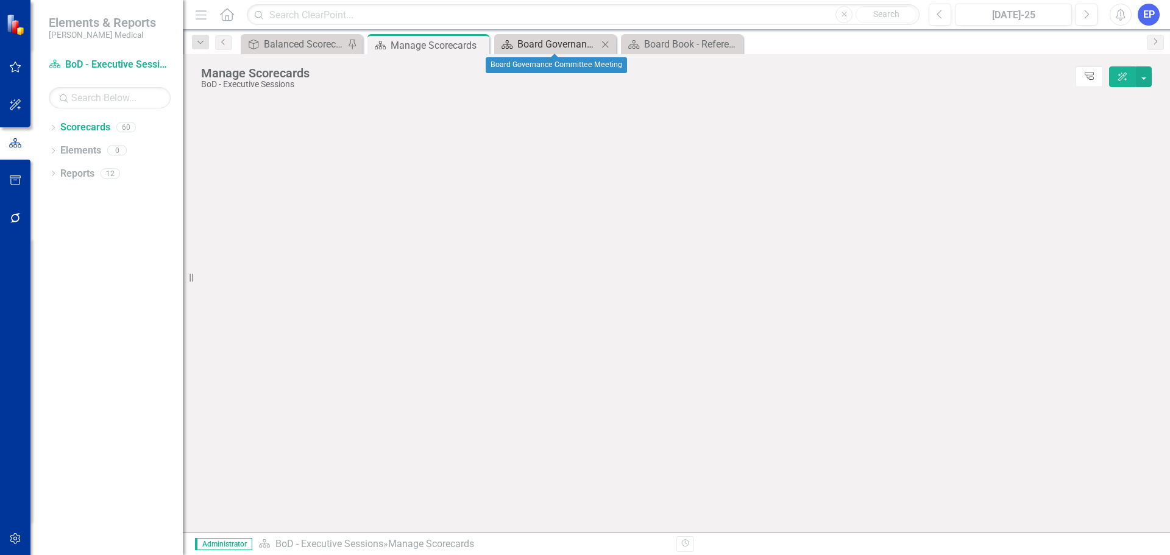
click at [566, 43] on div "Board Governance Committee Meeting" at bounding box center [557, 44] width 80 height 15
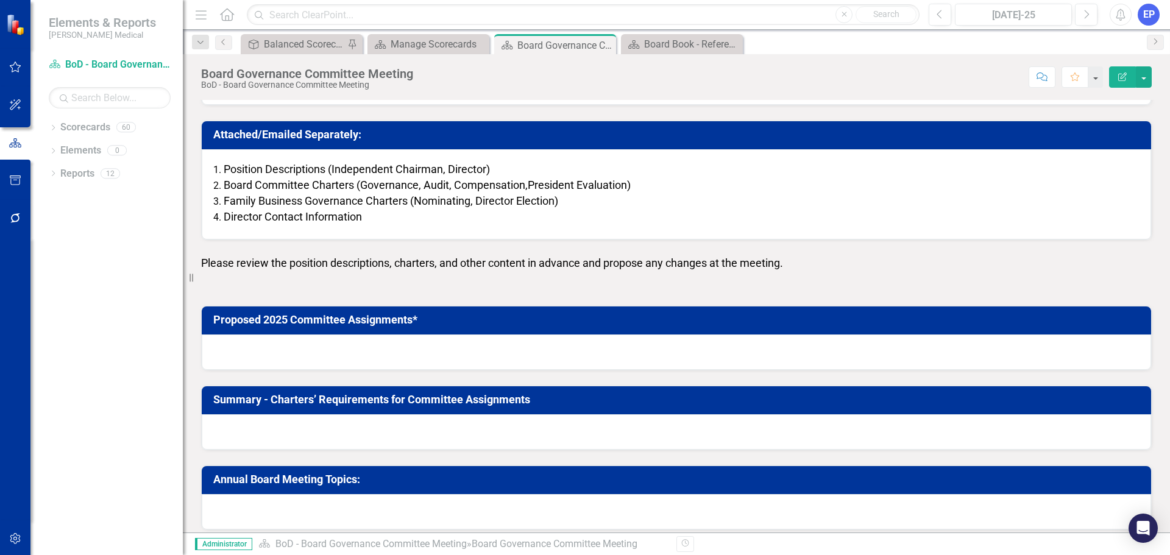
scroll to position [282, 0]
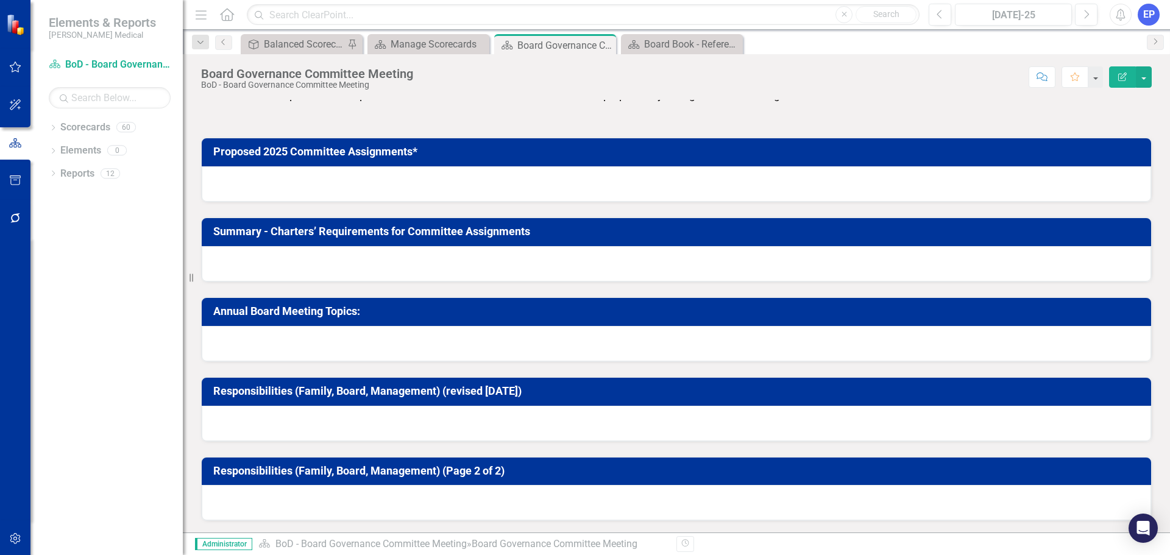
click at [483, 341] on div at bounding box center [676, 343] width 949 height 35
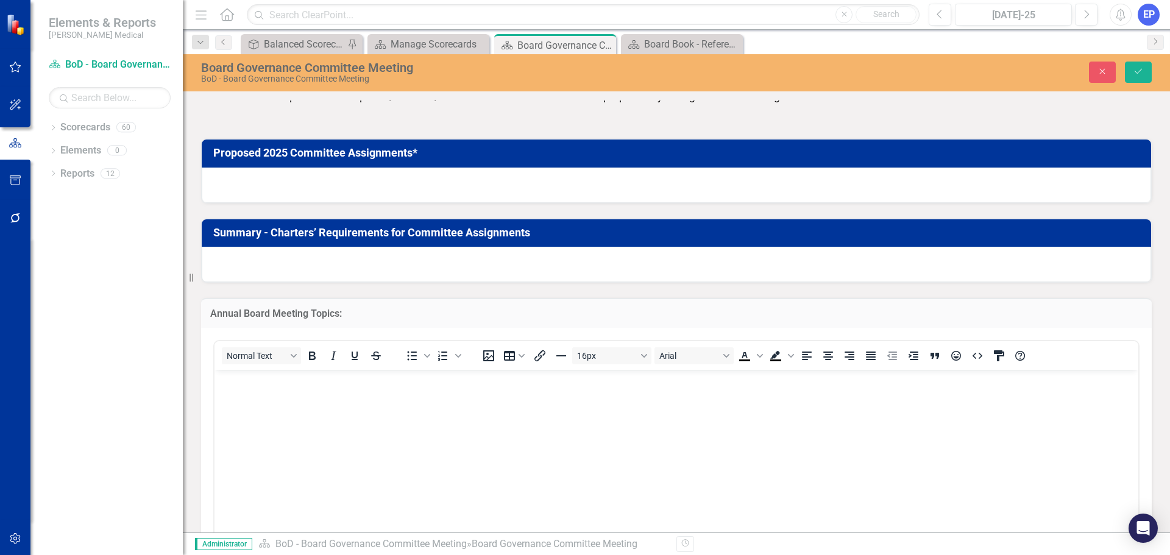
scroll to position [526, 0]
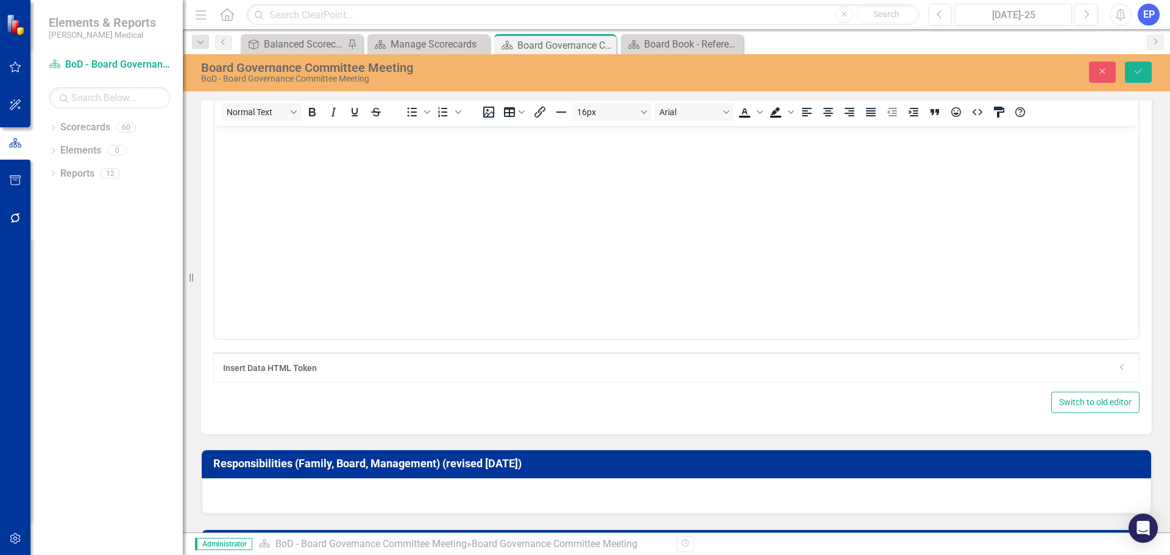
click at [1091, 372] on div "Insert Data HTML Token" at bounding box center [667, 368] width 889 height 12
click at [1118, 367] on div "Insert Data HTML Token Dropdown" at bounding box center [676, 367] width 925 height 29
click at [1118, 368] on icon "Dropdown" at bounding box center [1122, 367] width 9 height 7
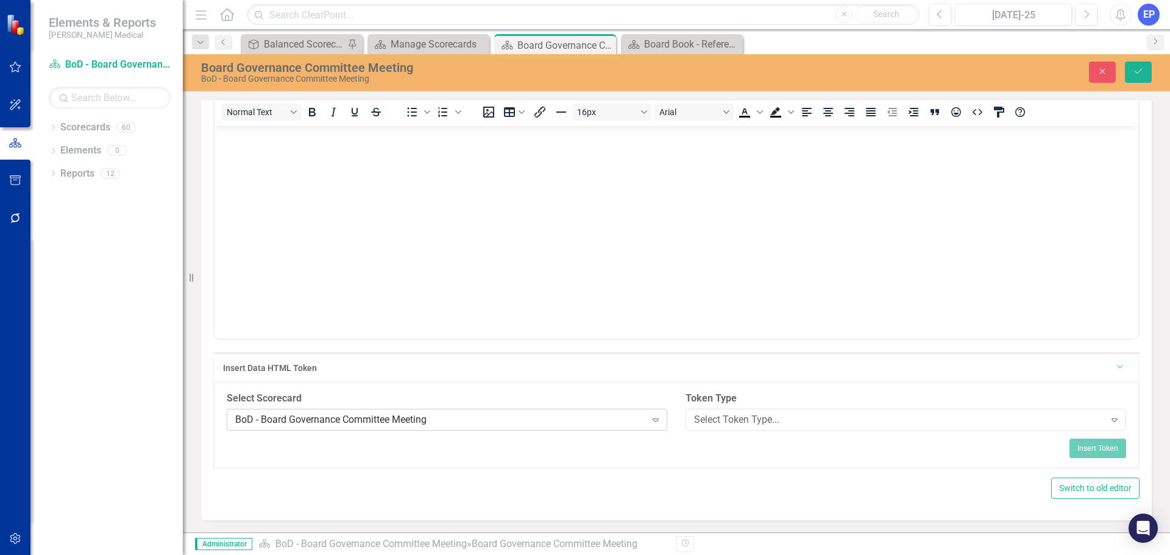
click at [571, 414] on div "BoD - Board Governance Committee Meeting" at bounding box center [440, 420] width 411 height 14
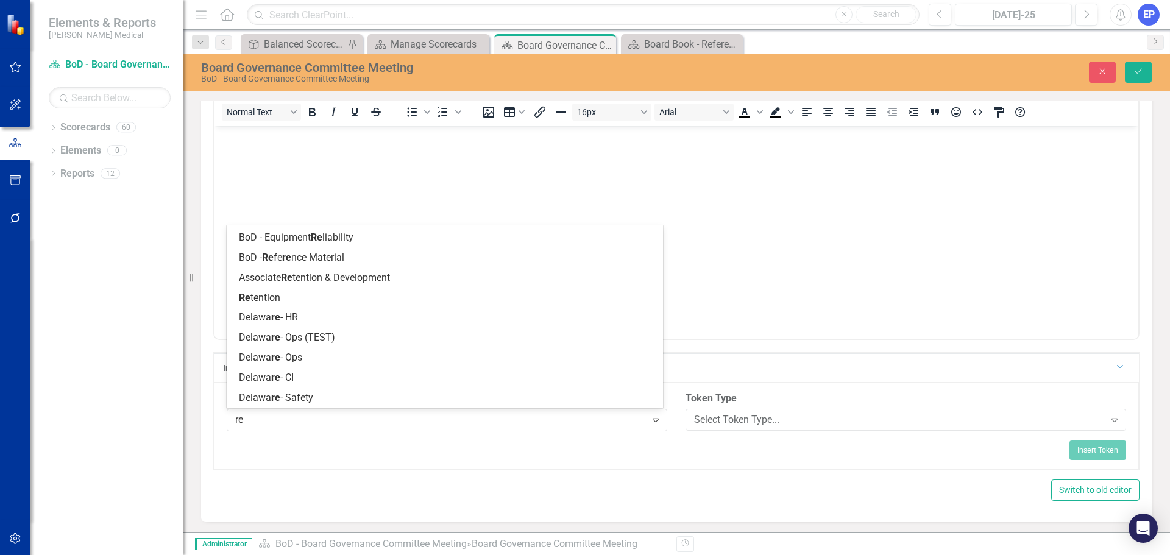
scroll to position [0, 0]
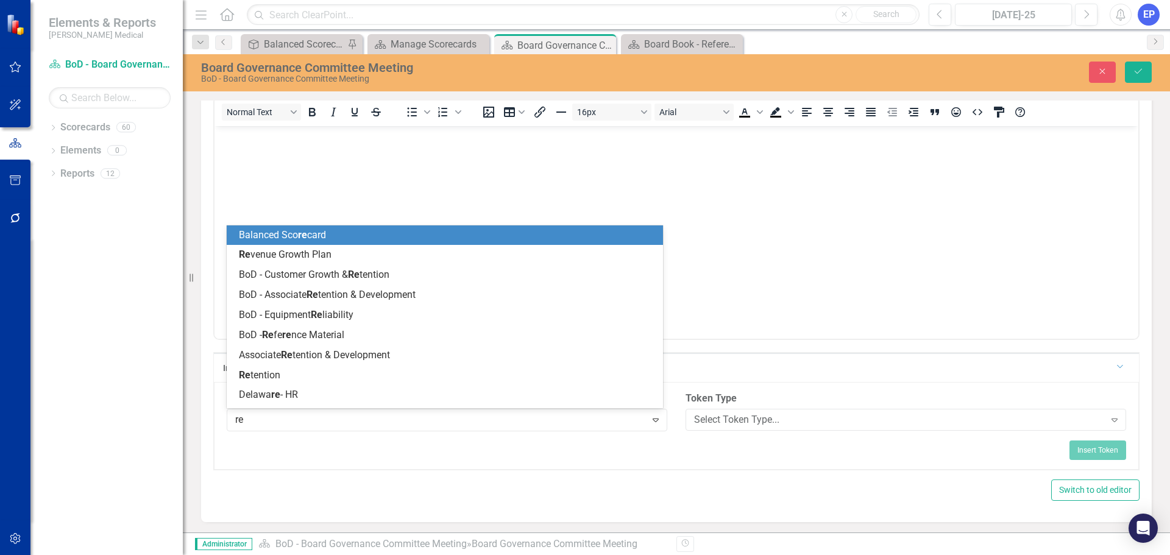
type input "ref"
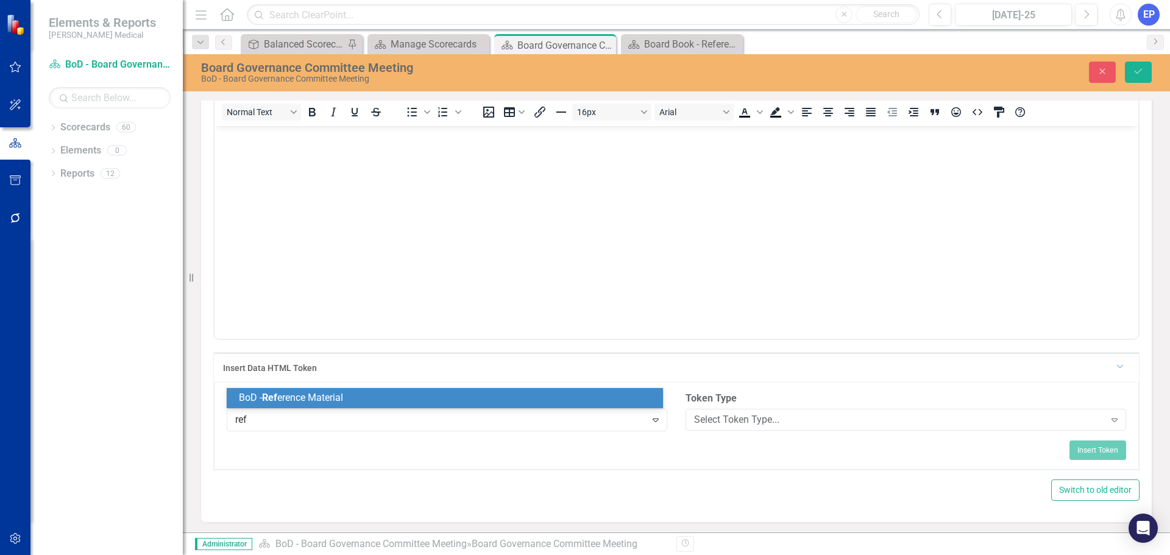
click at [364, 398] on div "BoD - Ref erence Material" at bounding box center [447, 398] width 417 height 14
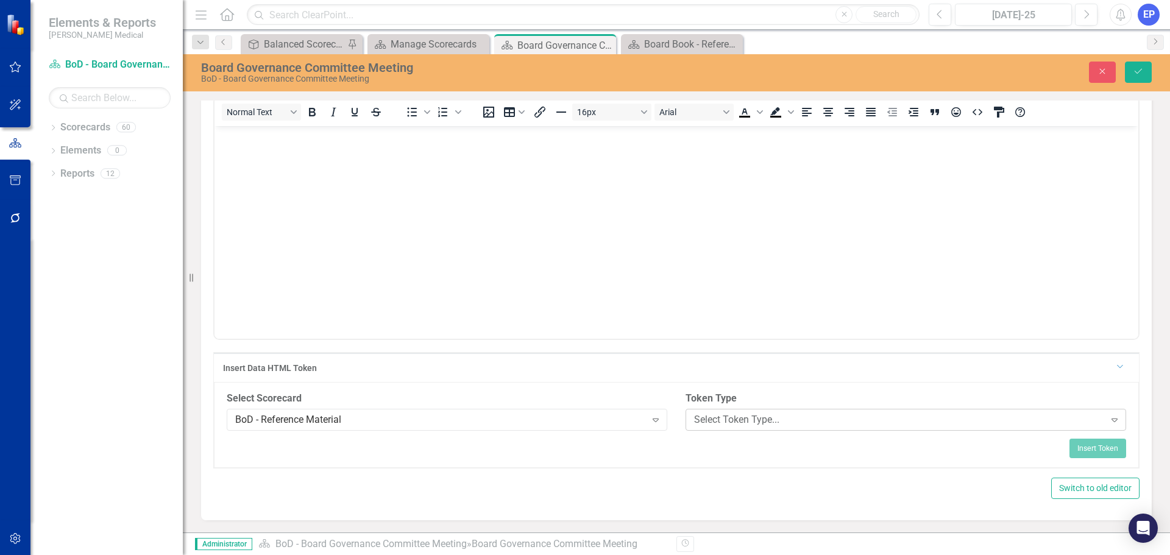
click at [798, 418] on div "Select Token Type..." at bounding box center [899, 420] width 411 height 14
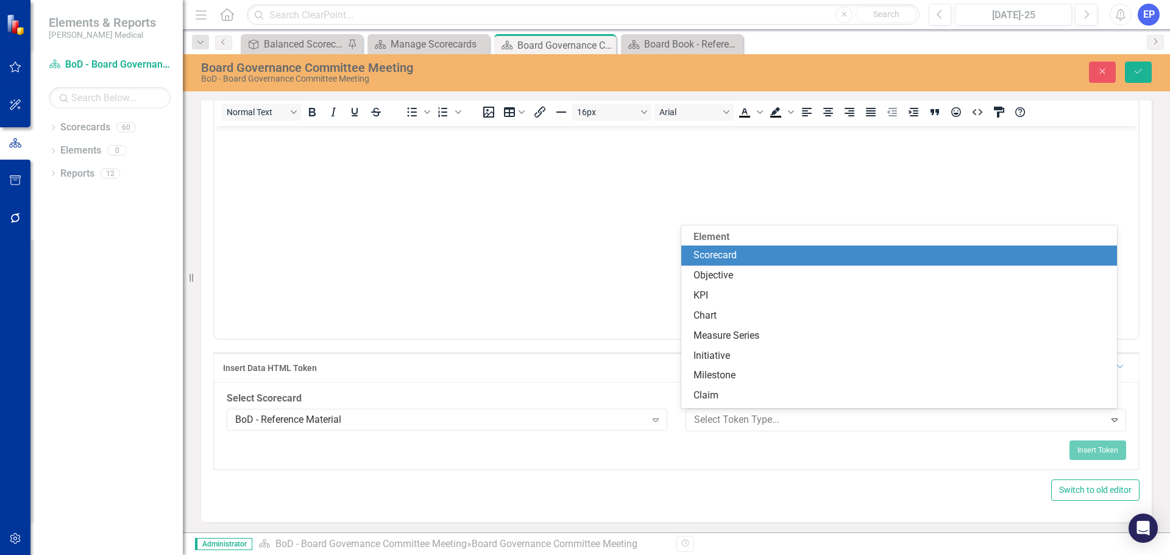
click at [742, 252] on div "Scorecard" at bounding box center [902, 256] width 417 height 14
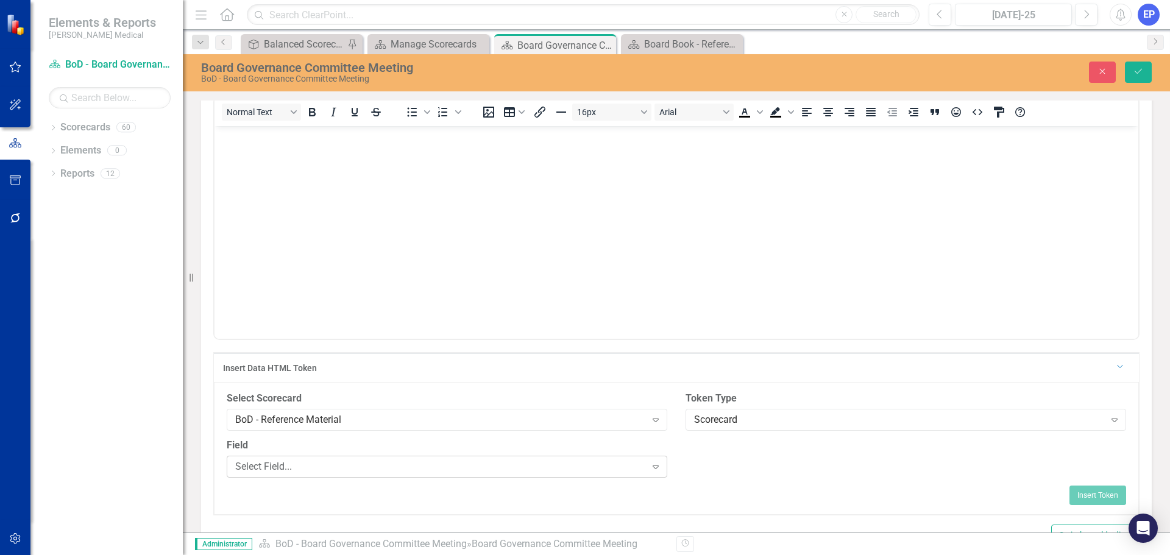
click at [541, 468] on div "Select Field..." at bounding box center [440, 467] width 411 height 14
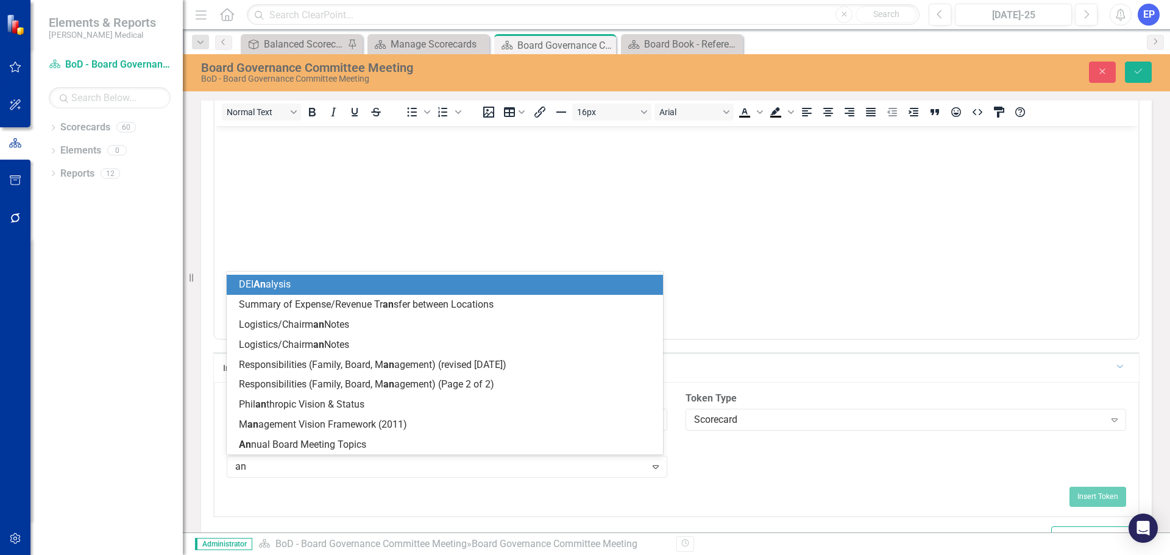
scroll to position [18, 0]
type input "[PERSON_NAME]"
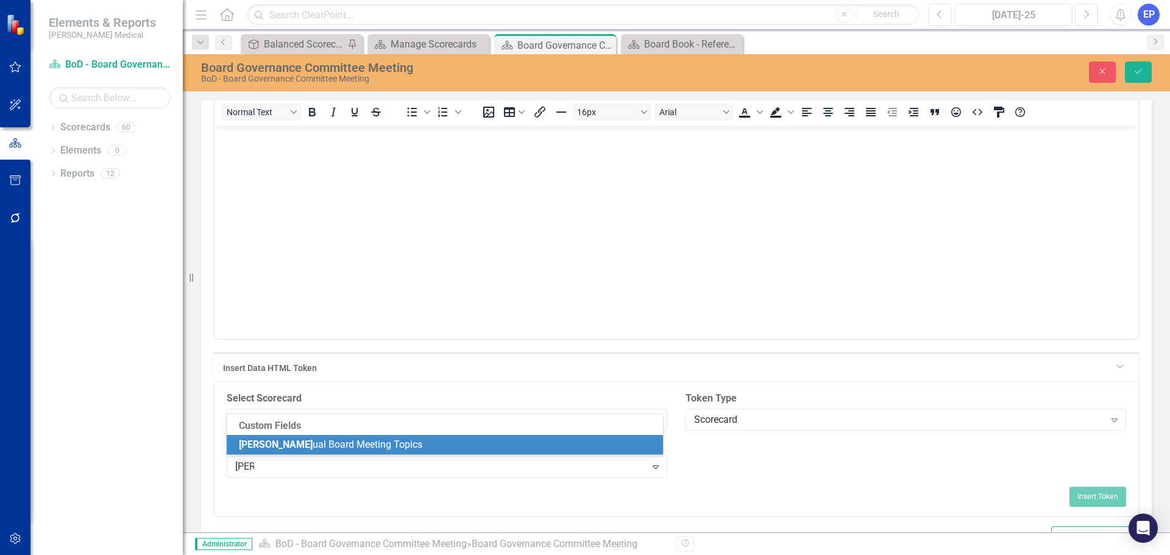
click at [430, 445] on div "[PERSON_NAME] ual Board Meeting Topics" at bounding box center [447, 445] width 417 height 14
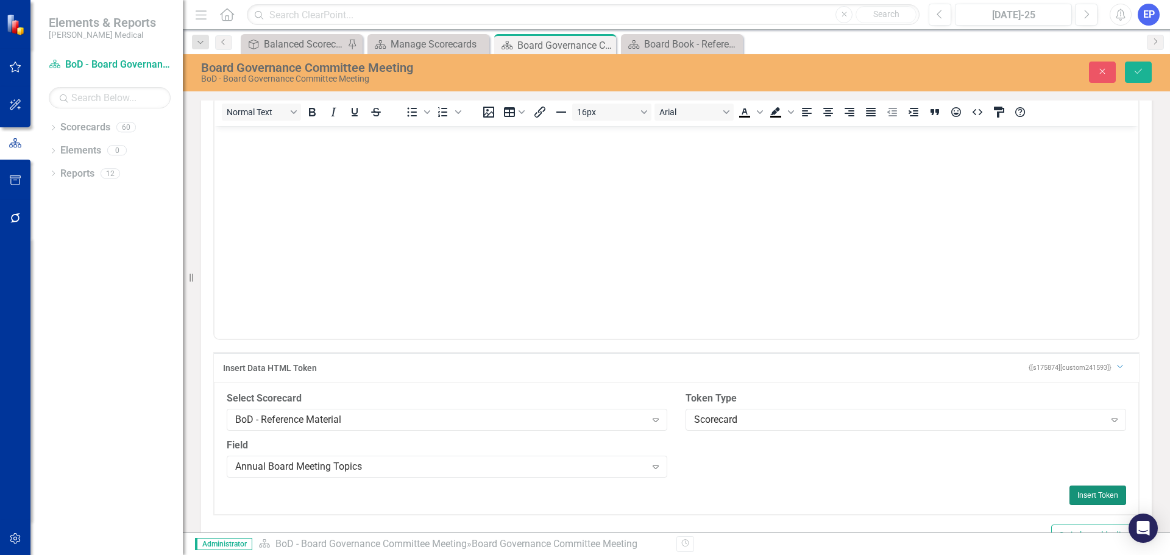
click at [1070, 489] on button "Insert Token" at bounding box center [1098, 496] width 57 height 20
click at [1130, 73] on button "Save" at bounding box center [1138, 72] width 27 height 21
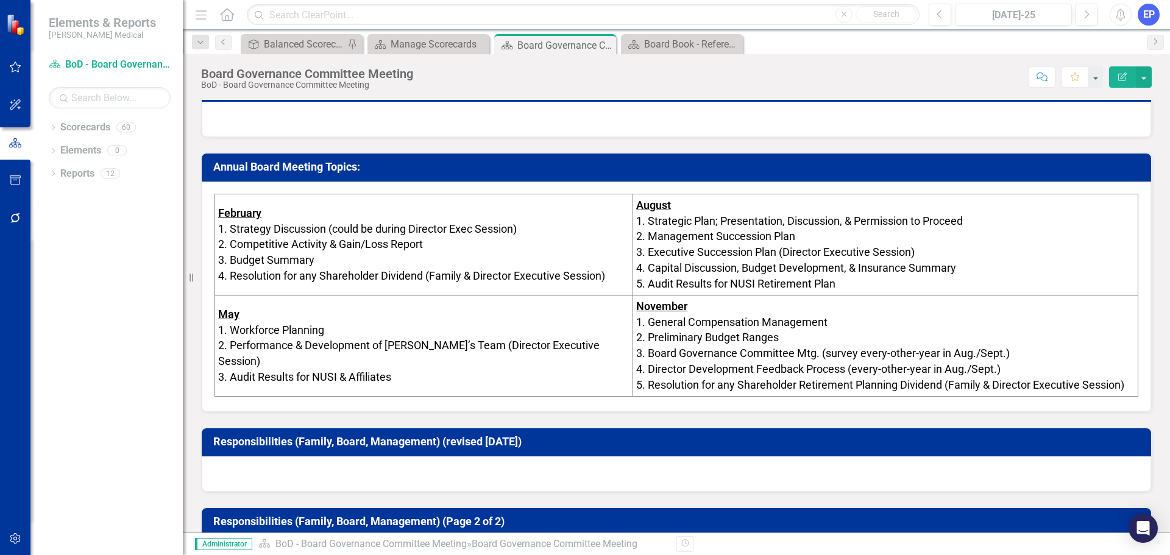
scroll to position [477, 0]
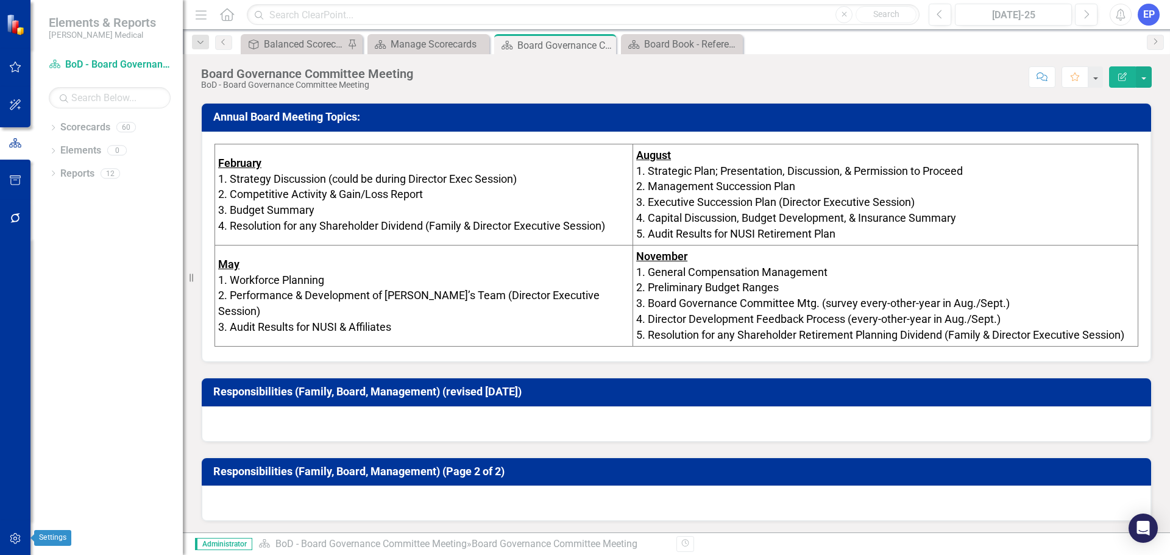
click at [9, 536] on icon "button" at bounding box center [15, 539] width 13 height 10
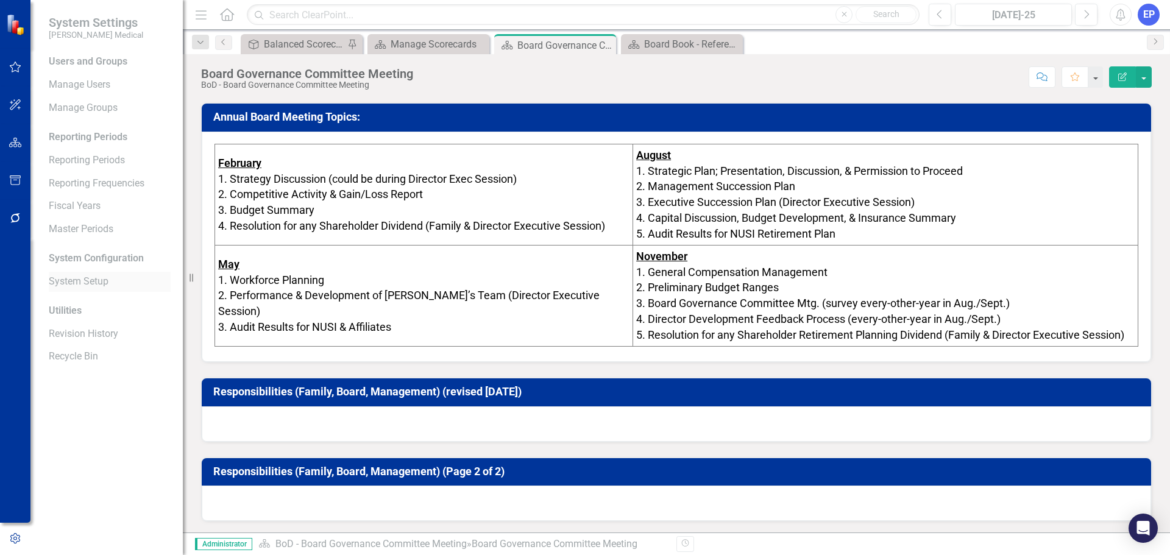
click at [77, 275] on link "System Setup" at bounding box center [110, 282] width 122 height 14
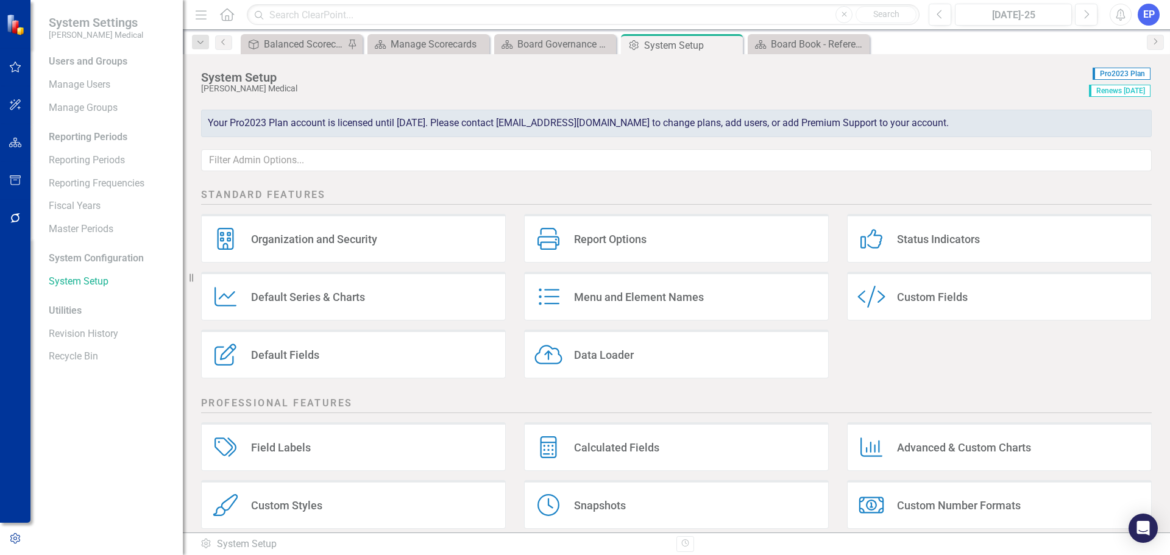
click at [892, 307] on div "Custom Style Custom Fields" at bounding box center [999, 296] width 305 height 49
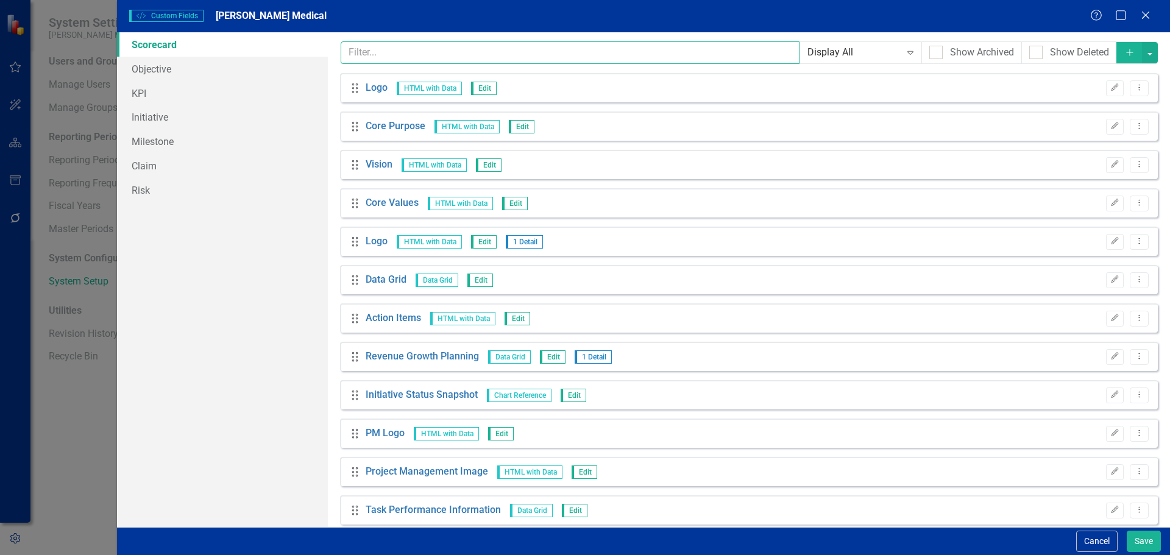
click at [522, 52] on input "text" at bounding box center [571, 52] width 460 height 23
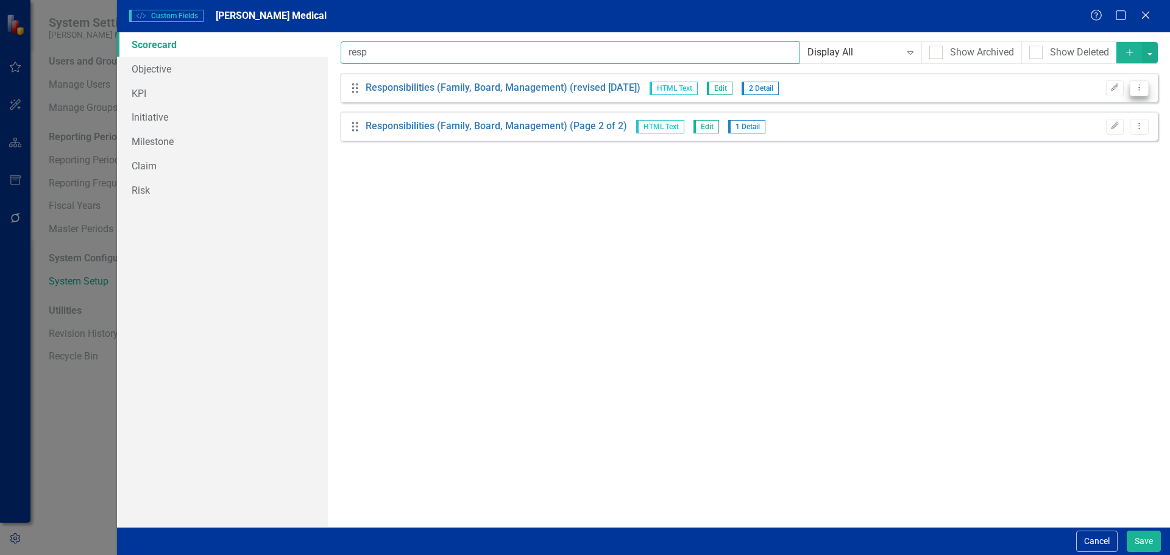
type input "resp"
click at [1141, 84] on icon "Dropdown Menu" at bounding box center [1139, 87] width 10 height 8
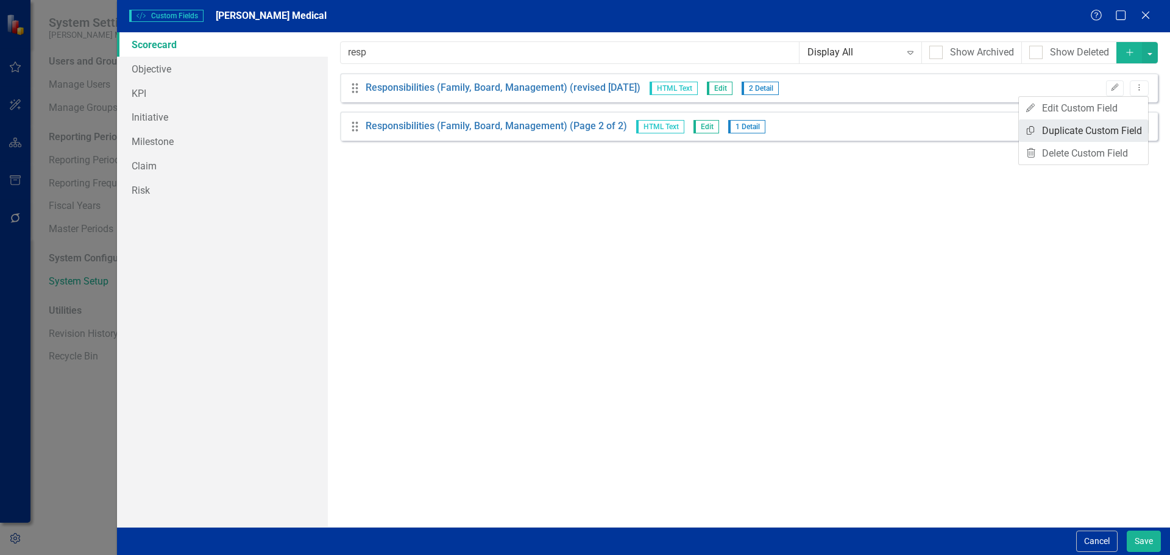
click at [1098, 131] on link "Copy Duplicate Custom Field" at bounding box center [1083, 130] width 129 height 23
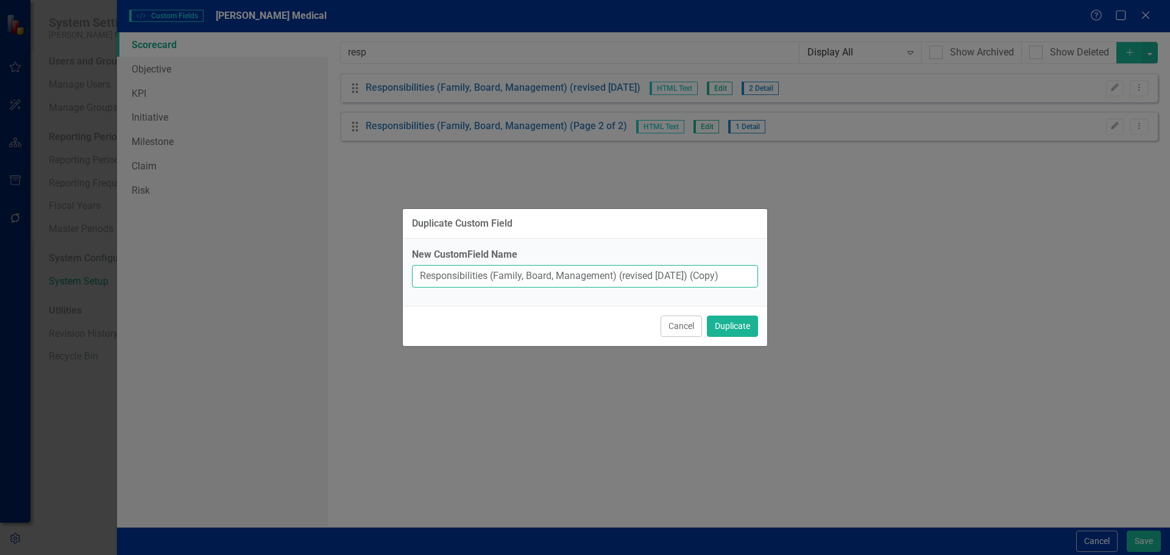
click at [725, 275] on input "Responsibilities (Family, Board, Management) (revised [DATE]) (Copy)" at bounding box center [585, 276] width 346 height 23
type input "Responsibilities (Family, Board, Management) (revised [DATE]):"
click at [726, 322] on button "Duplicate" at bounding box center [732, 326] width 51 height 21
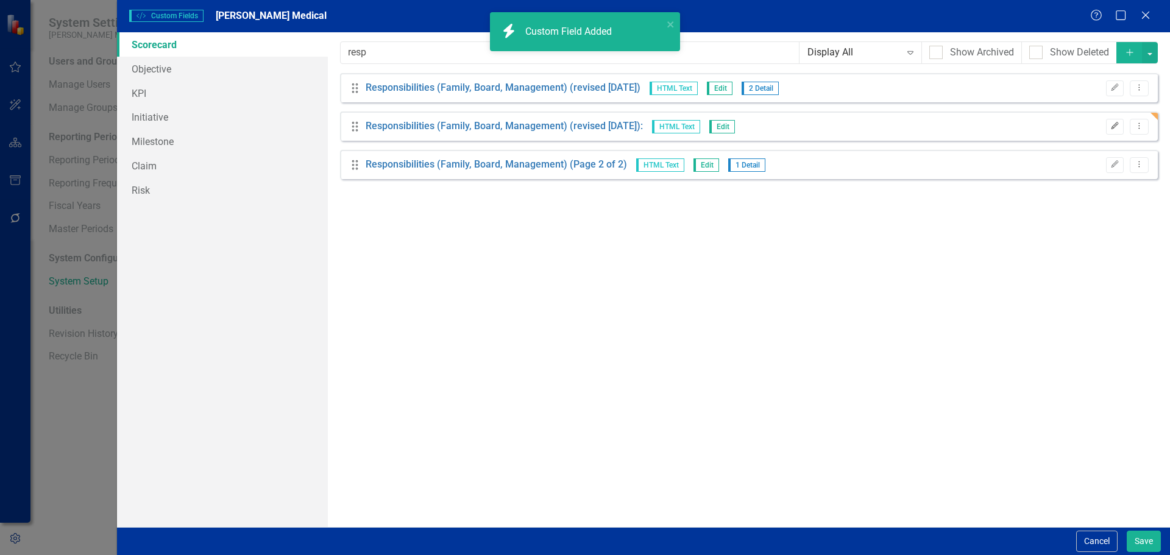
click at [1117, 124] on icon "Edit" at bounding box center [1114, 125] width 9 height 7
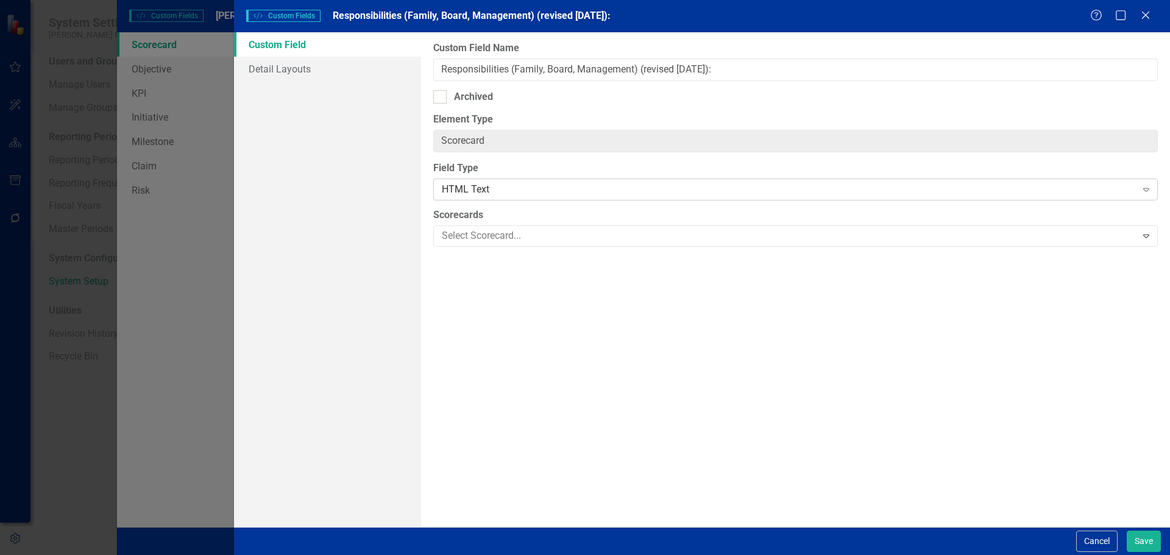
click at [498, 190] on div "HTML Text" at bounding box center [789, 190] width 694 height 14
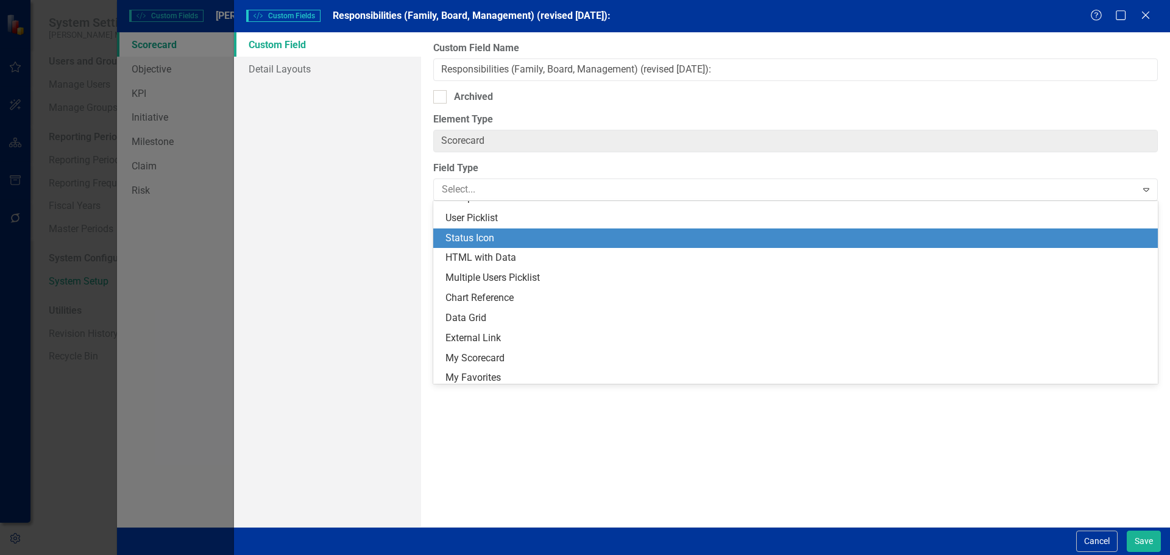
scroll to position [257, 0]
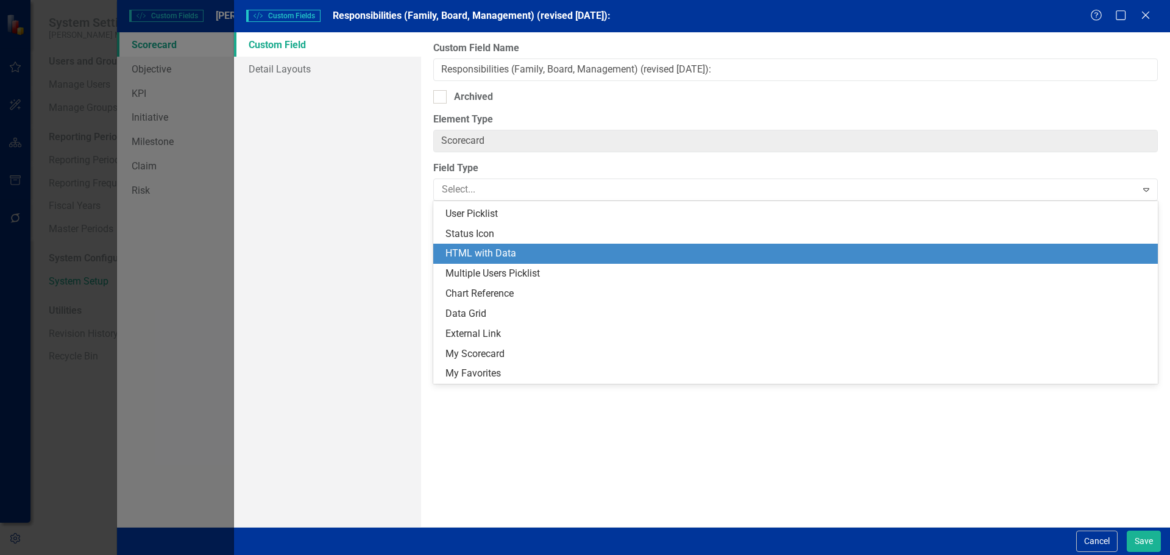
click at [506, 253] on div "HTML with Data" at bounding box center [797, 254] width 705 height 14
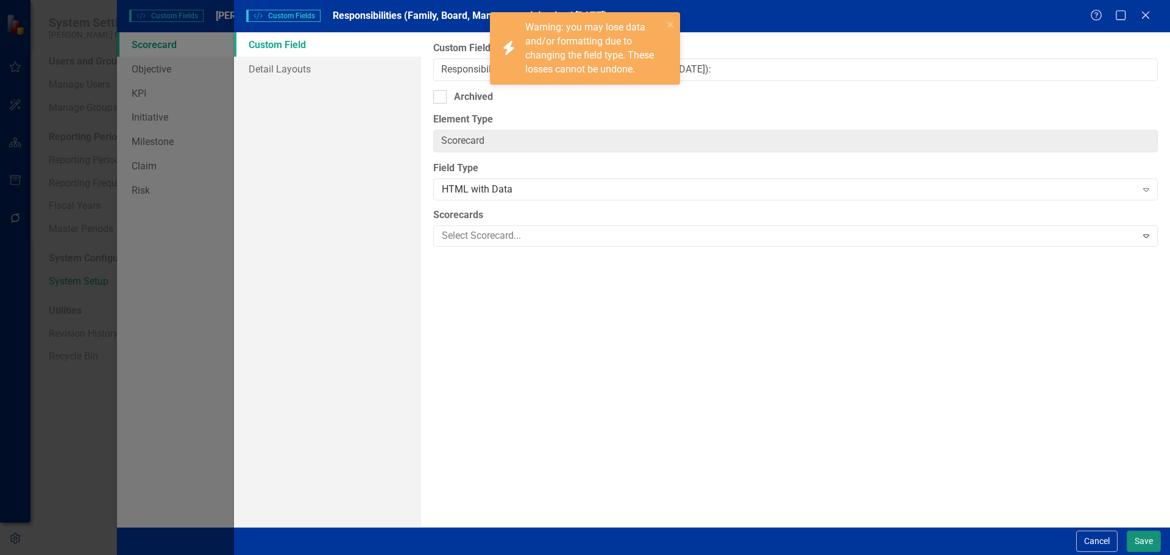
click at [1138, 542] on button "Save" at bounding box center [1144, 541] width 34 height 21
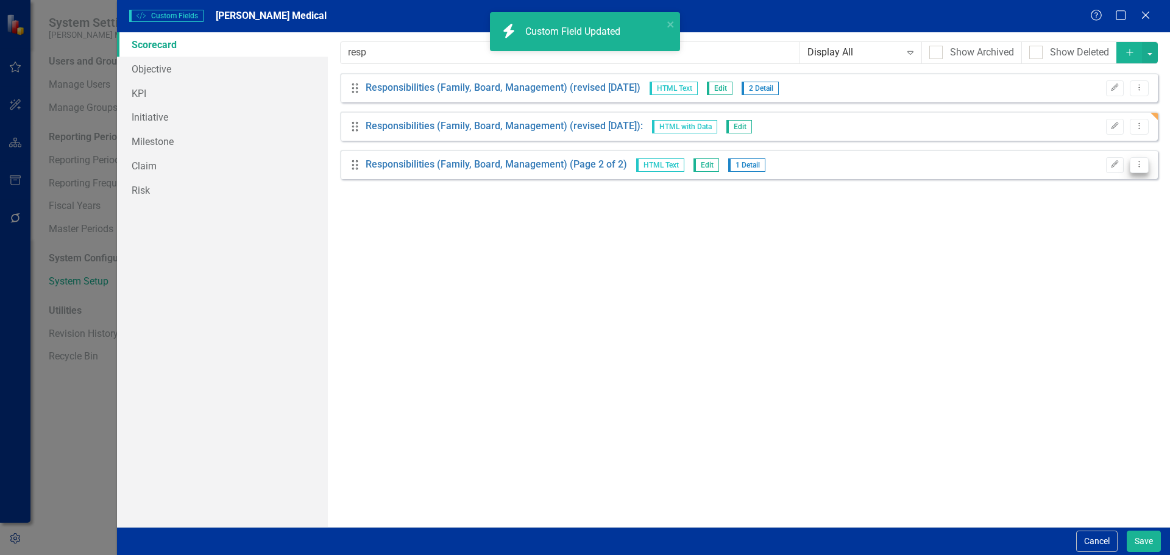
click at [1142, 159] on button "Dropdown Menu" at bounding box center [1139, 165] width 19 height 16
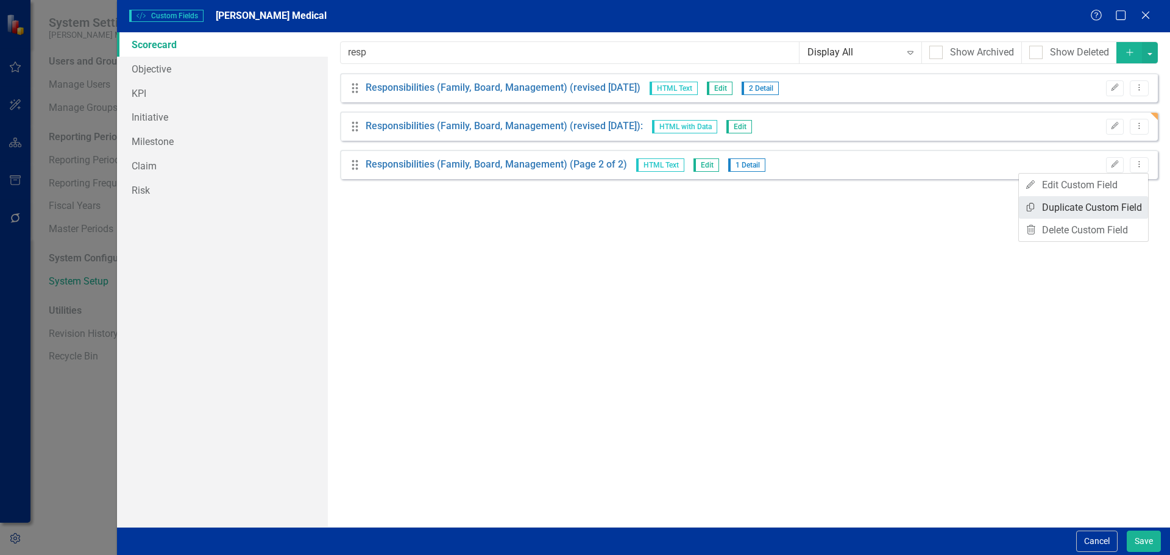
click at [1102, 207] on link "Copy Duplicate Custom Field" at bounding box center [1083, 207] width 129 height 23
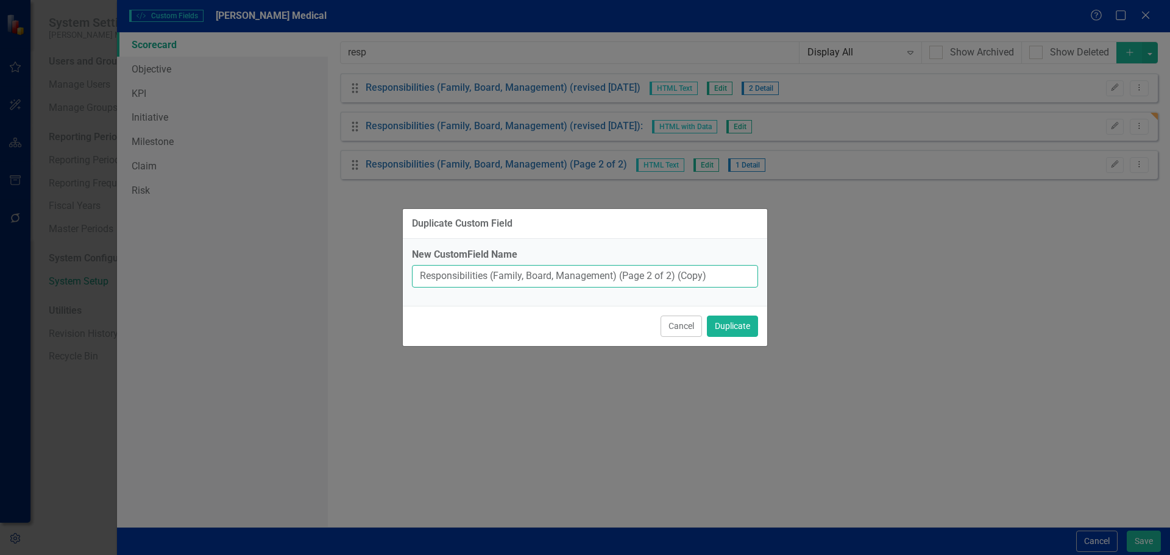
click at [729, 275] on input "Responsibilities (Family, Board, Management) (Page 2 of 2) (Copy)" at bounding box center [585, 276] width 346 height 23
type input "Responsibilities (Family, Board, Management) (Page 2 of 2):"
click at [719, 325] on button "Duplicate" at bounding box center [732, 326] width 51 height 21
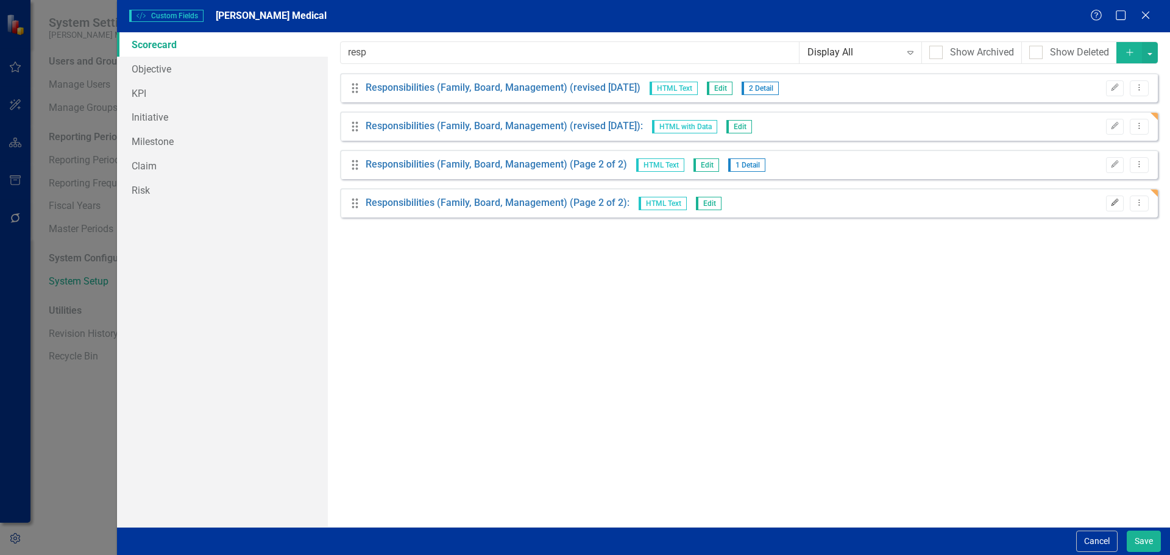
click at [1115, 204] on icon "Edit" at bounding box center [1114, 202] width 9 height 7
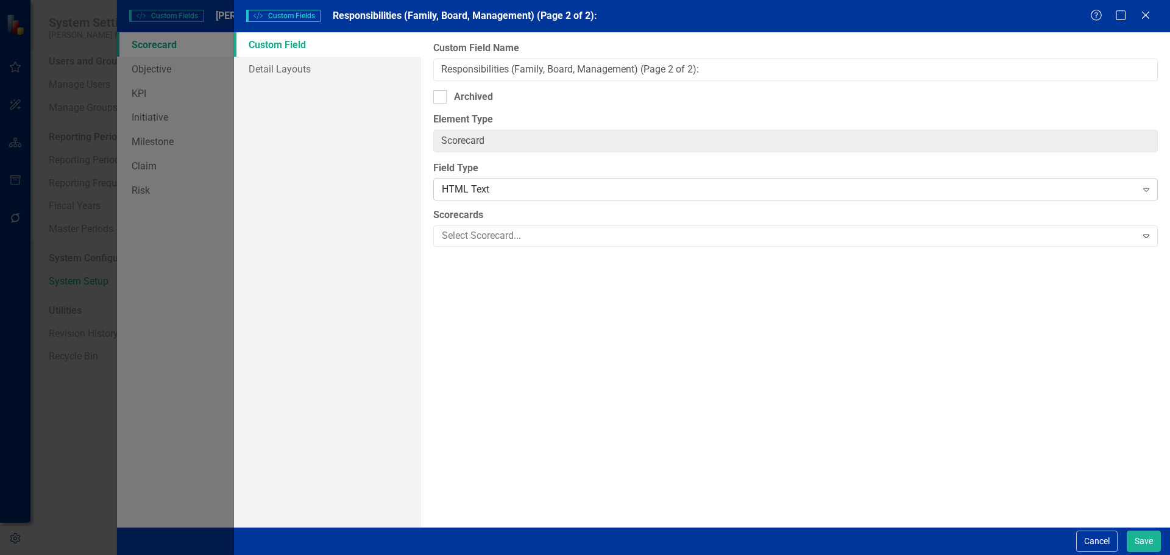
click at [655, 194] on div "HTML Text" at bounding box center [789, 190] width 694 height 14
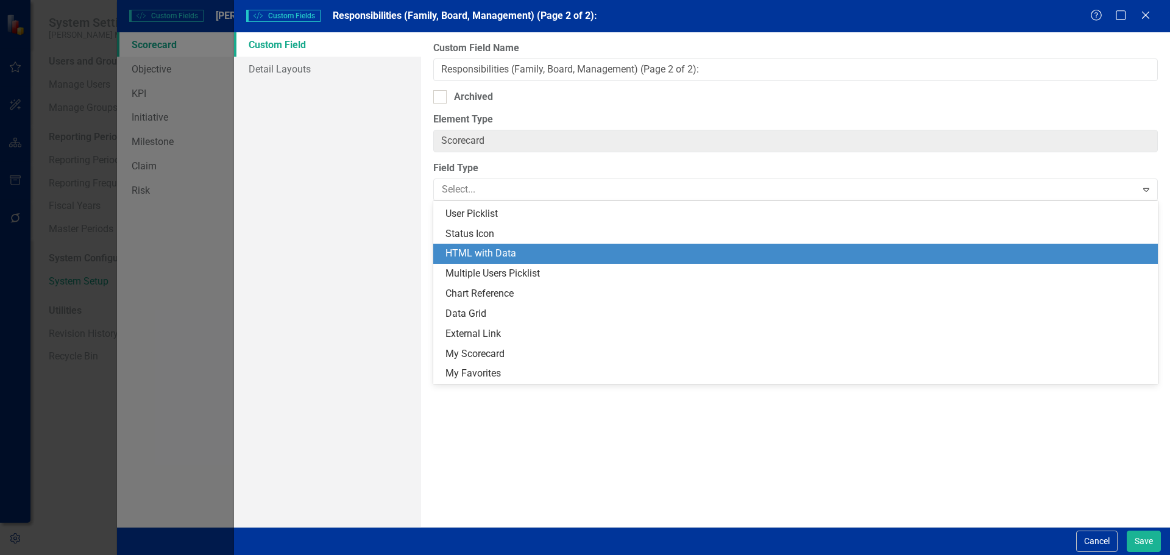
click at [605, 255] on div "HTML with Data" at bounding box center [797, 254] width 705 height 14
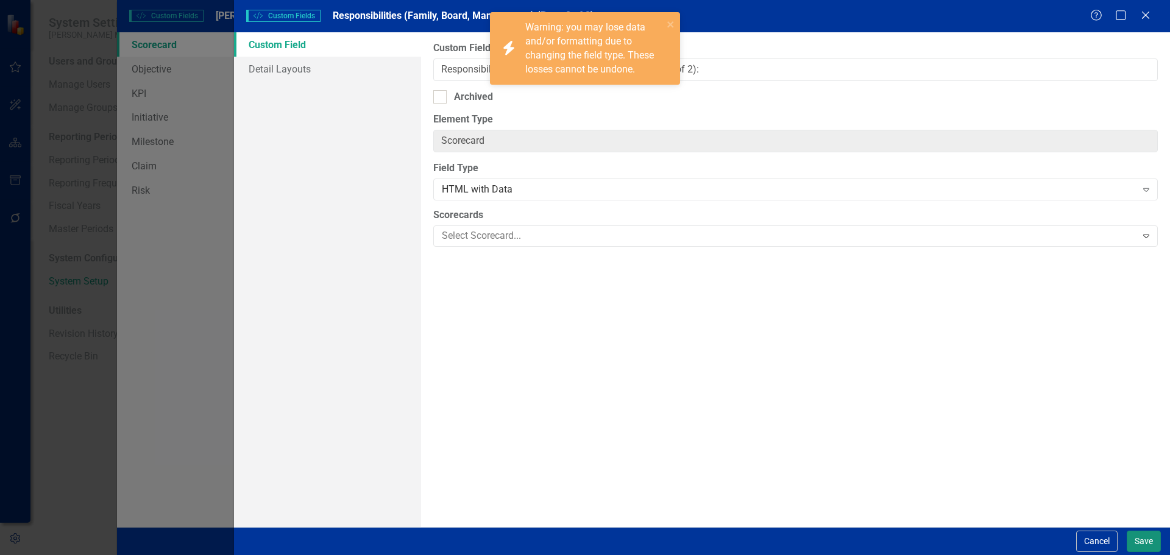
click at [1149, 538] on button "Save" at bounding box center [1144, 541] width 34 height 21
